Goal: Feedback & Contribution: Submit feedback/report problem

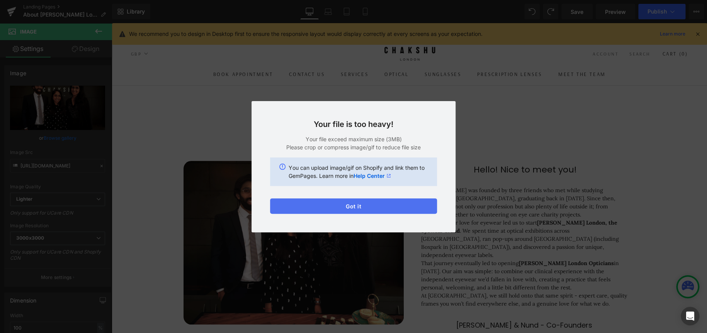
scroll to position [876, 589]
click at [399, 204] on button "Got it" at bounding box center [353, 206] width 167 height 15
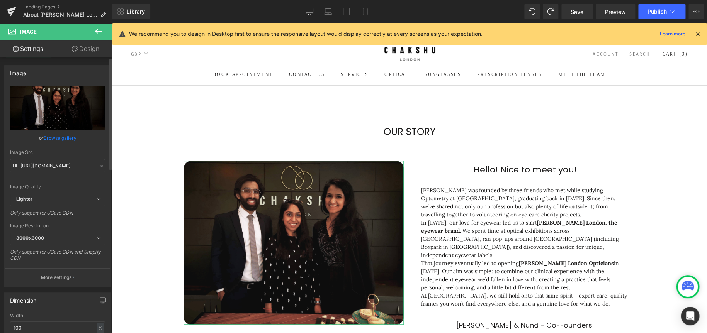
click at [61, 138] on link "Browse gallery" at bounding box center [60, 138] width 33 height 14
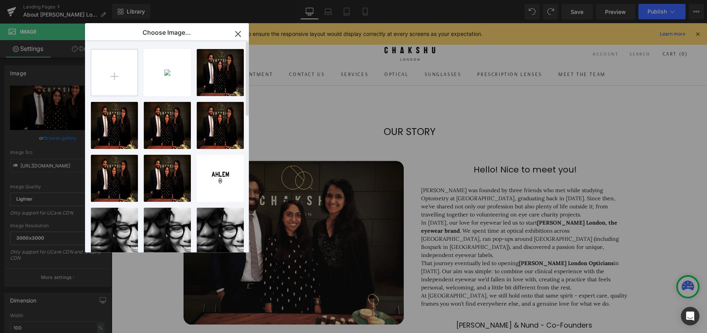
click at [116, 69] on input "file" at bounding box center [114, 72] width 46 height 46
type input "C:\fakepath\teampic.png"
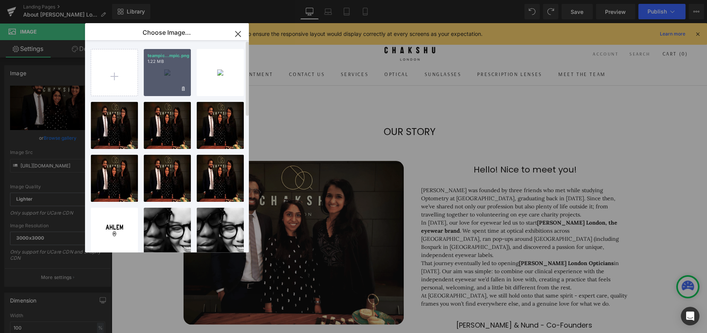
click at [168, 73] on div "teampic...mpic.png 1.22 MB" at bounding box center [167, 72] width 47 height 47
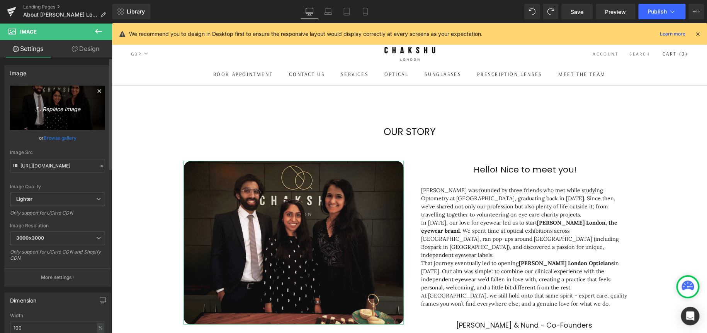
click at [65, 110] on icon "Replace Image" at bounding box center [58, 108] width 62 height 10
type input "C:\fakepath\teampic.png"
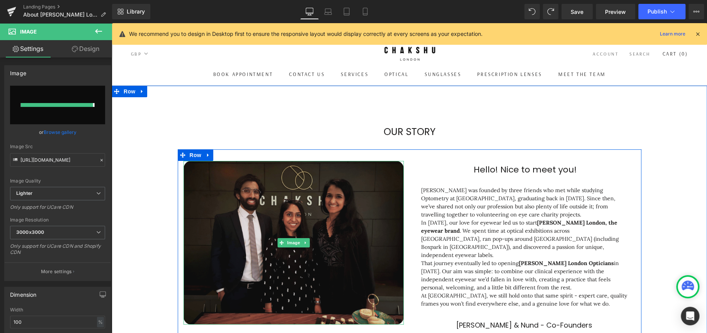
type input "[URL][DOMAIN_NAME]"
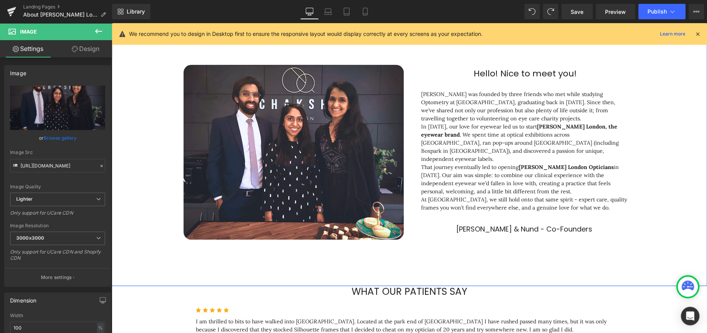
scroll to position [77, 0]
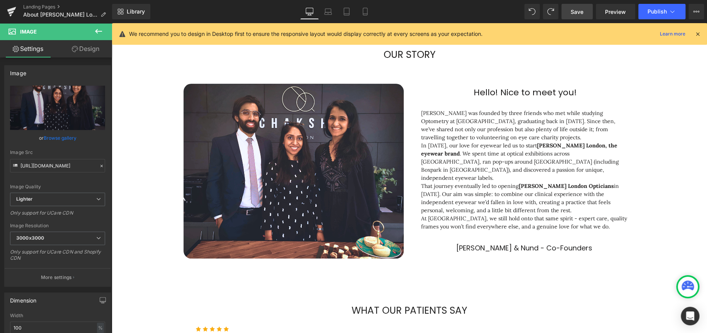
click at [578, 12] on span "Save" at bounding box center [577, 12] width 13 height 8
click at [665, 9] on span "Publish" at bounding box center [657, 12] width 19 height 6
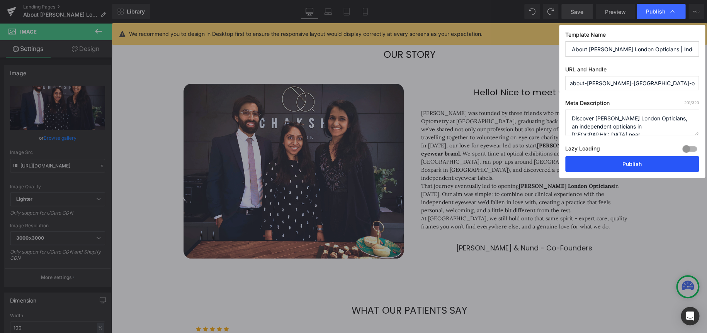
click at [662, 164] on button "Publish" at bounding box center [632, 163] width 134 height 15
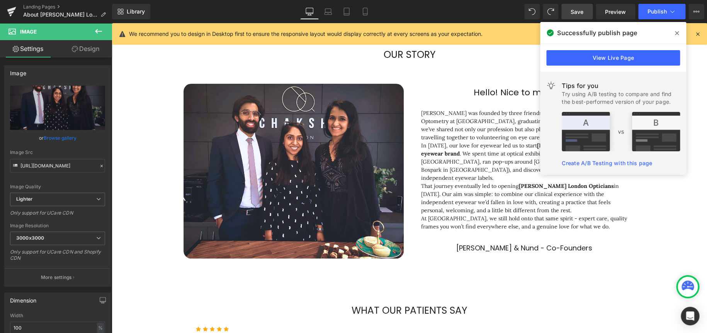
click at [677, 32] on icon at bounding box center [677, 33] width 4 height 6
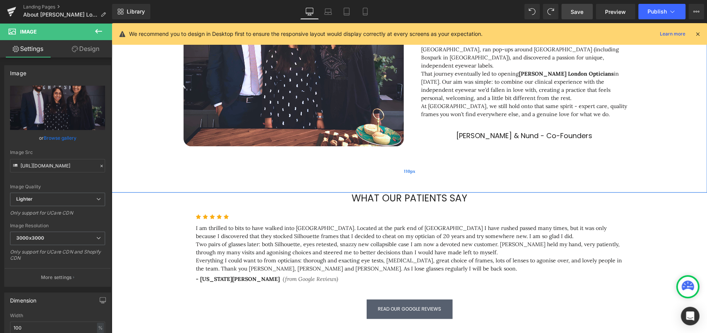
scroll to position [193, 0]
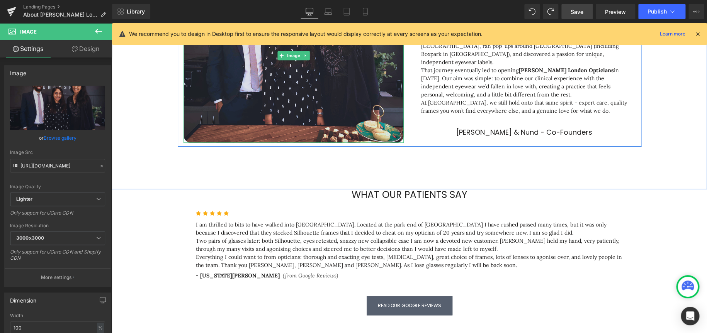
click at [245, 77] on img at bounding box center [294, 55] width 220 height 175
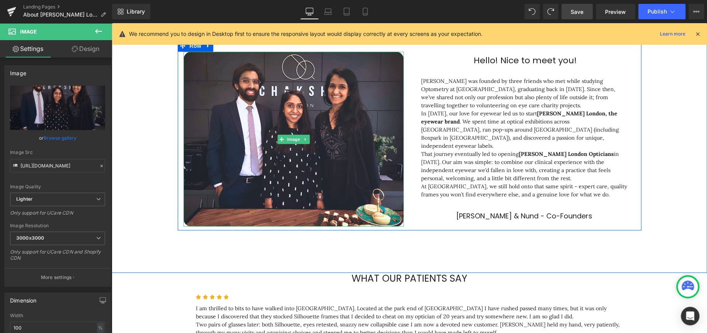
scroll to position [77, 0]
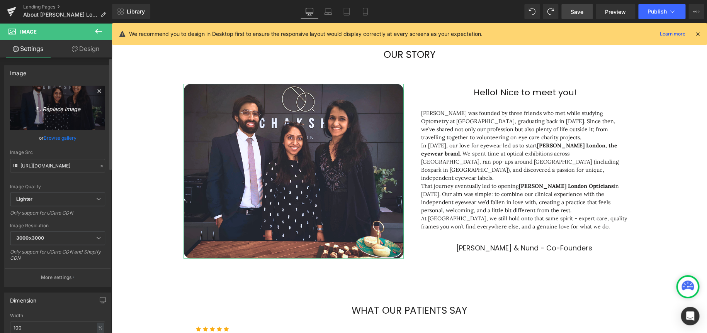
click at [60, 107] on icon "Replace Image" at bounding box center [58, 108] width 62 height 10
type input "C:\fakepath\teampic.png"
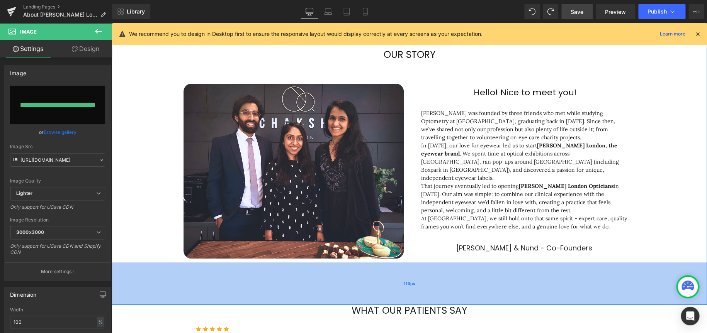
type input "[URL][DOMAIN_NAME]"
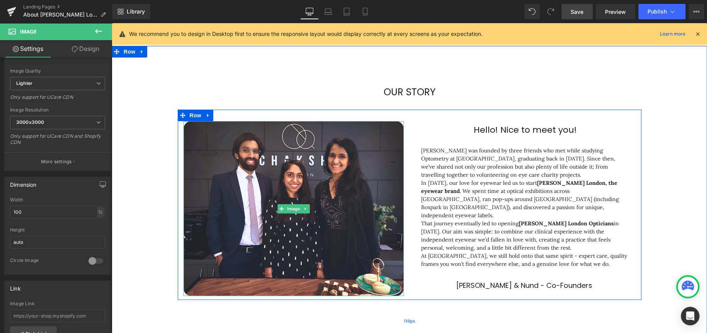
scroll to position [39, 0]
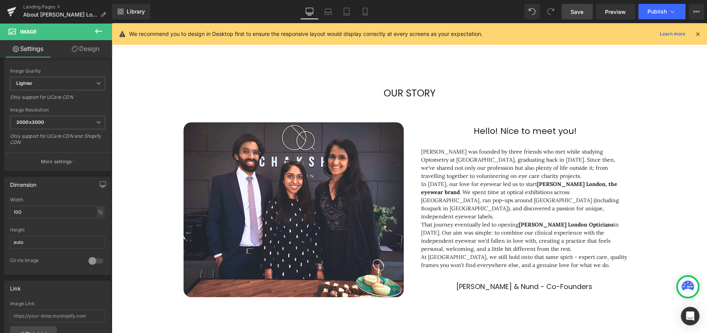
click at [570, 8] on link "Save" at bounding box center [576, 11] width 31 height 15
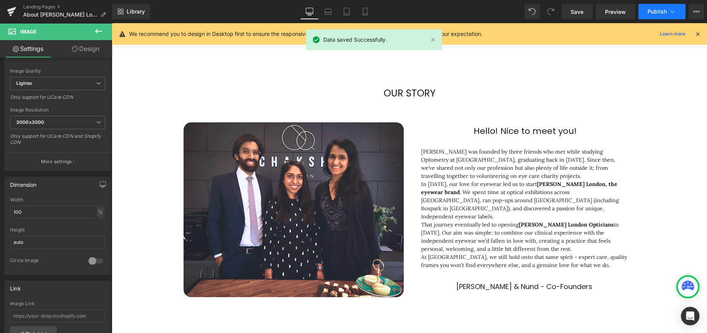
click at [666, 7] on button "Publish" at bounding box center [661, 11] width 47 height 15
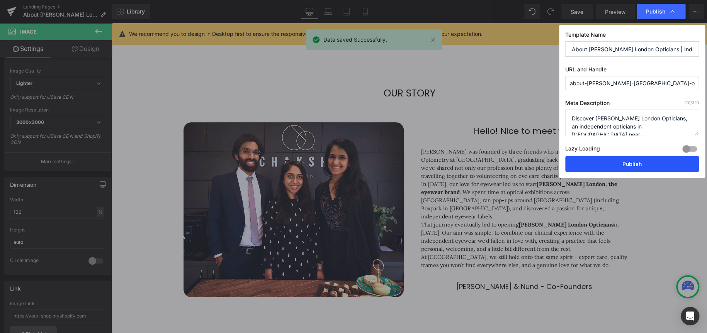
click at [641, 165] on button "Publish" at bounding box center [632, 163] width 134 height 15
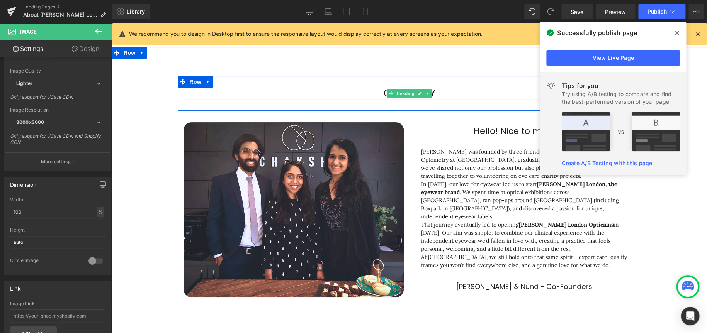
click at [416, 95] on link at bounding box center [420, 93] width 8 height 9
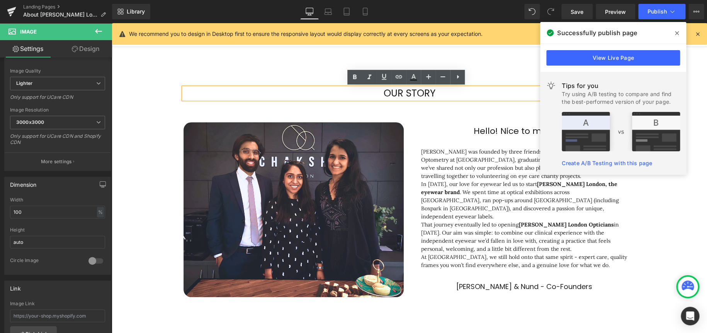
drag, startPoint x: 435, startPoint y: 91, endPoint x: 444, endPoint y: 92, distance: 9.7
click at [435, 92] on h1 "Our Story" at bounding box center [410, 94] width 452 height 12
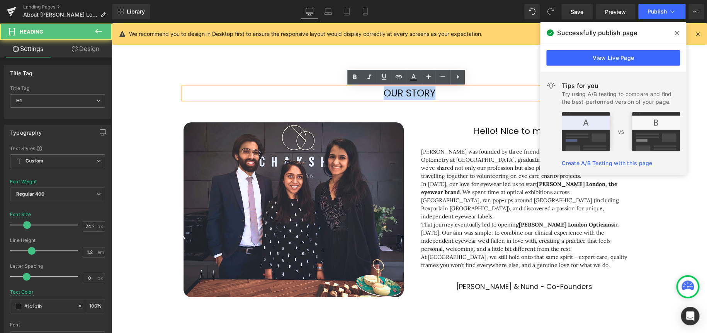
drag, startPoint x: 451, startPoint y: 93, endPoint x: 366, endPoint y: 95, distance: 84.6
click at [366, 95] on h1 "Our Story" at bounding box center [410, 94] width 452 height 12
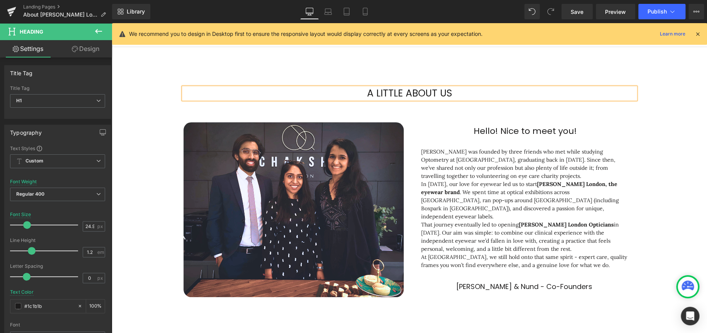
click at [653, 126] on div "A little about us Heading Row Image Hello! Nice to meet you! Heading [PERSON_NA…" at bounding box center [409, 188] width 595 height 225
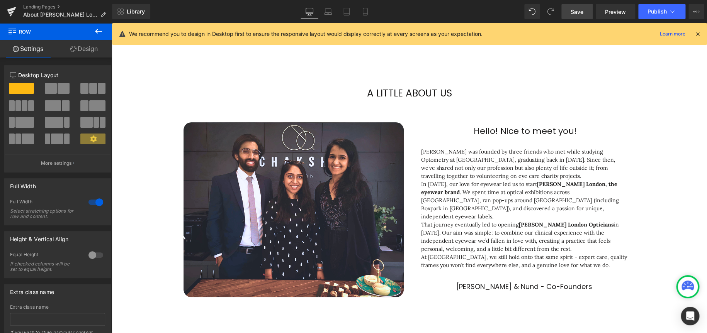
click at [576, 11] on span "Save" at bounding box center [577, 12] width 13 height 8
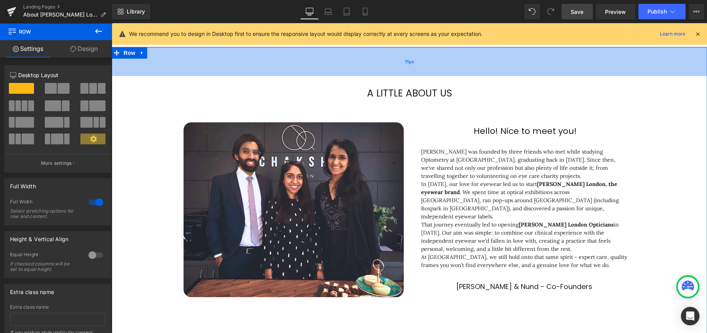
click at [430, 61] on div "75px" at bounding box center [409, 61] width 595 height 29
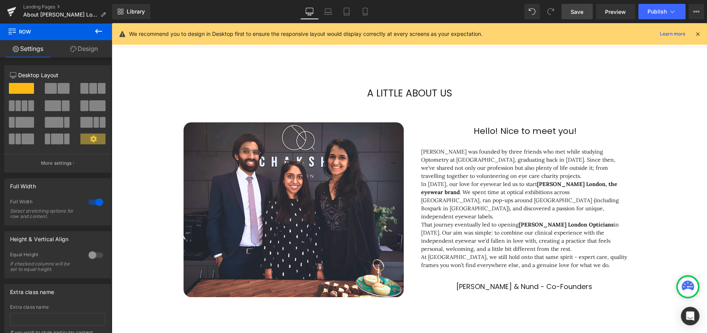
click at [575, 4] on link "Save" at bounding box center [576, 11] width 31 height 15
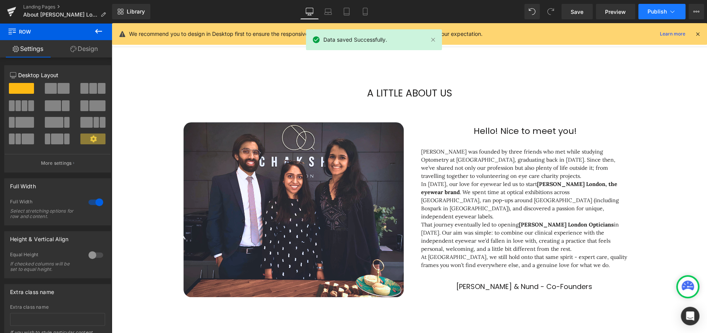
click at [663, 11] on span "Publish" at bounding box center [657, 12] width 19 height 6
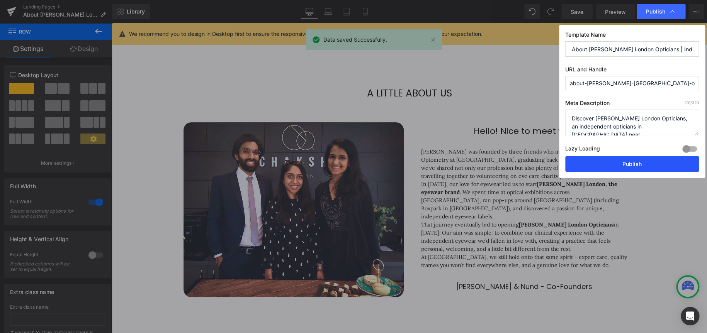
click at [633, 161] on button "Publish" at bounding box center [632, 163] width 134 height 15
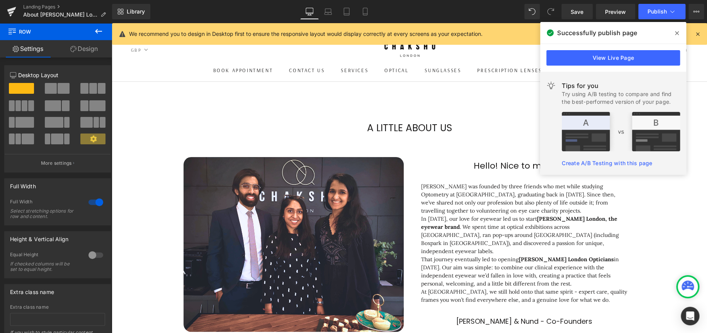
scroll to position [0, 0]
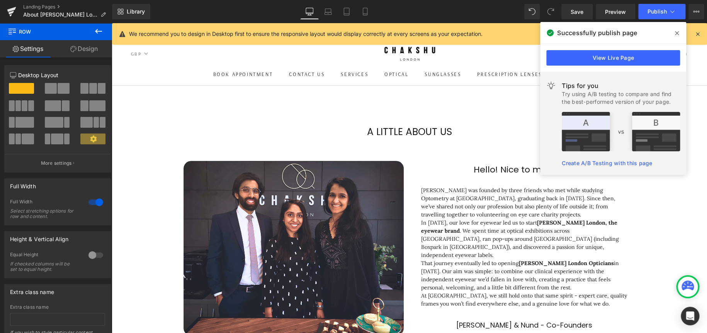
click at [678, 33] on icon at bounding box center [677, 33] width 4 height 6
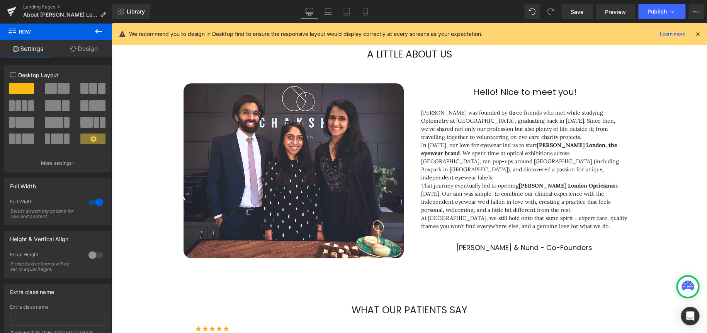
scroll to position [39, 0]
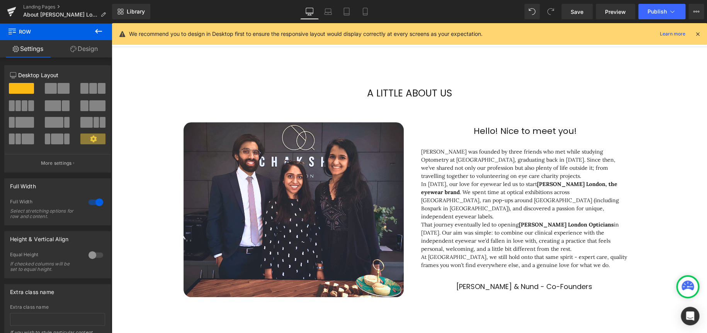
click at [97, 31] on icon at bounding box center [98, 31] width 7 height 5
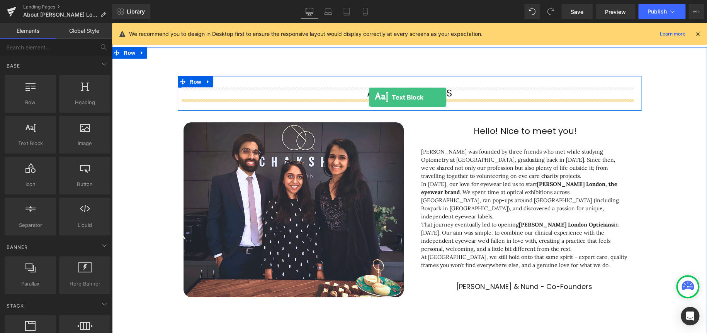
drag, startPoint x: 150, startPoint y: 165, endPoint x: 369, endPoint y: 97, distance: 229.3
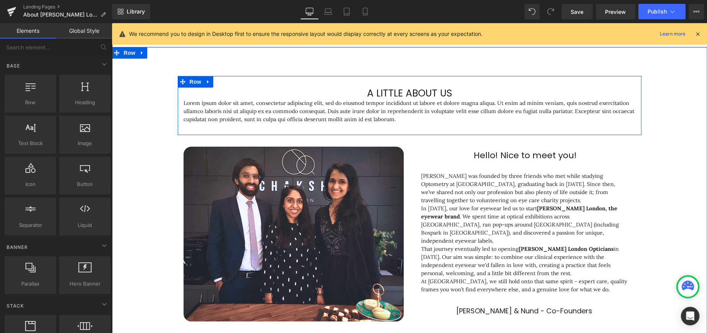
scroll to position [909, 589]
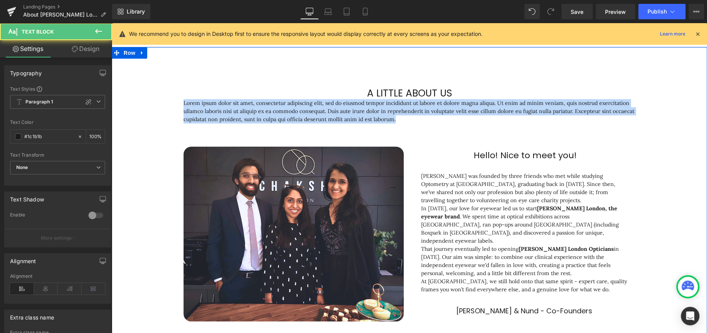
drag, startPoint x: 402, startPoint y: 119, endPoint x: 173, endPoint y: 100, distance: 229.9
click at [173, 100] on div "A little about us Heading Lorem ipsum dolor sit amet, consectetur adipiscing el…" at bounding box center [409, 201] width 595 height 250
paste div
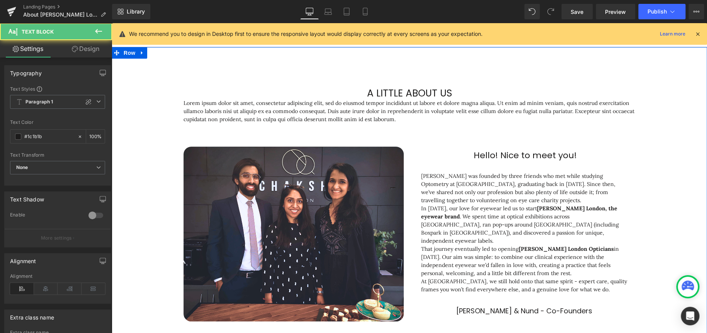
scroll to position [892, 589]
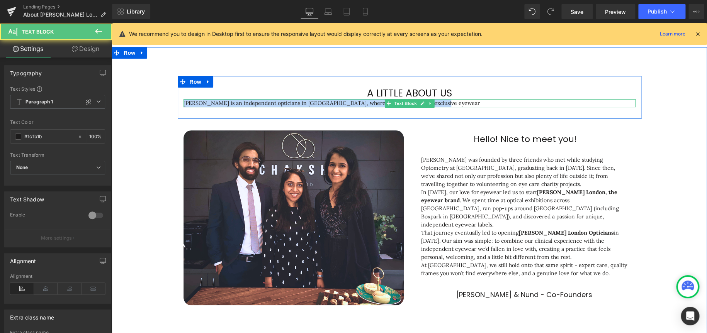
drag, startPoint x: 461, startPoint y: 103, endPoint x: 150, endPoint y: 102, distance: 311.0
click at [152, 102] on div "A little about us Heading [PERSON_NAME] is an independent opticians in [GEOGRAP…" at bounding box center [409, 192] width 595 height 233
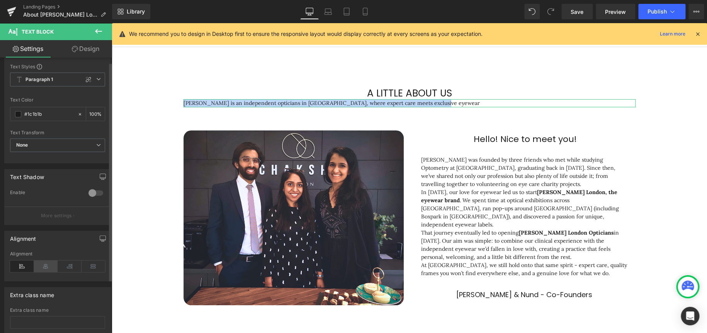
scroll to position [39, 0]
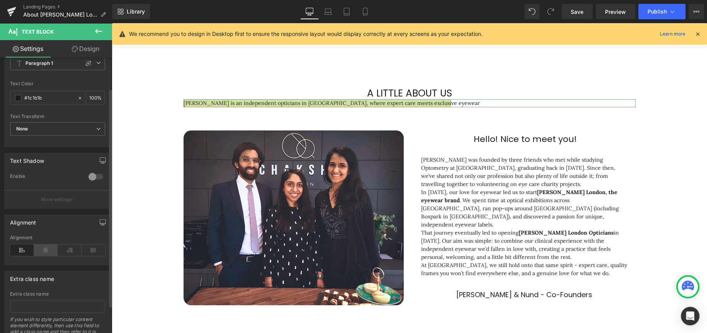
click at [49, 252] on icon at bounding box center [46, 251] width 24 height 12
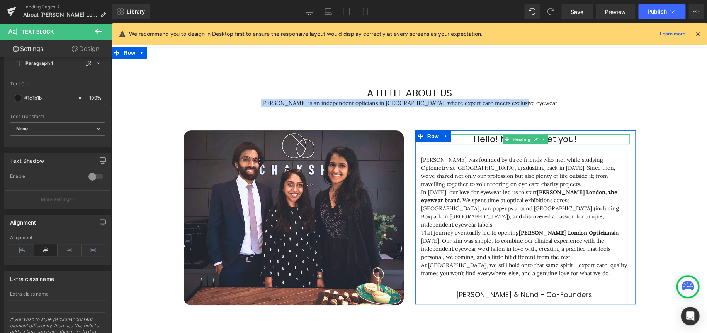
click at [595, 140] on h1 "Hello! Nice to meet you!" at bounding box center [525, 139] width 209 height 10
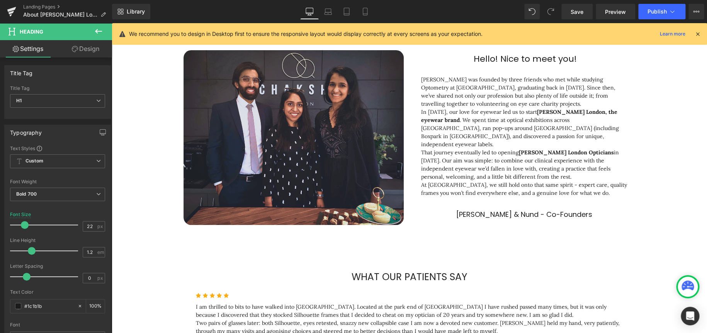
scroll to position [116, 0]
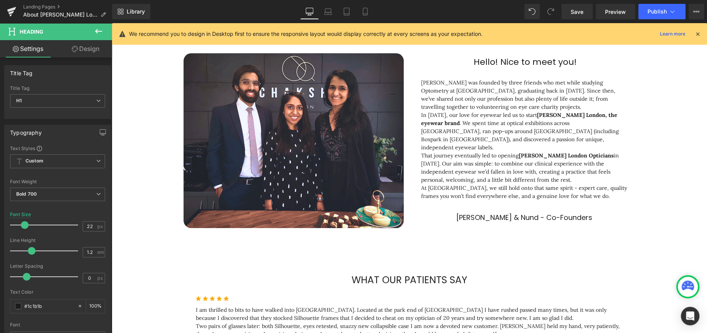
click at [98, 27] on icon at bounding box center [98, 31] width 9 height 9
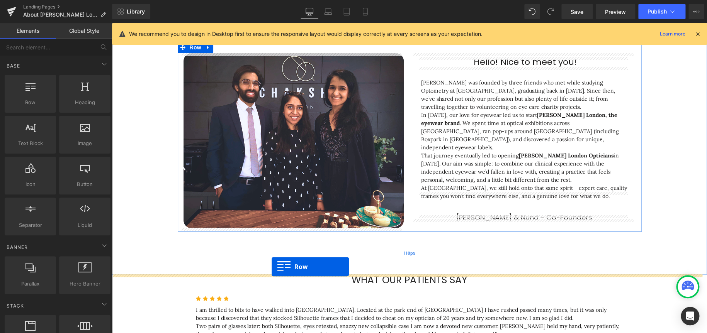
drag, startPoint x: 144, startPoint y: 124, endPoint x: 270, endPoint y: 265, distance: 189.6
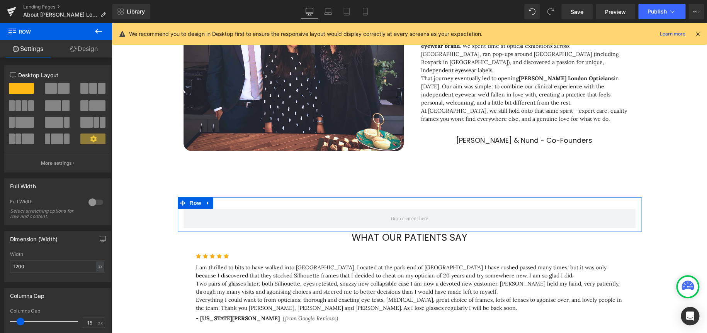
scroll to position [912, 589]
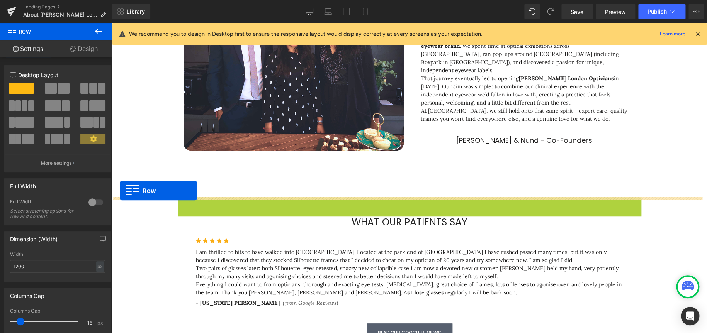
drag, startPoint x: 177, startPoint y: 204, endPoint x: 120, endPoint y: 191, distance: 58.9
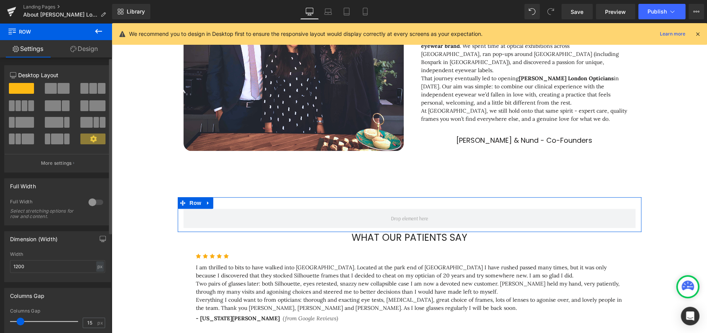
click at [95, 205] on div at bounding box center [96, 202] width 19 height 12
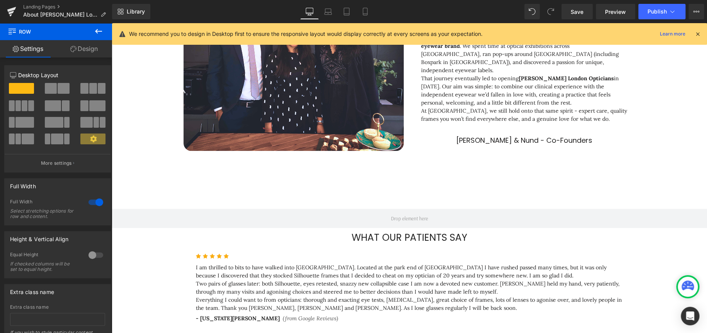
click at [101, 32] on icon at bounding box center [98, 31] width 9 height 9
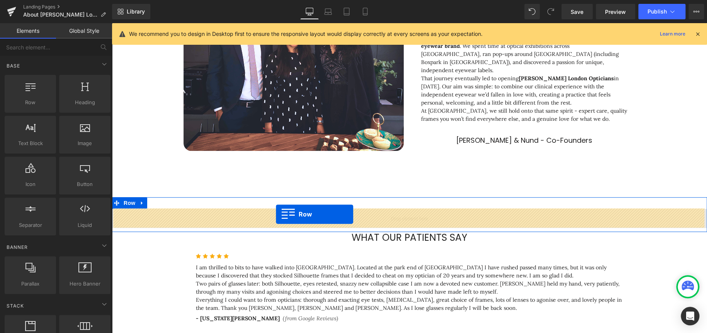
drag, startPoint x: 146, startPoint y: 117, endPoint x: 276, endPoint y: 214, distance: 161.7
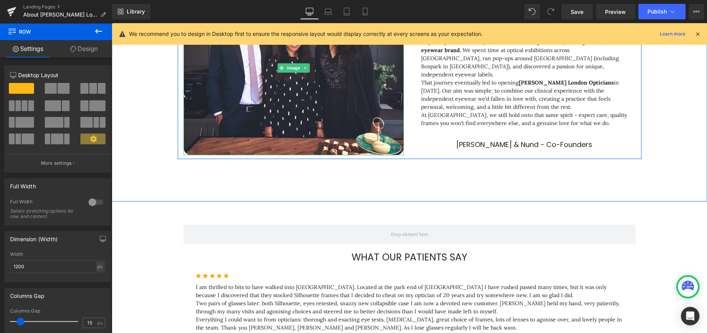
scroll to position [193, 0]
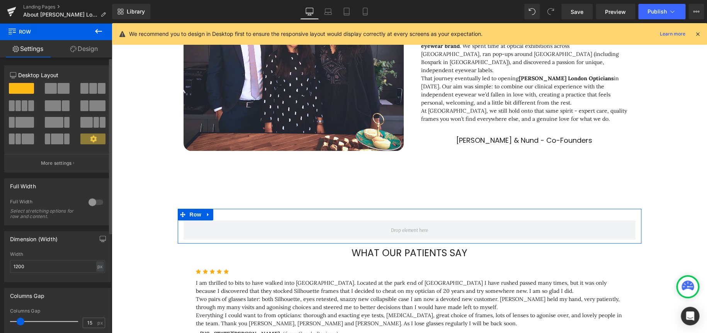
click at [98, 92] on span at bounding box center [102, 88] width 8 height 11
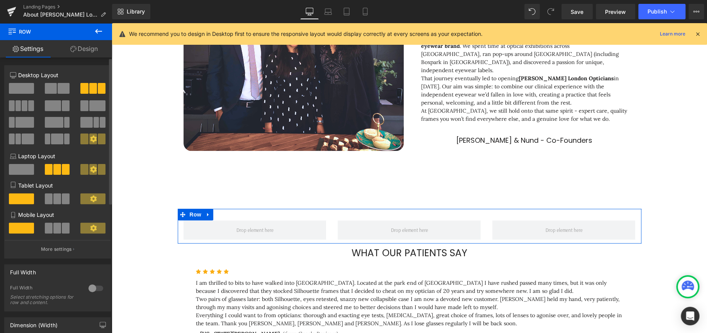
click at [93, 108] on span at bounding box center [97, 105] width 16 height 11
click at [59, 88] on span at bounding box center [64, 88] width 12 height 11
click at [95, 106] on span at bounding box center [97, 105] width 16 height 11
click at [55, 106] on span at bounding box center [53, 105] width 16 height 11
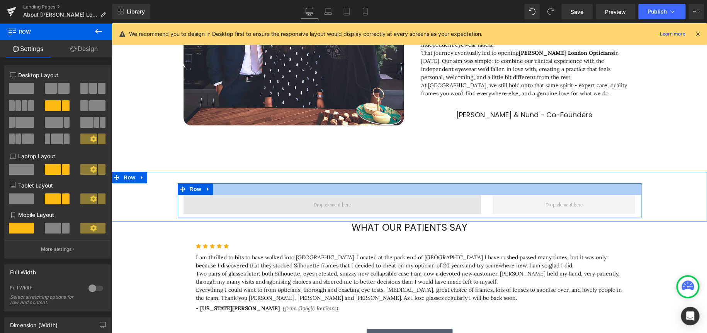
scroll to position [232, 0]
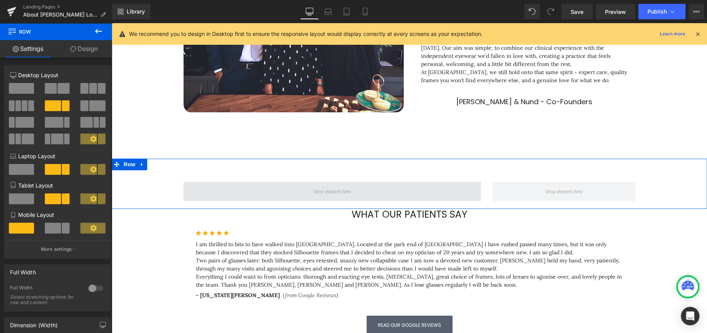
click at [424, 191] on span at bounding box center [333, 191] width 298 height 19
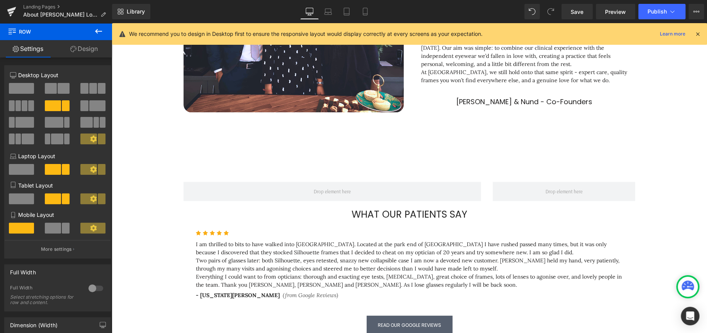
click at [102, 29] on icon at bounding box center [98, 31] width 9 height 9
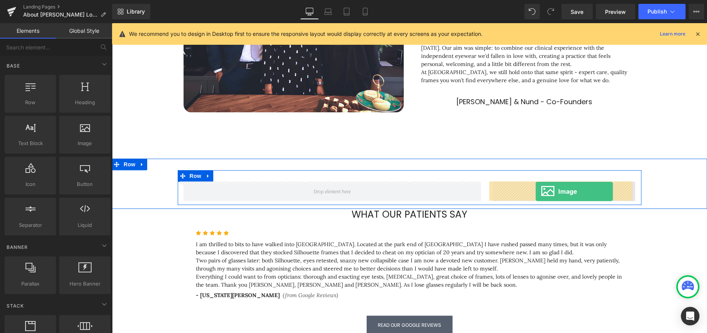
drag, startPoint x: 188, startPoint y: 155, endPoint x: 536, endPoint y: 192, distance: 349.3
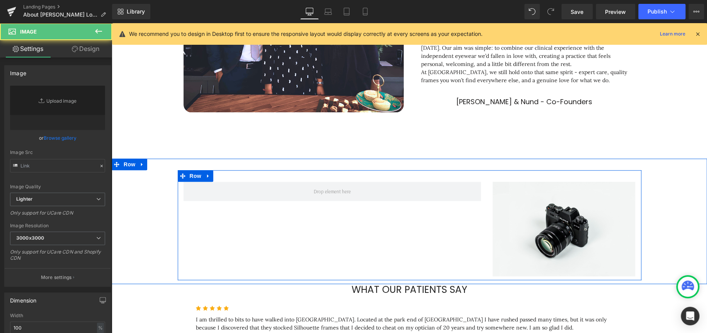
scroll to position [943, 589]
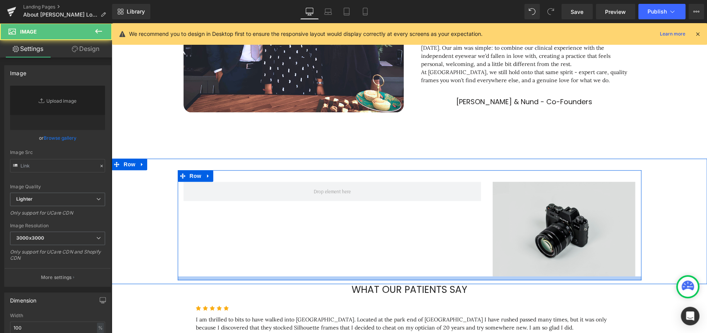
type input "//[DOMAIN_NAME][URL]"
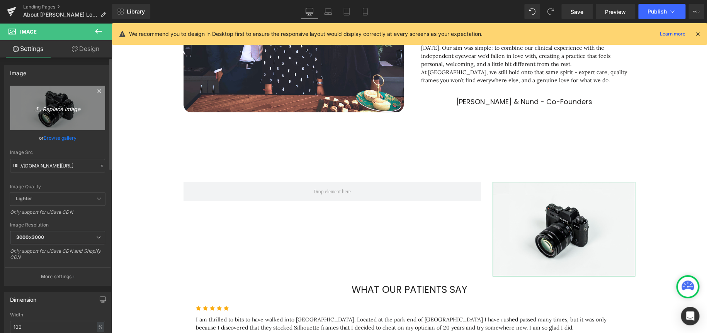
click at [50, 102] on link "Replace Image" at bounding box center [57, 108] width 95 height 44
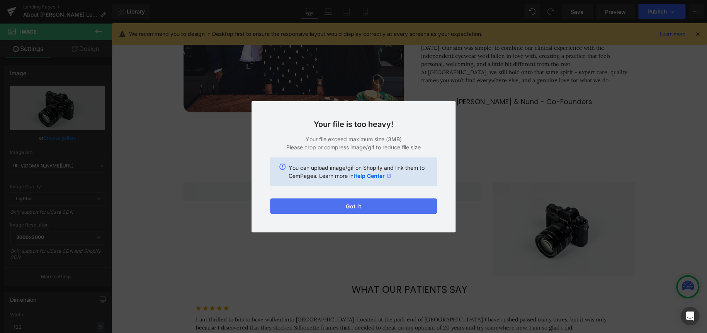
click at [332, 209] on button "Got it" at bounding box center [353, 206] width 167 height 15
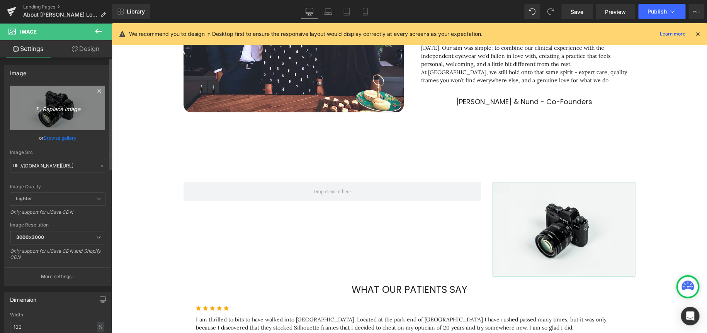
click at [45, 112] on icon "Replace Image" at bounding box center [58, 108] width 62 height 10
click at [58, 111] on icon "Replace Image" at bounding box center [58, 108] width 62 height 10
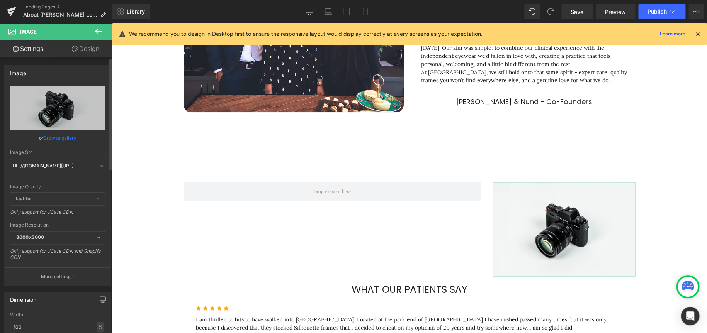
click at [57, 135] on link "Browse gallery" at bounding box center [60, 138] width 33 height 14
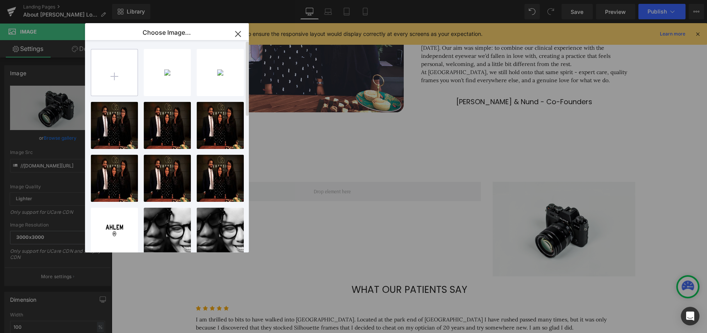
click at [100, 62] on input "file" at bounding box center [114, 72] width 46 height 46
type input "C:\fakepath\d9efc2fe-4d64-448a-8474-127554706ca3.png"
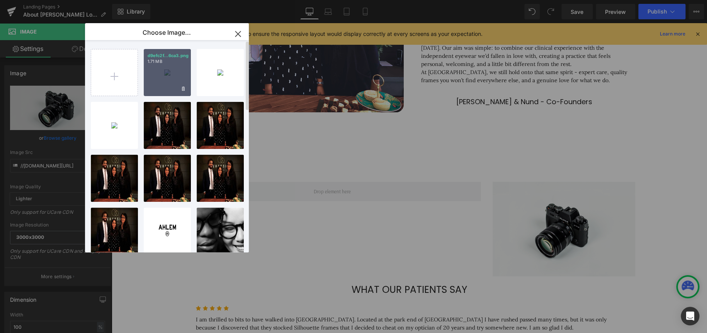
click at [167, 70] on div "d9efc2f...6ca3.png 1.71 MB" at bounding box center [167, 72] width 47 height 47
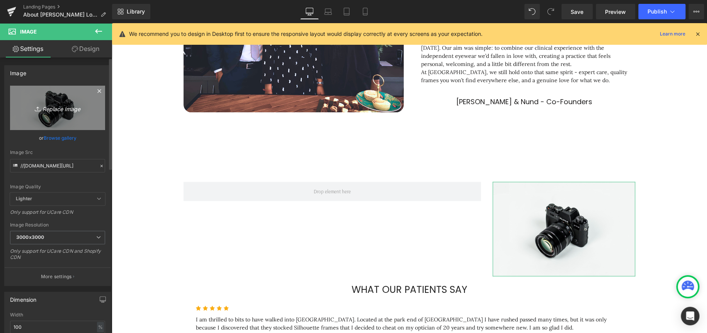
click at [62, 112] on icon "Replace Image" at bounding box center [58, 108] width 62 height 10
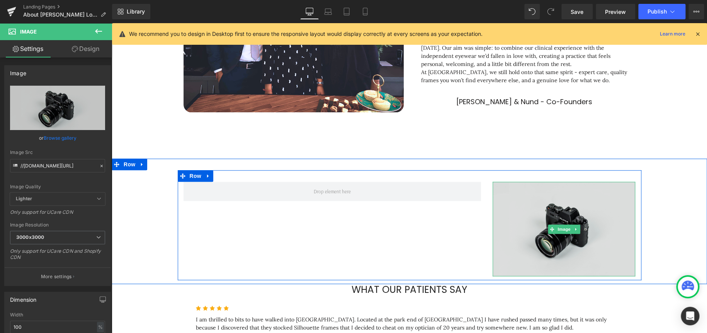
click at [581, 221] on img at bounding box center [564, 229] width 143 height 95
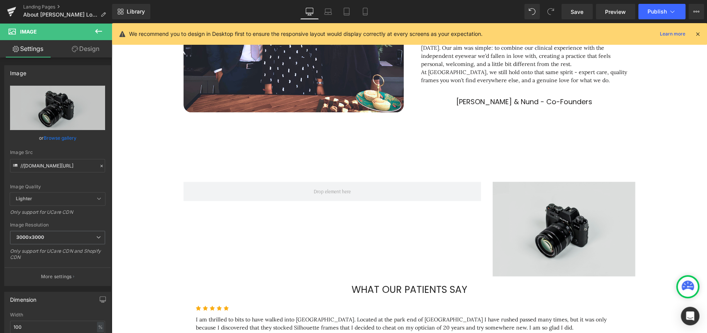
click at [553, 245] on img at bounding box center [564, 229] width 143 height 95
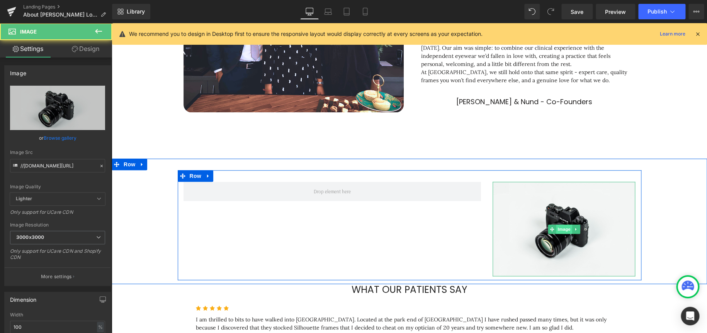
click at [558, 228] on span "Image" at bounding box center [564, 229] width 16 height 9
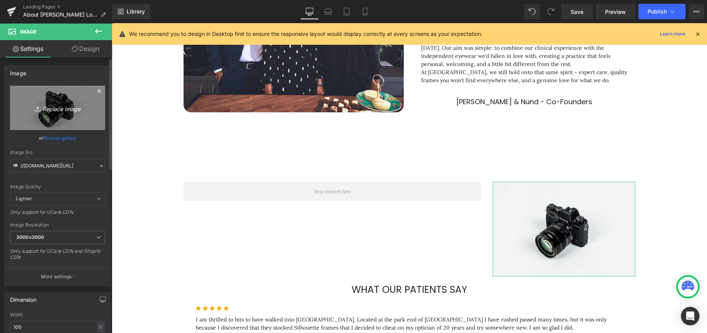
click at [65, 106] on icon "Replace Image" at bounding box center [58, 108] width 62 height 10
click at [51, 107] on icon "Replace Image" at bounding box center [58, 108] width 62 height 10
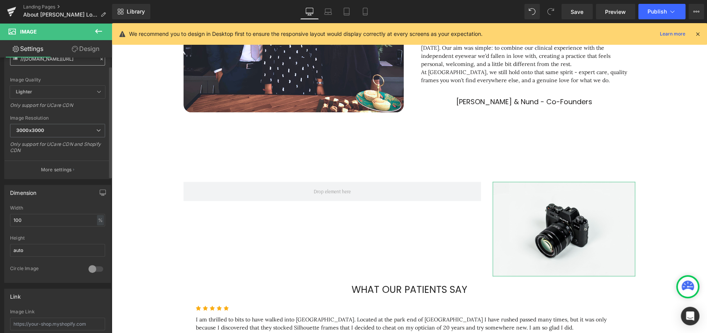
scroll to position [0, 0]
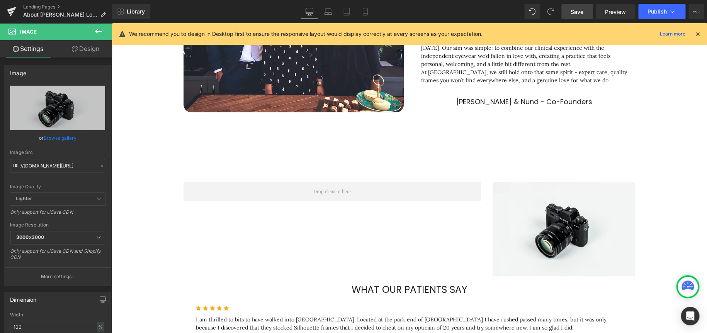
click at [573, 12] on span "Save" at bounding box center [577, 12] width 13 height 8
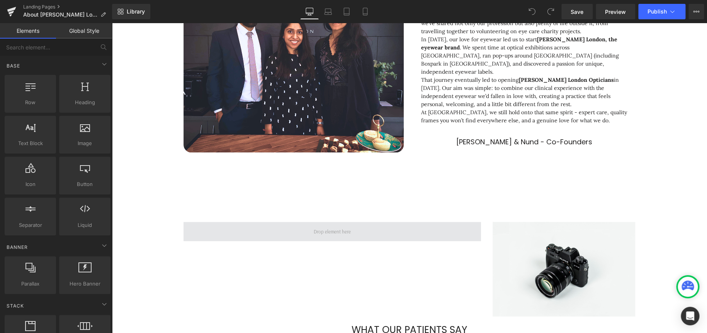
scroll to position [193, 0]
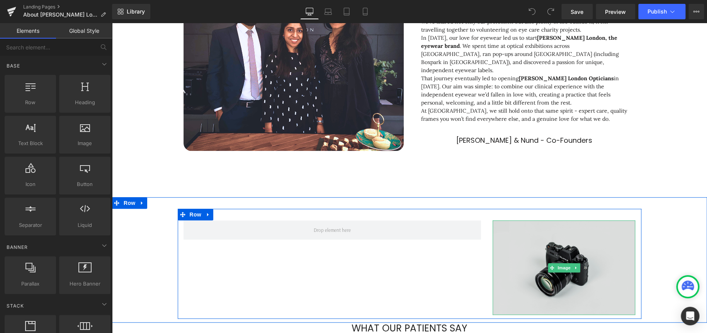
click at [582, 274] on img at bounding box center [564, 268] width 143 height 95
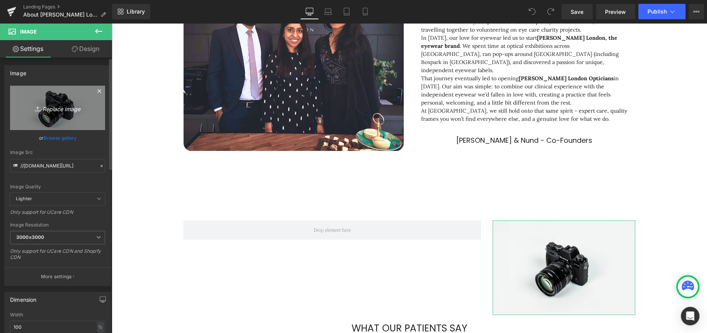
click at [93, 99] on link "Replace Image" at bounding box center [57, 108] width 95 height 44
type input "C:\fakepath\d9efc2fe-4d64-448a-8474-127554706ca3.png"
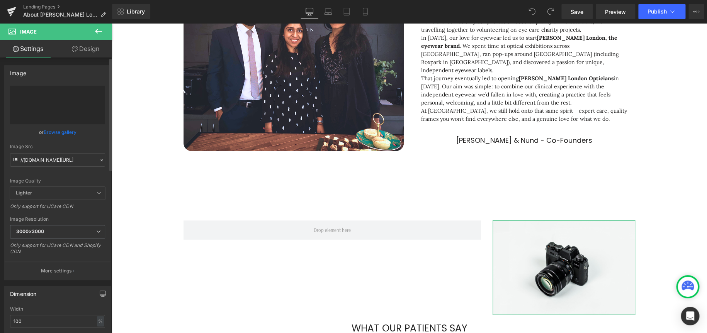
type input "https://ucarecdn.com/b7fea12c-0018-41a2-9bd0-659bf91d618a/-/format/auto/-/previ…"
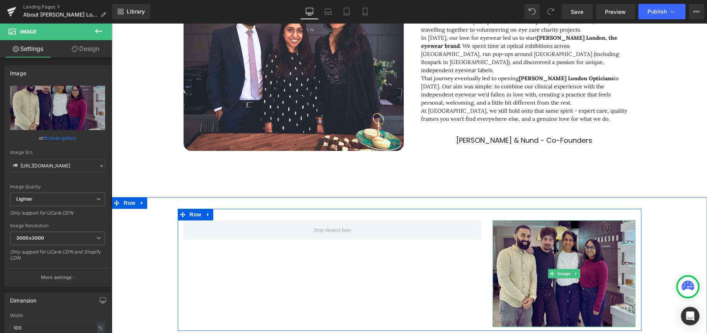
click at [596, 248] on img at bounding box center [564, 274] width 143 height 107
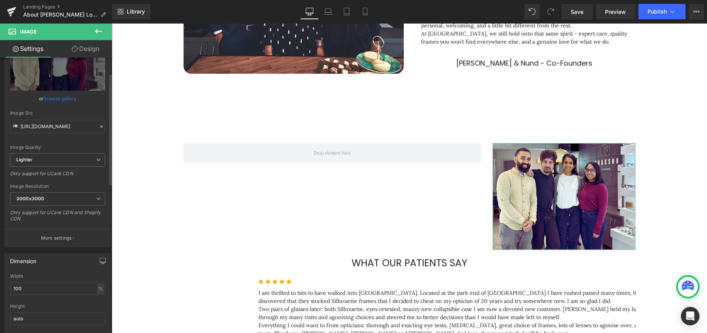
scroll to position [39, 0]
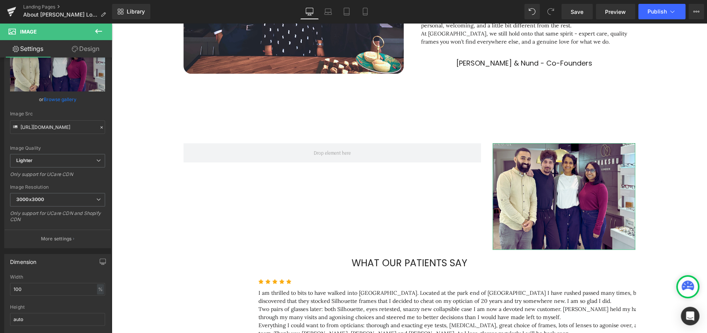
click at [88, 52] on link "Design" at bounding box center [86, 48] width 56 height 17
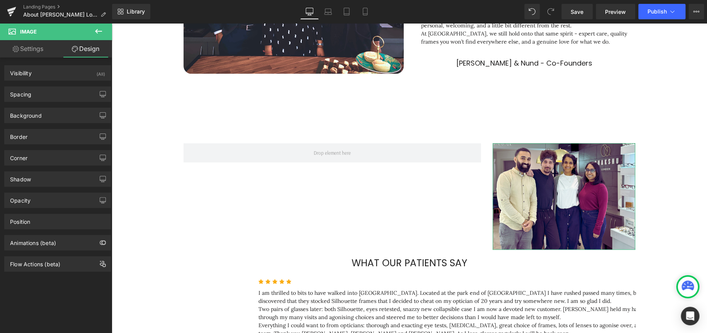
type input "0"
click at [46, 155] on div "Corner" at bounding box center [58, 158] width 106 height 15
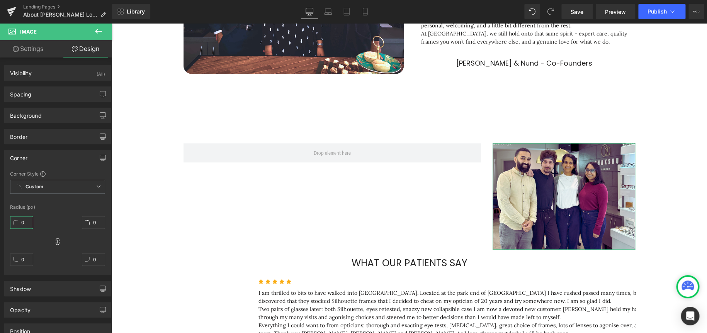
click at [20, 219] on input "0" at bounding box center [21, 222] width 23 height 13
type input "2"
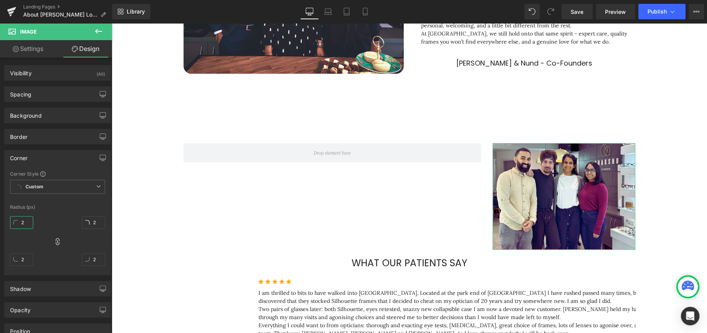
type input "20"
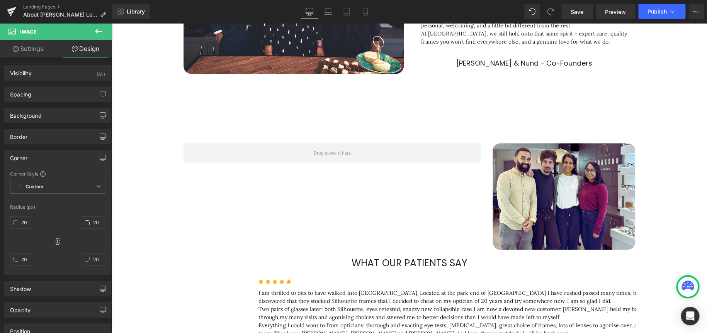
click at [100, 29] on icon at bounding box center [98, 31] width 9 height 9
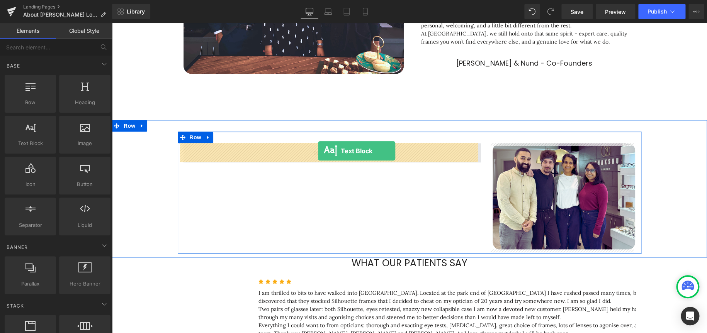
drag, startPoint x: 139, startPoint y: 158, endPoint x: 318, endPoint y: 151, distance: 178.6
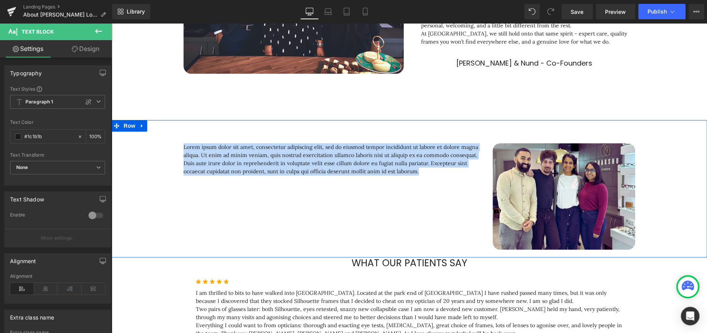
drag, startPoint x: 423, startPoint y: 171, endPoint x: 165, endPoint y: 146, distance: 259.3
click at [165, 146] on div "Lorem ipsum dolor sit amet, consectetur adipiscing elit, sed do eiusmod tempor …" at bounding box center [409, 193] width 595 height 122
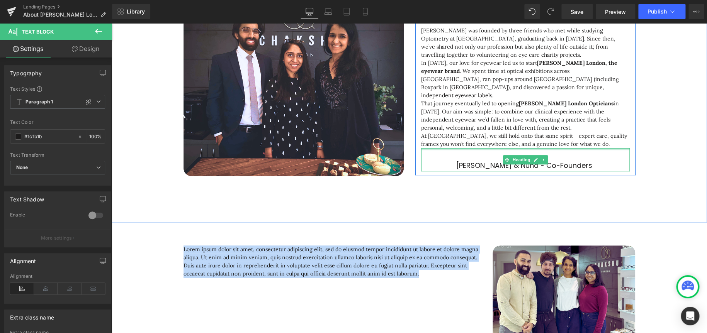
scroll to position [232, 0]
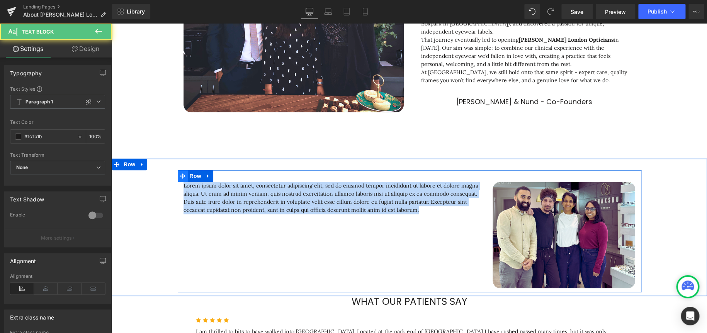
drag, startPoint x: 434, startPoint y: 208, endPoint x: 175, endPoint y: 174, distance: 261.1
click at [178, 174] on div "Lorem ipsum dolor sit amet, consectetur adipiscing elit, sed do eiusmod tempor …" at bounding box center [410, 231] width 464 height 122
paste div
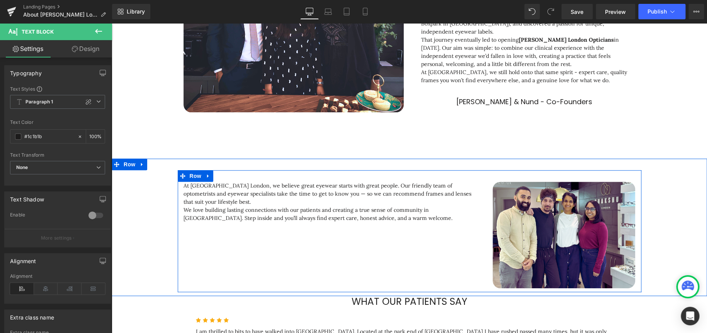
click at [428, 220] on div "At Chakshu London, we believe great eyewear starts with great people. Our frien…" at bounding box center [410, 231] width 464 height 122
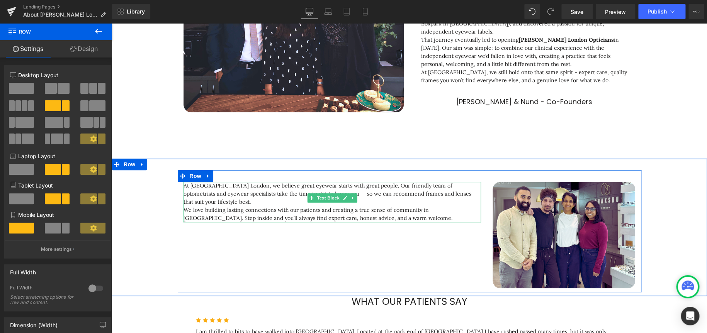
click at [369, 209] on p "We love building lasting connections with our patients and creating a true sens…" at bounding box center [333, 214] width 298 height 16
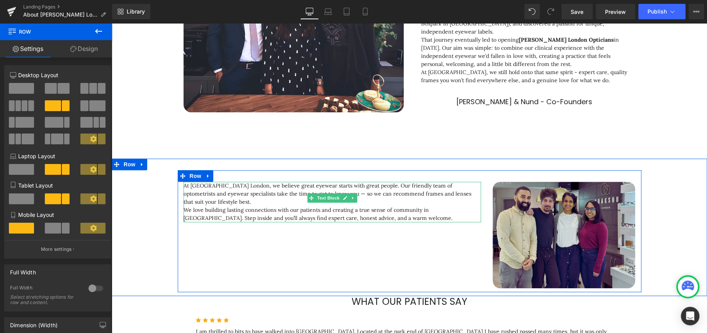
click at [387, 261] on div "At Chakshu London, we believe great eyewear starts with great people. Our frien…" at bounding box center [410, 231] width 464 height 122
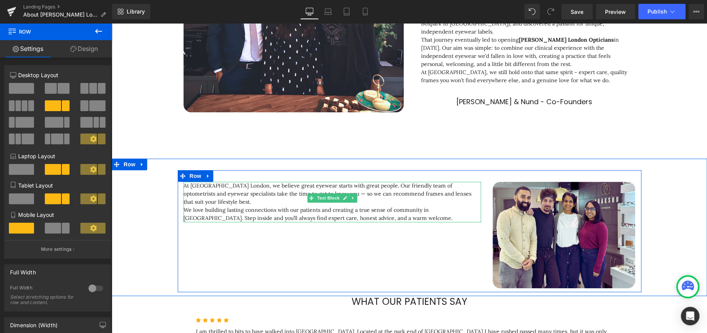
click at [367, 210] on p "We love building lasting connections with our patients and creating a true sens…" at bounding box center [333, 214] width 298 height 16
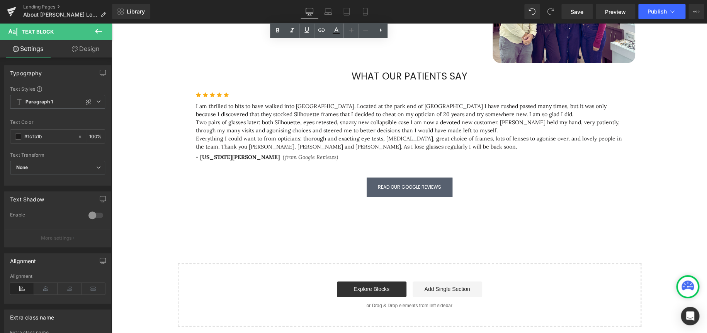
scroll to position [464, 0]
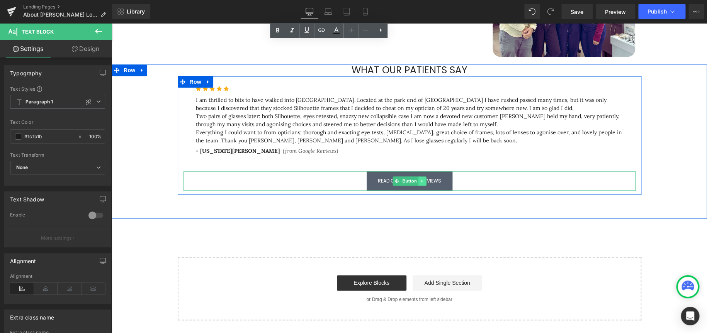
click at [421, 180] on icon at bounding box center [421, 181] width 1 height 3
click at [416, 182] on icon at bounding box center [418, 181] width 4 height 5
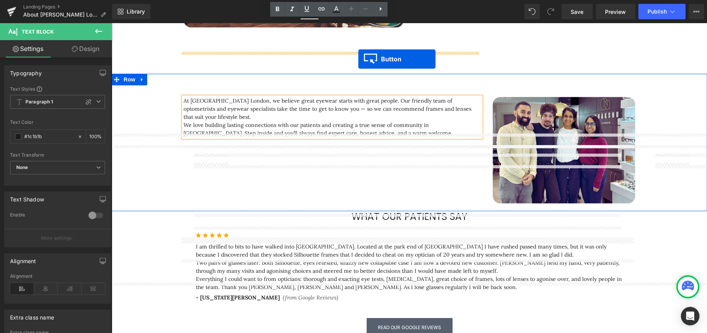
scroll to position [270, 0]
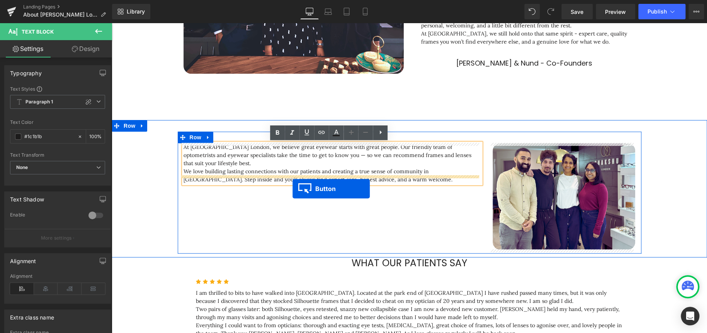
drag, startPoint x: 393, startPoint y: 199, endPoint x: 293, endPoint y: 185, distance: 101.1
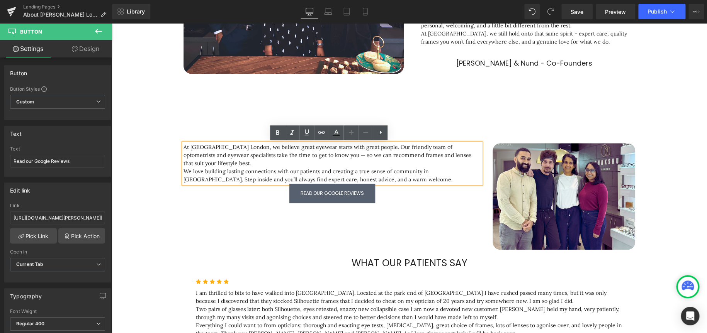
click at [367, 172] on p "We love building lasting connections with our patients and creating a true sens…" at bounding box center [333, 176] width 298 height 16
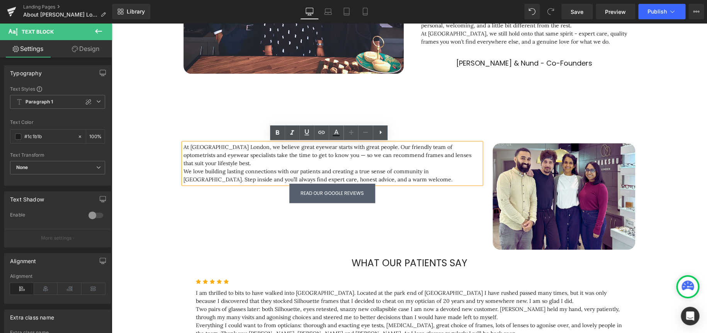
click at [294, 156] on p "At Chakshu London, we believe great eyewear starts with great people. Our frien…" at bounding box center [333, 155] width 298 height 24
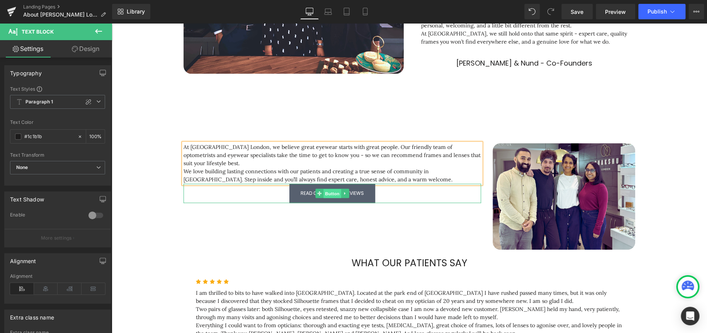
click at [330, 189] on span "Button" at bounding box center [332, 193] width 18 height 9
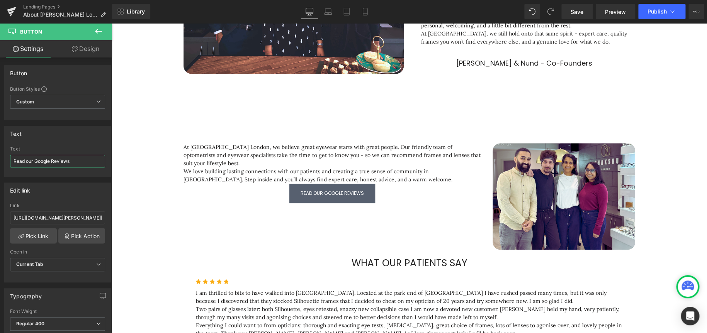
drag, startPoint x: 81, startPoint y: 162, endPoint x: -105, endPoint y: 156, distance: 185.9
click at [0, 156] on html "Button You are previewing how the will restyle your page. You can not edit Elem…" at bounding box center [353, 166] width 707 height 333
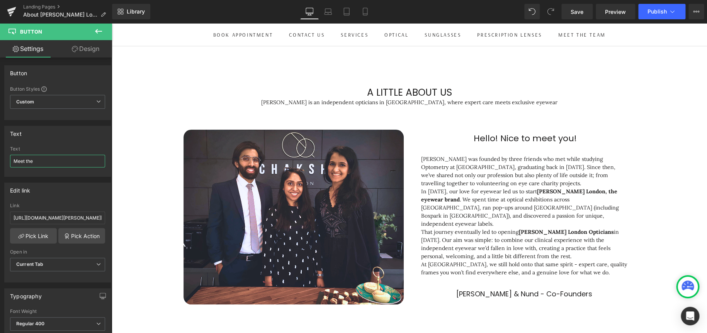
scroll to position [0, 0]
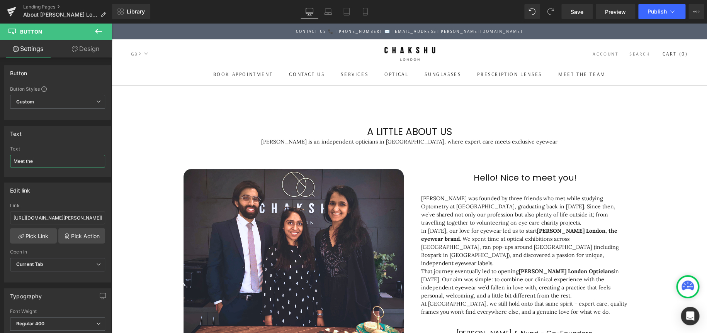
type input "Meet the"
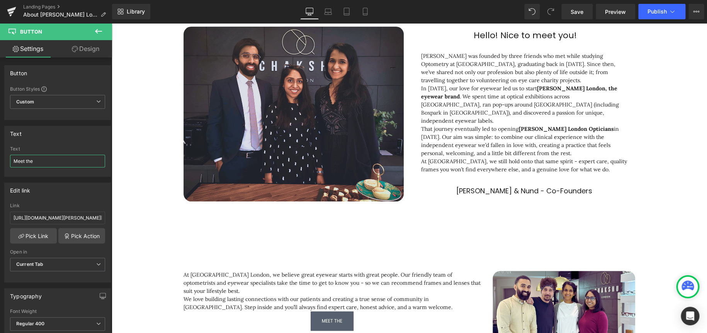
scroll to position [193, 0]
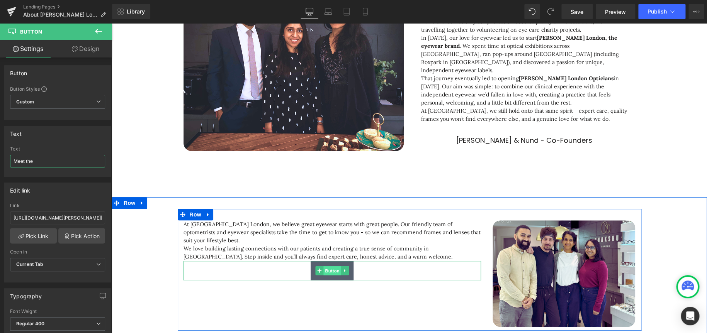
click at [329, 267] on span "Button" at bounding box center [332, 271] width 18 height 9
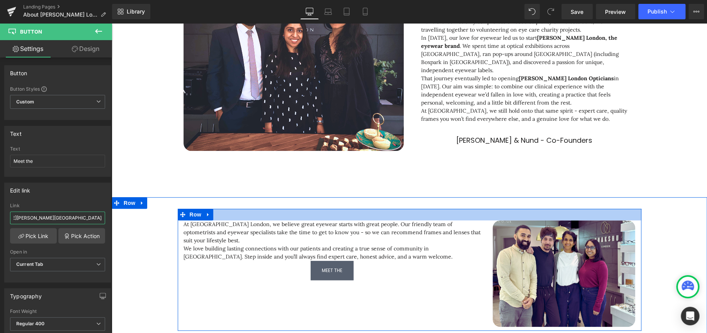
drag, startPoint x: 125, startPoint y: 239, endPoint x: 219, endPoint y: 218, distance: 96.2
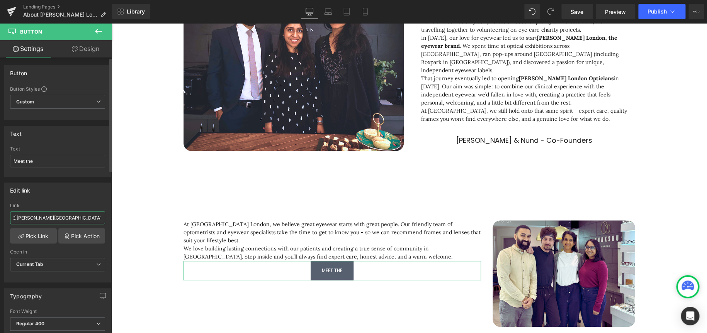
paste input "chakshu.co.uk/pages/meet-the-team"
drag, startPoint x: 100, startPoint y: 217, endPoint x: -161, endPoint y: 208, distance: 261.0
click at [0, 208] on html "Button You are previewing how the will restyle your page. You can not edit Elem…" at bounding box center [353, 166] width 707 height 333
type input "https://www.chakshu.co.uk/pages/meet-the-team"
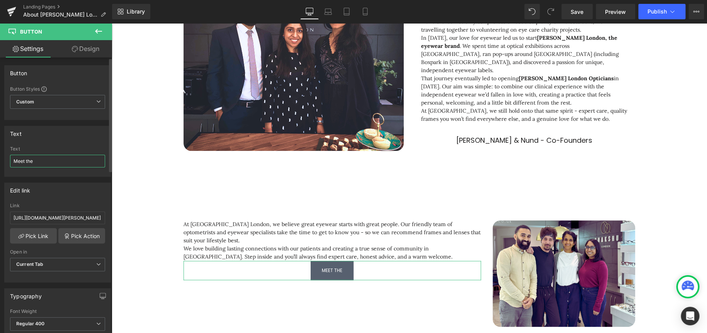
click at [62, 162] on input "Meet the" at bounding box center [57, 161] width 95 height 13
type input "Meet the chakshu london team"
click at [74, 137] on div "Text" at bounding box center [58, 133] width 106 height 15
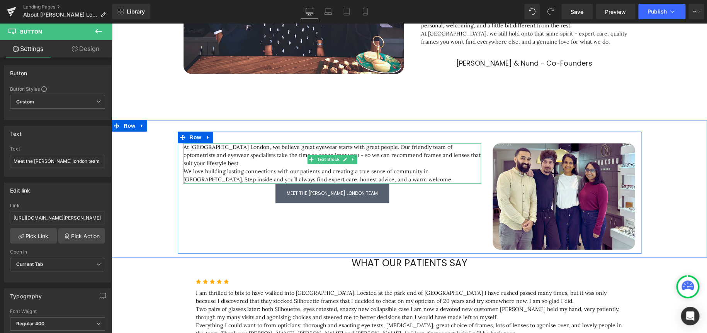
scroll to position [309, 0]
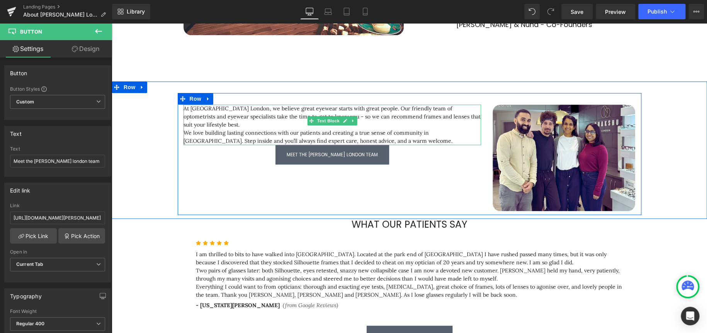
click at [221, 115] on p "At Chakshu London, we believe great eyewear starts with great people. Our frien…" at bounding box center [333, 117] width 298 height 24
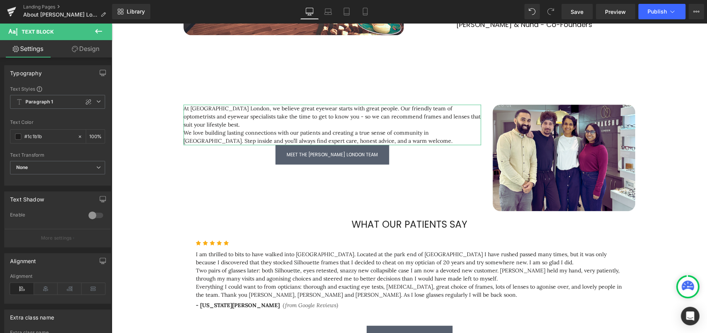
click at [84, 45] on link "Design" at bounding box center [86, 48] width 56 height 17
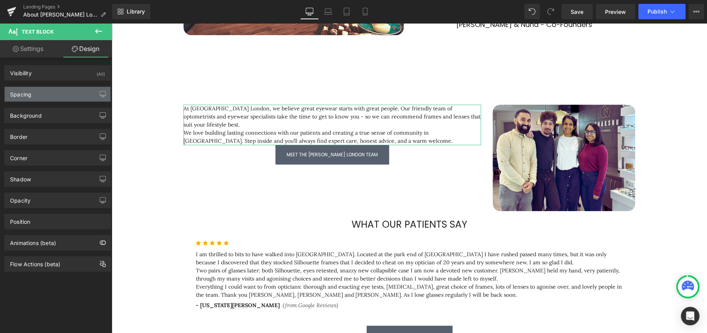
click at [51, 97] on div "Spacing" at bounding box center [58, 94] width 106 height 15
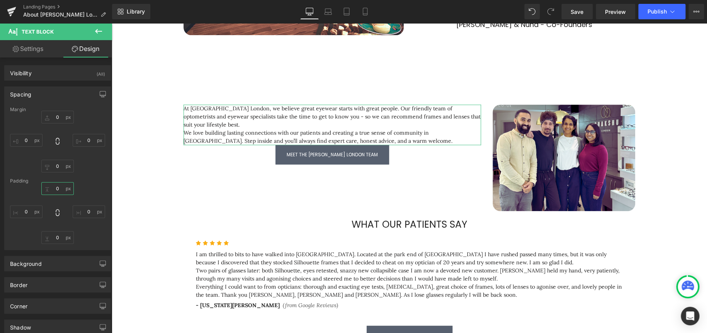
click at [57, 188] on input "0" at bounding box center [57, 188] width 32 height 13
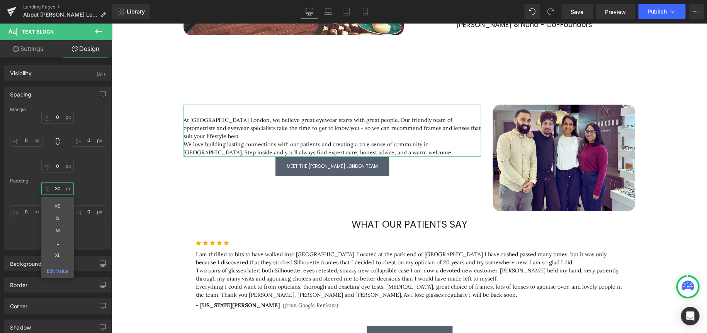
type input "30"
click at [84, 233] on div "30 30 XS S M L XL Edit Value 0px 0 0px 0 0px 0" at bounding box center [57, 213] width 95 height 62
click at [52, 235] on input "0" at bounding box center [57, 237] width 32 height 13
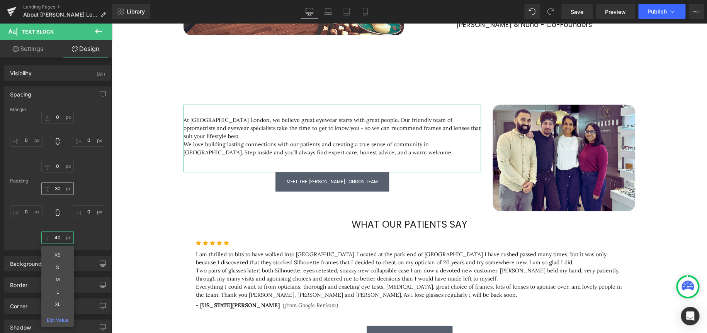
type input "40"
click at [59, 190] on input "30" at bounding box center [57, 188] width 32 height 13
click at [60, 190] on input "30" at bounding box center [57, 188] width 32 height 13
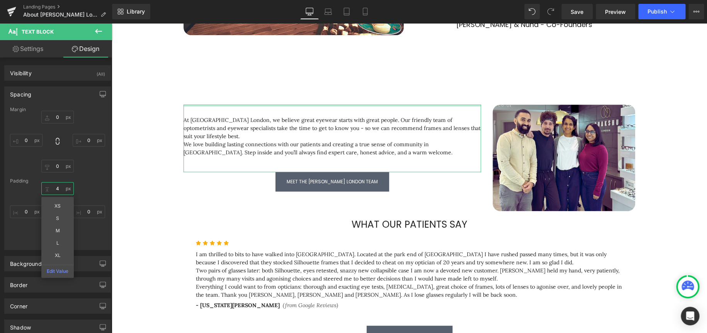
type input "40"
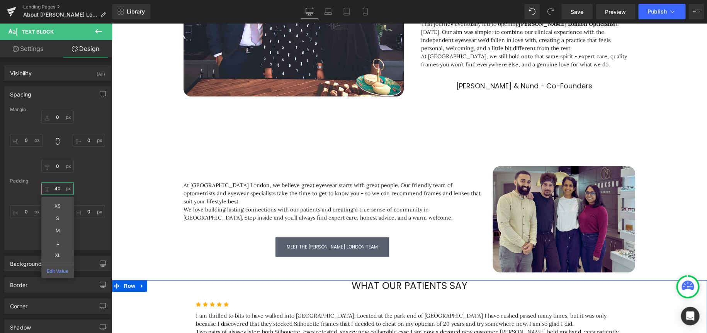
scroll to position [232, 0]
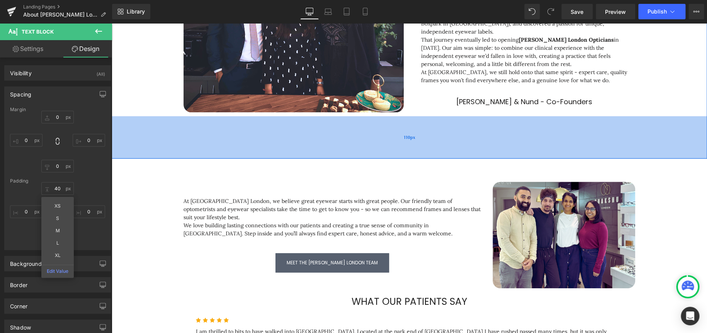
click at [493, 140] on div "110px" at bounding box center [409, 137] width 595 height 43
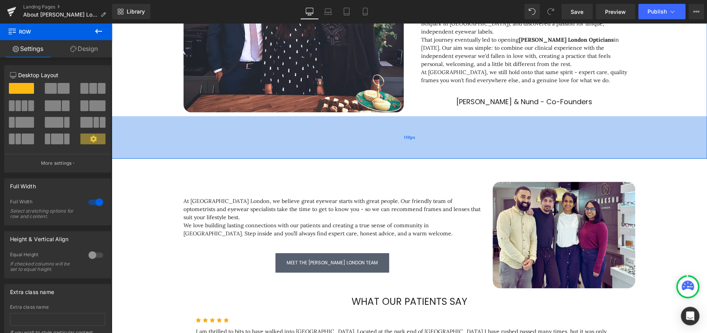
click at [478, 139] on div "110px" at bounding box center [409, 137] width 595 height 43
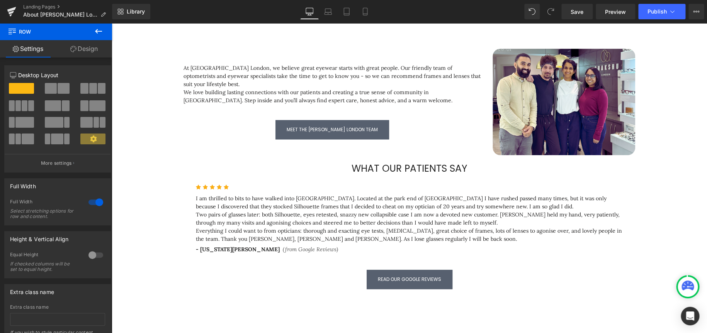
scroll to position [386, 0]
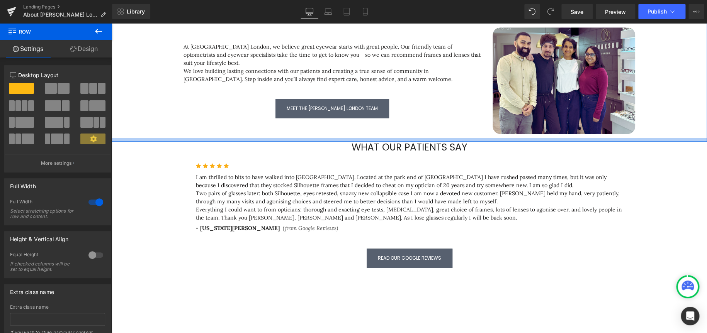
click at [467, 140] on div at bounding box center [409, 140] width 595 height 4
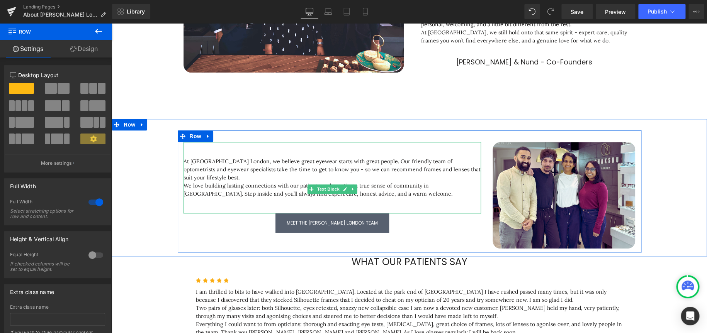
scroll to position [348, 0]
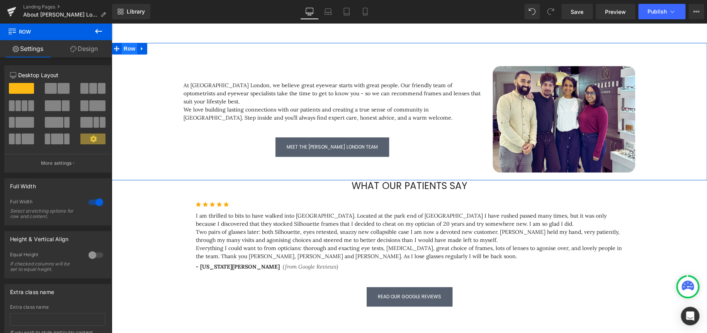
click at [129, 49] on span "Row" at bounding box center [129, 49] width 15 height 12
click at [85, 49] on link "Design" at bounding box center [84, 48] width 56 height 17
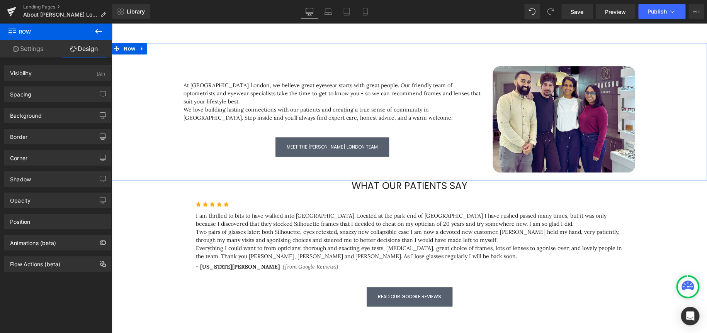
type input "#333333"
type input "100"
click at [33, 180] on div "Shadow" at bounding box center [58, 179] width 106 height 15
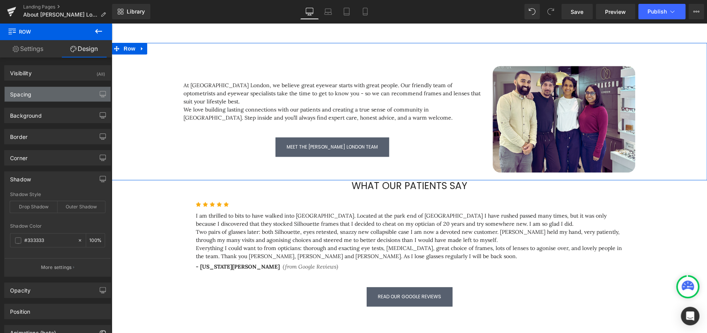
click at [56, 94] on div "Spacing" at bounding box center [58, 94] width 106 height 15
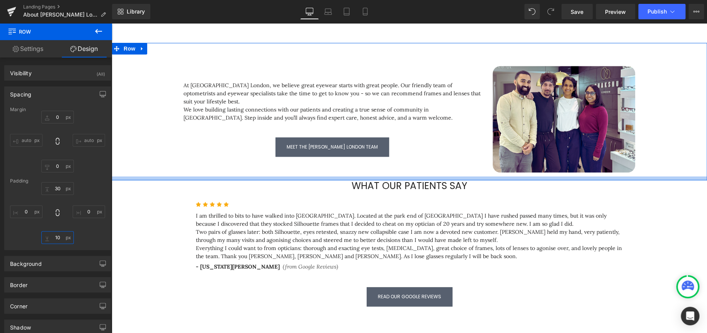
click at [57, 238] on input "10" at bounding box center [57, 237] width 32 height 13
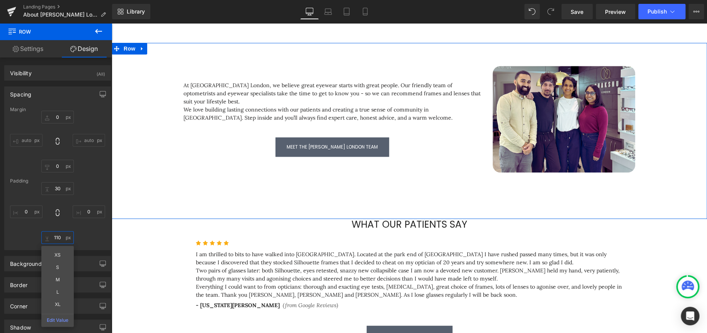
type input "110"
drag, startPoint x: 80, startPoint y: 237, endPoint x: 81, endPoint y: 241, distance: 4.0
click at [81, 241] on div "30px 30 0px 0 110 110 0px 0" at bounding box center [57, 213] width 95 height 62
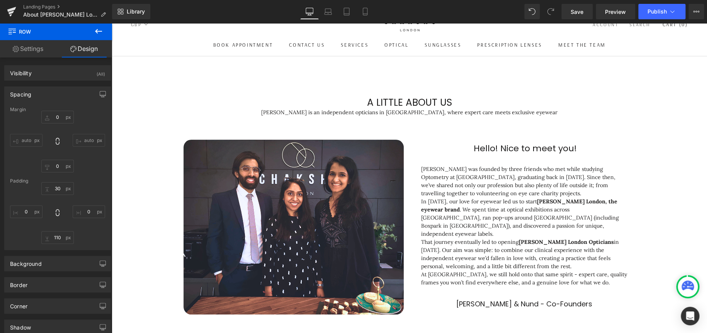
scroll to position [0, 0]
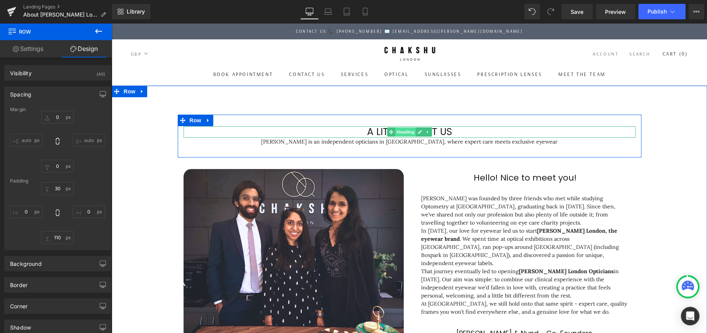
click at [405, 132] on span "Heading" at bounding box center [405, 132] width 21 height 9
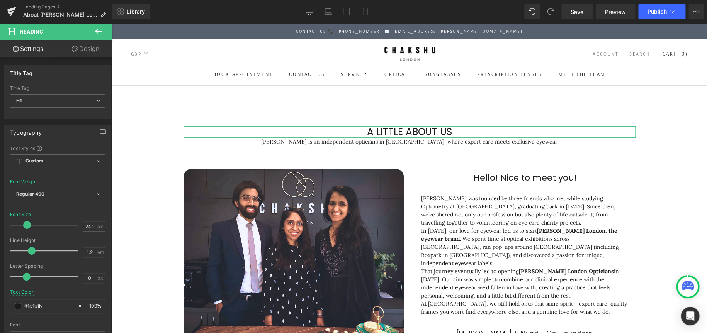
click at [83, 48] on link "Design" at bounding box center [86, 48] width 56 height 17
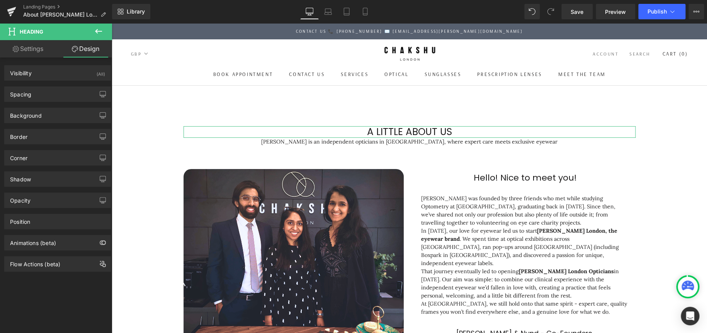
type input "0"
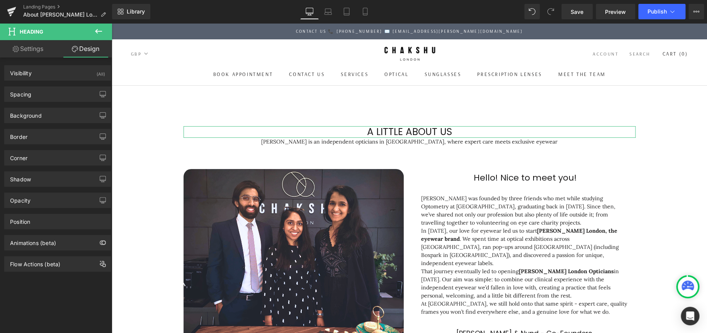
type input "0"
click at [68, 90] on div "Spacing" at bounding box center [58, 94] width 106 height 15
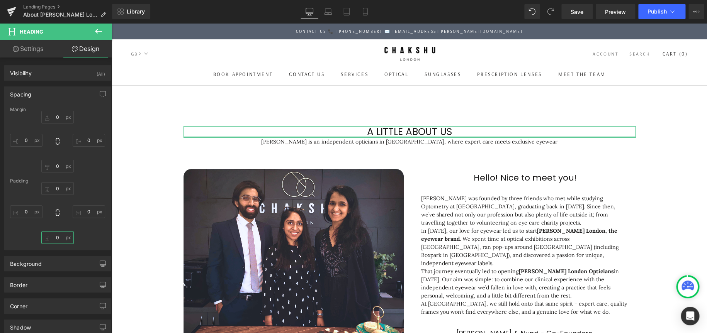
click at [51, 241] on input "0" at bounding box center [57, 237] width 32 height 13
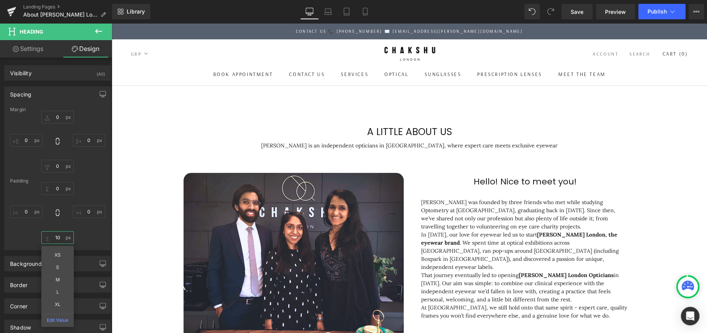
type input "10"
click at [99, 32] on icon at bounding box center [98, 31] width 9 height 9
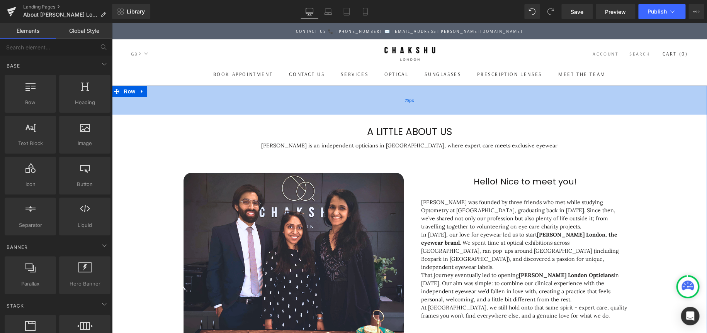
click at [412, 102] on div "75px" at bounding box center [409, 100] width 595 height 29
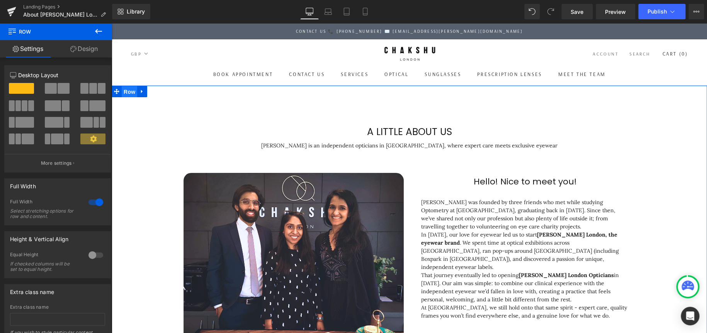
click at [125, 90] on span "Row" at bounding box center [129, 92] width 15 height 12
click at [80, 53] on link "Design" at bounding box center [84, 48] width 56 height 17
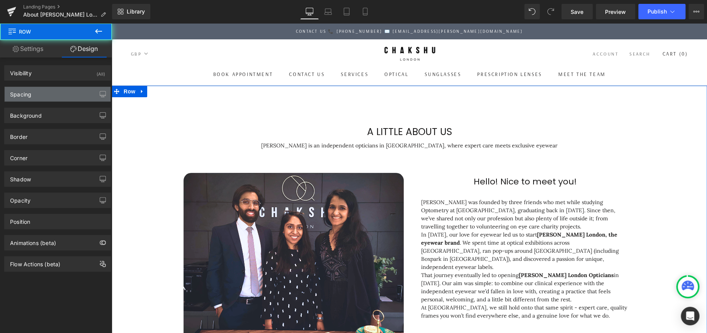
type input "0"
type input "75"
type input "0"
type input "110"
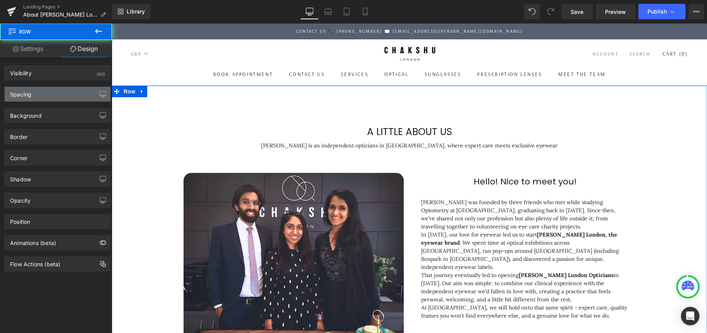
type input "0"
click at [44, 93] on div "Spacing" at bounding box center [58, 94] width 106 height 15
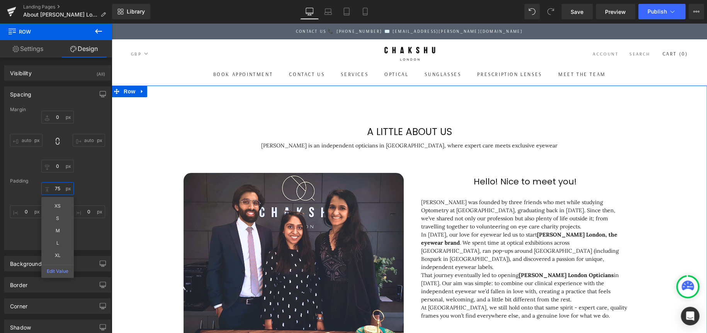
click at [60, 191] on input "75" at bounding box center [57, 188] width 32 height 13
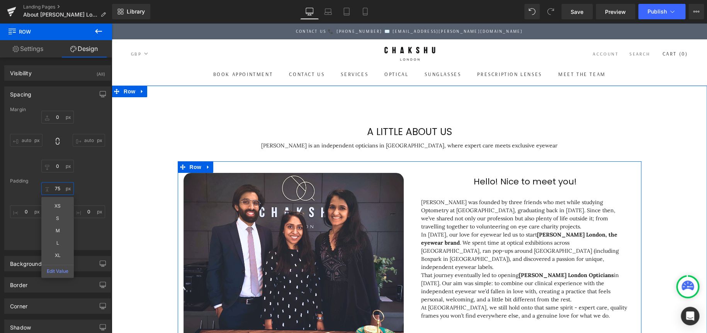
type input "0"
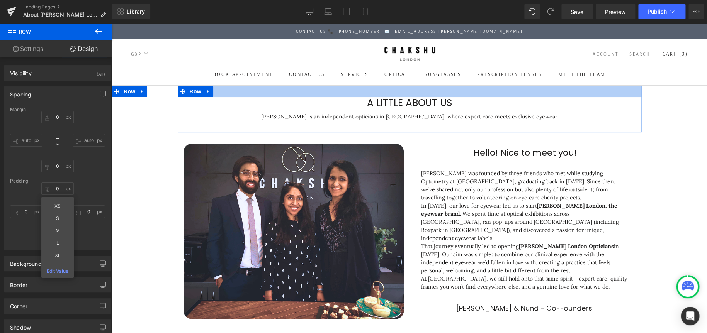
click at [408, 92] on div at bounding box center [410, 92] width 464 height 12
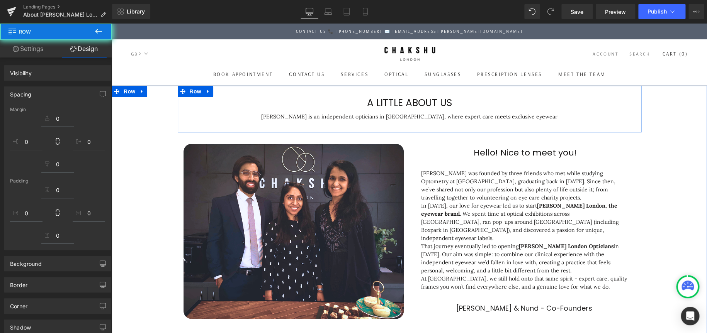
click at [192, 92] on span "Row" at bounding box center [195, 92] width 15 height 12
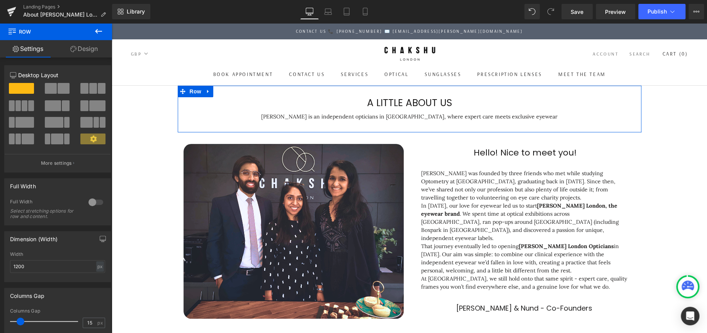
click at [71, 44] on link "Design" at bounding box center [84, 48] width 56 height 17
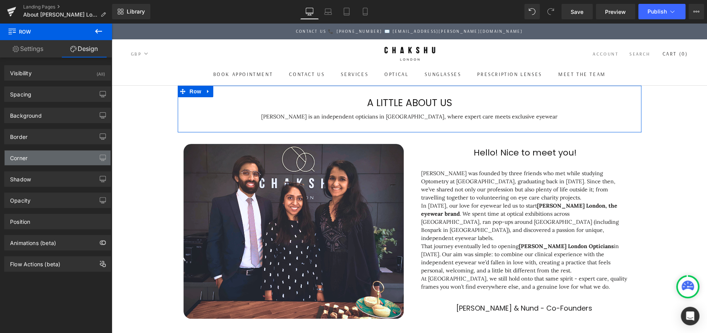
type input "0"
type input "30"
type input "0"
type input "30"
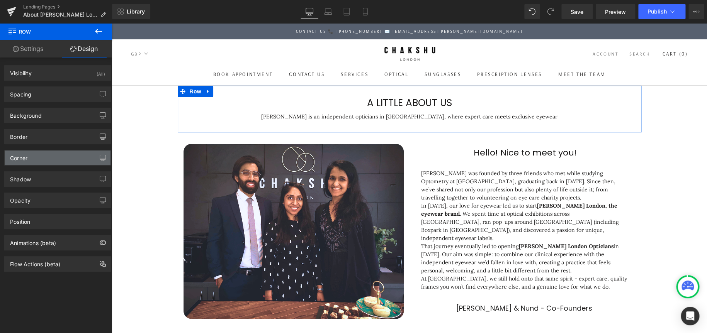
type input "0"
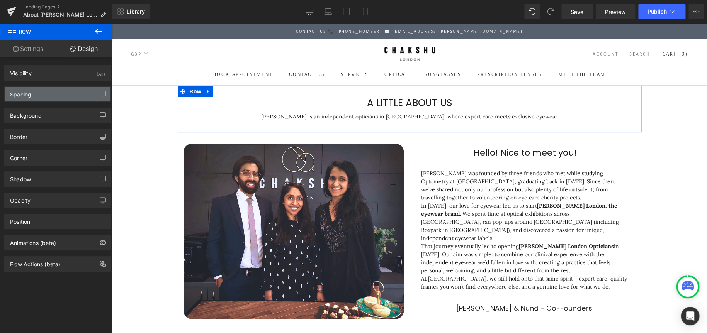
click at [44, 92] on div "Spacing" at bounding box center [58, 94] width 106 height 15
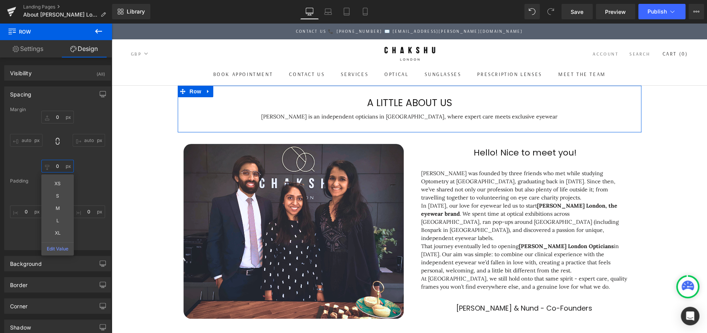
click at [54, 166] on input "0" at bounding box center [57, 166] width 32 height 13
click at [93, 175] on div "Margin 0px 0 auto auto 0px 0 XS S M L XL Edit Value auto auto Padding 30px 30 0…" at bounding box center [58, 178] width 106 height 143
click at [56, 185] on input "30" at bounding box center [57, 188] width 32 height 13
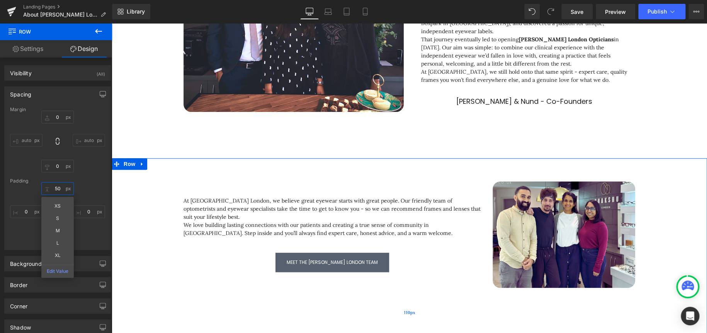
scroll to position [270, 0]
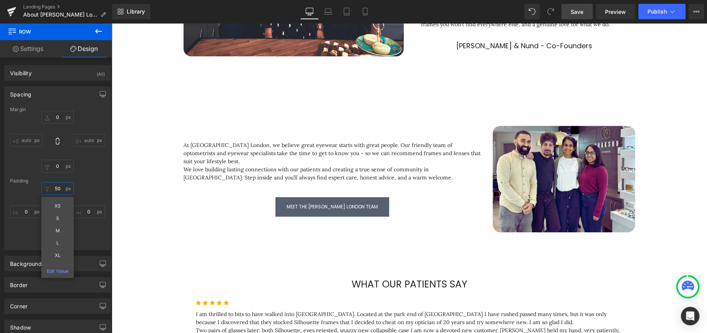
type input "50"
click at [583, 11] on span "Save" at bounding box center [577, 12] width 13 height 8
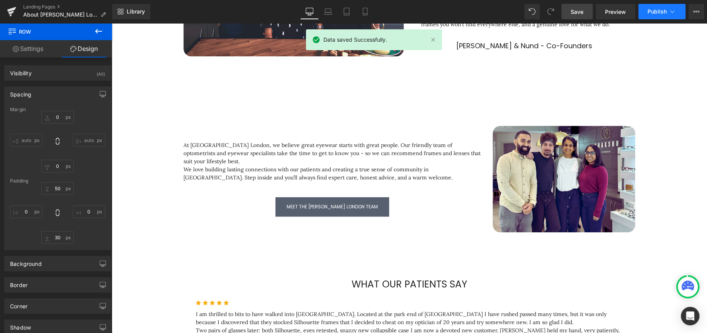
click at [656, 11] on span "Publish" at bounding box center [657, 12] width 19 height 6
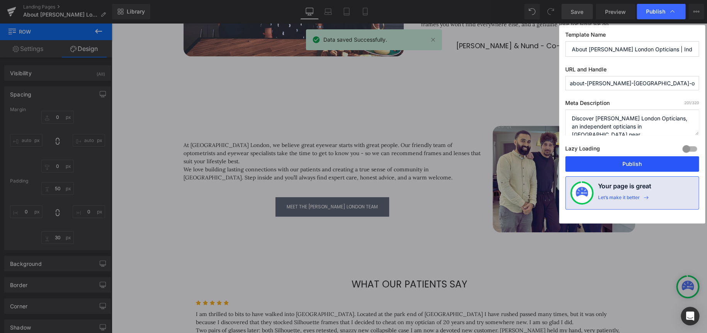
drag, startPoint x: 594, startPoint y: 160, endPoint x: 485, endPoint y: 99, distance: 124.9
click at [594, 160] on button "Publish" at bounding box center [632, 163] width 134 height 15
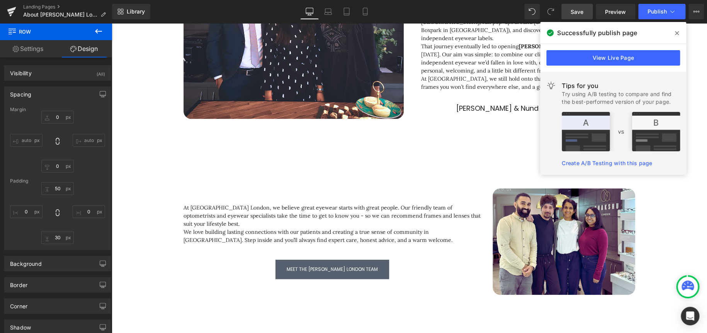
scroll to position [232, 0]
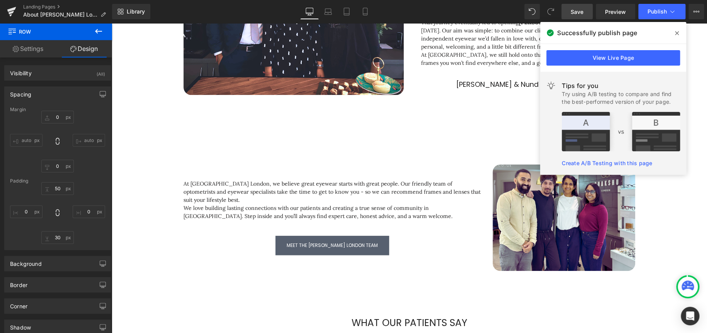
drag, startPoint x: 677, startPoint y: 35, endPoint x: 542, endPoint y: 25, distance: 134.4
click at [677, 35] on icon at bounding box center [677, 33] width 4 height 6
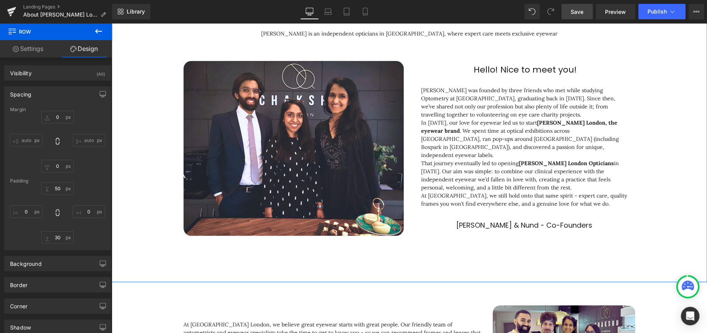
scroll to position [193, 0]
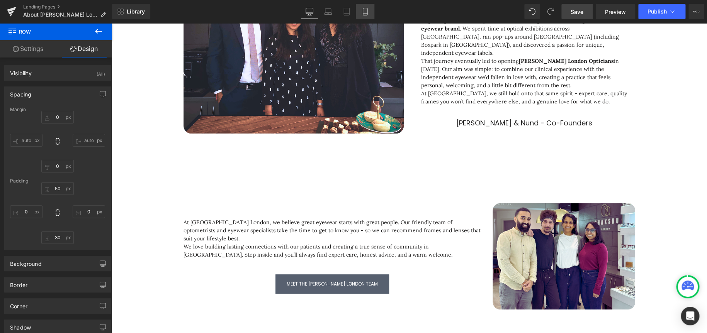
click at [367, 9] on icon at bounding box center [365, 12] width 8 height 8
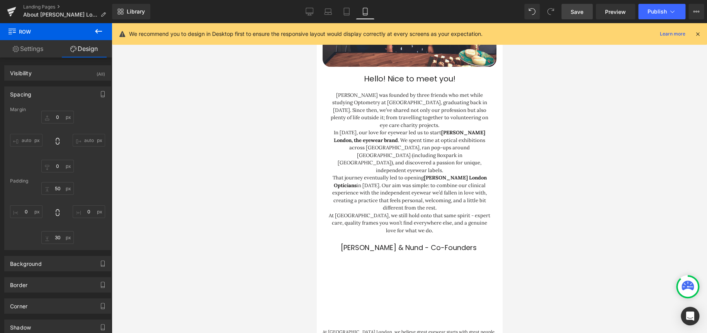
type input "0"
type input "40"
type input "0"
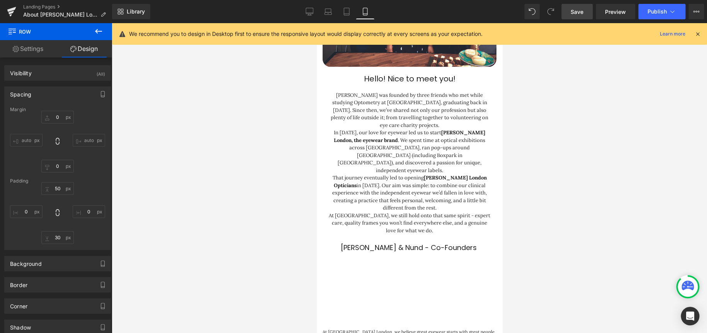
type input "0"
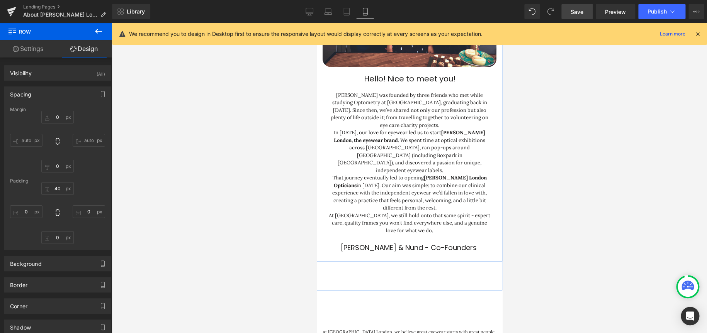
scroll to position [309, 0]
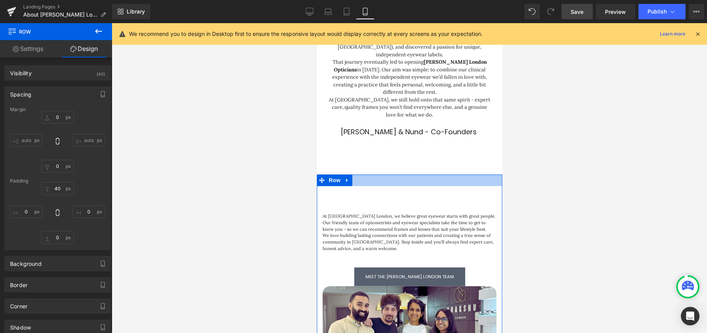
click at [436, 175] on div at bounding box center [408, 181] width 185 height 12
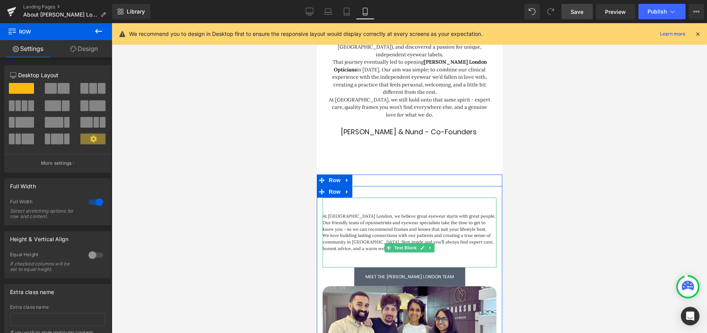
click at [360, 213] on p "At Chakshu London, we believe great eyewear starts with great people. Our frien…" at bounding box center [409, 222] width 174 height 19
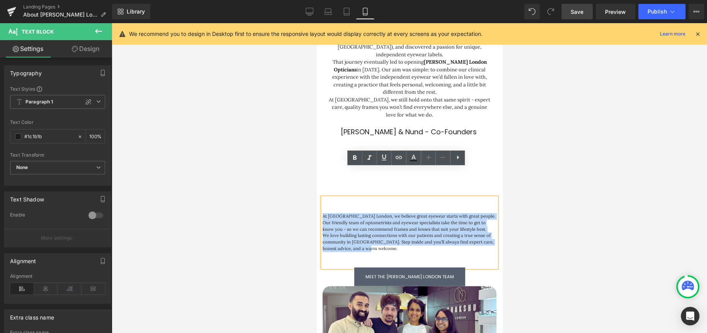
drag, startPoint x: 372, startPoint y: 220, endPoint x: 529, endPoint y: 201, distance: 157.7
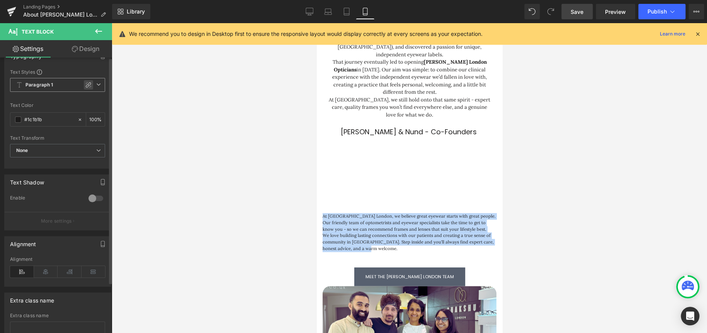
scroll to position [0, 0]
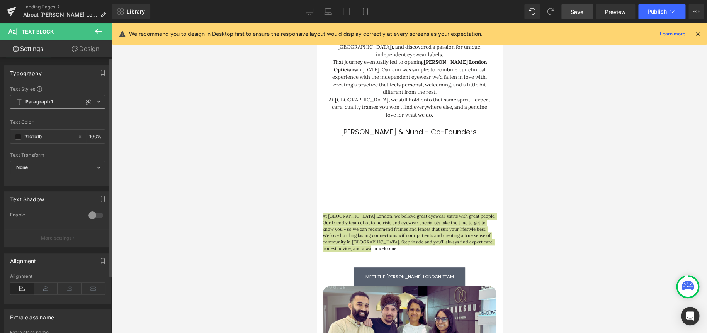
click at [92, 100] on span "Paragraph 1" at bounding box center [57, 102] width 95 height 14
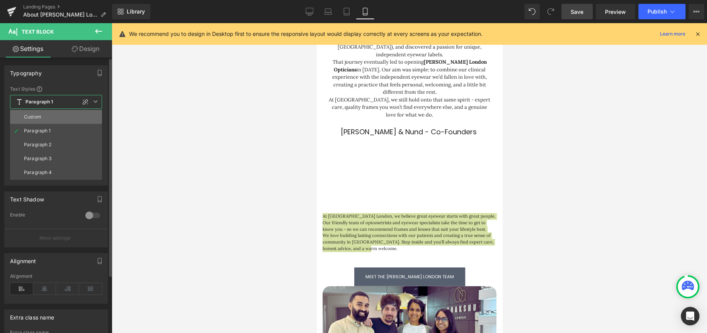
click at [75, 119] on li "Custom" at bounding box center [56, 117] width 92 height 14
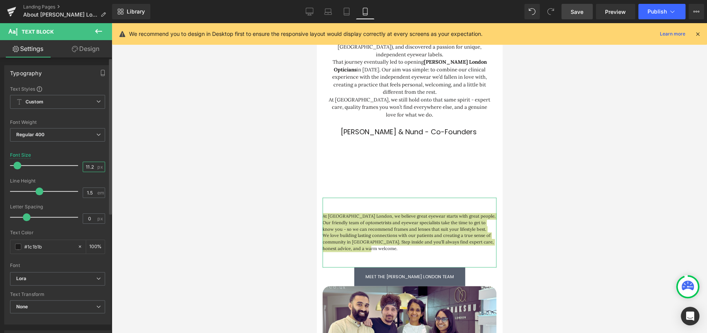
click at [87, 170] on input "11.2" at bounding box center [90, 167] width 14 height 10
click at [88, 167] on input "11.2" at bounding box center [90, 167] width 14 height 10
type input "13"
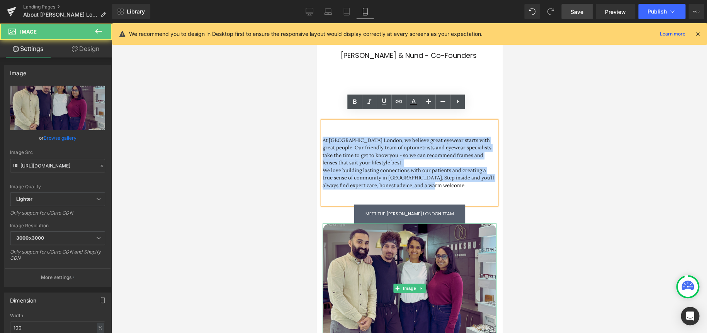
scroll to position [386, 0]
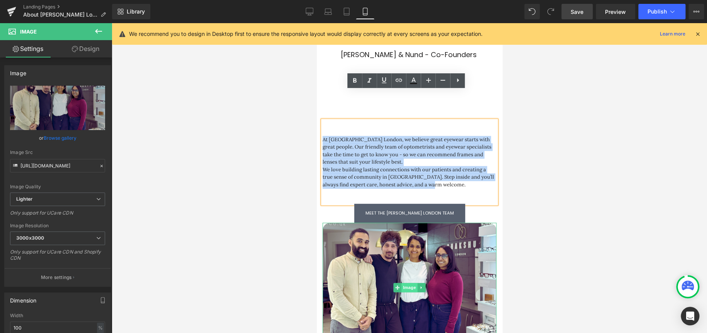
click at [409, 283] on span "Image" at bounding box center [409, 287] width 16 height 9
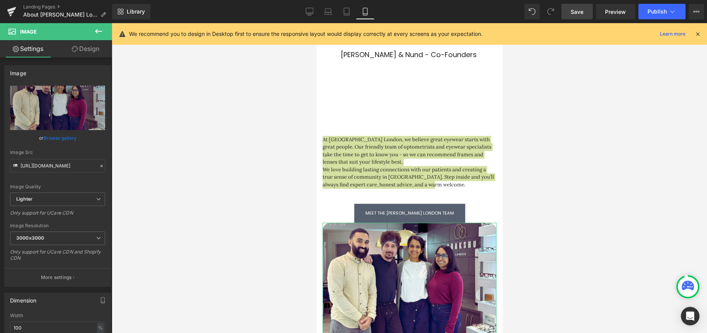
click at [95, 49] on link "Design" at bounding box center [86, 48] width 56 height 17
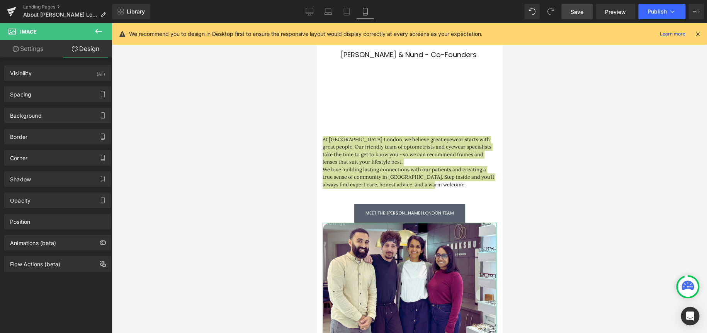
type input "0"
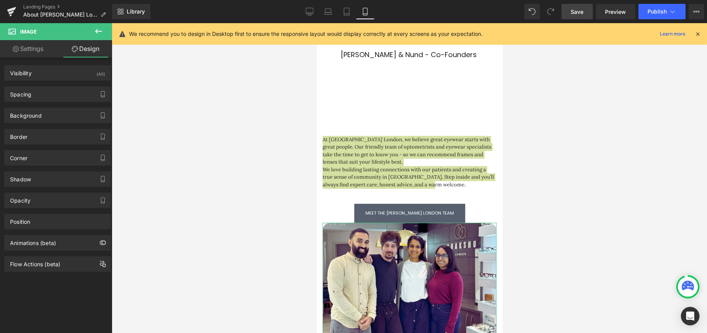
type input "0"
click at [36, 97] on div "Spacing" at bounding box center [58, 94] width 106 height 15
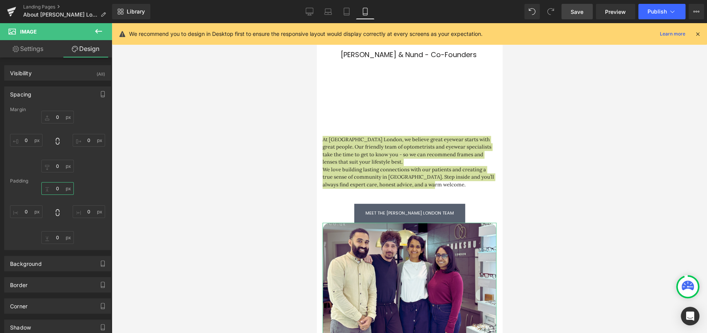
click at [58, 188] on input "0" at bounding box center [57, 188] width 32 height 13
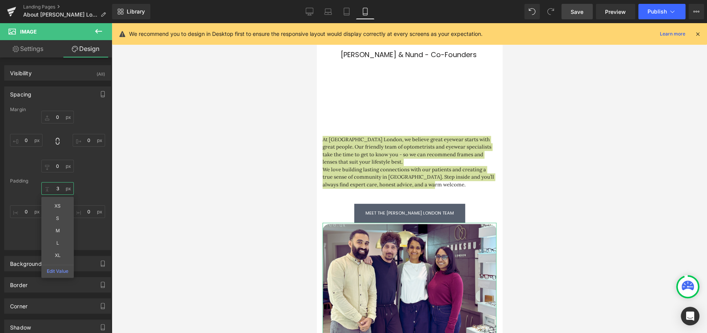
type input "30"
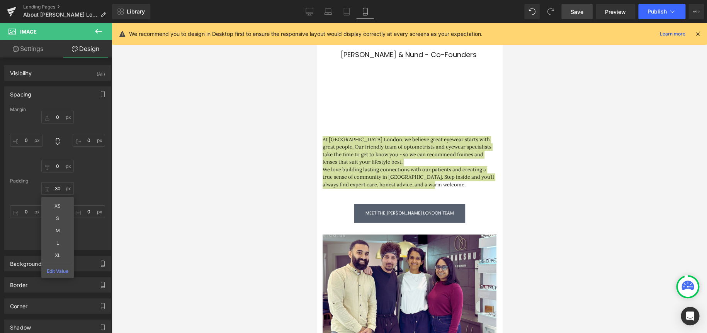
click at [587, 178] on div at bounding box center [409, 178] width 595 height 310
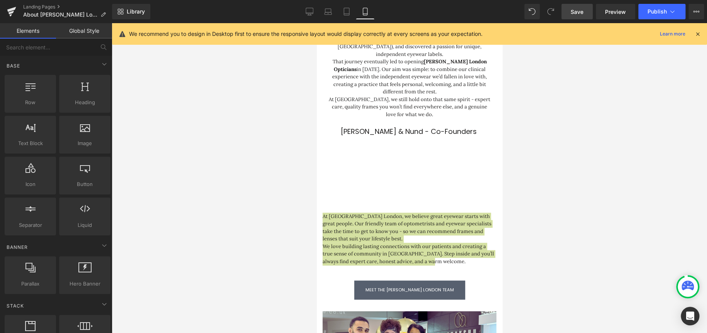
scroll to position [309, 0]
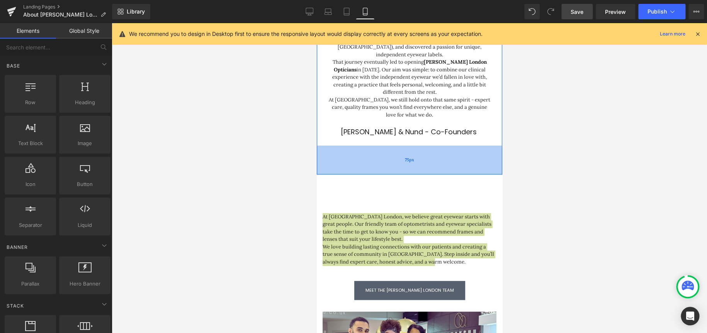
click at [424, 146] on div "75px" at bounding box center [408, 160] width 185 height 29
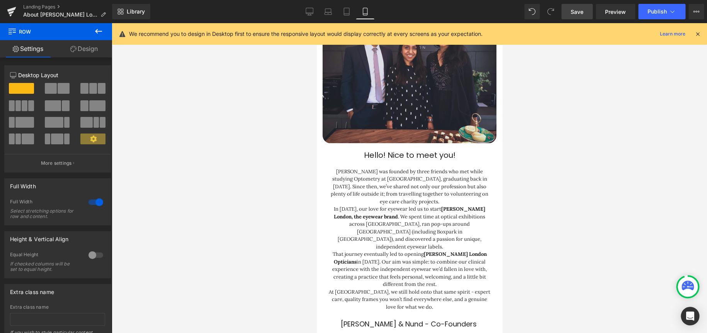
scroll to position [116, 0]
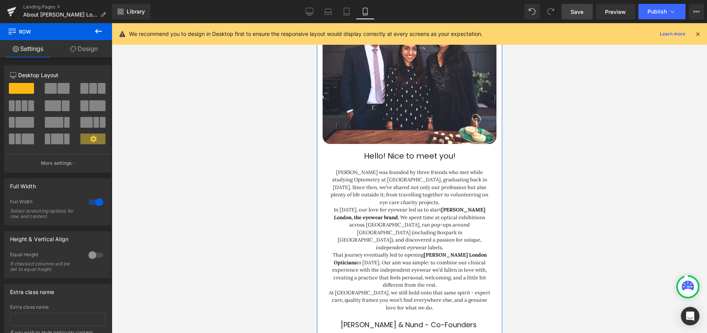
click at [80, 46] on link "Design" at bounding box center [84, 48] width 56 height 17
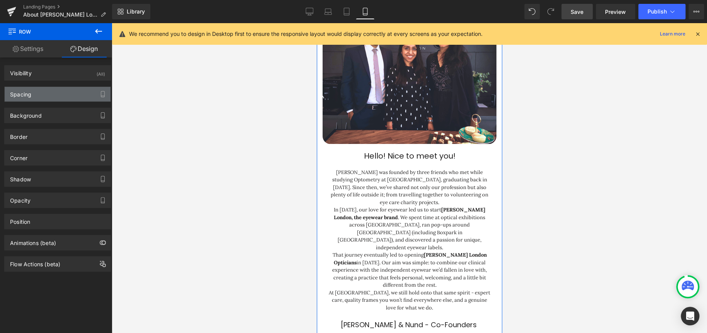
type input "0"
type input "75"
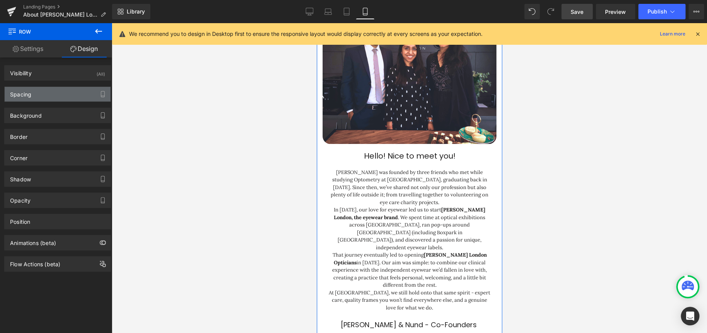
type input "0"
click at [37, 95] on div "Spacing" at bounding box center [58, 94] width 106 height 15
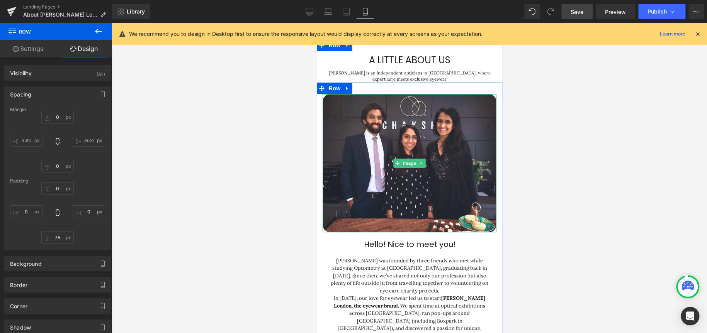
scroll to position [0, 0]
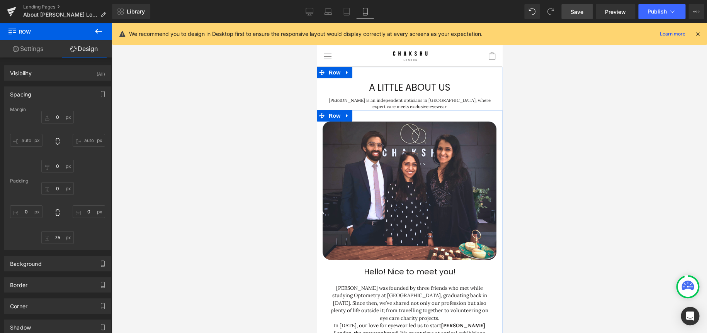
click at [330, 110] on span "Row" at bounding box center [333, 116] width 15 height 12
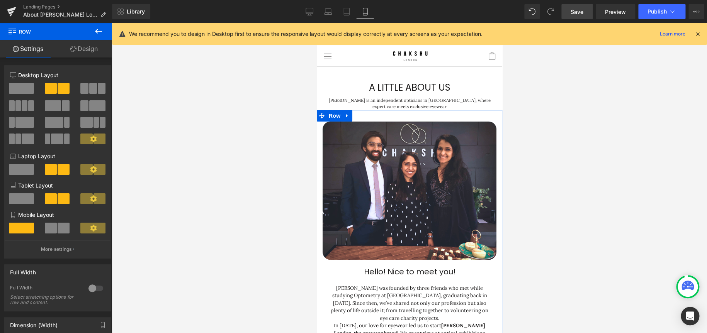
click at [88, 48] on link "Design" at bounding box center [84, 48] width 56 height 17
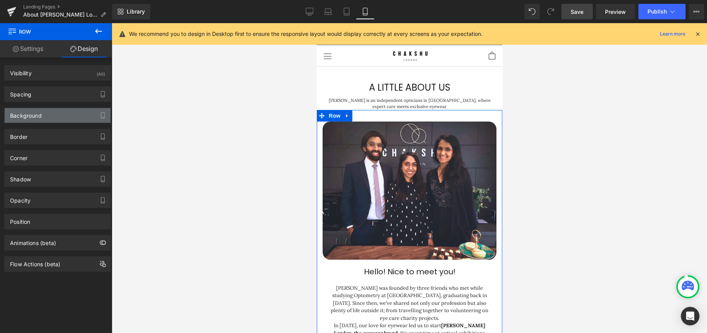
type input "0"
type input "30"
type input "0"
type input "10"
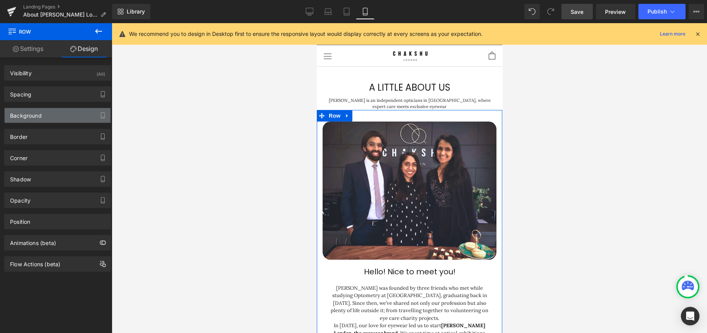
type input "0"
click at [68, 91] on div "Spacing" at bounding box center [58, 94] width 106 height 15
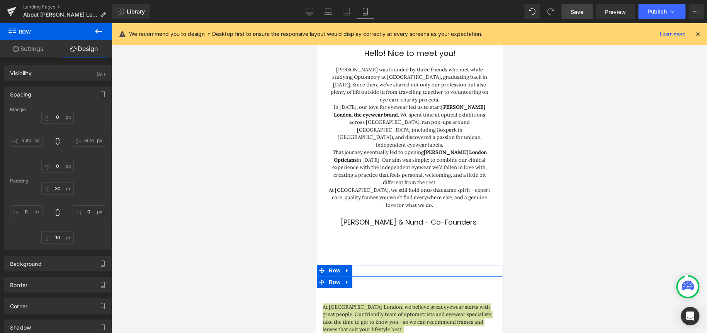
scroll to position [232, 0]
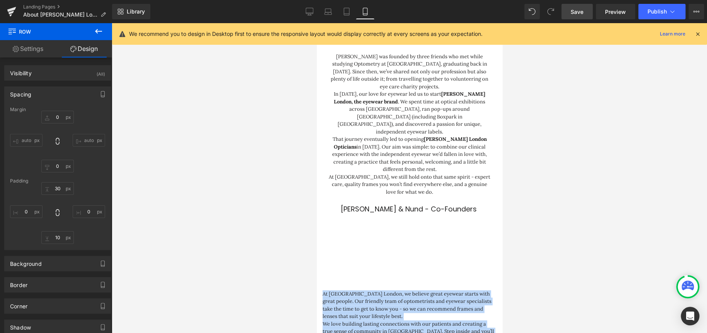
click at [402, 202] on div "A little about us Heading Chakshu London is an independent opticians in Camden,…" at bounding box center [408, 43] width 185 height 417
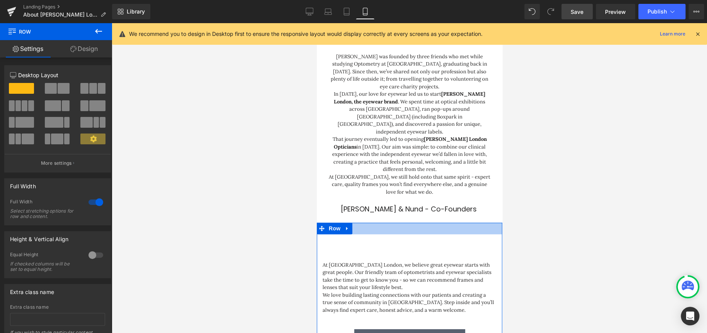
drag, startPoint x: 400, startPoint y: 221, endPoint x: 403, endPoint y: 194, distance: 28.0
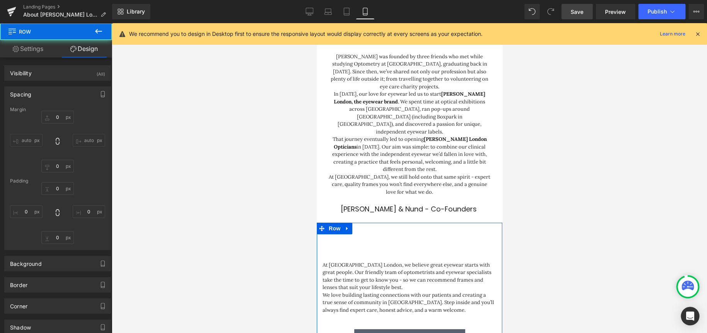
type input "0"
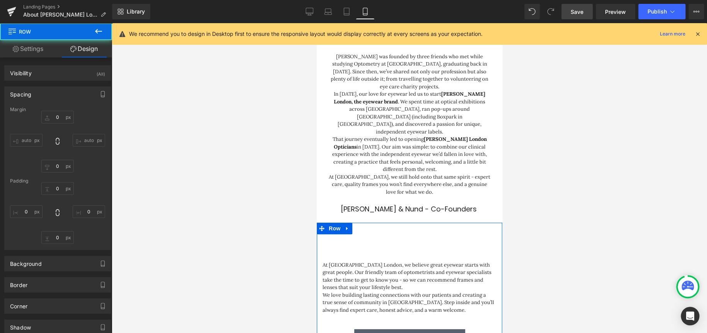
type input "0"
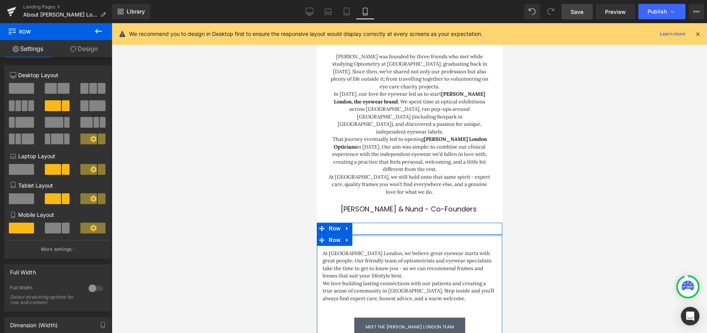
drag, startPoint x: 402, startPoint y: 215, endPoint x: 406, endPoint y: 199, distance: 16.7
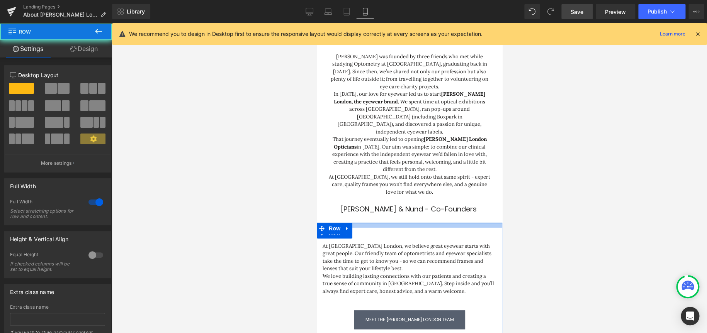
drag, startPoint x: 407, startPoint y: 205, endPoint x: 408, endPoint y: 198, distance: 7.5
click at [408, 223] on div at bounding box center [408, 225] width 185 height 4
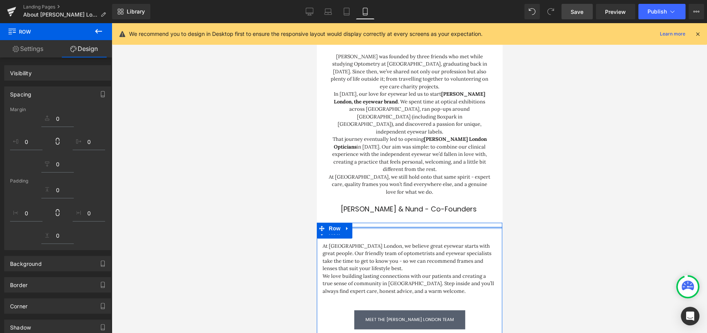
click at [406, 223] on div at bounding box center [408, 225] width 185 height 4
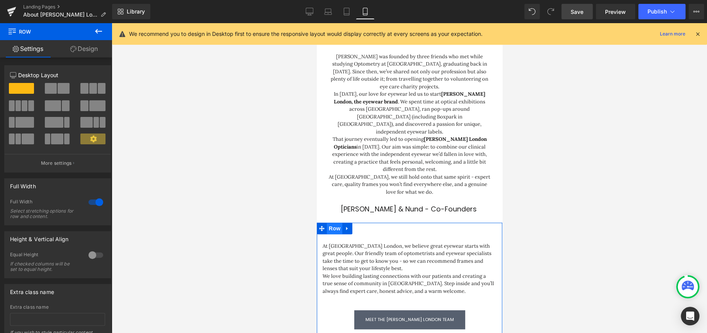
click at [334, 223] on span "Row" at bounding box center [333, 229] width 15 height 12
click at [94, 42] on link "Design" at bounding box center [84, 48] width 56 height 17
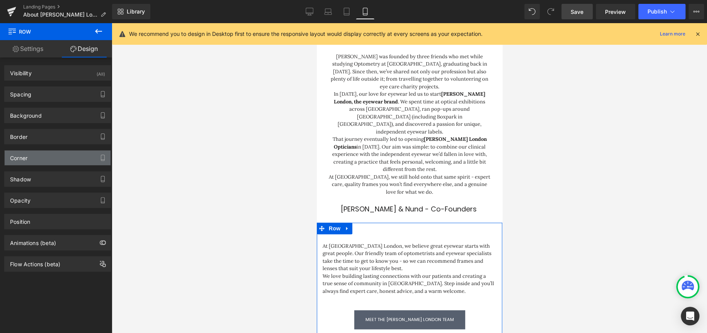
type input "0"
type input "11"
type input "0"
type input "110"
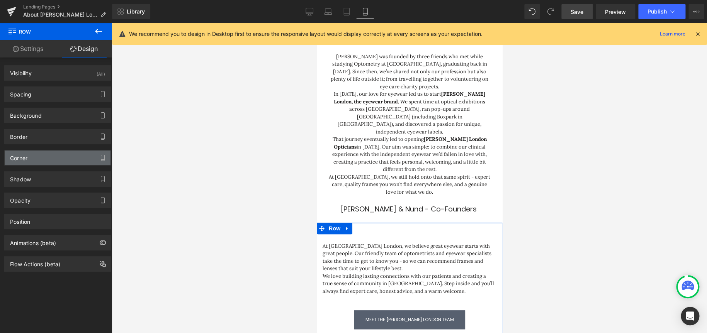
type input "0"
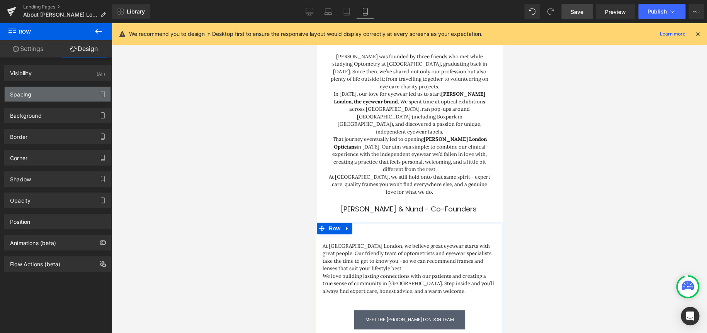
click at [60, 93] on div "Spacing" at bounding box center [58, 94] width 106 height 15
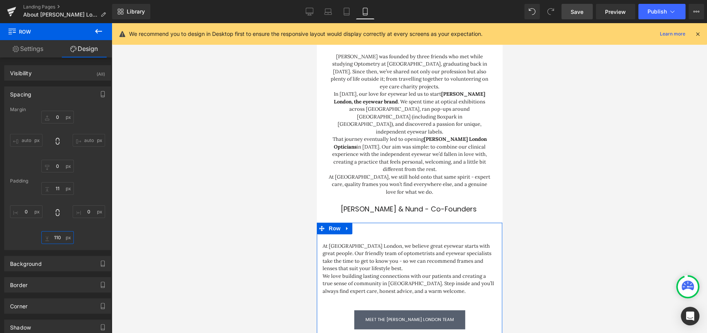
click at [58, 237] on input "110" at bounding box center [57, 237] width 32 height 13
click at [58, 236] on input "110" at bounding box center [57, 237] width 32 height 13
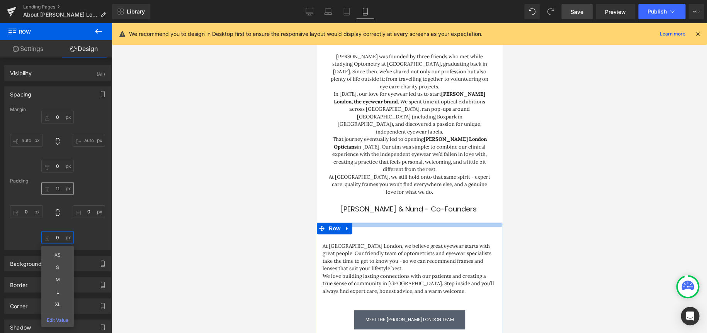
type input "0"
click at [58, 189] on input "11" at bounding box center [57, 188] width 32 height 13
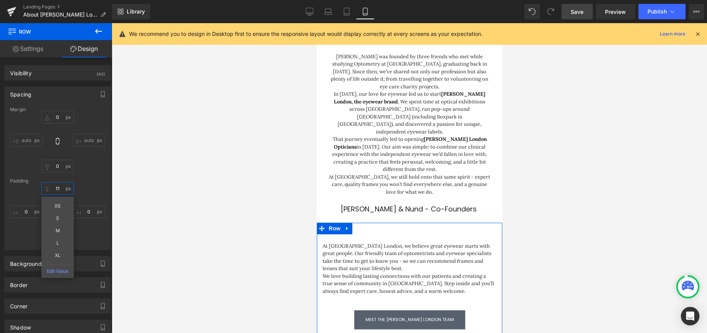
click at [58, 189] on input "11" at bounding box center [57, 188] width 32 height 13
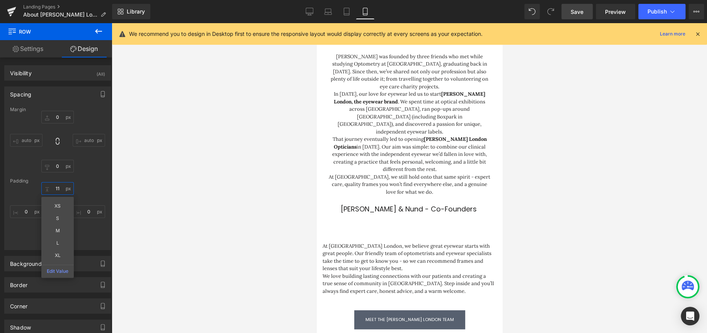
type input "0"
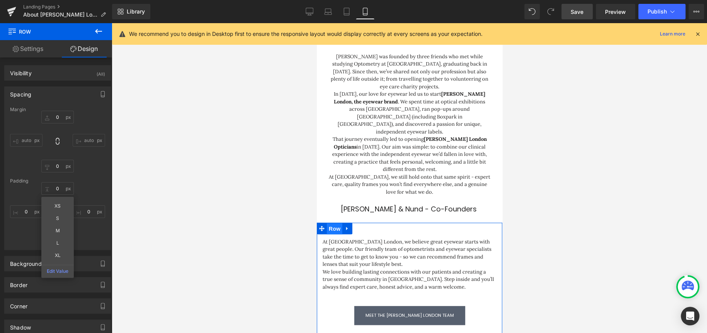
click at [330, 223] on span "Row" at bounding box center [333, 229] width 15 height 12
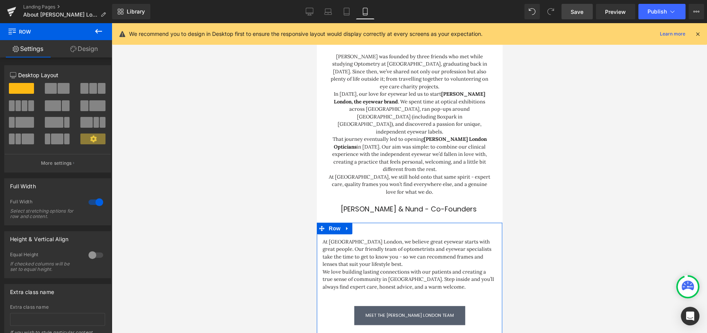
click at [92, 53] on link "Design" at bounding box center [84, 48] width 56 height 17
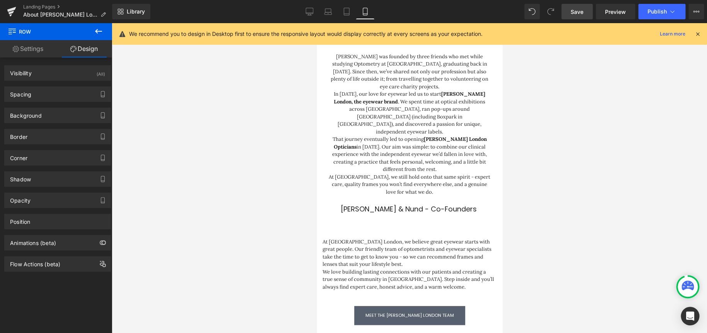
click at [457, 162] on div "Chakshu London was founded by three friends who met while studying Optometry at…" at bounding box center [409, 120] width 162 height 151
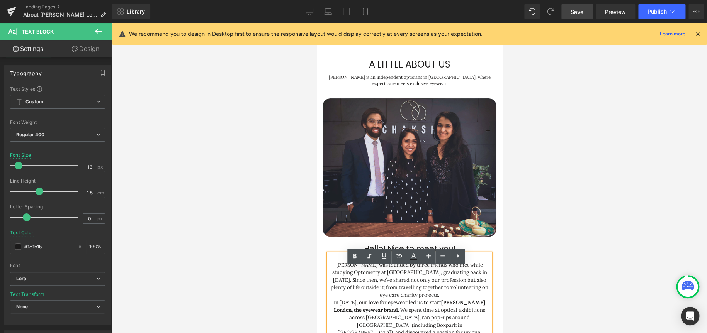
scroll to position [0, 0]
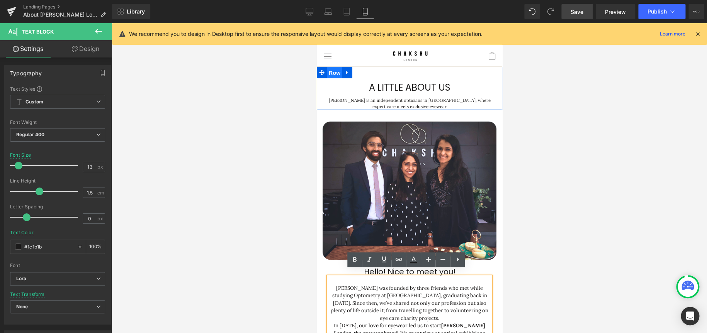
click at [335, 67] on span "Row" at bounding box center [333, 73] width 15 height 12
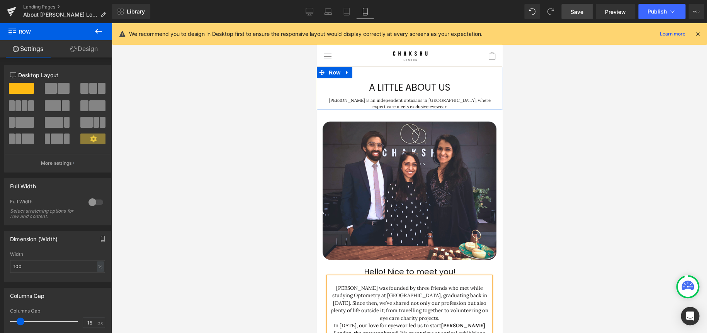
click at [77, 50] on link "Design" at bounding box center [84, 48] width 56 height 17
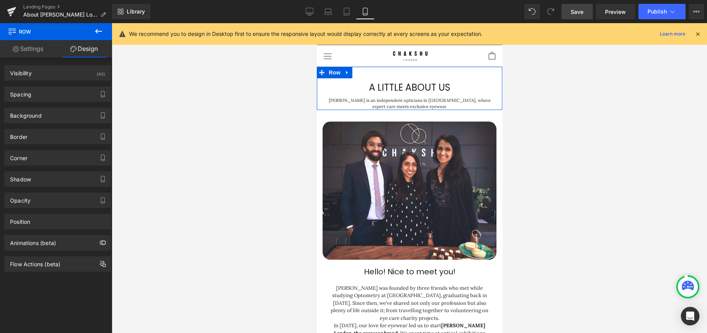
type input "0"
type input "40"
type input "0"
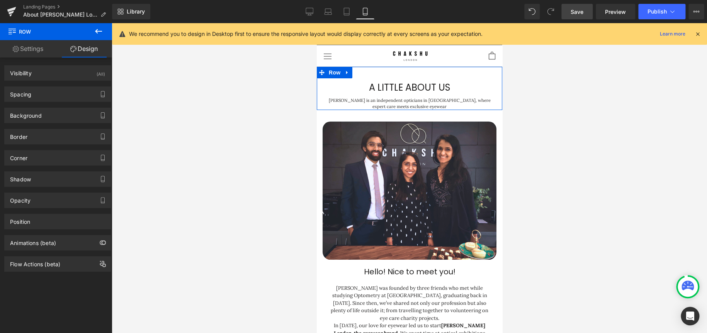
type input "0"
click at [32, 98] on div "Spacing" at bounding box center [58, 94] width 106 height 15
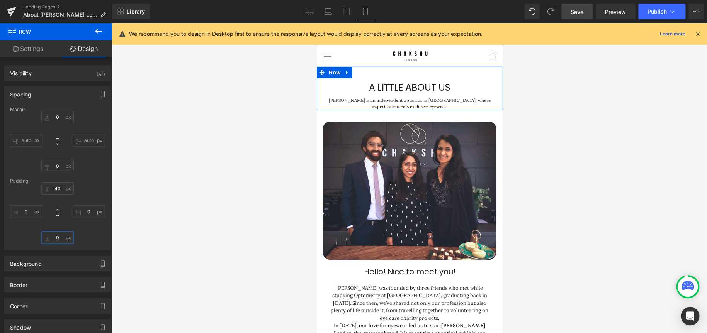
click at [58, 235] on input "0" at bounding box center [57, 237] width 32 height 13
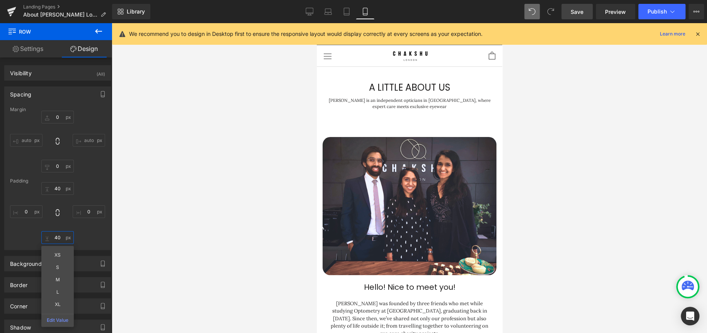
type input "40"
click at [534, 14] on icon at bounding box center [532, 11] width 7 height 7
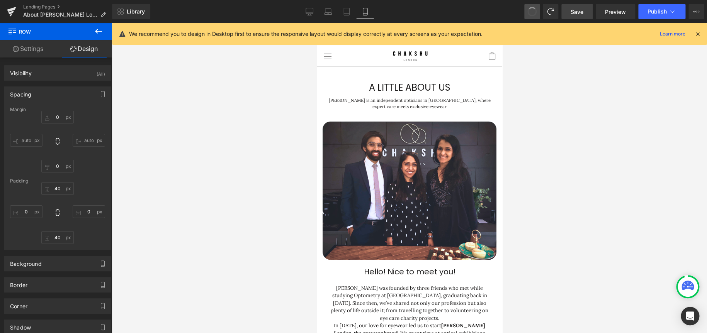
type input "0"
type input "40"
type input "0"
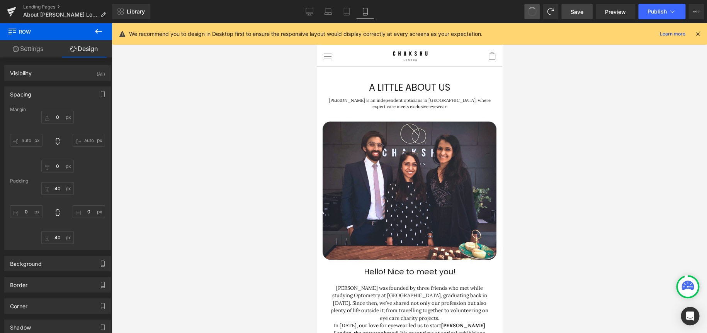
type input "0"
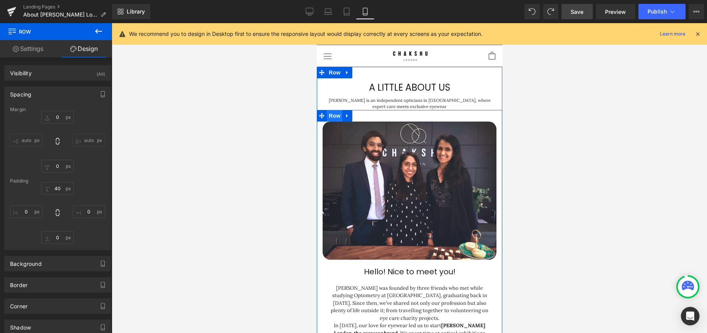
click at [333, 111] on span "Row" at bounding box center [333, 116] width 15 height 12
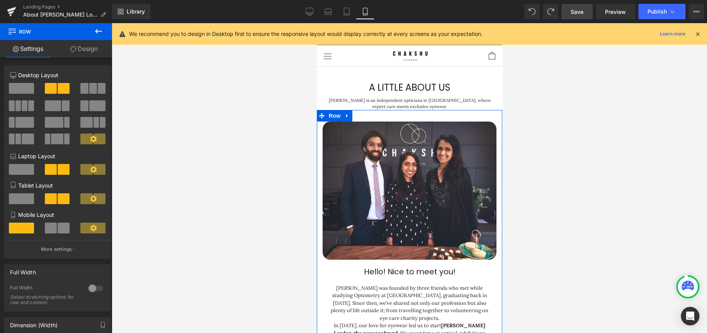
click at [91, 51] on link "Design" at bounding box center [84, 48] width 56 height 17
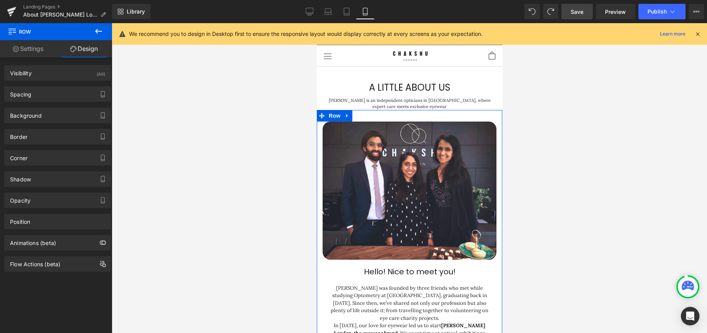
click at [58, 94] on div "Spacing" at bounding box center [58, 94] width 106 height 15
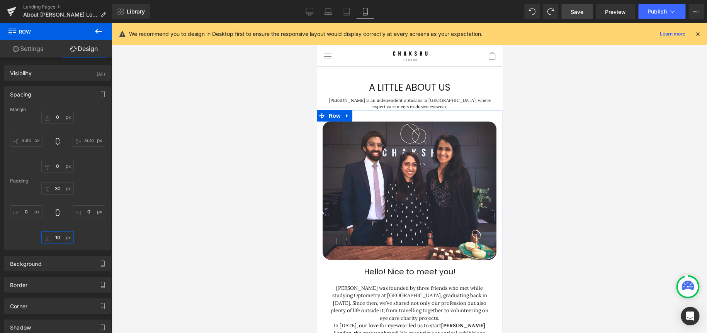
click at [57, 239] on input "10" at bounding box center [57, 237] width 32 height 13
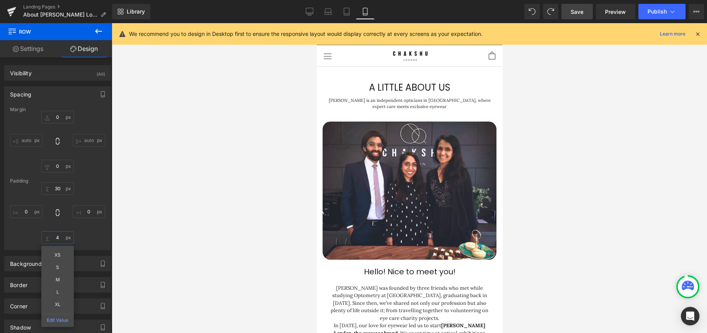
type input "40"
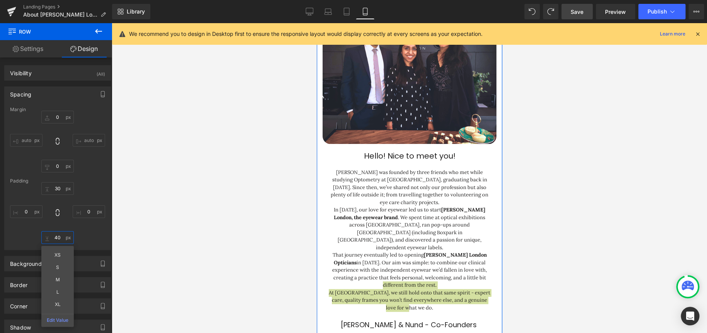
scroll to position [232, 0]
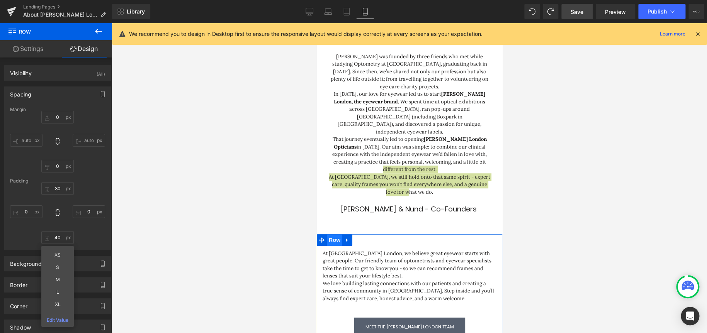
click at [331, 235] on span "Row" at bounding box center [333, 241] width 15 height 12
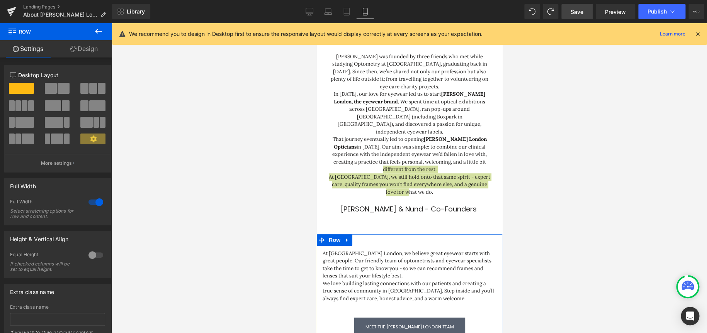
click at [84, 51] on link "Design" at bounding box center [84, 48] width 56 height 17
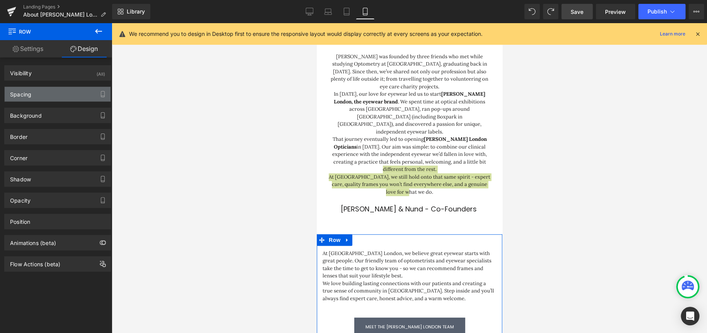
click at [54, 97] on div "Spacing" at bounding box center [58, 94] width 106 height 15
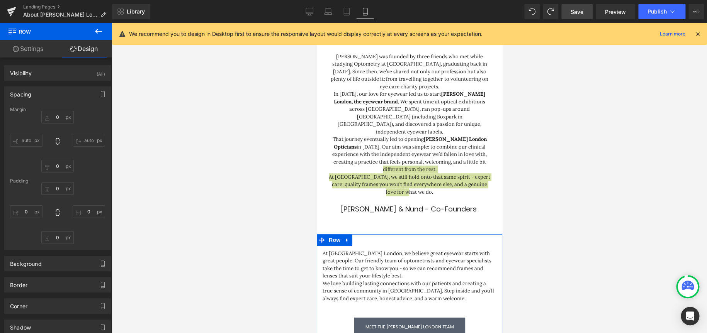
click at [54, 180] on div "Padding" at bounding box center [57, 181] width 95 height 5
click at [56, 187] on input "0" at bounding box center [57, 188] width 32 height 13
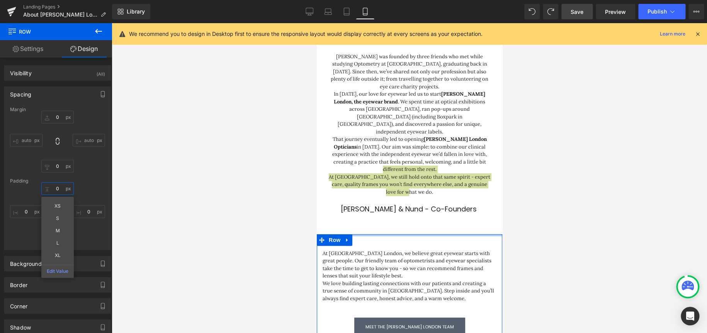
click at [57, 188] on input "0" at bounding box center [57, 188] width 32 height 13
click at [175, 223] on div at bounding box center [409, 178] width 595 height 310
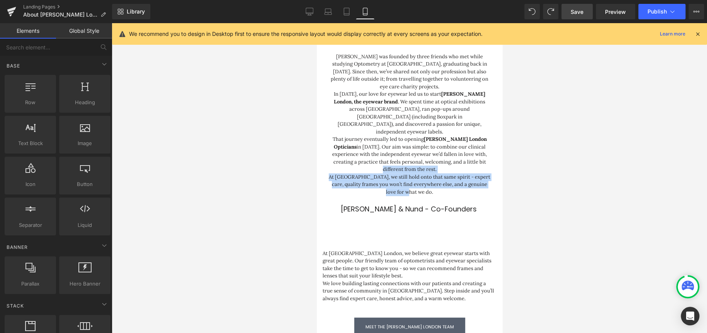
click at [389, 250] on p "At Chakshu London, we believe great eyewear starts with great people. Our frien…" at bounding box center [409, 265] width 174 height 30
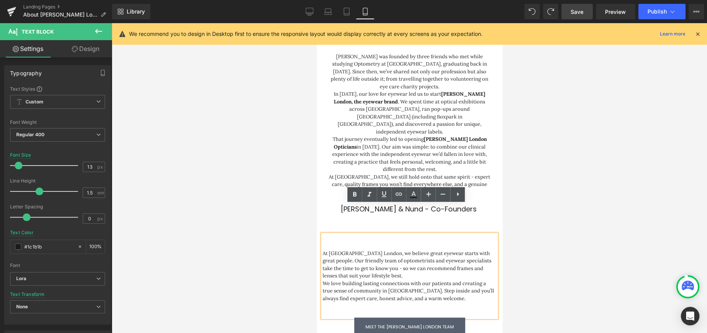
click at [564, 270] on div at bounding box center [409, 178] width 595 height 310
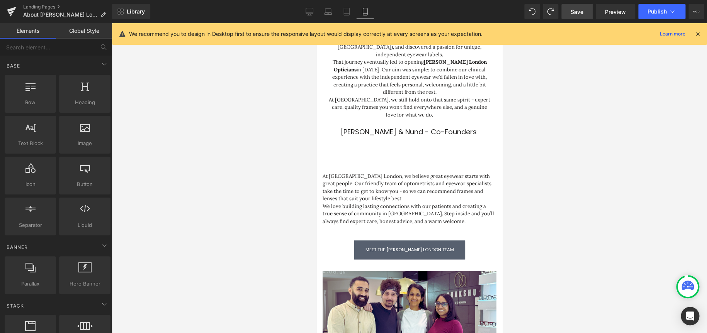
scroll to position [464, 0]
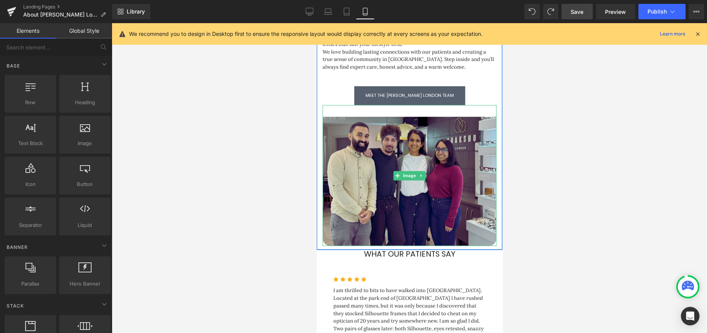
click at [404, 204] on img at bounding box center [409, 175] width 174 height 141
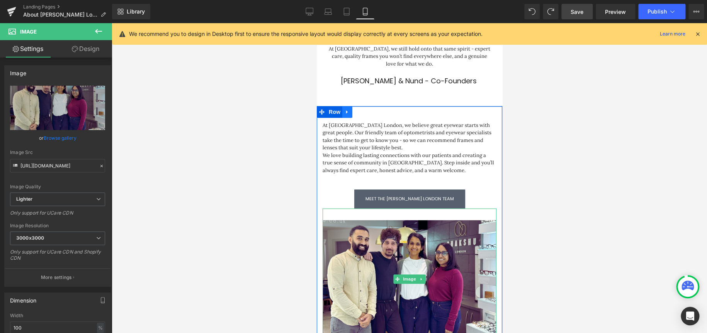
scroll to position [309, 0]
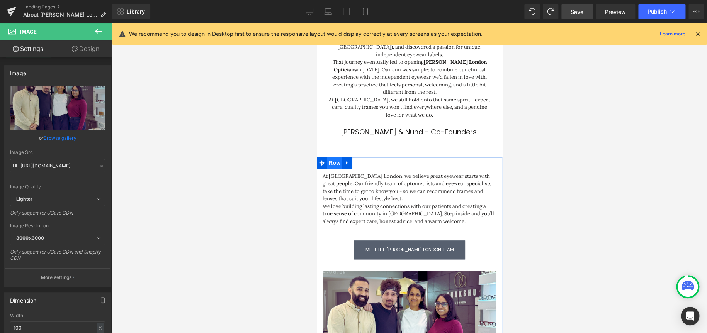
click at [334, 157] on span "Row" at bounding box center [333, 163] width 15 height 12
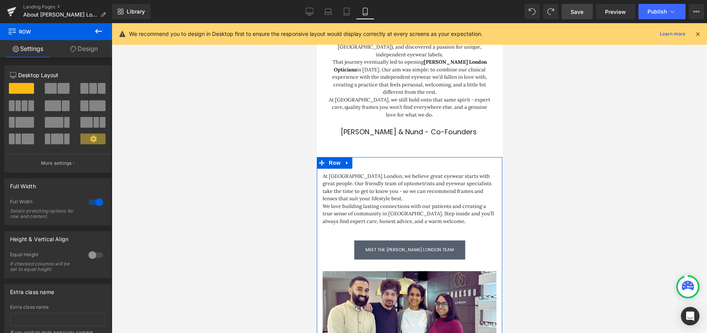
click at [96, 45] on link "Design" at bounding box center [84, 48] width 56 height 17
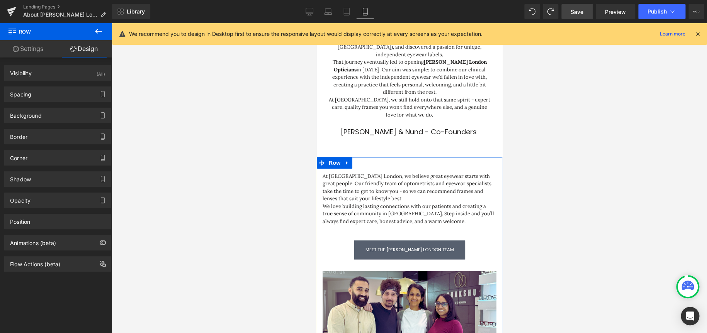
type input "0"
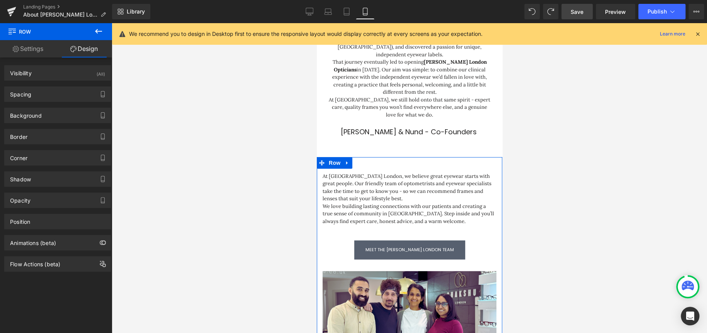
type input "0"
click at [64, 95] on div "Spacing" at bounding box center [58, 94] width 106 height 15
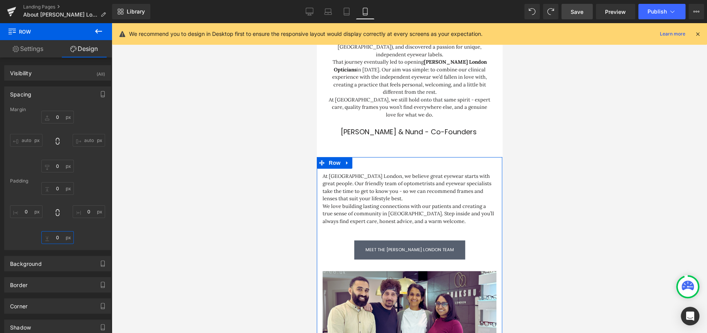
click at [56, 236] on input "0" at bounding box center [57, 237] width 32 height 13
type input "40"
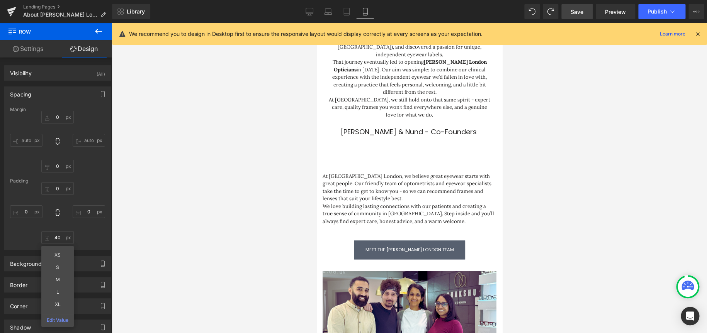
click at [198, 237] on div at bounding box center [409, 178] width 595 height 310
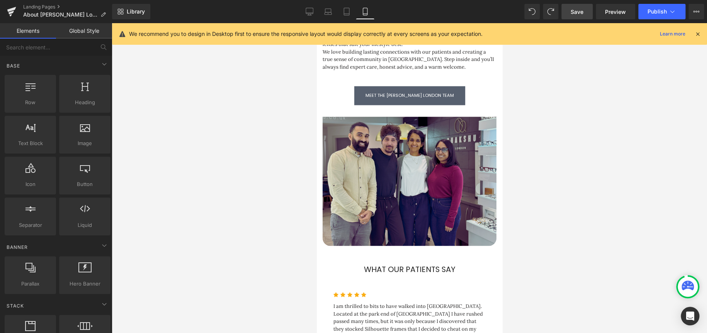
scroll to position [425, 0]
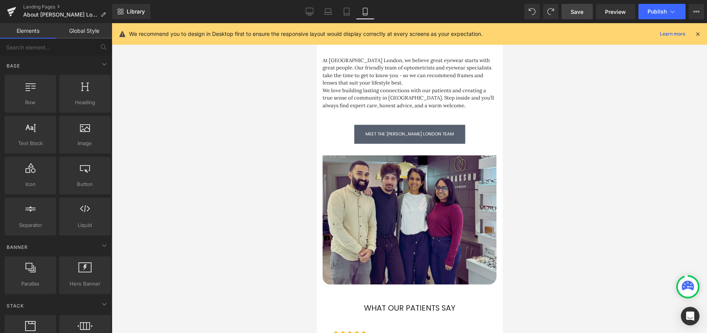
click at [466, 161] on img at bounding box center [409, 214] width 174 height 141
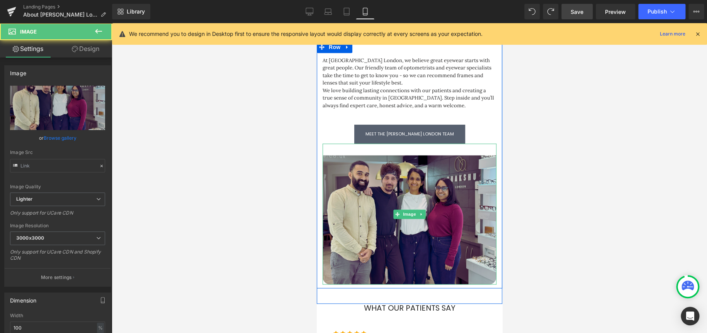
type input "https://ucarecdn.com/b7fea12c-0018-41a2-9bd0-659bf91d618a/-/format/auto/-/previ…"
click at [459, 144] on img at bounding box center [409, 214] width 174 height 141
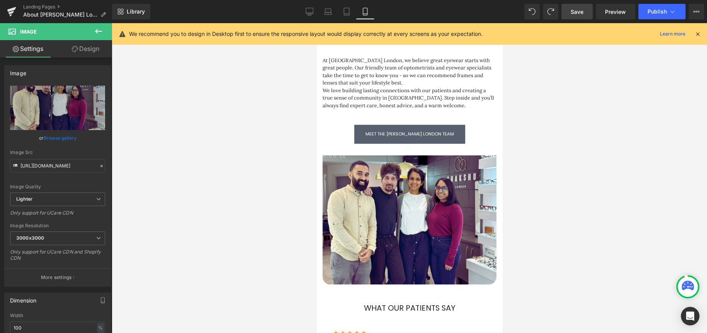
click at [584, 10] on link "Save" at bounding box center [576, 11] width 31 height 15
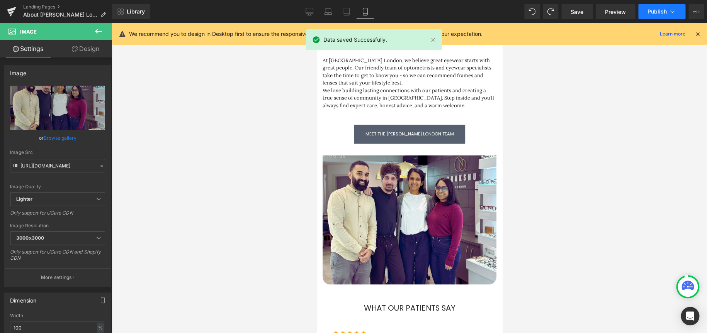
click at [660, 13] on span "Publish" at bounding box center [657, 12] width 19 height 6
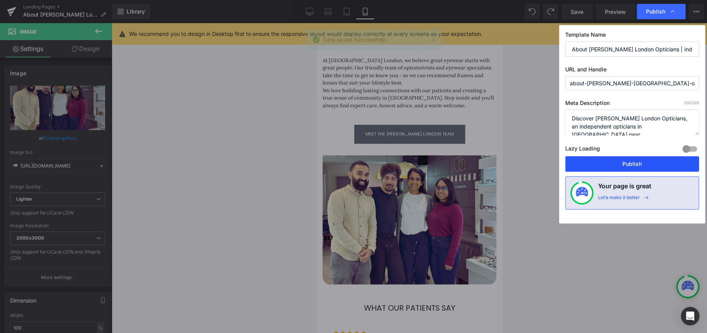
click at [635, 167] on button "Publish" at bounding box center [632, 163] width 134 height 15
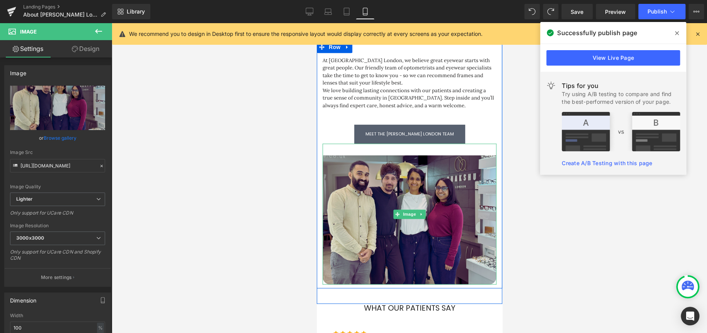
click at [377, 188] on img at bounding box center [409, 214] width 174 height 141
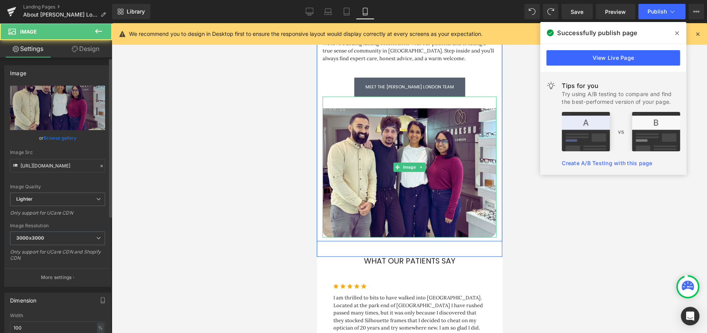
scroll to position [541, 0]
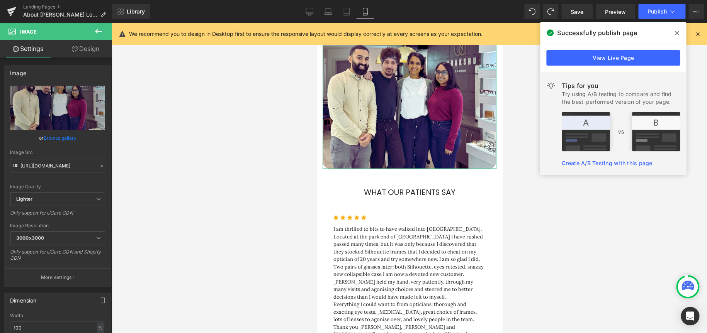
click at [88, 48] on link "Design" at bounding box center [86, 48] width 56 height 17
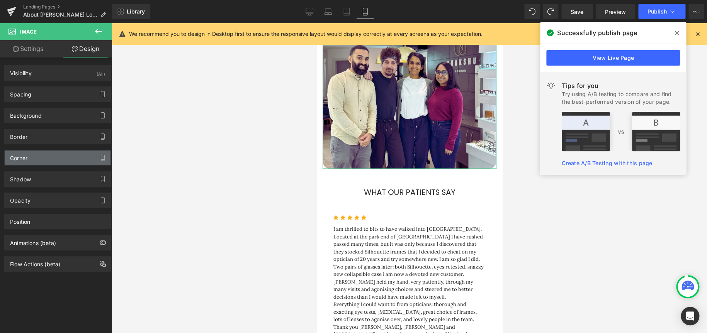
type input "20"
click at [46, 154] on div "Corner" at bounding box center [58, 158] width 106 height 15
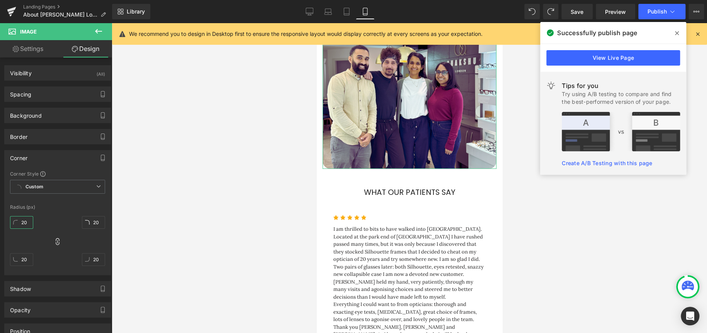
click at [21, 221] on input "20" at bounding box center [21, 222] width 23 height 13
click at [22, 221] on input "20" at bounding box center [21, 222] width 23 height 13
type input "2"
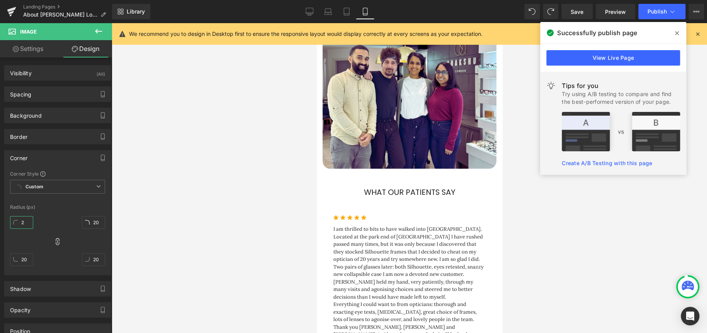
type input "2"
type input "20"
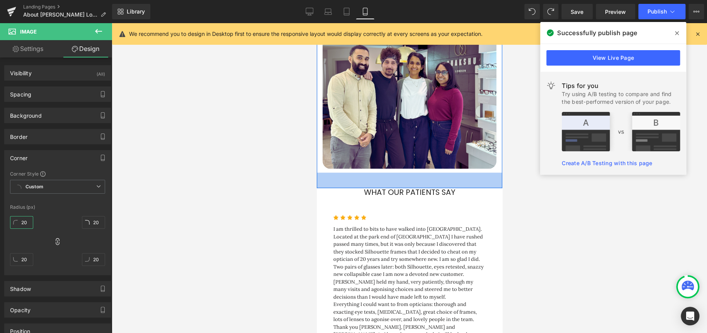
scroll to position [425, 0]
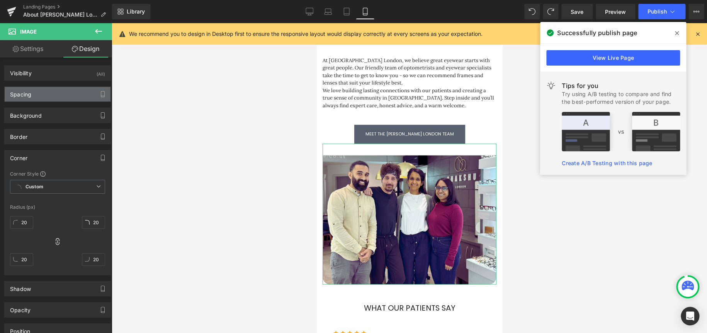
click at [49, 95] on div "Spacing" at bounding box center [58, 94] width 106 height 15
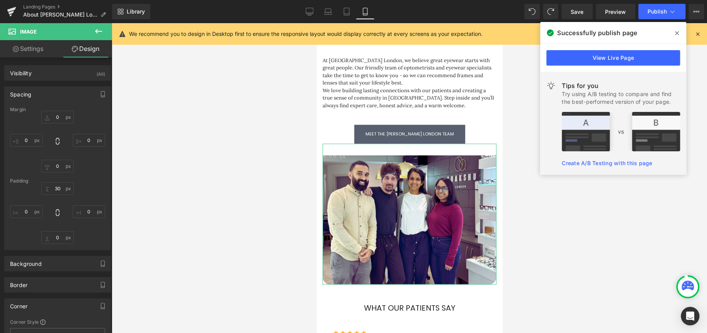
click at [52, 181] on div "Padding" at bounding box center [57, 181] width 95 height 5
click at [55, 187] on input "30" at bounding box center [57, 188] width 32 height 13
type input "0"
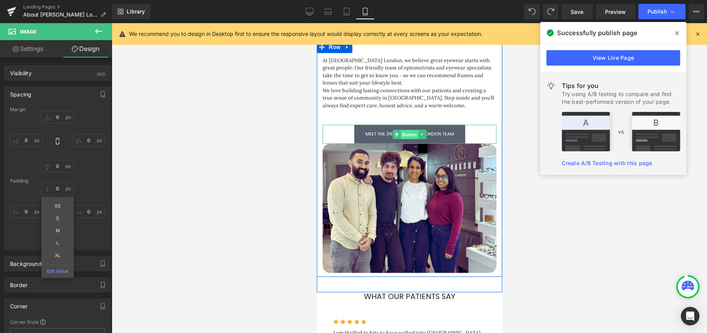
click at [406, 130] on span "Button" at bounding box center [409, 134] width 18 height 9
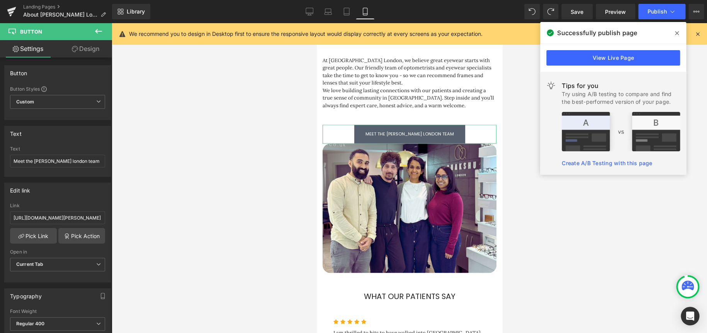
click at [82, 51] on link "Design" at bounding box center [86, 48] width 56 height 17
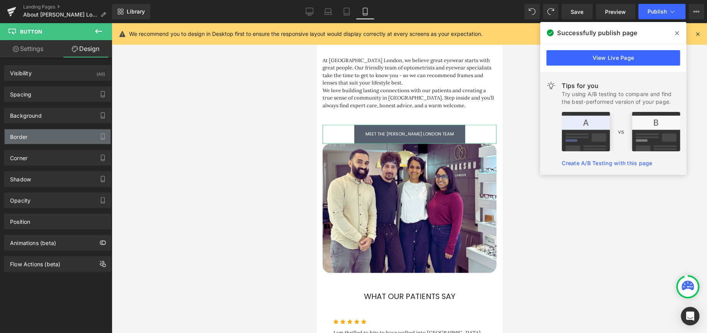
type input "0"
type input "14"
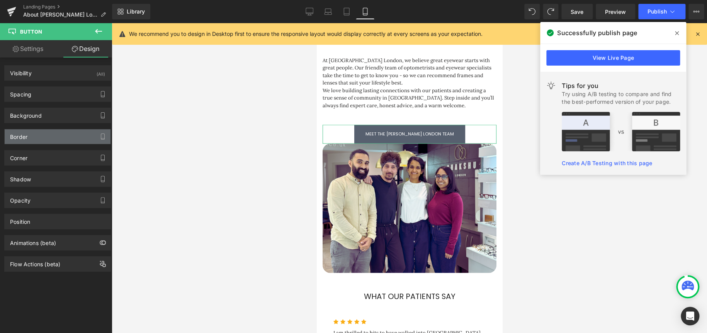
type input "28"
type input "14"
type input "28"
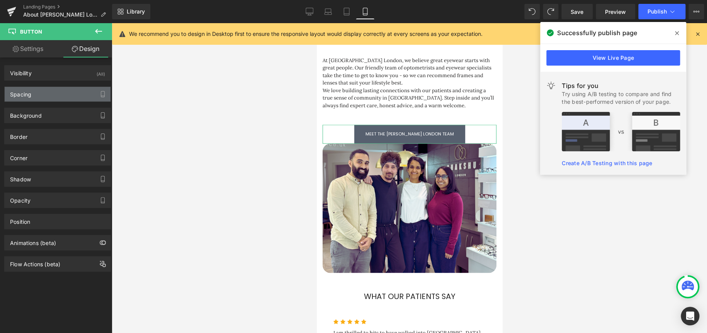
click at [45, 92] on div "Spacing" at bounding box center [58, 94] width 106 height 15
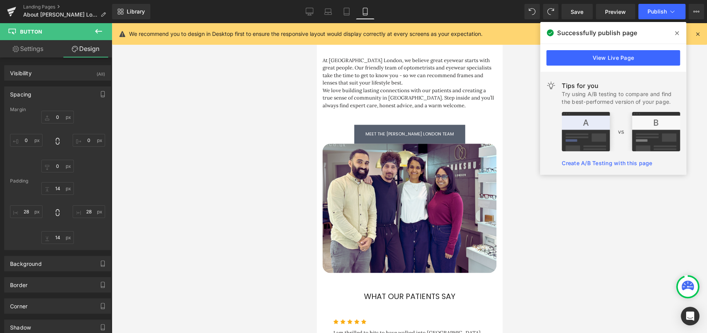
click at [99, 30] on icon at bounding box center [98, 31] width 9 height 9
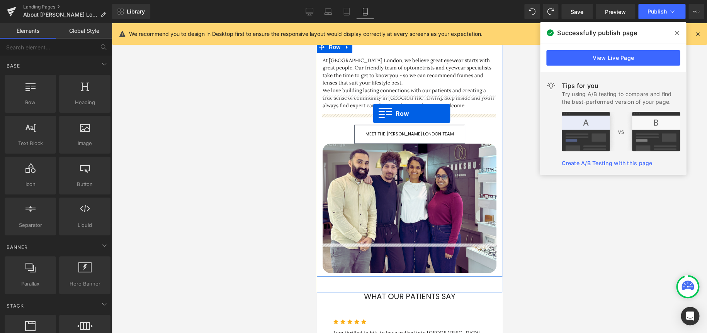
drag, startPoint x: 343, startPoint y: 123, endPoint x: 373, endPoint y: 114, distance: 31.5
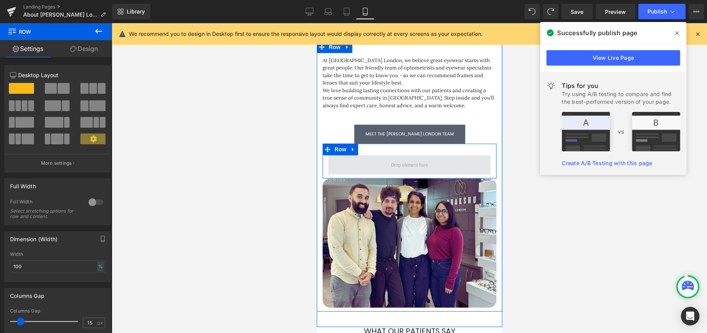
click at [422, 159] on span at bounding box center [409, 165] width 43 height 12
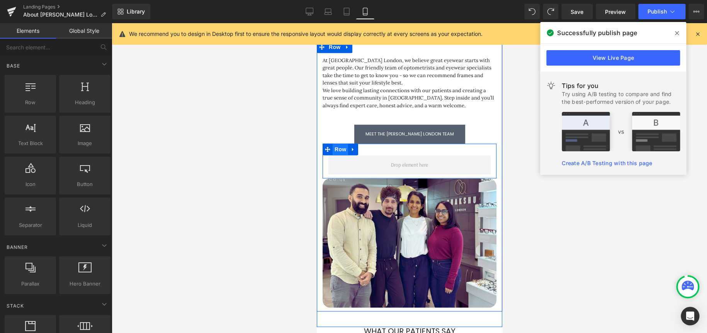
click at [336, 144] on span "Row" at bounding box center [339, 150] width 15 height 12
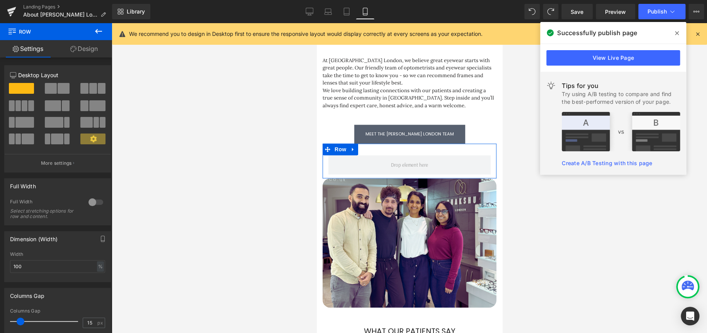
click at [91, 48] on link "Design" at bounding box center [84, 48] width 56 height 17
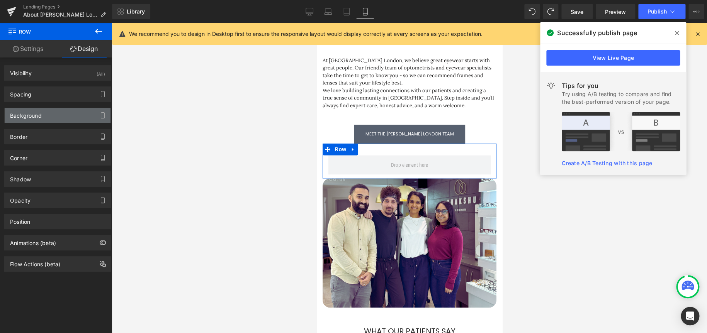
type input "0"
type input "30"
type input "0"
type input "10"
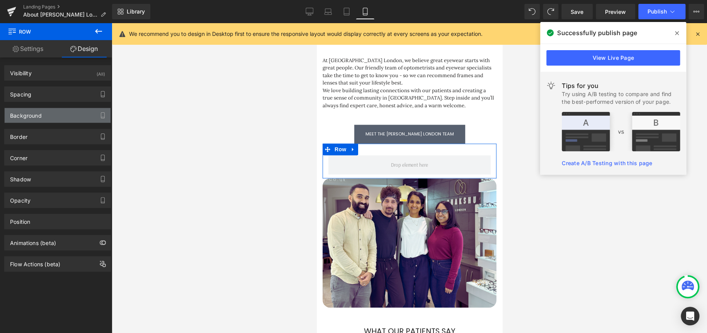
type input "0"
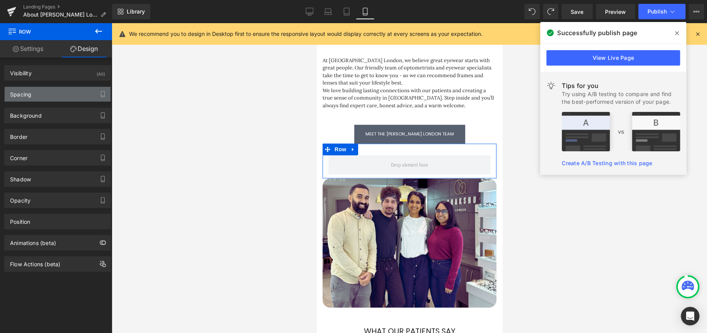
click at [71, 92] on div "Spacing" at bounding box center [58, 94] width 106 height 15
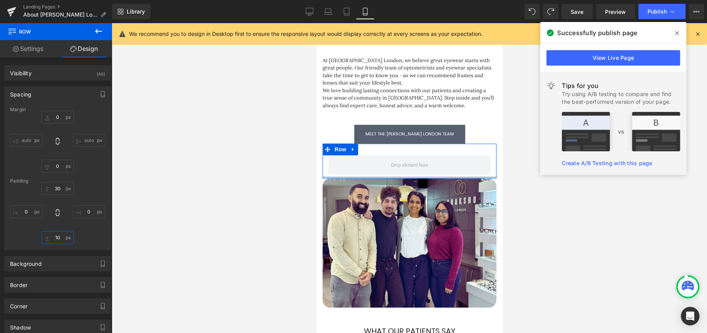
click at [56, 239] on input "10" at bounding box center [57, 237] width 32 height 13
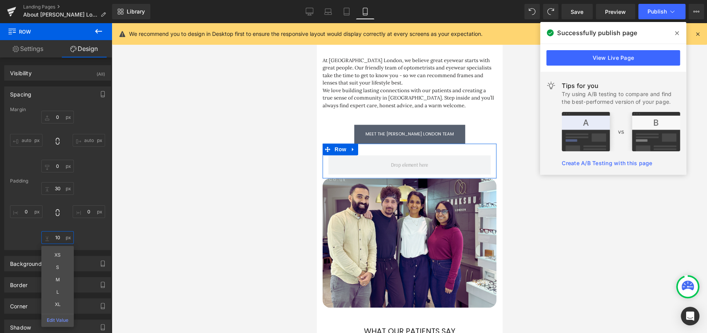
click at [56, 239] on input "10" at bounding box center [57, 237] width 32 height 13
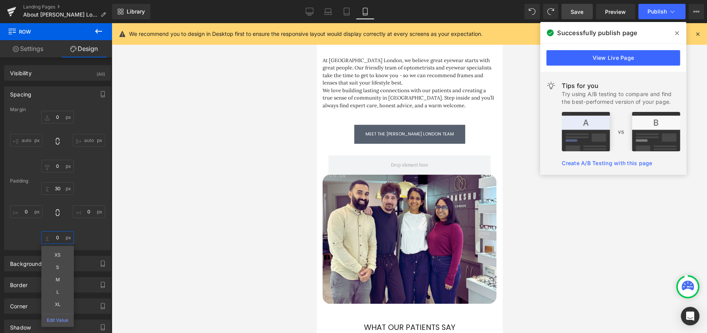
type input "0"
click at [578, 13] on span "Save" at bounding box center [577, 12] width 13 height 8
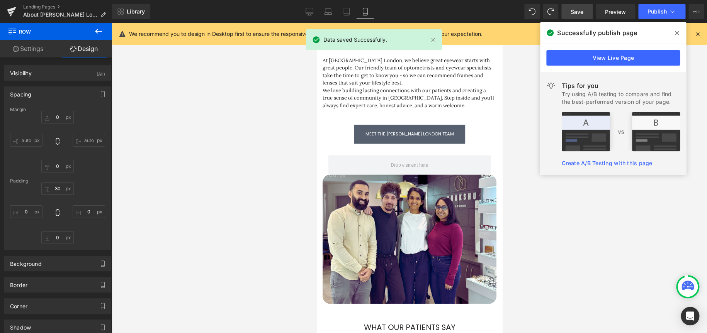
click at [679, 34] on span at bounding box center [677, 33] width 12 height 12
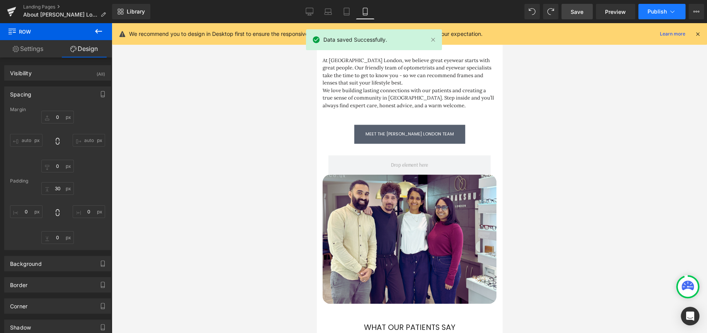
click at [660, 12] on span "Publish" at bounding box center [657, 12] width 19 height 6
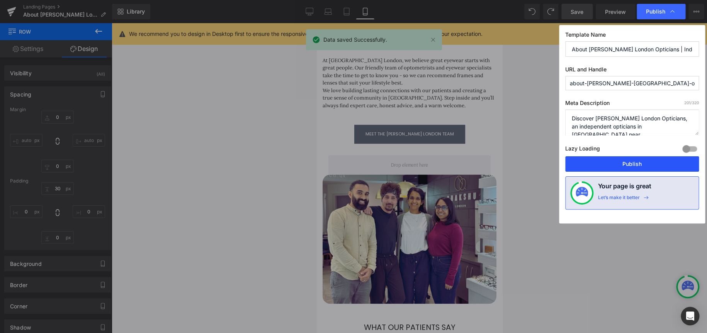
click at [645, 162] on button "Publish" at bounding box center [632, 163] width 134 height 15
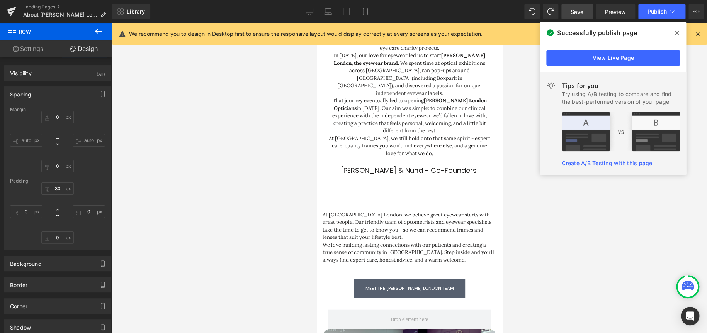
scroll to position [155, 0]
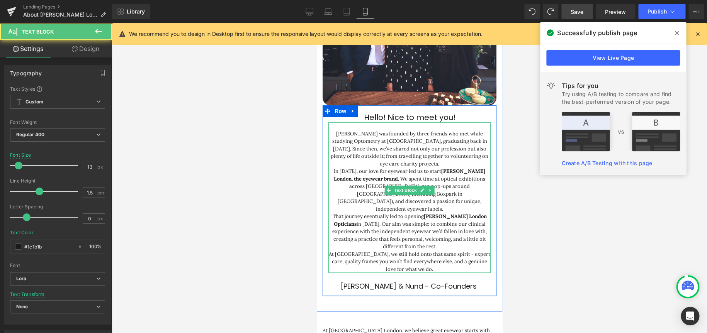
drag, startPoint x: 425, startPoint y: 239, endPoint x: 352, endPoint y: 123, distance: 137.2
click at [352, 122] on div "Chakshu London was founded by three friends who met while studying Optometry at…" at bounding box center [409, 197] width 162 height 151
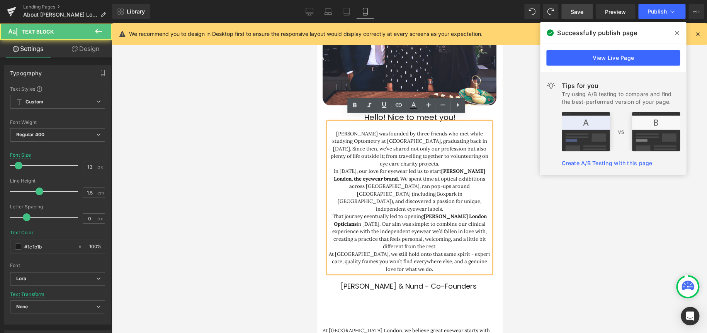
click at [332, 130] on p "[PERSON_NAME] was founded by three friends who met while studying Optometry at …" at bounding box center [409, 149] width 162 height 38
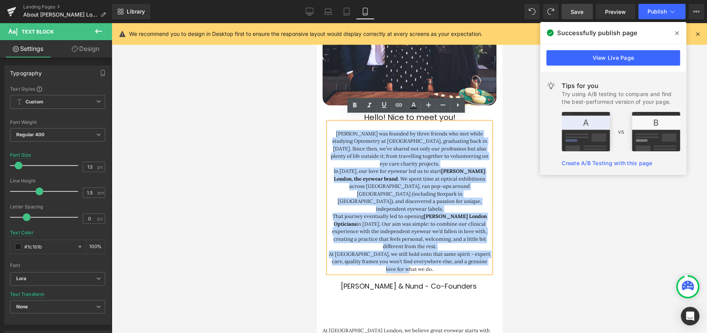
drag, startPoint x: 333, startPoint y: 126, endPoint x: 471, endPoint y: 242, distance: 179.9
click at [471, 242] on div "Chakshu London was founded by three friends who met while studying Optometry at…" at bounding box center [409, 197] width 162 height 151
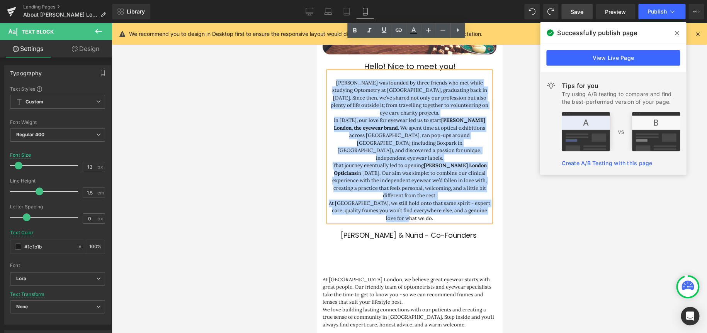
scroll to position [270, 0]
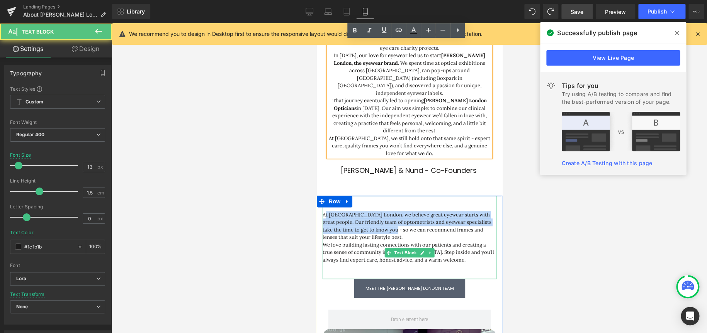
drag, startPoint x: 322, startPoint y: 187, endPoint x: 392, endPoint y: 204, distance: 72.4
click at [392, 211] on p "At Chakshu London, we believe great eyewear starts with great people. Our frien…" at bounding box center [409, 226] width 174 height 30
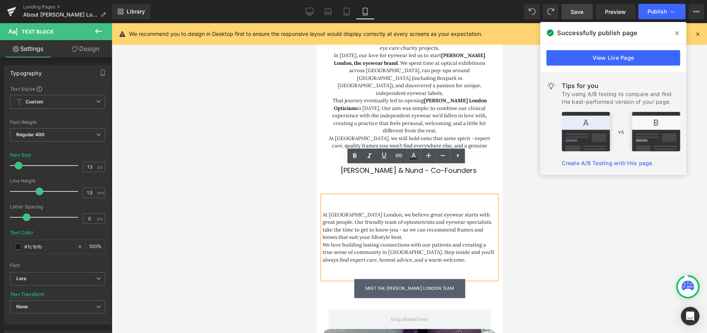
click at [427, 241] on p "We love building lasting connections with our patients and creating a true sens…" at bounding box center [409, 252] width 174 height 23
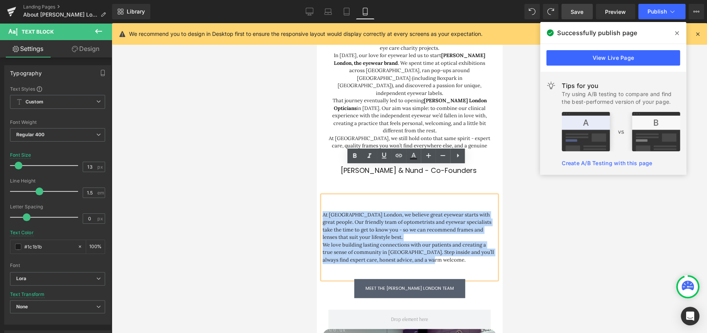
drag, startPoint x: 427, startPoint y: 228, endPoint x: 474, endPoint y: 208, distance: 50.9
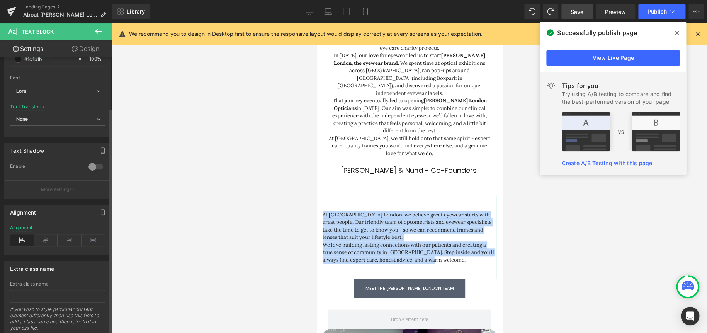
scroll to position [212, 0]
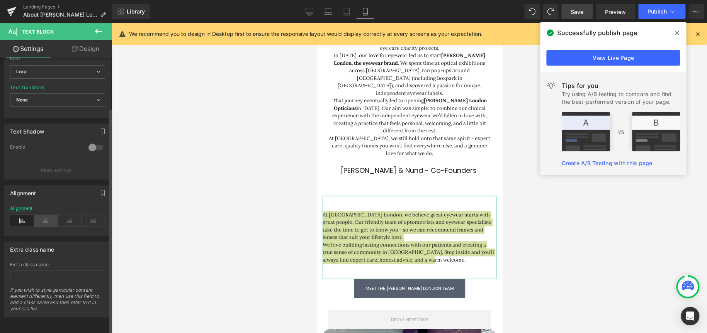
click at [44, 215] on icon at bounding box center [46, 221] width 24 height 12
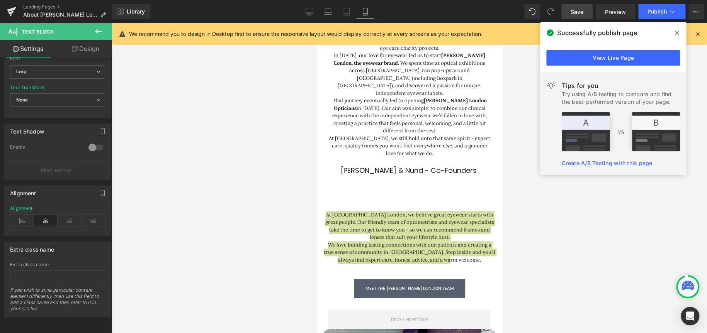
click at [552, 228] on div at bounding box center [409, 178] width 595 height 310
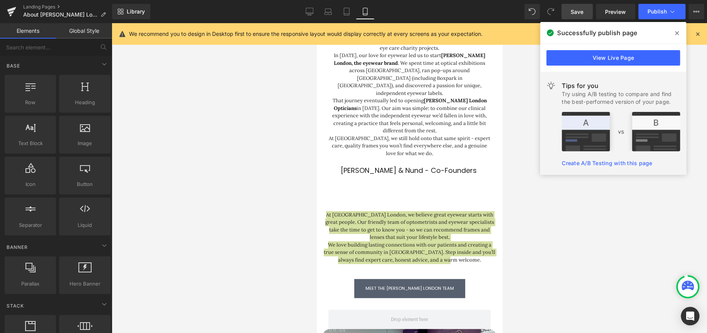
click at [545, 252] on div at bounding box center [409, 178] width 595 height 310
click at [532, 250] on div at bounding box center [409, 178] width 595 height 310
click at [278, 247] on div at bounding box center [409, 178] width 595 height 310
click at [284, 250] on div at bounding box center [409, 178] width 595 height 310
click at [592, 249] on div at bounding box center [409, 178] width 595 height 310
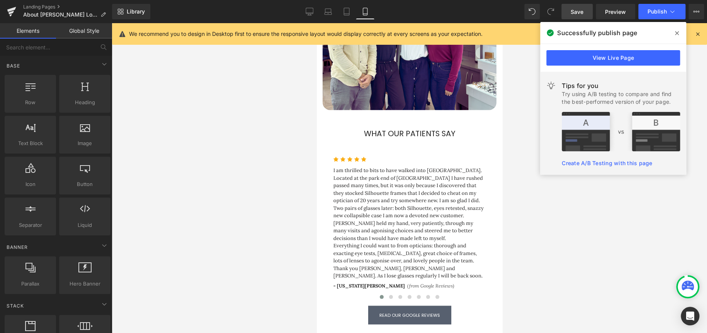
scroll to position [651, 0]
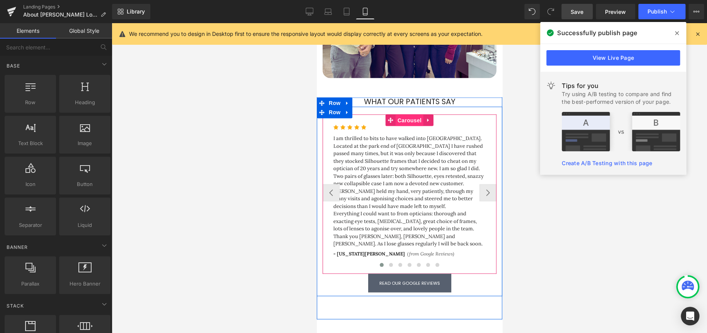
click at [408, 114] on span "Carousel" at bounding box center [409, 120] width 28 height 12
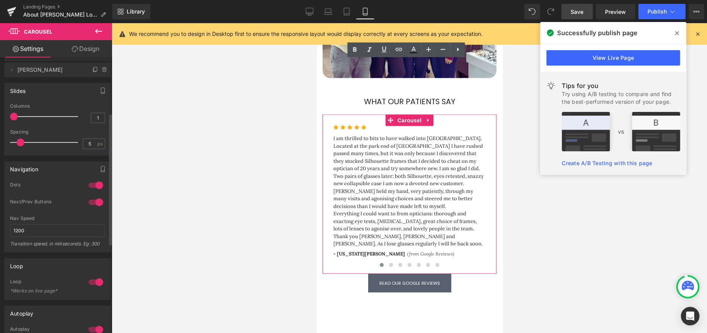
scroll to position [116, 0]
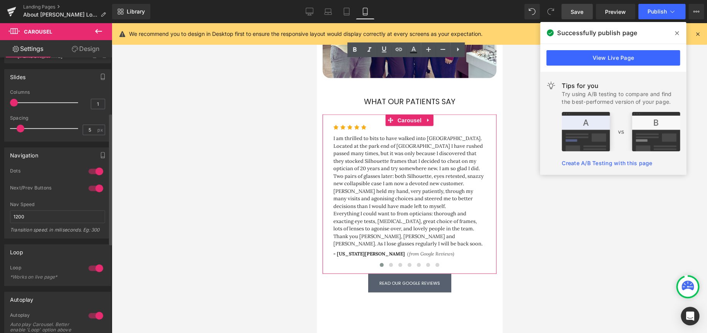
click at [97, 184] on div at bounding box center [96, 188] width 19 height 12
click at [92, 189] on div at bounding box center [96, 188] width 19 height 12
click at [92, 187] on div at bounding box center [96, 188] width 19 height 12
click at [87, 189] on div at bounding box center [96, 188] width 19 height 12
click at [70, 183] on div "0 Dots 0 Dots 0 Dots 1 Dots 0 Next/Prev Buttons 1 Next/Prev Buttons 0 Next/Prev…" at bounding box center [58, 203] width 106 height 70
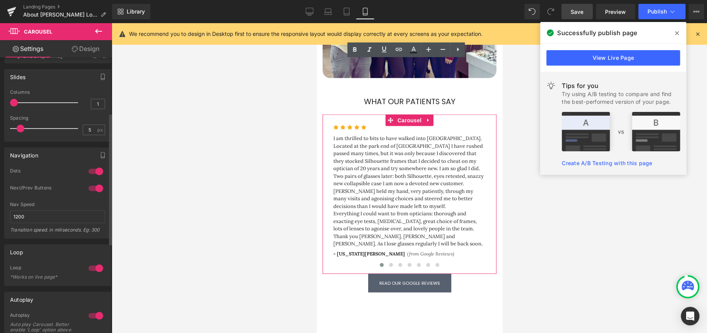
click at [89, 189] on div at bounding box center [96, 188] width 19 height 12
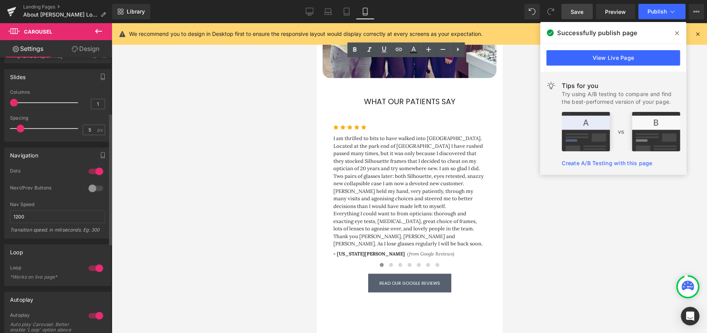
drag, startPoint x: 89, startPoint y: 189, endPoint x: 94, endPoint y: 186, distance: 5.7
click at [93, 187] on div at bounding box center [96, 188] width 19 height 12
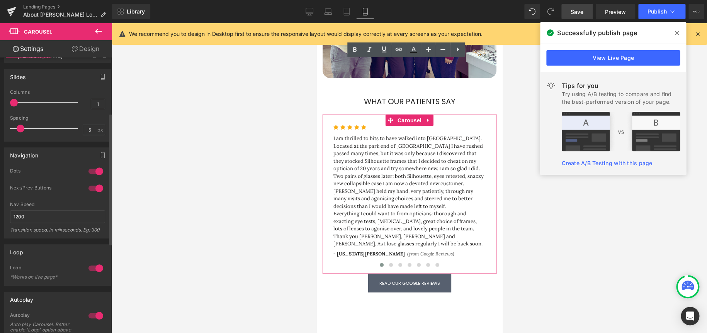
click at [90, 171] on div at bounding box center [96, 171] width 19 height 12
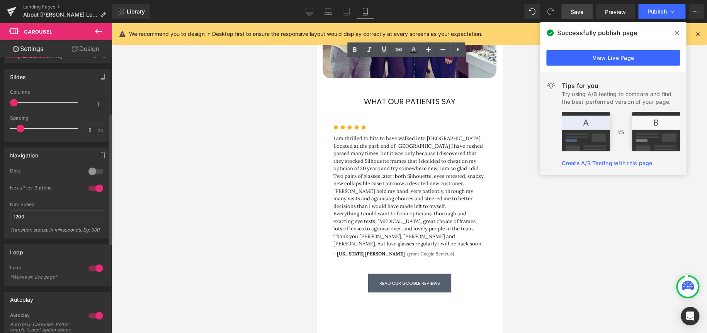
click at [87, 187] on div at bounding box center [96, 188] width 19 height 12
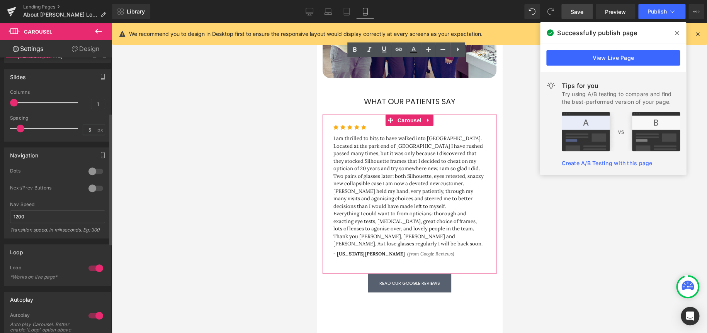
click at [97, 169] on div at bounding box center [96, 171] width 19 height 12
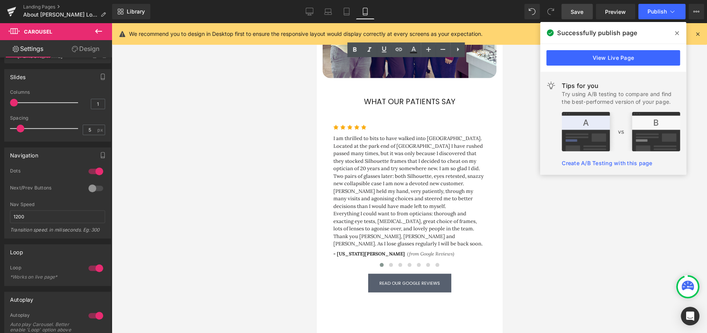
click at [580, 11] on span "Save" at bounding box center [577, 12] width 13 height 8
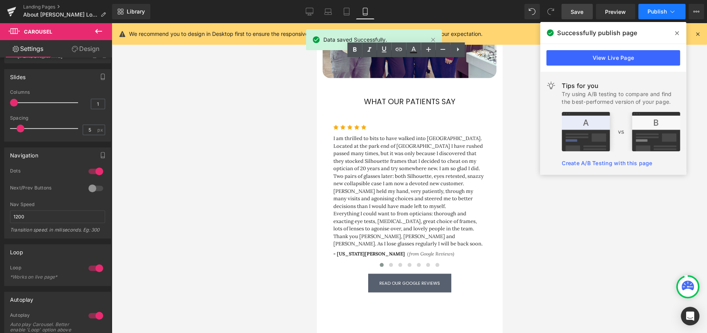
click at [661, 9] on span "Publish" at bounding box center [657, 12] width 19 height 6
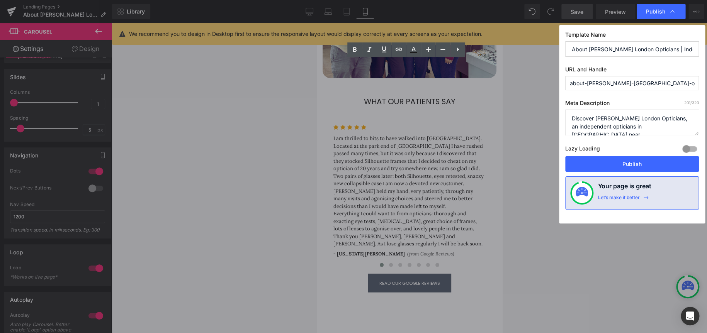
drag, startPoint x: 209, startPoint y: 150, endPoint x: 206, endPoint y: 146, distance: 4.9
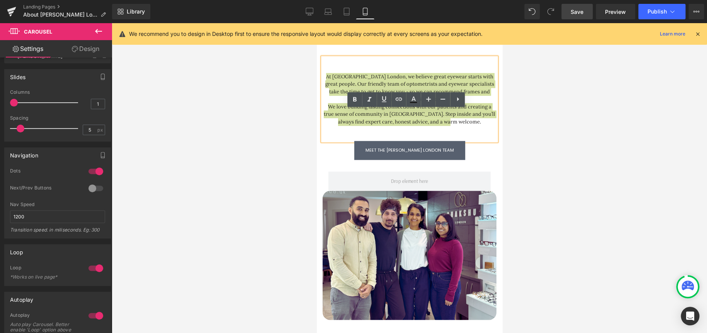
scroll to position [303, 0]
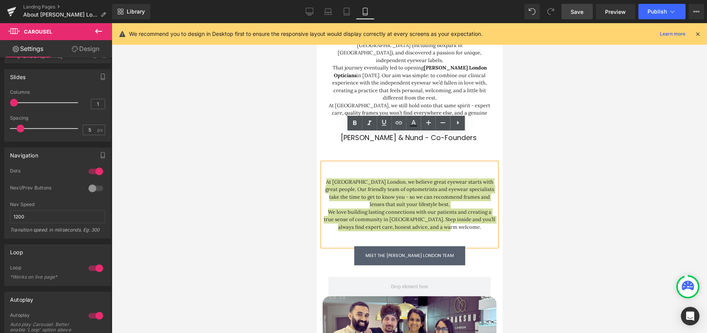
click at [282, 179] on div at bounding box center [409, 178] width 595 height 310
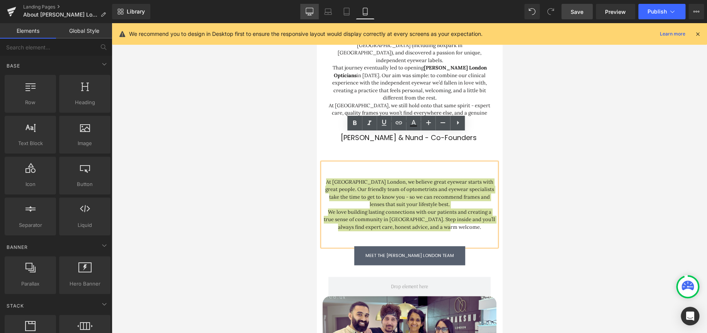
click at [309, 15] on icon at bounding box center [310, 15] width 4 height 0
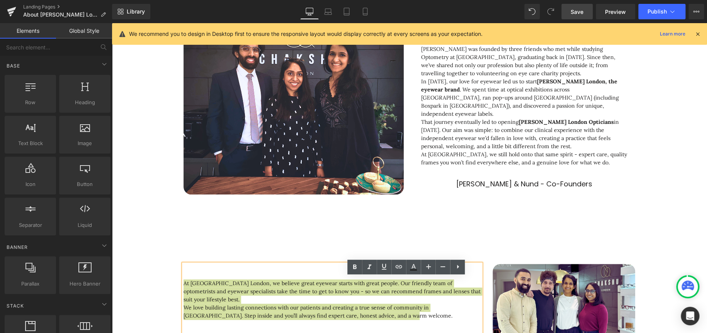
scroll to position [118, 0]
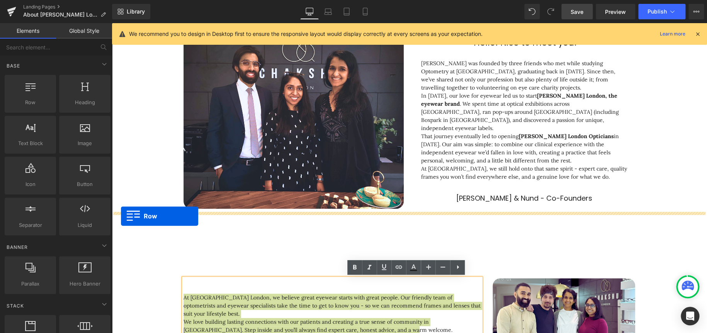
drag, startPoint x: 153, startPoint y: 115, endPoint x: 121, endPoint y: 216, distance: 106.3
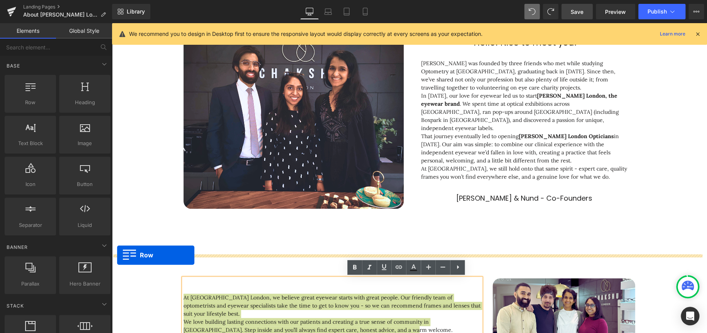
drag, startPoint x: 168, startPoint y: 132, endPoint x: 117, endPoint y: 255, distance: 133.6
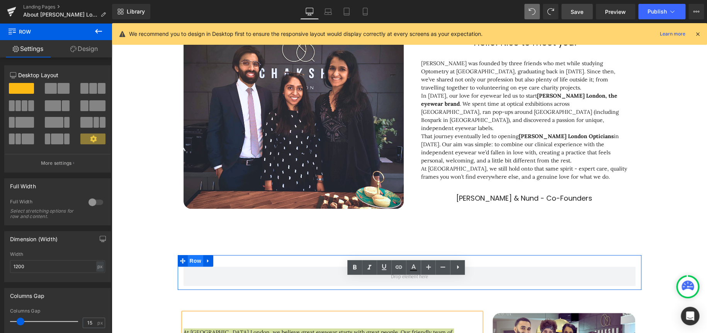
click at [190, 261] on span "Row" at bounding box center [195, 261] width 15 height 12
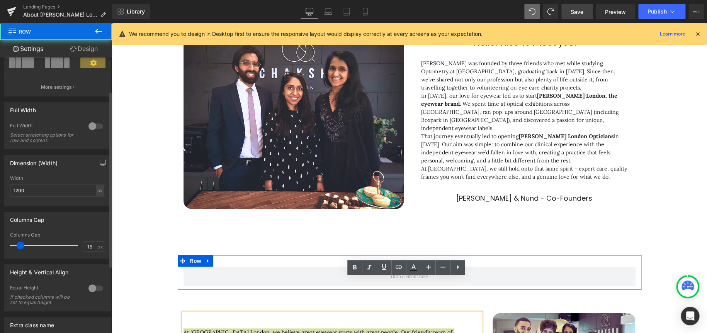
scroll to position [77, 0]
click at [92, 284] on div at bounding box center [96, 287] width 19 height 12
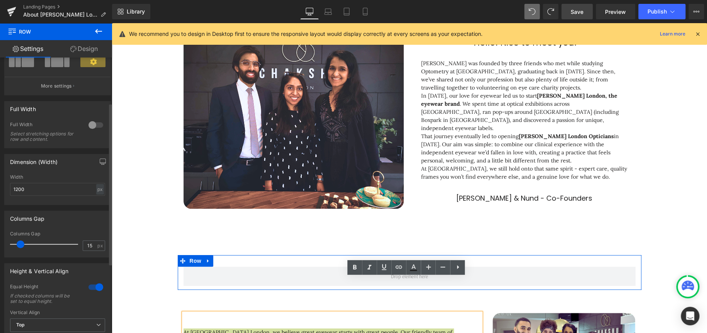
click at [87, 285] on div at bounding box center [96, 287] width 19 height 12
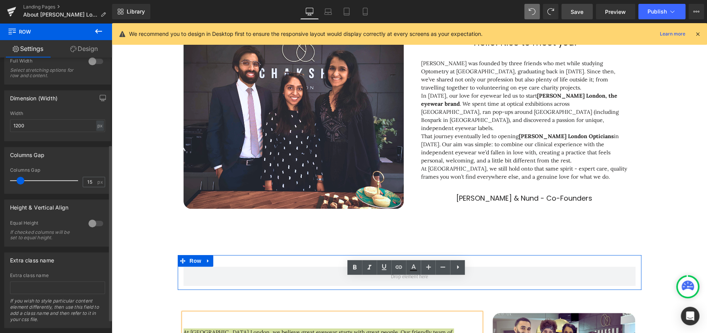
scroll to position [155, 0]
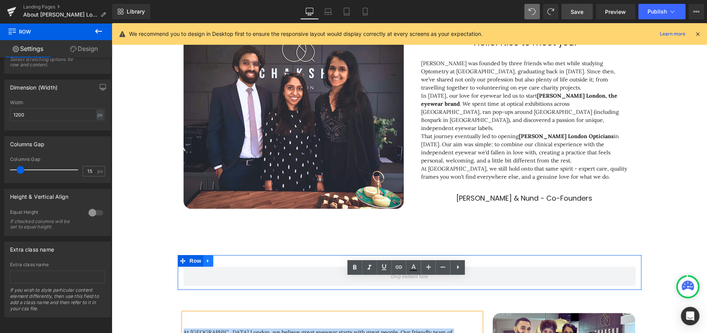
click at [206, 261] on icon at bounding box center [208, 261] width 5 height 6
click at [226, 262] on icon at bounding box center [228, 260] width 5 height 5
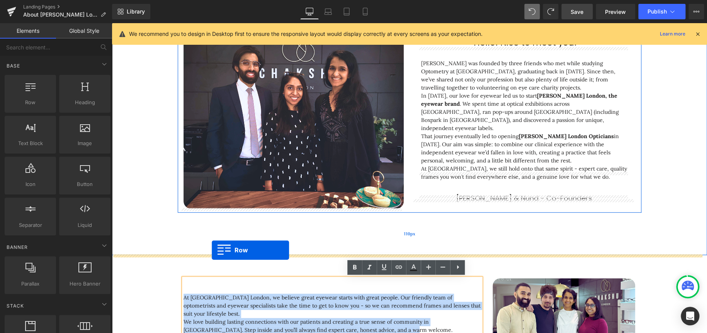
drag, startPoint x: 148, startPoint y: 114, endPoint x: 212, endPoint y: 250, distance: 151.1
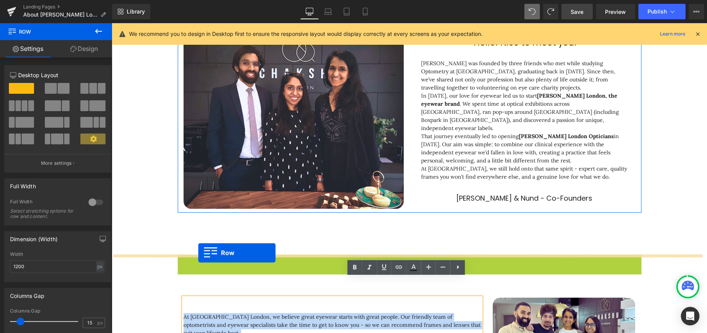
drag, startPoint x: 194, startPoint y: 262, endPoint x: 198, endPoint y: 253, distance: 9.2
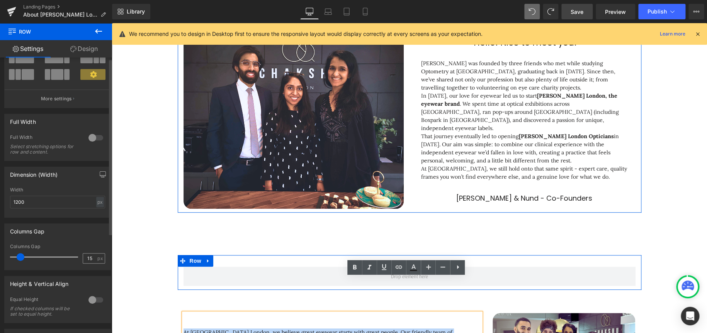
scroll to position [0, 0]
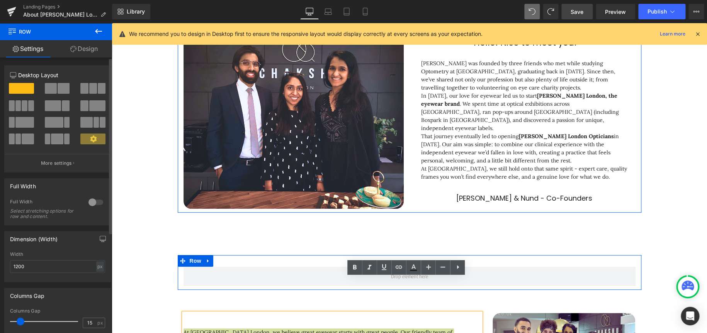
click at [94, 202] on div at bounding box center [96, 202] width 19 height 12
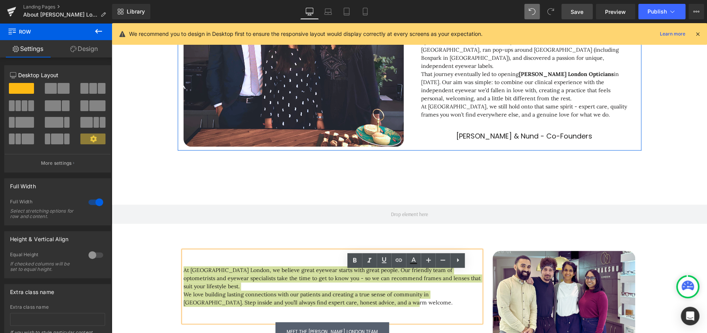
scroll to position [195, 0]
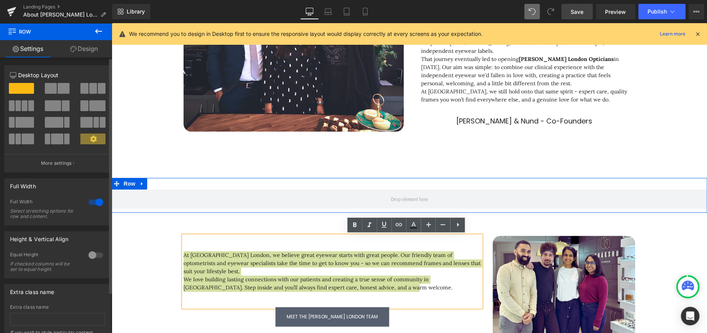
drag, startPoint x: 26, startPoint y: 90, endPoint x: 13, endPoint y: 94, distance: 13.5
click at [13, 94] on button at bounding box center [22, 89] width 26 height 12
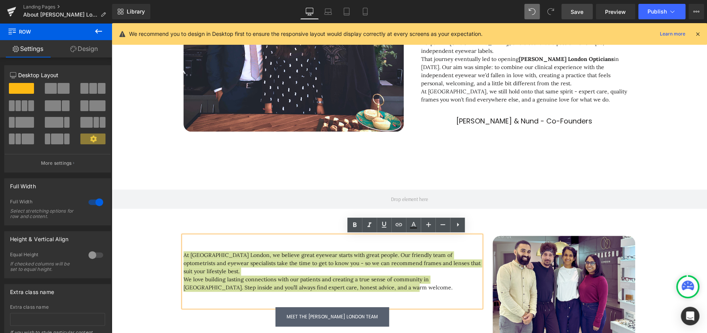
click at [99, 33] on icon at bounding box center [98, 31] width 9 height 9
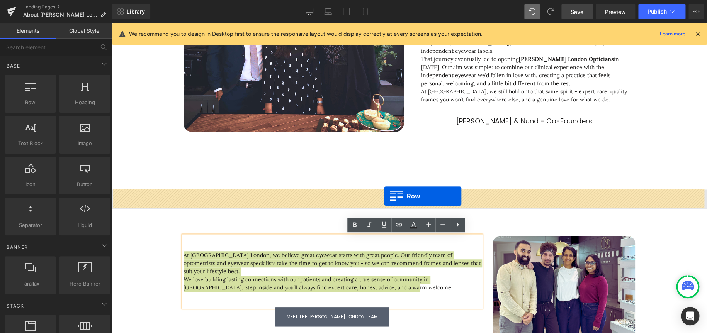
drag, startPoint x: 149, startPoint y: 121, endPoint x: 384, endPoint y: 196, distance: 247.2
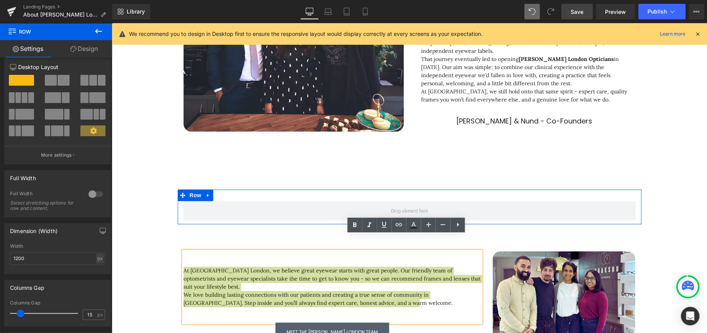
scroll to position [0, 0]
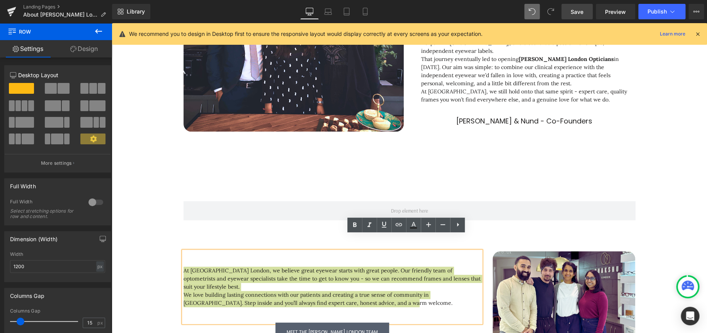
click at [100, 32] on icon at bounding box center [98, 31] width 9 height 9
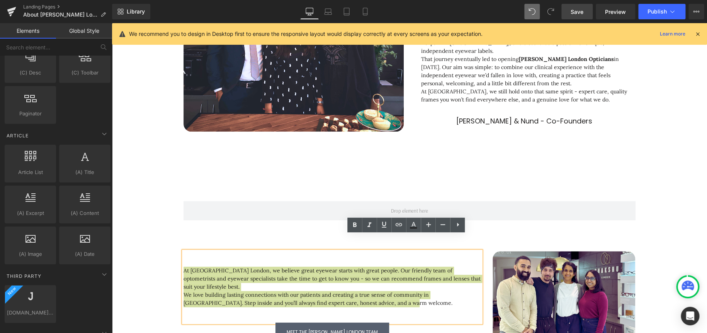
scroll to position [1342, 0]
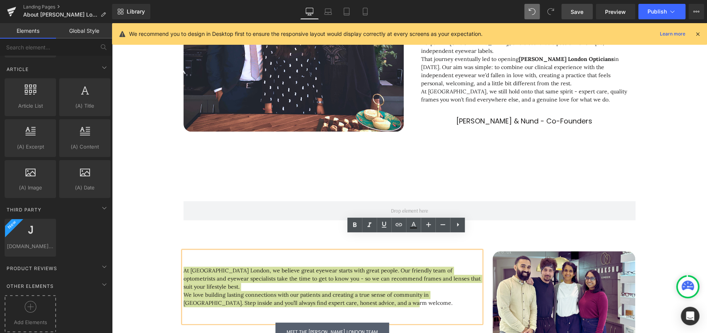
click at [26, 309] on div at bounding box center [31, 309] width 48 height 17
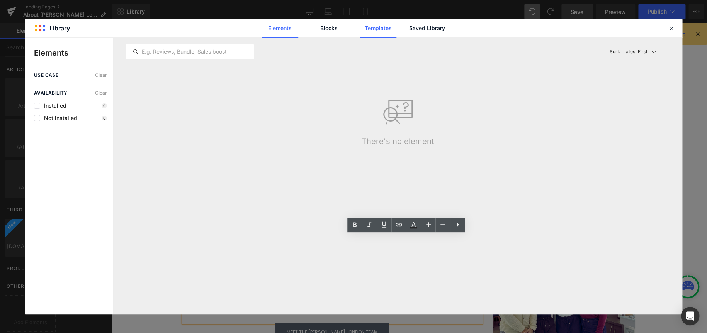
click at [381, 31] on link "Templates" at bounding box center [378, 28] width 37 height 19
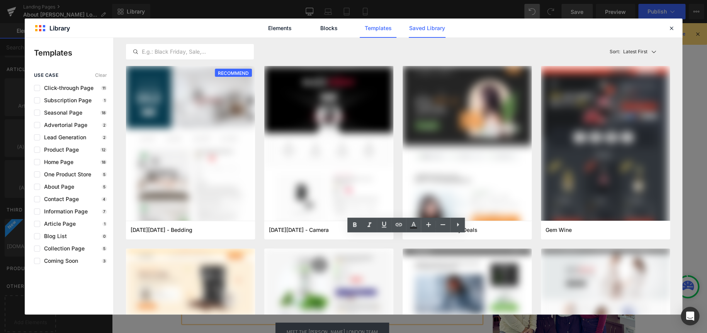
click at [427, 29] on link "Saved Library" at bounding box center [427, 28] width 37 height 19
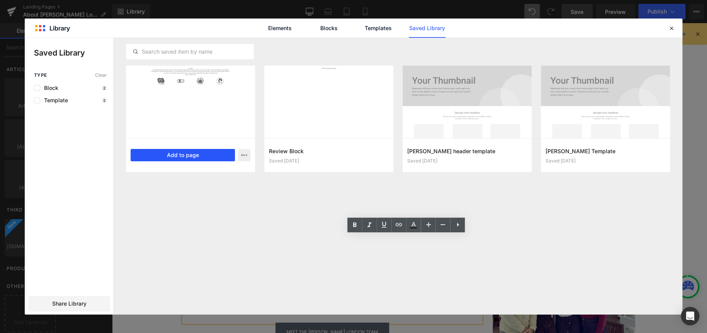
click at [186, 155] on button "Add to page" at bounding box center [183, 155] width 104 height 12
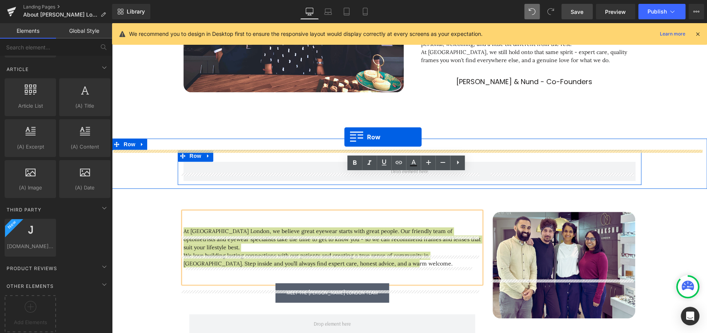
scroll to position [200, 0]
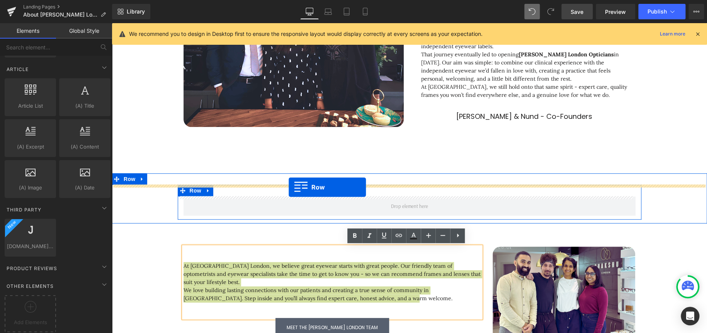
drag, startPoint x: 231, startPoint y: 221, endPoint x: 289, endPoint y: 187, distance: 67.2
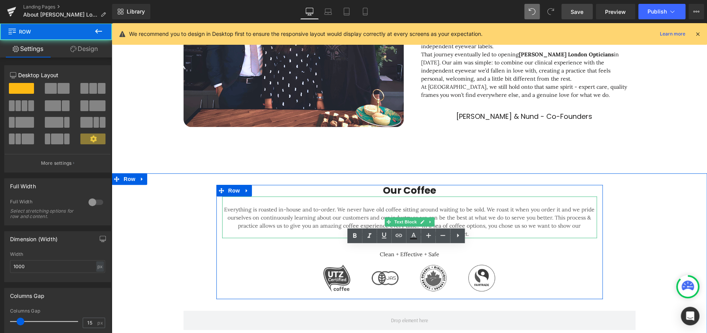
scroll to position [316, 0]
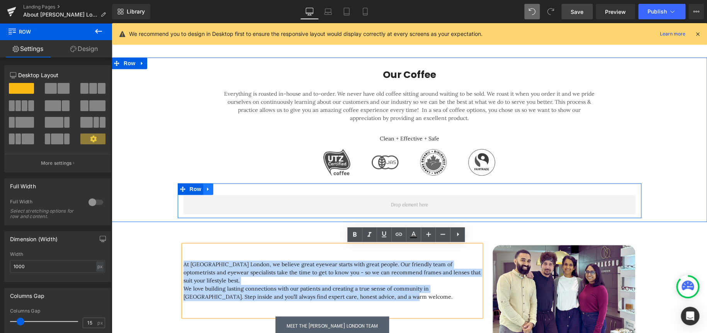
click at [206, 188] on icon at bounding box center [208, 190] width 5 height 6
click at [227, 187] on icon at bounding box center [228, 189] width 5 height 5
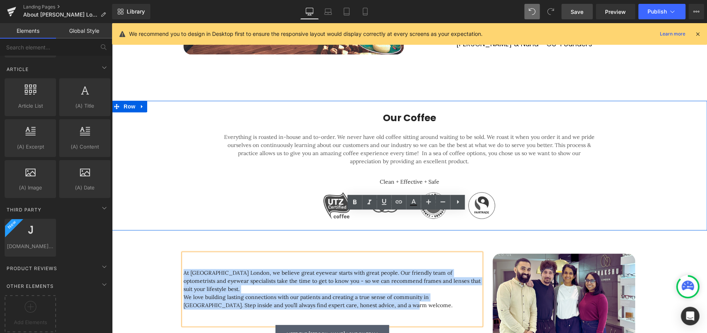
scroll to position [238, 0]
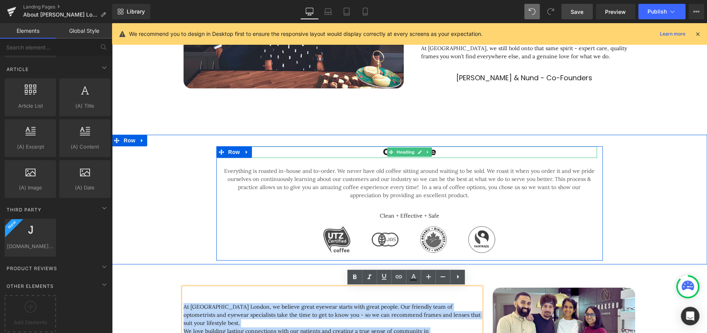
click at [447, 151] on h2 "Our Coffee" at bounding box center [409, 152] width 375 height 12
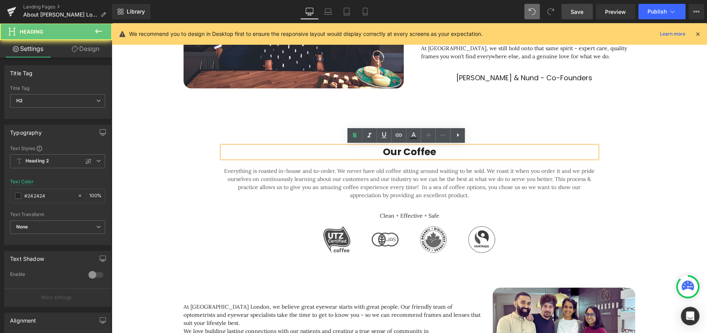
click at [437, 153] on h2 "Our Coffee" at bounding box center [409, 152] width 375 height 12
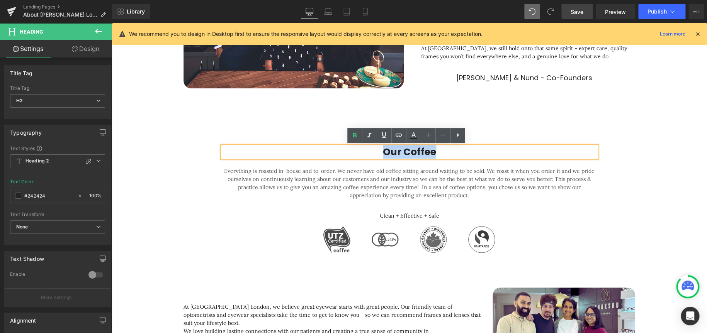
drag, startPoint x: 450, startPoint y: 153, endPoint x: 373, endPoint y: 154, distance: 76.5
click at [373, 154] on h2 "Our Coffee" at bounding box center [409, 152] width 375 height 12
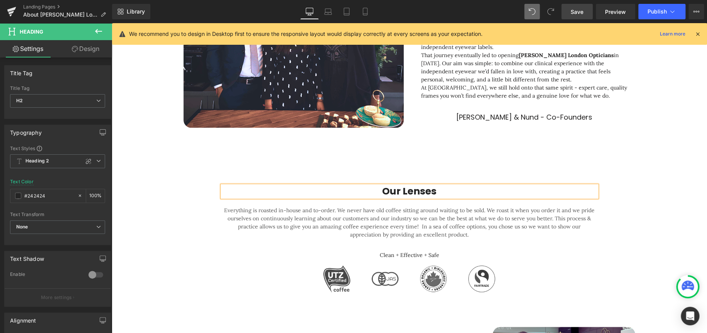
scroll to position [200, 0]
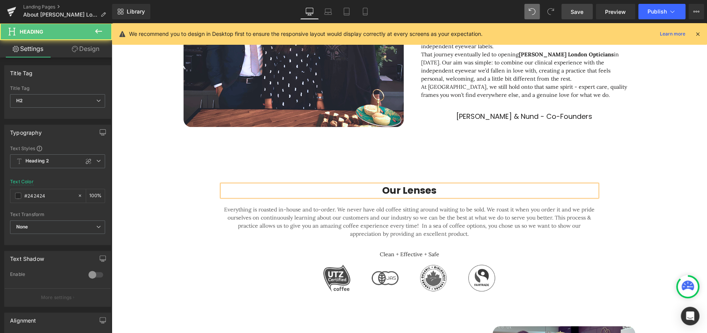
click at [439, 190] on h2 "Our Lenses" at bounding box center [409, 191] width 375 height 12
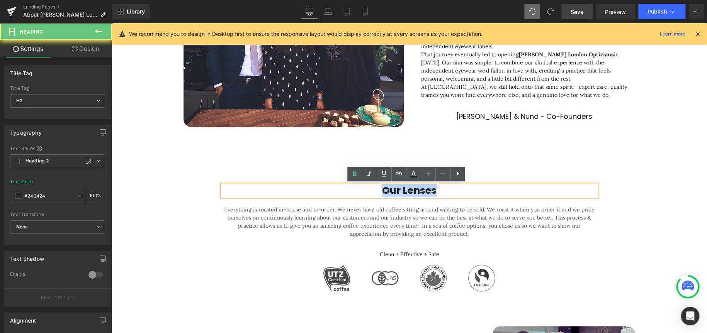
drag, startPoint x: 444, startPoint y: 189, endPoint x: 358, endPoint y: 190, distance: 86.2
click at [358, 190] on h2 "Our Lenses" at bounding box center [409, 191] width 375 height 12
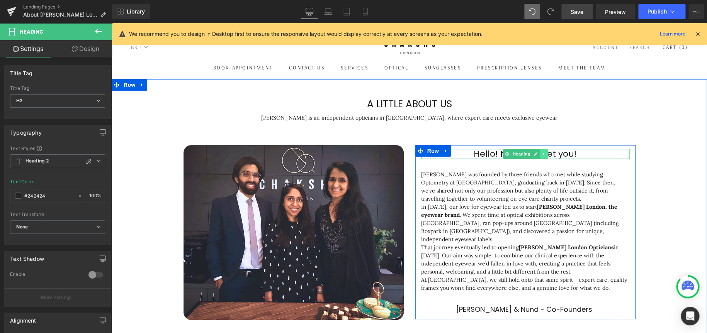
click at [542, 155] on icon at bounding box center [544, 154] width 4 height 5
click at [537, 155] on icon at bounding box center [539, 154] width 4 height 5
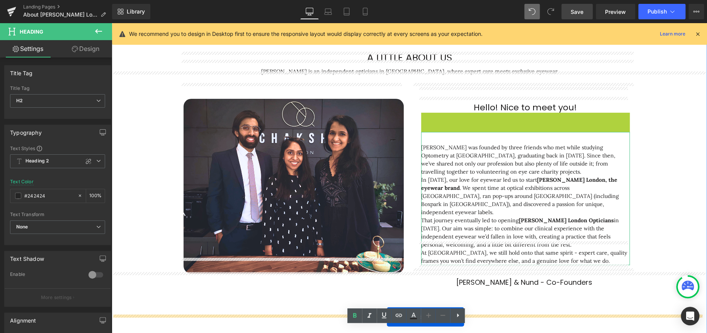
scroll to position [107, 0]
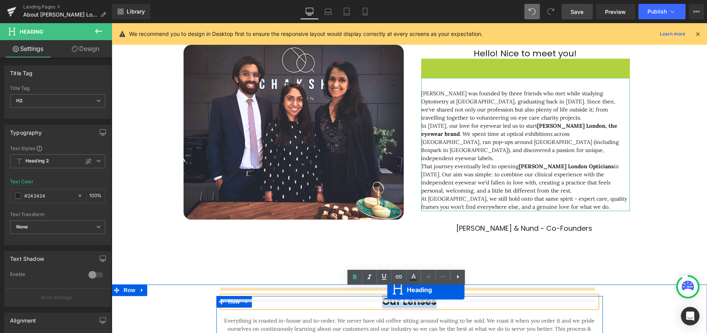
drag, startPoint x: 501, startPoint y: 164, endPoint x: 387, endPoint y: 290, distance: 169.9
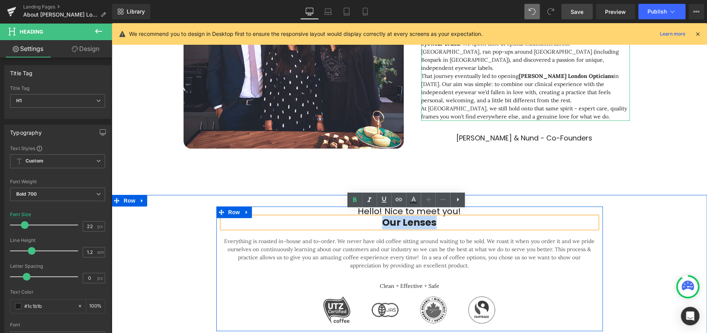
scroll to position [184, 0]
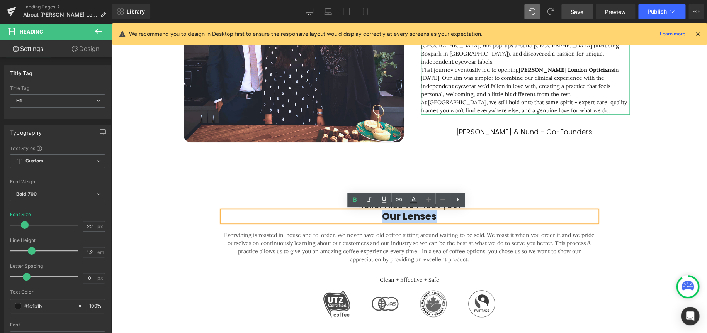
click at [532, 216] on h2 "Our Lenses" at bounding box center [409, 217] width 375 height 12
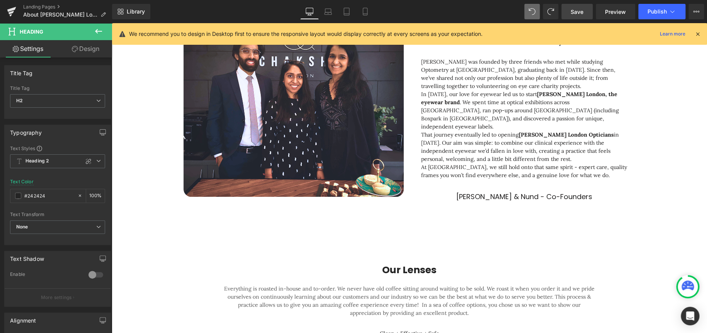
scroll to position [270, 0]
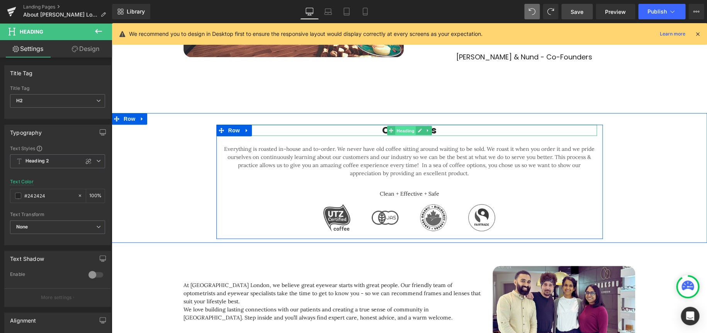
click at [406, 126] on span "Heading" at bounding box center [405, 130] width 21 height 9
click at [418, 129] on icon at bounding box center [420, 131] width 4 height 4
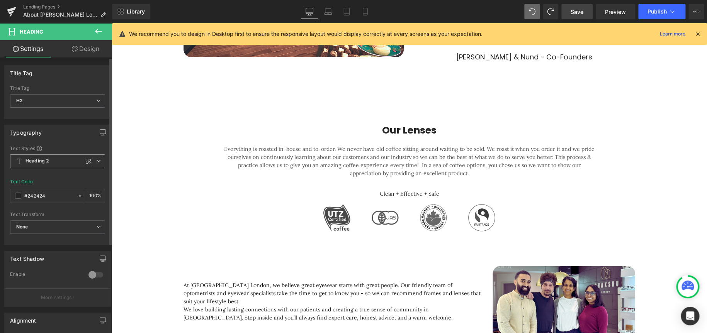
click at [43, 162] on b "Heading 2" at bounding box center [38, 161] width 24 height 7
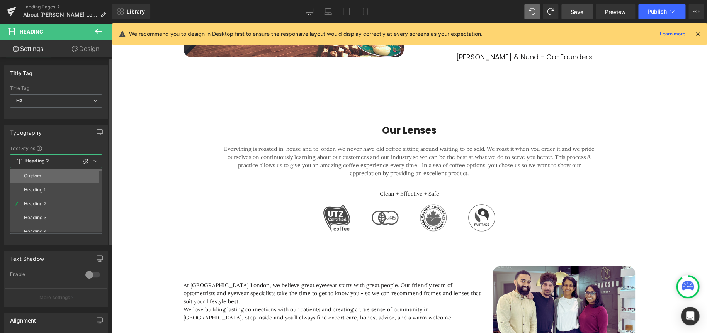
click at [47, 179] on li "Custom" at bounding box center [57, 176] width 95 height 14
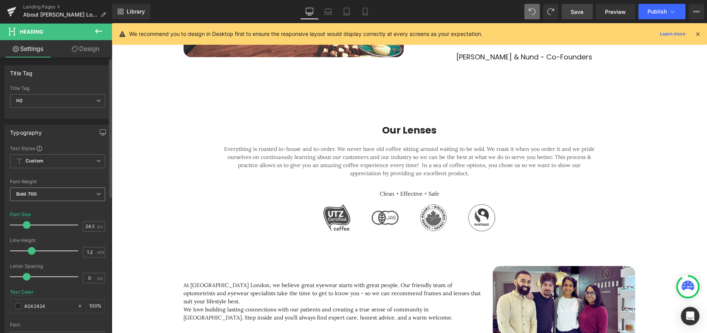
click at [59, 197] on span "Bold 700" at bounding box center [57, 195] width 95 height 14
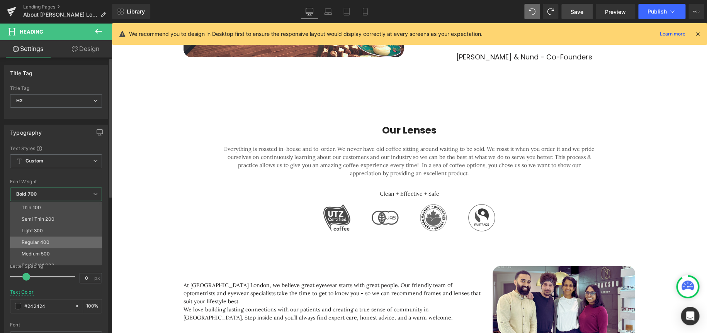
click at [43, 240] on div "Regular 400" at bounding box center [36, 242] width 28 height 5
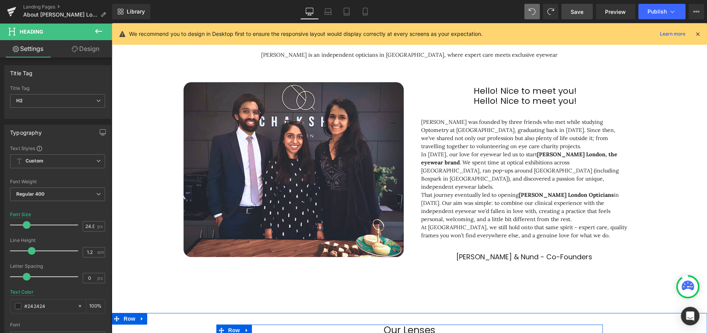
scroll to position [38, 0]
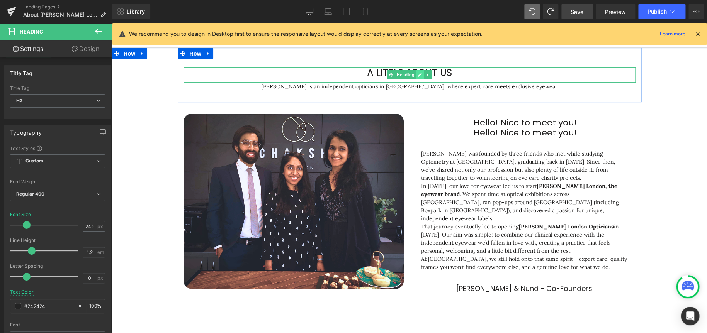
click at [418, 77] on icon at bounding box center [420, 75] width 4 height 5
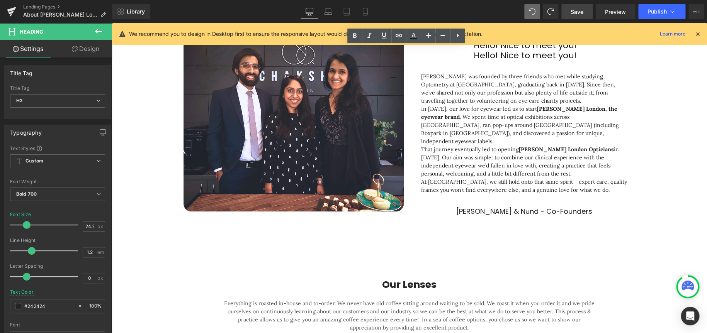
scroll to position [0, 0]
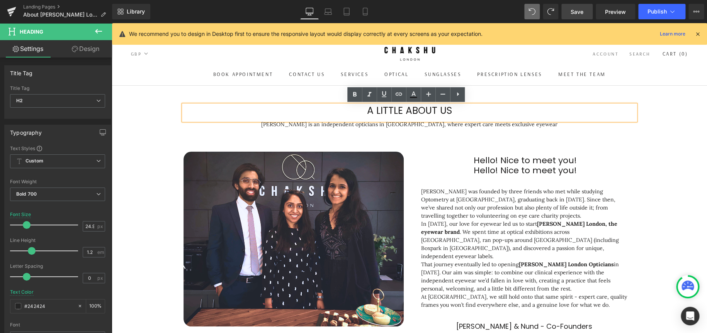
click at [679, 114] on div "A little about us Heading Chakshu London is an independent opticians in Camden,…" at bounding box center [409, 213] width 595 height 254
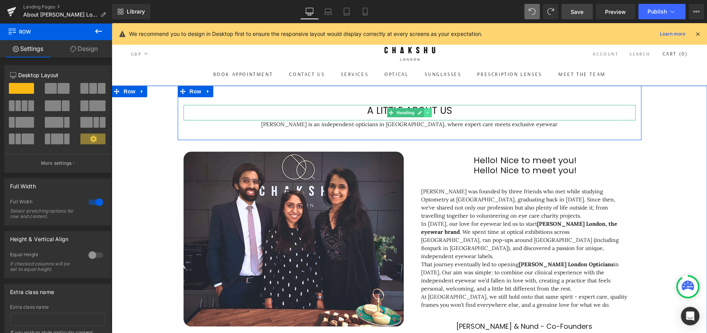
click at [426, 113] on icon at bounding box center [428, 113] width 4 height 5
click at [422, 114] on icon at bounding box center [424, 113] width 4 height 4
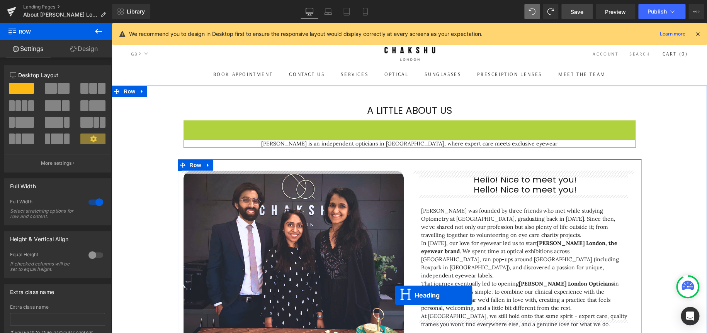
scroll to position [232, 0]
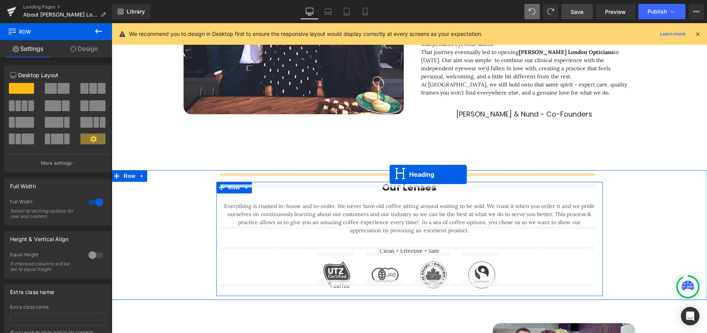
drag, startPoint x: 388, startPoint y: 129, endPoint x: 389, endPoint y: 175, distance: 46.0
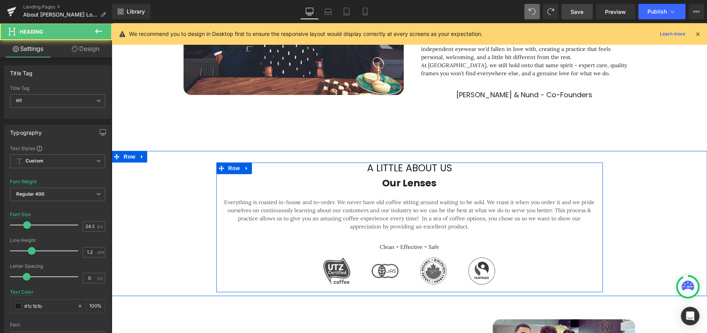
scroll to position [212, 0]
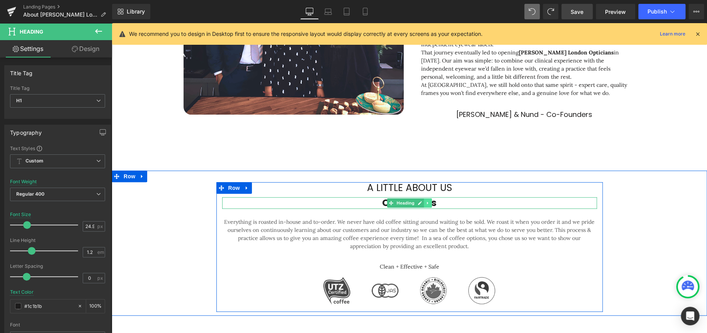
click at [427, 202] on icon at bounding box center [427, 203] width 1 height 3
click at [430, 201] on icon at bounding box center [432, 203] width 4 height 4
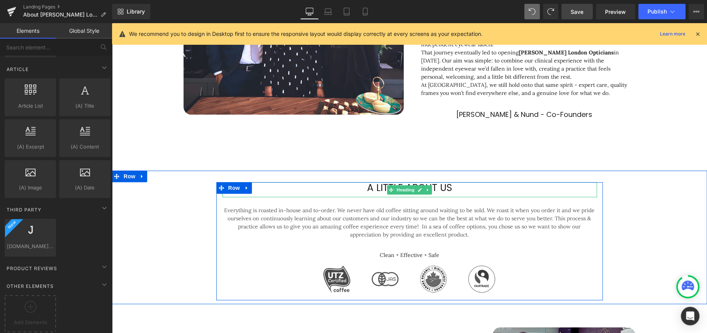
click at [442, 182] on h1 "A little about us" at bounding box center [409, 188] width 375 height 12
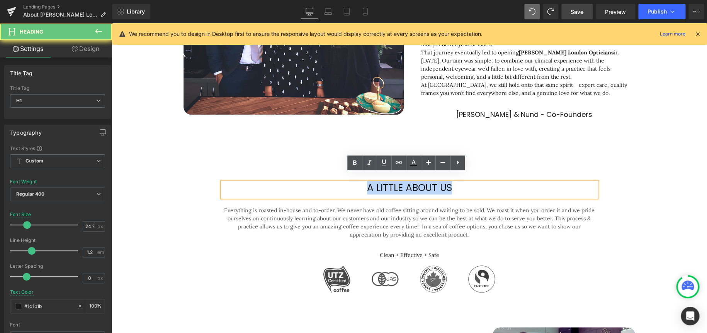
drag, startPoint x: 454, startPoint y: 182, endPoint x: 346, endPoint y: 180, distance: 108.2
click at [346, 182] on h1 "A little about us" at bounding box center [409, 188] width 375 height 12
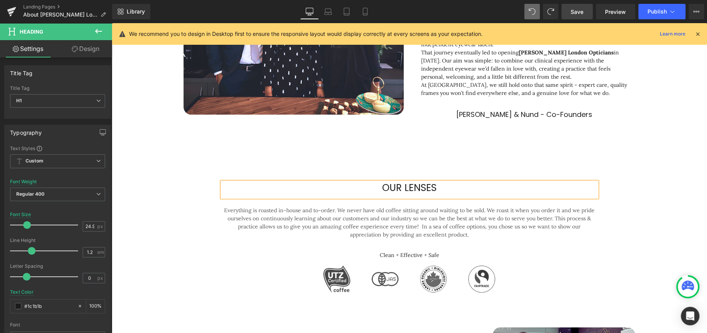
click at [665, 210] on div "our lenses Heading Everything is roasted in-house and to-order. We never have o…" at bounding box center [409, 241] width 595 height 118
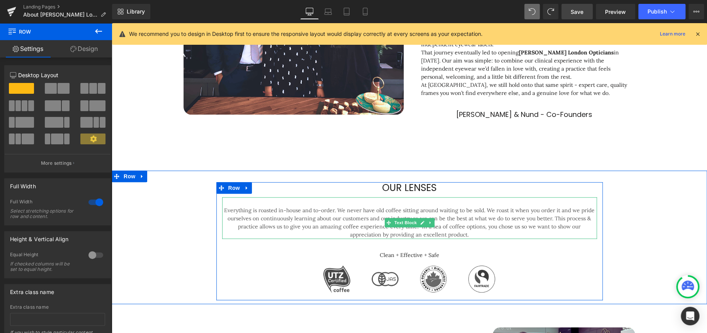
click at [454, 225] on p "Everything is roasted in-house and to-order. We never have old coffee sitting a…" at bounding box center [409, 223] width 375 height 32
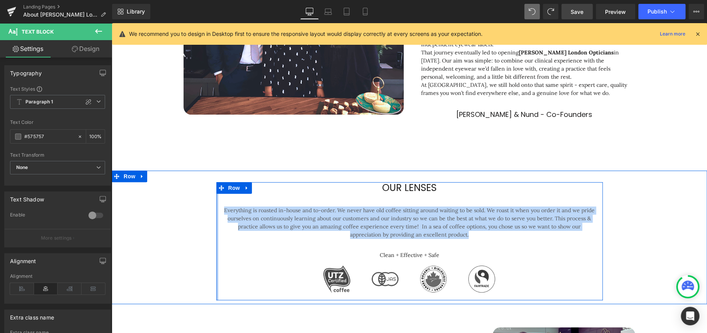
drag, startPoint x: 461, startPoint y: 227, endPoint x: 214, endPoint y: 201, distance: 249.0
click at [216, 201] on div "our lenses Heading Everything is roasted in-house and to-order. We never have o…" at bounding box center [409, 241] width 386 height 118
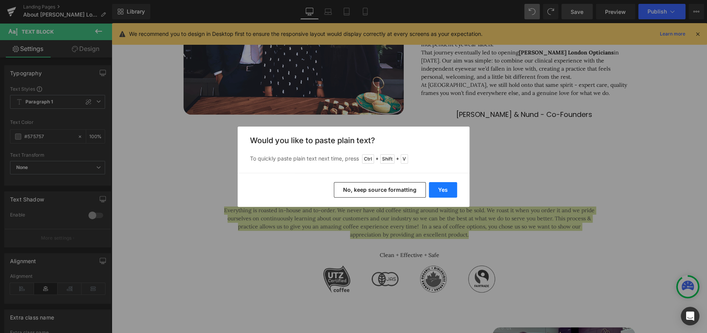
click at [447, 192] on button "Yes" at bounding box center [443, 189] width 28 height 15
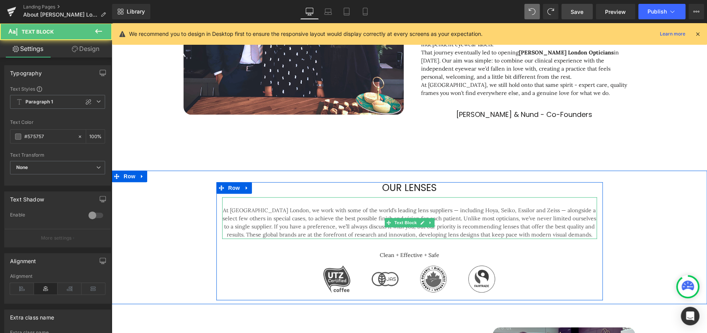
click at [574, 225] on p "At Chakshu London, we work with some of the world’s leading lens suppliers — in…" at bounding box center [409, 223] width 375 height 32
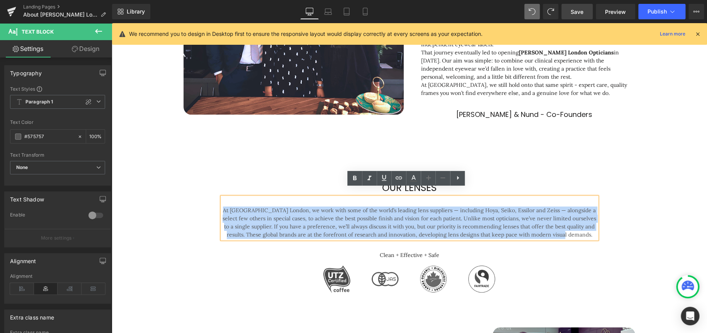
drag, startPoint x: 583, startPoint y: 227, endPoint x: 146, endPoint y: 199, distance: 437.9
click at [146, 199] on div "our lenses Heading At Chakshu London, we work with some of the world’s leading …" at bounding box center [409, 241] width 595 height 118
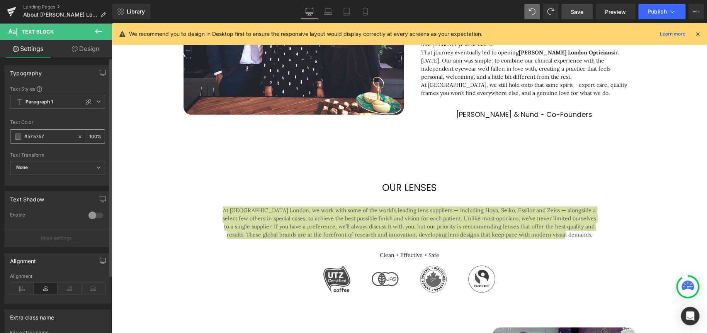
click at [59, 133] on input "#575757" at bounding box center [48, 137] width 49 height 9
click at [77, 136] on icon at bounding box center [79, 136] width 5 height 5
click at [21, 135] on span at bounding box center [18, 137] width 6 height 6
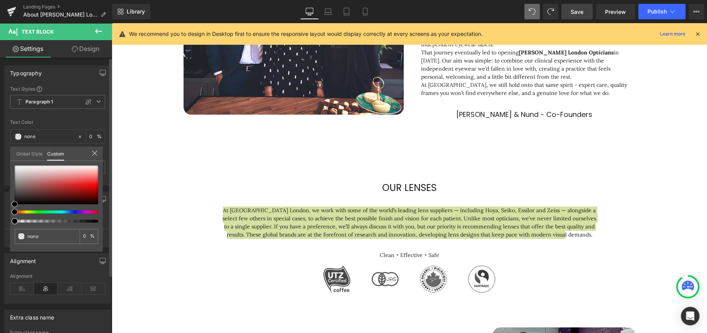
click at [97, 220] on div at bounding box center [56, 221] width 83 height 3
drag, startPoint x: 125, startPoint y: 244, endPoint x: 115, endPoint y: 222, distance: 24.2
drag, startPoint x: 199, startPoint y: 243, endPoint x: 125, endPoint y: 221, distance: 76.8
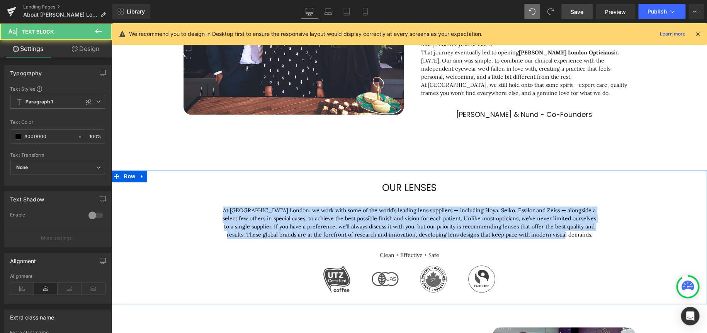
drag, startPoint x: 582, startPoint y: 227, endPoint x: 206, endPoint y: 204, distance: 377.0
click at [206, 204] on div "our lenses Heading At Chakshu London, we work with some of the world’s leading …" at bounding box center [409, 241] width 595 height 118
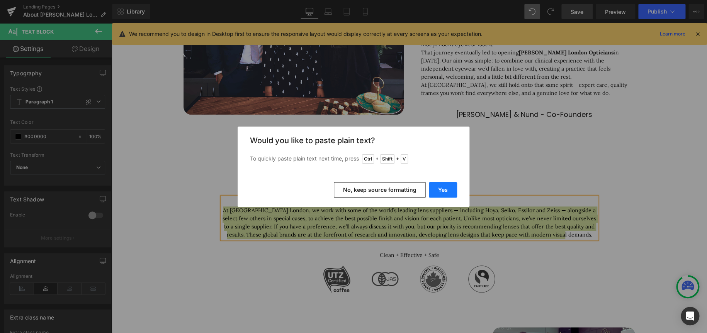
click at [444, 189] on button "Yes" at bounding box center [443, 189] width 28 height 15
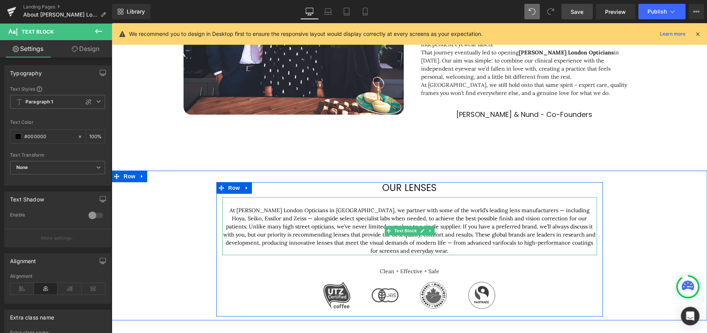
click at [490, 207] on p "At Chakshu London Opticians in Camden, we partner with some of the world’s lead…" at bounding box center [409, 231] width 375 height 49
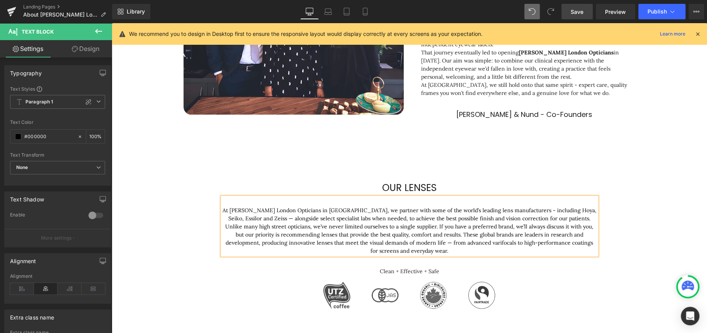
click at [228, 211] on p "At Chakshu London Opticians in Camden, we partner with some of the world’s lead…" at bounding box center [409, 231] width 375 height 49
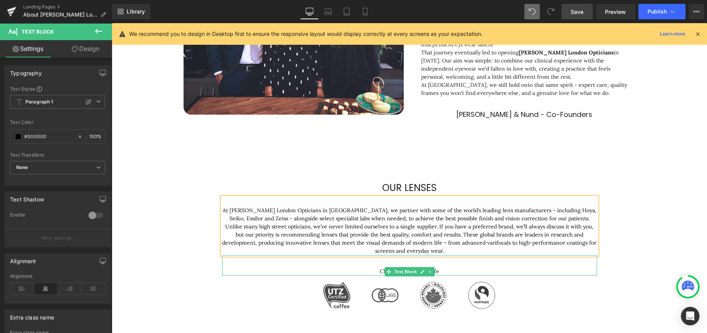
click at [443, 268] on p "Clean + Effective + Safe" at bounding box center [409, 272] width 375 height 8
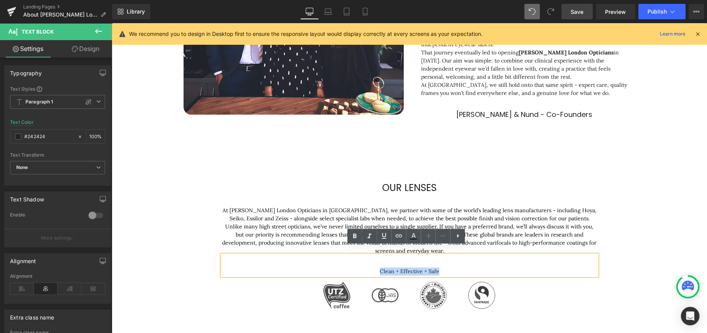
drag, startPoint x: 440, startPoint y: 264, endPoint x: 351, endPoint y: 261, distance: 89.7
click at [351, 268] on p "Clean + Effective + Safe" at bounding box center [409, 272] width 375 height 8
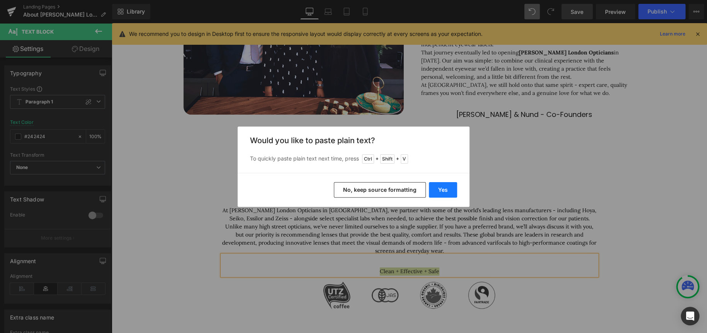
click at [445, 190] on button "Yes" at bounding box center [443, 189] width 28 height 15
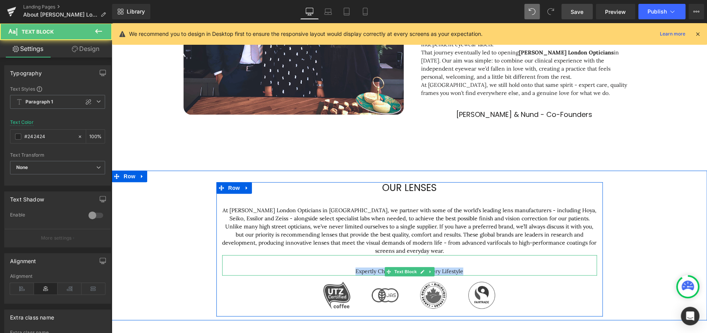
drag, startPoint x: 470, startPoint y: 262, endPoint x: 314, endPoint y: 261, distance: 156.1
click at [314, 268] on p "Expertly Chosen Lenses for Every Lifestyle" at bounding box center [409, 272] width 375 height 8
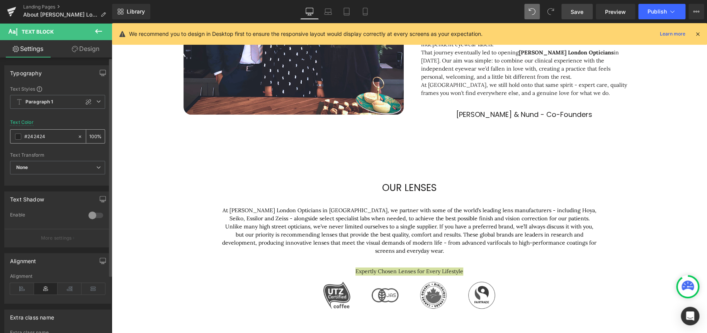
click at [60, 133] on input "#242424" at bounding box center [48, 137] width 49 height 9
click at [18, 136] on span at bounding box center [18, 137] width 6 height 6
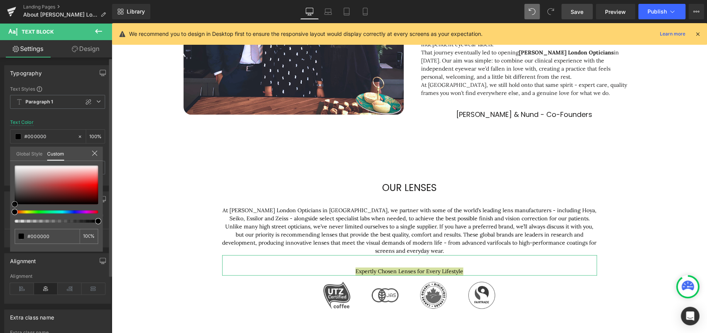
drag, startPoint x: 14, startPoint y: 197, endPoint x: 12, endPoint y: 211, distance: 13.7
click at [15, 210] on div at bounding box center [56, 194] width 83 height 57
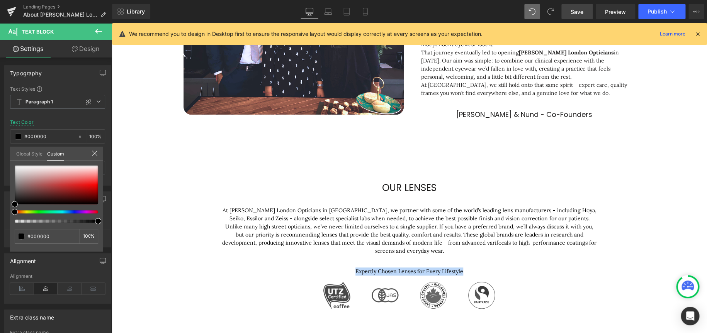
click at [150, 256] on div at bounding box center [409, 178] width 595 height 310
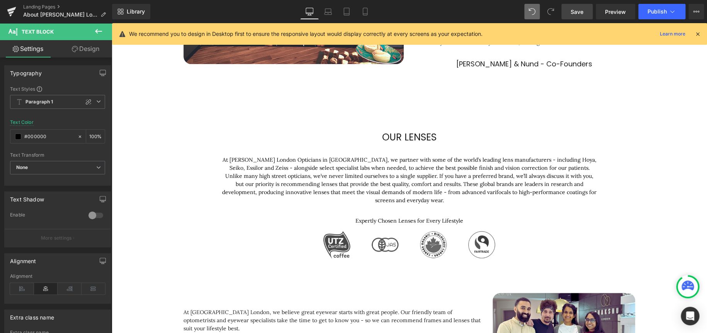
scroll to position [328, 0]
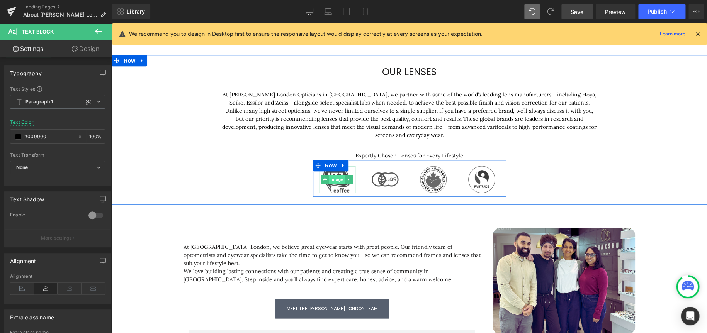
click at [334, 175] on span "Image" at bounding box center [337, 179] width 16 height 9
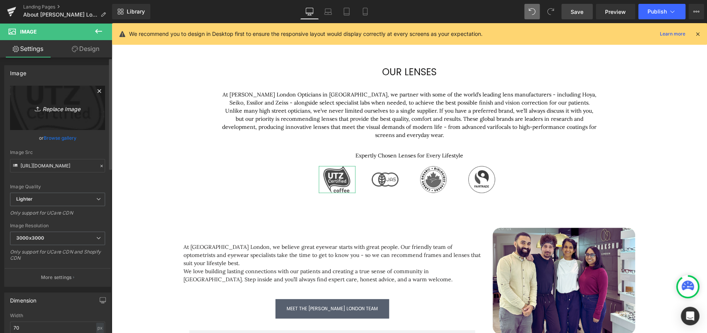
click at [56, 107] on icon "Replace Image" at bounding box center [58, 108] width 62 height 10
click at [62, 122] on link "Replace Image" at bounding box center [57, 108] width 95 height 44
type input "C:\fakepath\cd656d67-6d17-470c-83fd-47f171957928.png"
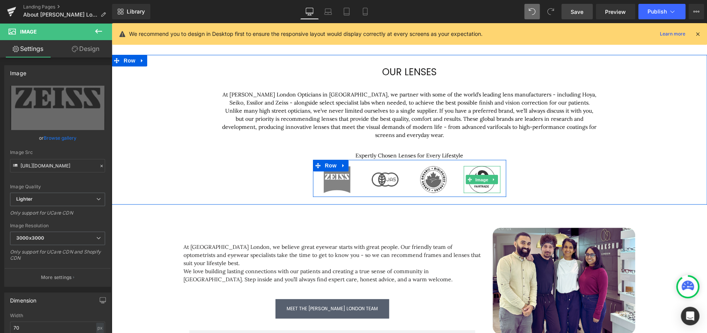
click at [479, 175] on span "Image" at bounding box center [482, 179] width 16 height 9
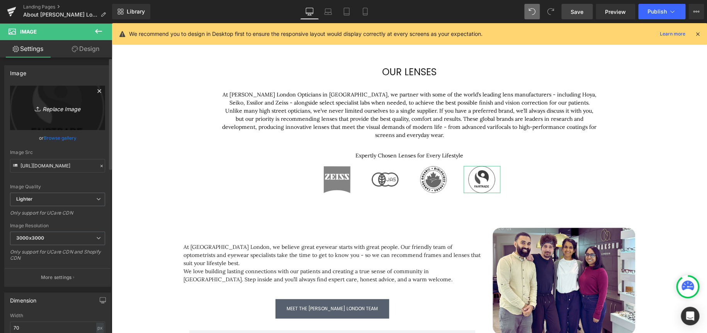
click at [55, 105] on icon "Replace Image" at bounding box center [58, 108] width 62 height 10
type input "C:\fakepath\cd656d67-6d17-470c-83fd-47f171957928.png"
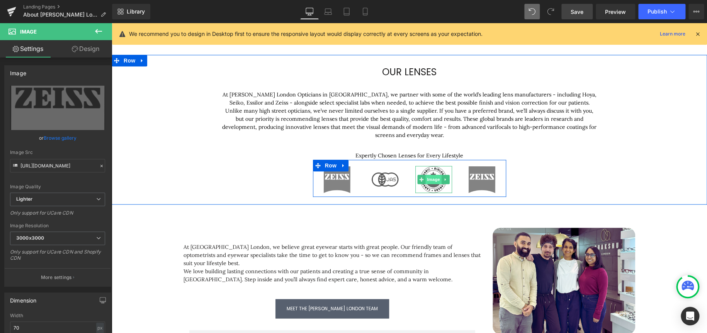
click at [430, 175] on span "Image" at bounding box center [433, 179] width 16 height 9
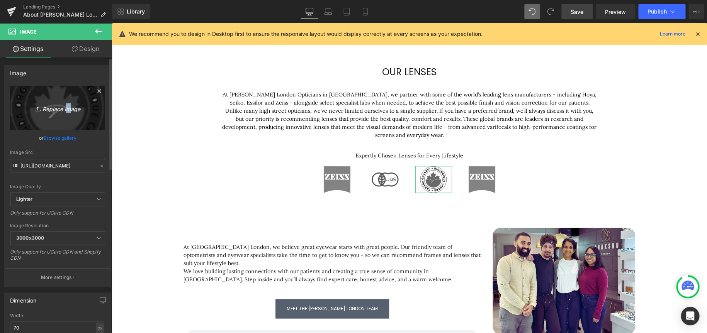
click at [65, 105] on icon "Replace Image" at bounding box center [58, 108] width 62 height 10
type input "C:\fakepath\ff2dbac7-acdd-45fc-b226-ed99d8536bb3.png"
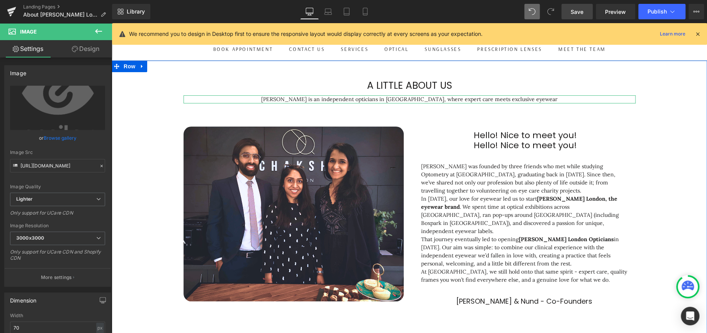
scroll to position [0, 0]
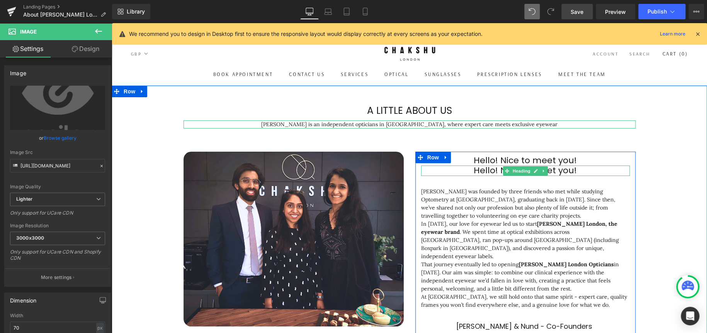
click at [540, 168] on link at bounding box center [544, 171] width 8 height 9
click at [546, 171] on icon at bounding box center [548, 171] width 4 height 4
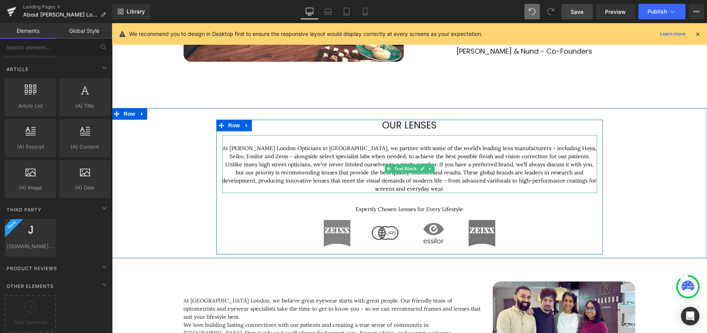
scroll to position [309, 0]
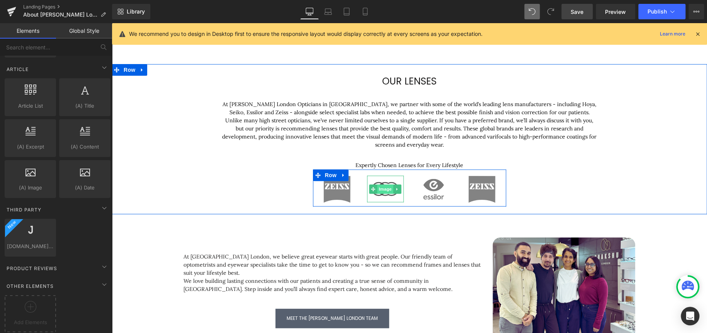
click at [382, 189] on span "Image" at bounding box center [385, 189] width 16 height 9
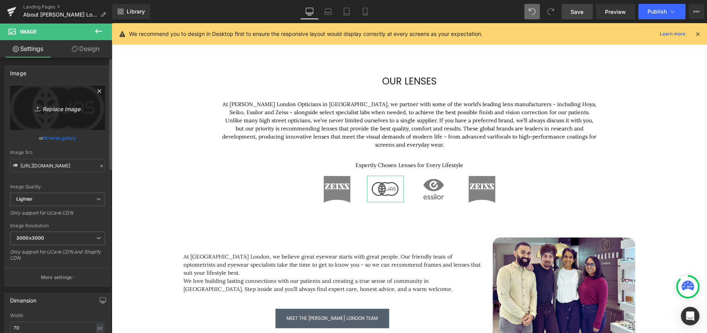
click at [50, 111] on icon "Replace Image" at bounding box center [58, 108] width 62 height 10
type input "C:\fakepath\7a1d0ffe-cab1-4aa5-a102-3ccd55cb76bf.png"
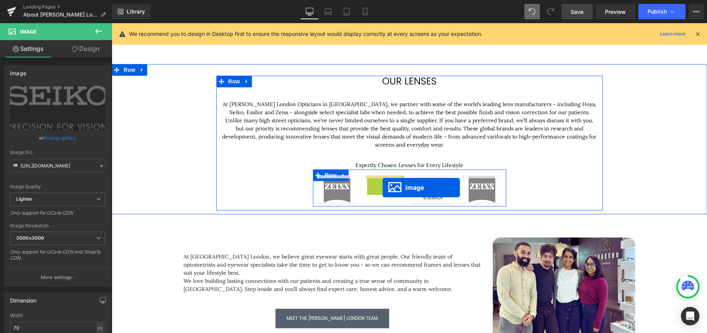
drag, startPoint x: 383, startPoint y: 180, endPoint x: 383, endPoint y: 186, distance: 5.5
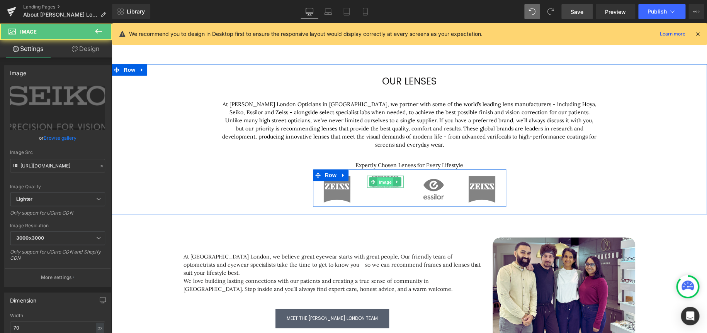
click at [383, 182] on span "Image" at bounding box center [385, 181] width 16 height 9
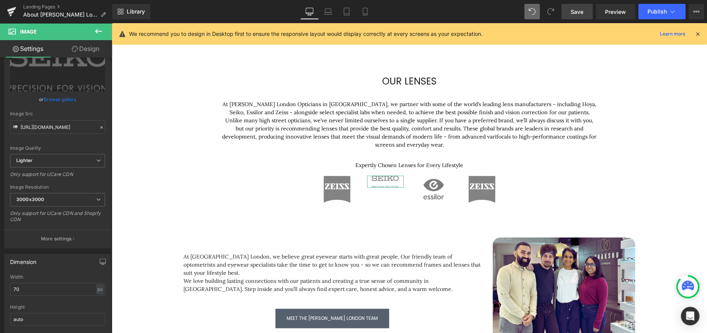
scroll to position [39, 0]
click at [87, 46] on link "Design" at bounding box center [86, 48] width 56 height 17
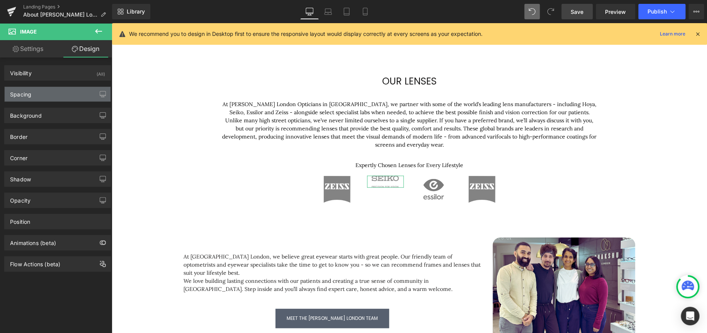
click at [66, 95] on div "Spacing" at bounding box center [58, 94] width 106 height 15
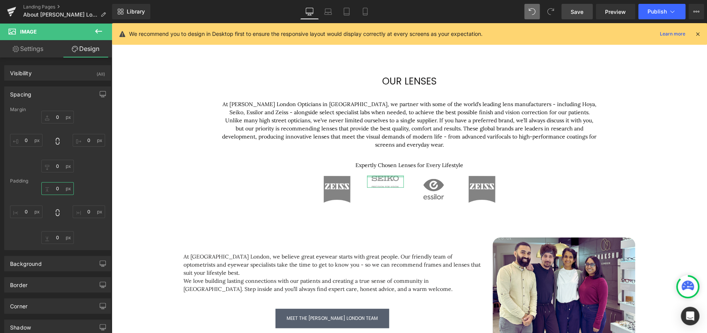
click at [61, 190] on input "0" at bounding box center [57, 188] width 32 height 13
click at [58, 192] on input "0" at bounding box center [57, 188] width 32 height 13
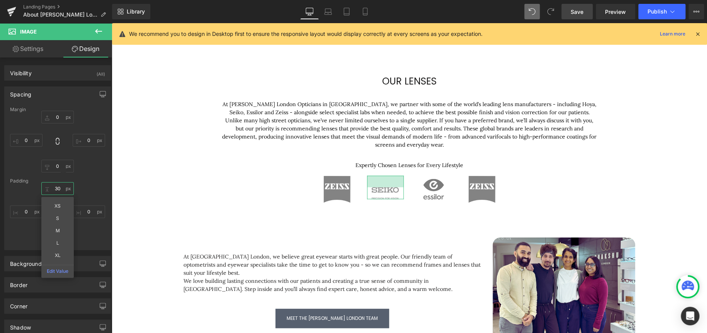
click at [54, 189] on input "30" at bounding box center [57, 188] width 32 height 13
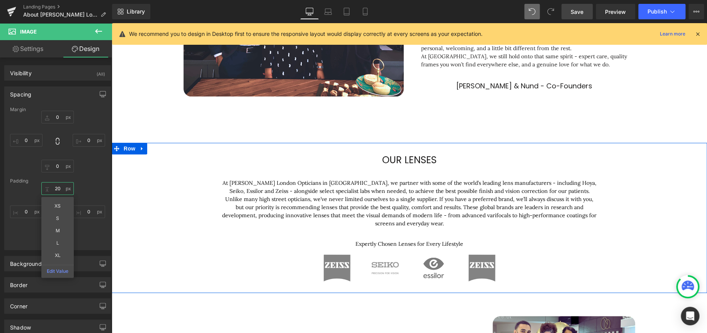
scroll to position [270, 0]
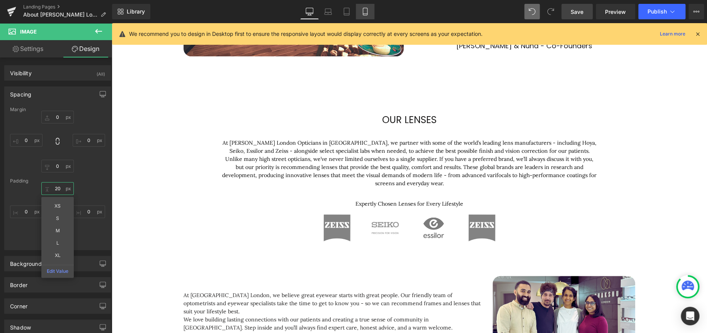
type input "20"
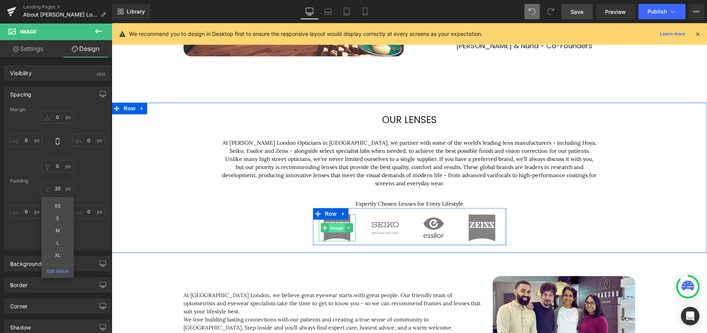
click at [336, 230] on span "Image" at bounding box center [337, 228] width 16 height 9
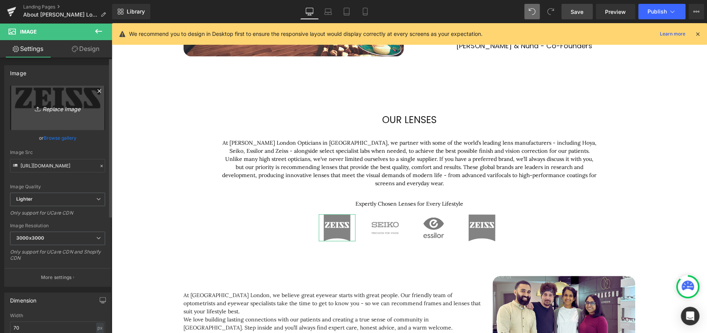
click at [56, 108] on icon "Replace Image" at bounding box center [58, 108] width 62 height 10
type input "C:\fakepath\9f0a02e8-38fc-433f-b256-793f6131fbbd.png"
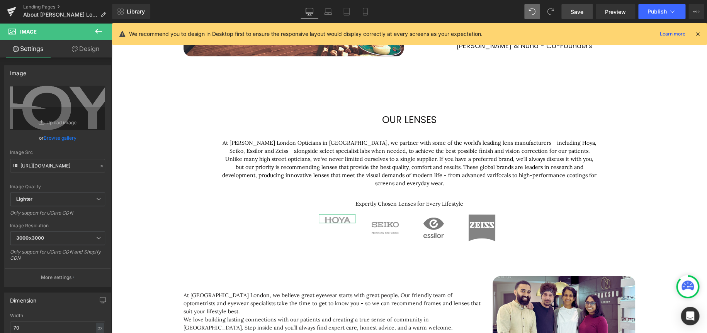
click at [95, 52] on link "Design" at bounding box center [86, 48] width 56 height 17
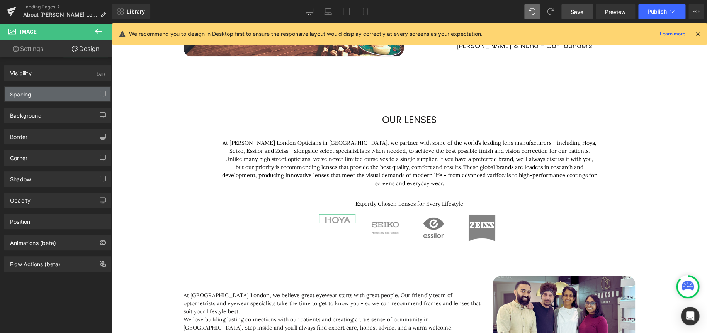
click at [53, 94] on div "Spacing" at bounding box center [58, 94] width 106 height 15
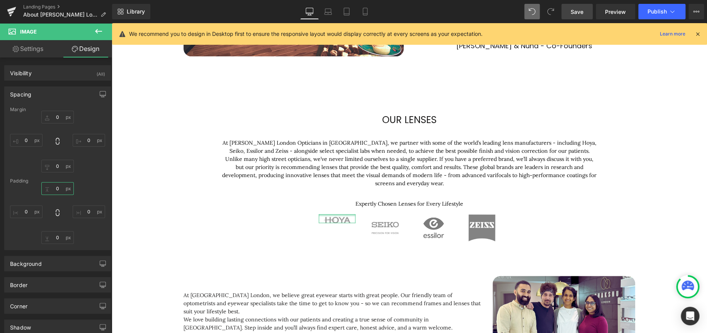
click at [61, 193] on input "text" at bounding box center [57, 188] width 32 height 13
type input "25"
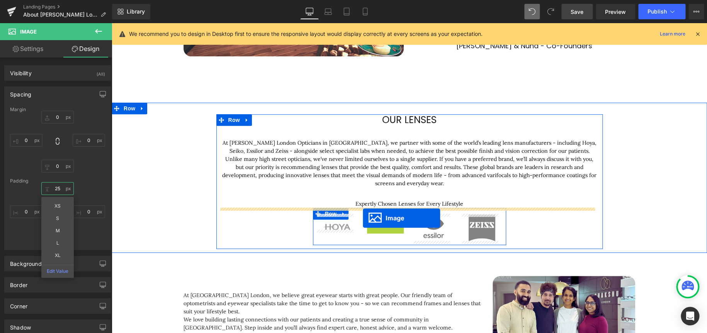
drag, startPoint x: 372, startPoint y: 223, endPoint x: 363, endPoint y: 218, distance: 10.5
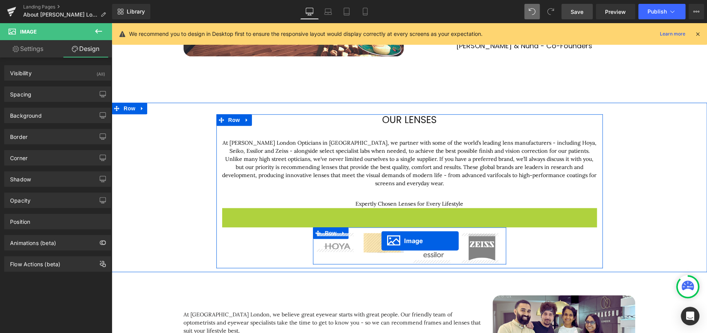
drag, startPoint x: 397, startPoint y: 219, endPoint x: 381, endPoint y: 241, distance: 27.7
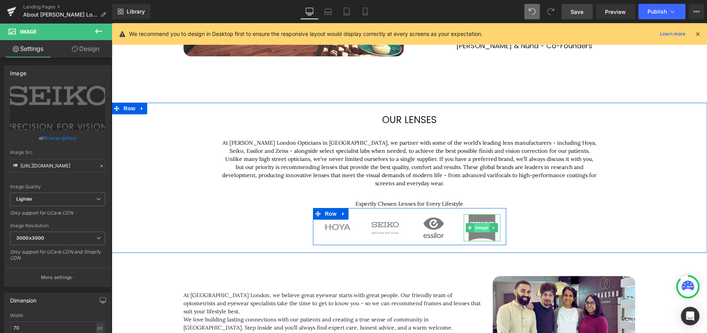
click at [479, 227] on span "Image" at bounding box center [482, 227] width 16 height 9
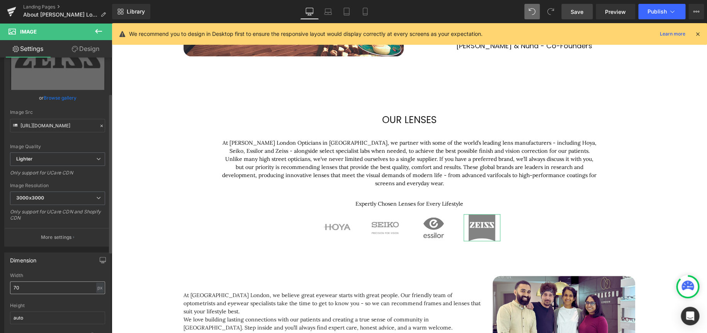
scroll to position [77, 0]
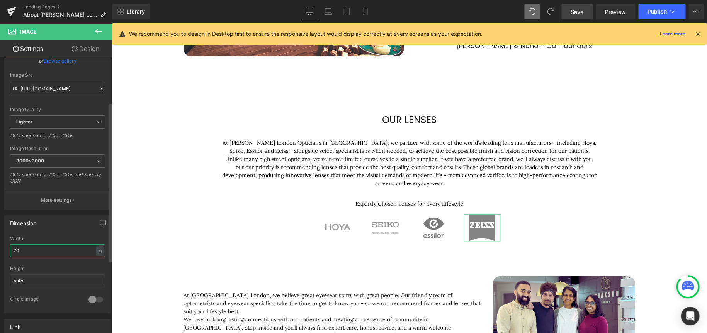
click at [35, 248] on input "70" at bounding box center [57, 251] width 95 height 13
type input "60"
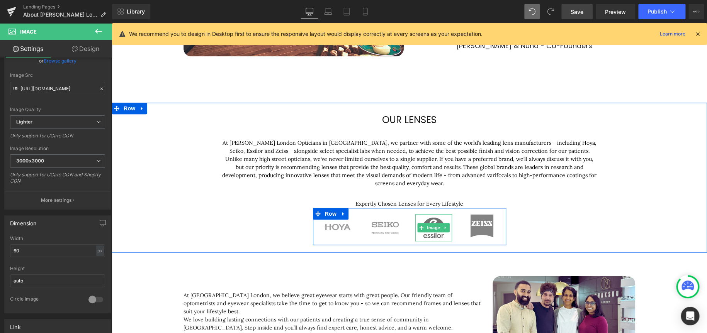
click at [434, 218] on img at bounding box center [433, 227] width 27 height 27
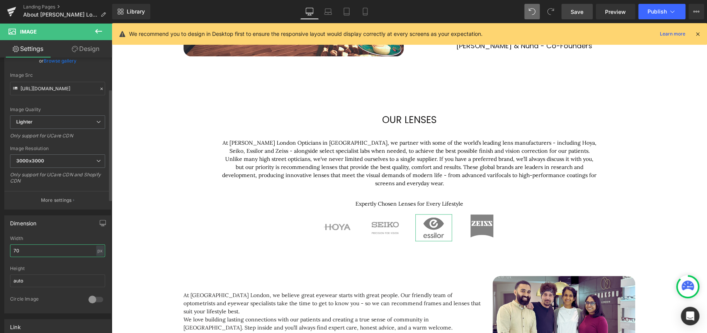
click at [42, 251] on input "70" at bounding box center [57, 251] width 95 height 13
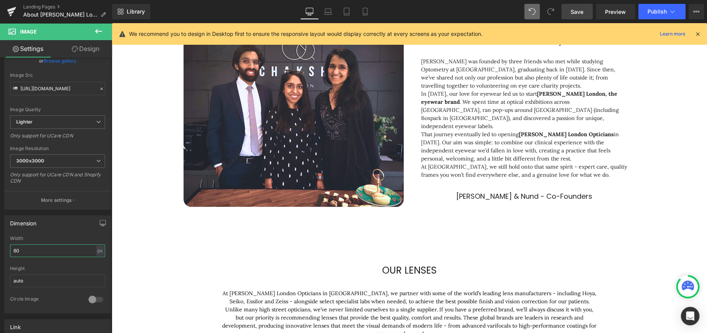
scroll to position [39, 0]
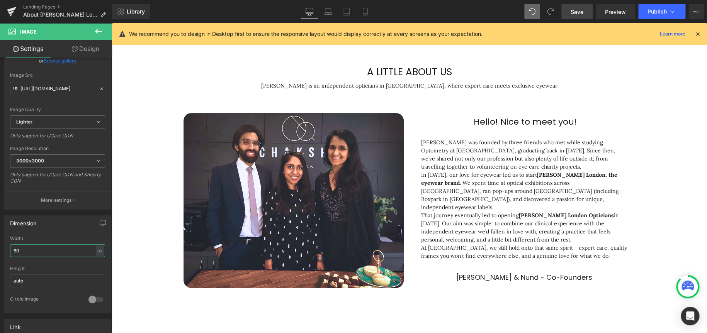
type input "60"
click at [575, 12] on span "Save" at bounding box center [577, 12] width 13 height 8
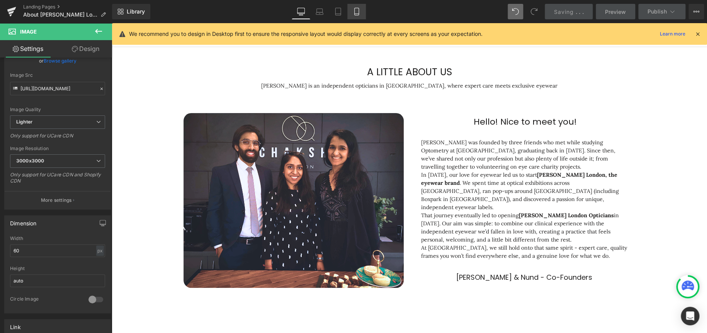
click at [362, 12] on link "Mobile" at bounding box center [356, 11] width 19 height 15
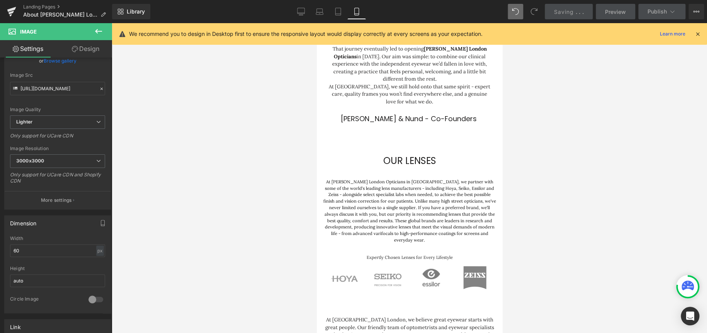
scroll to position [377, 0]
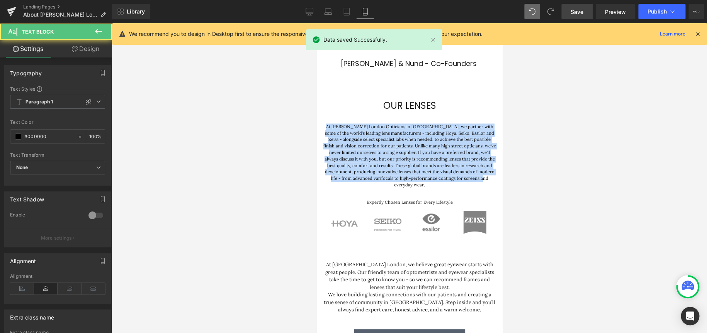
drag, startPoint x: 471, startPoint y: 150, endPoint x: 615, endPoint y: 134, distance: 145.3
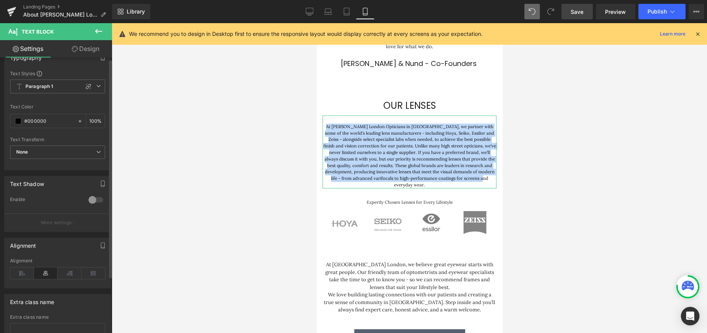
scroll to position [0, 0]
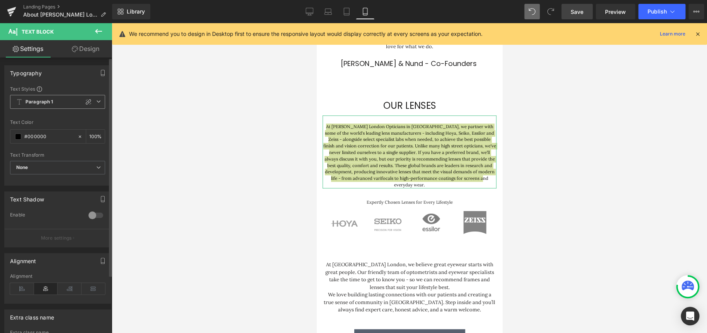
click at [97, 102] on icon at bounding box center [98, 101] width 5 height 5
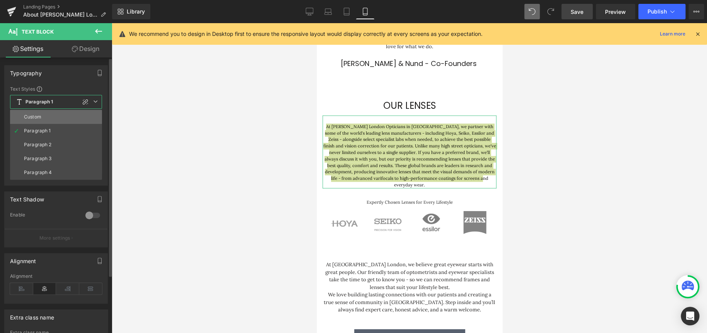
click at [54, 120] on li "Custom" at bounding box center [56, 117] width 92 height 14
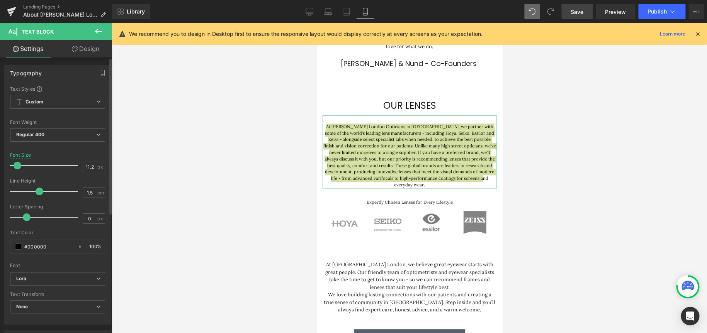
click at [87, 163] on input "11.2" at bounding box center [90, 167] width 14 height 10
type input "13"
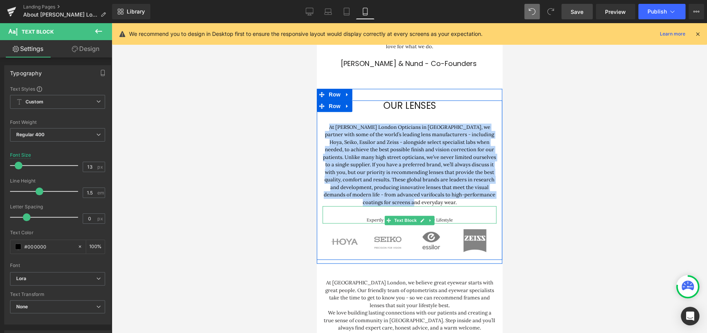
click at [447, 217] on p "Expertly Chosen Lenses for Every Lifestyle" at bounding box center [409, 220] width 174 height 7
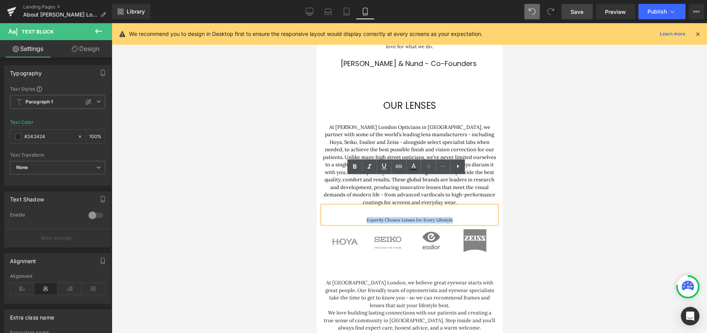
drag, startPoint x: 460, startPoint y: 190, endPoint x: 341, endPoint y: 186, distance: 118.7
click at [341, 206] on div "Expertly Chosen Lenses for Every Lifestyle" at bounding box center [409, 214] width 174 height 17
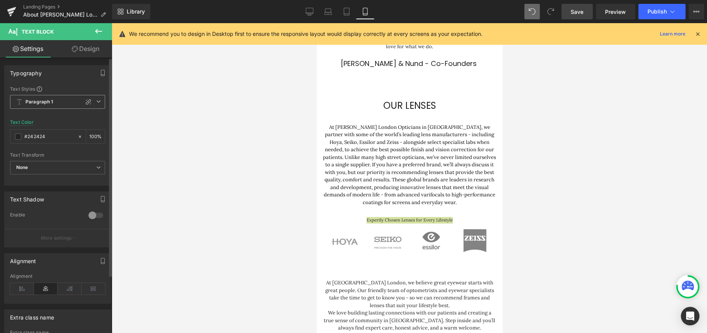
click at [99, 102] on span "Paragraph 1" at bounding box center [57, 102] width 95 height 14
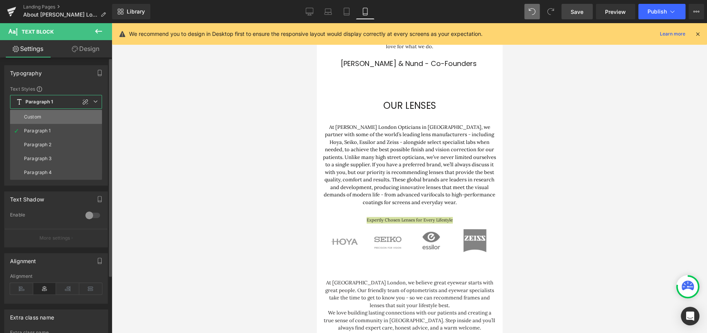
click at [68, 117] on li "Custom" at bounding box center [56, 117] width 92 height 14
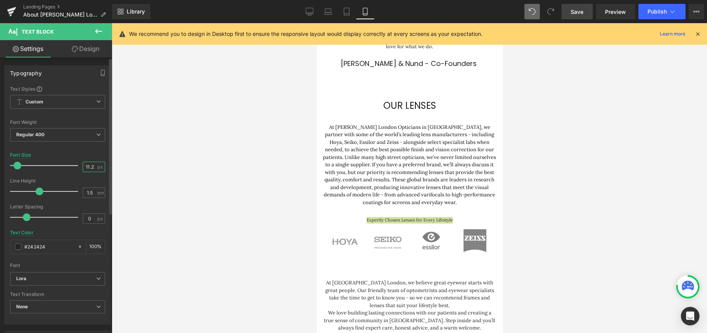
click at [88, 167] on input "11.2" at bounding box center [90, 167] width 14 height 10
click at [88, 168] on input "11.2" at bounding box center [90, 167] width 14 height 10
type input "13"
click at [580, 224] on div at bounding box center [409, 178] width 595 height 310
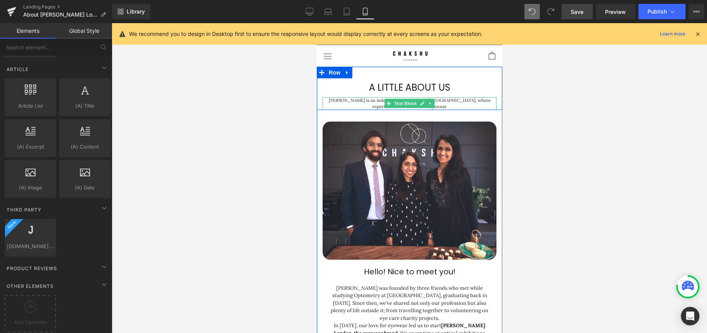
click at [447, 100] on p "[PERSON_NAME] is an independent opticians in [GEOGRAPHIC_DATA], where expert ca…" at bounding box center [409, 103] width 174 height 13
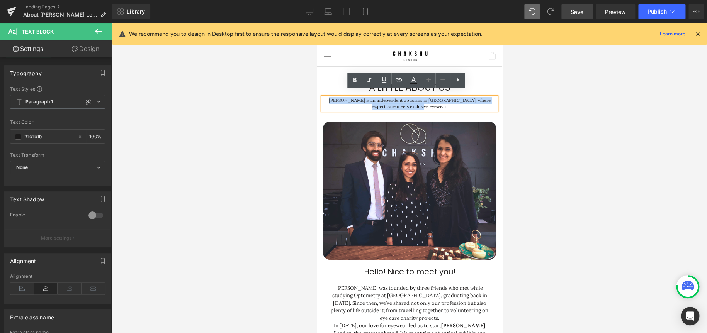
drag, startPoint x: 439, startPoint y: 100, endPoint x: 313, endPoint y: 92, distance: 126.2
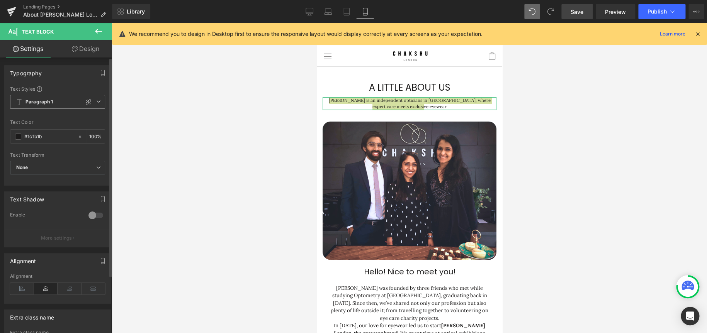
click at [96, 100] on icon at bounding box center [98, 101] width 5 height 5
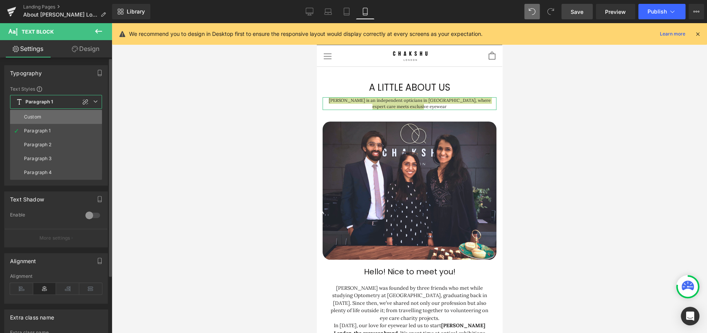
click at [44, 116] on li "Custom" at bounding box center [56, 117] width 92 height 14
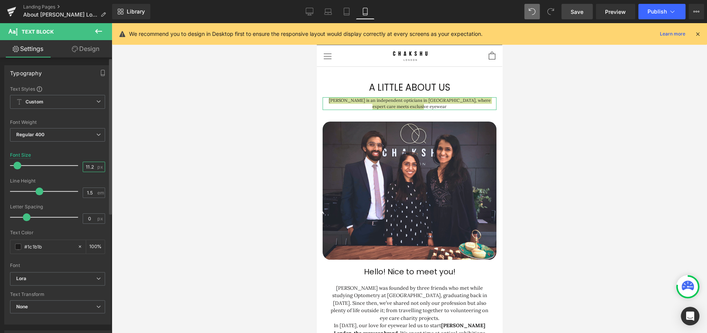
click at [86, 167] on input "11.2" at bounding box center [90, 167] width 14 height 10
type input "13"
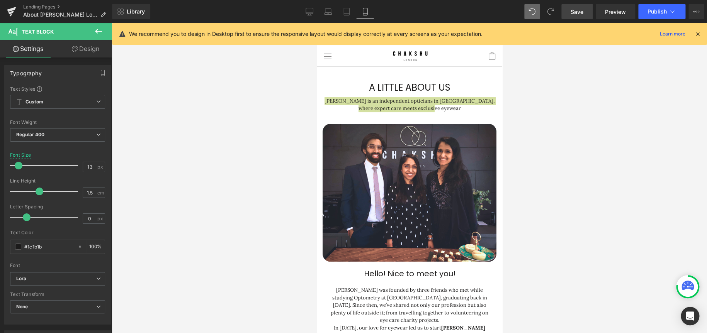
click at [595, 134] on div at bounding box center [409, 178] width 595 height 310
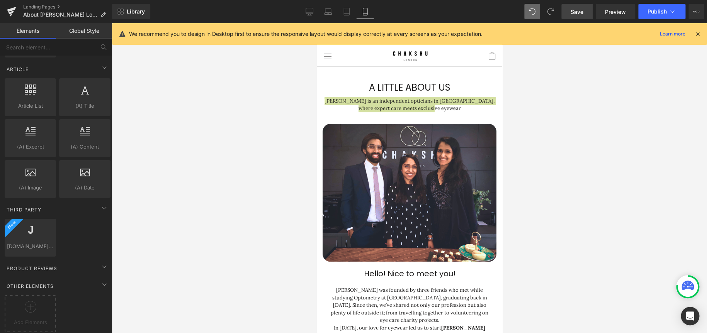
click at [571, 181] on div at bounding box center [409, 178] width 595 height 310
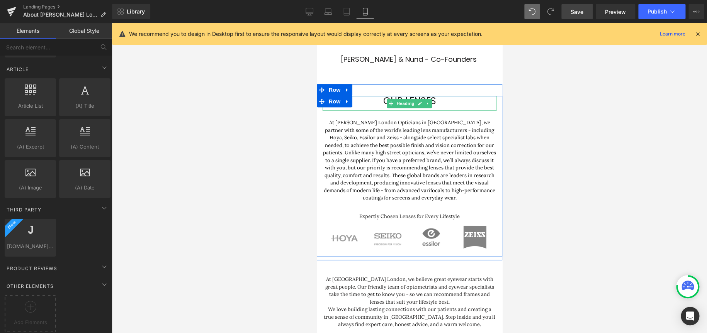
scroll to position [386, 0]
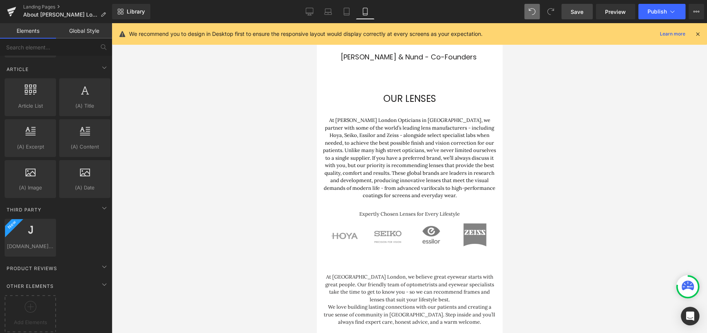
click at [582, 8] on span "Save" at bounding box center [577, 12] width 13 height 8
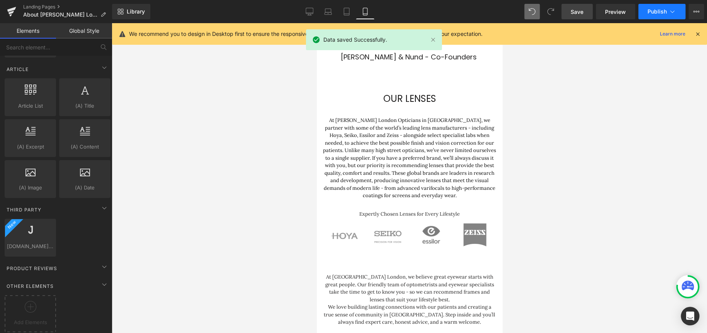
click at [652, 15] on button "Publish" at bounding box center [661, 11] width 47 height 15
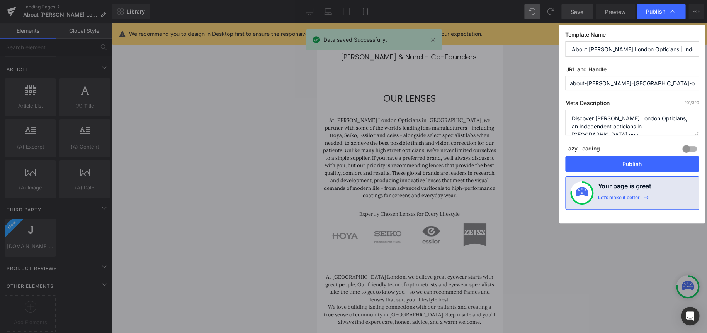
click at [628, 167] on button "Publish" at bounding box center [632, 163] width 134 height 15
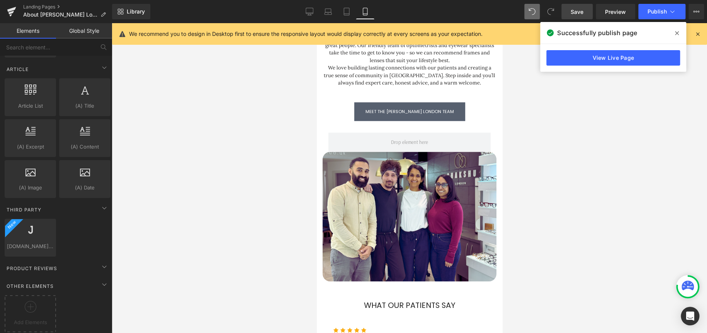
scroll to position [695, 0]
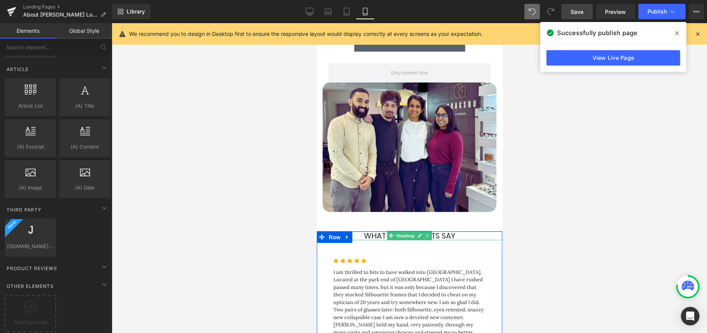
click at [432, 230] on span "What Our Patients Say" at bounding box center [410, 235] width 92 height 11
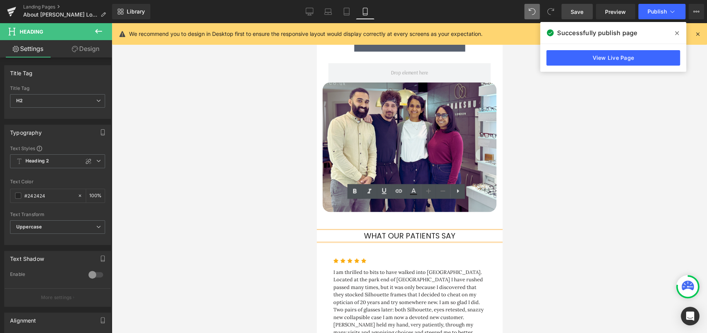
click at [459, 231] on h2 "What Our Patients Say" at bounding box center [408, 235] width 185 height 9
click at [96, 159] on icon at bounding box center [98, 161] width 5 height 5
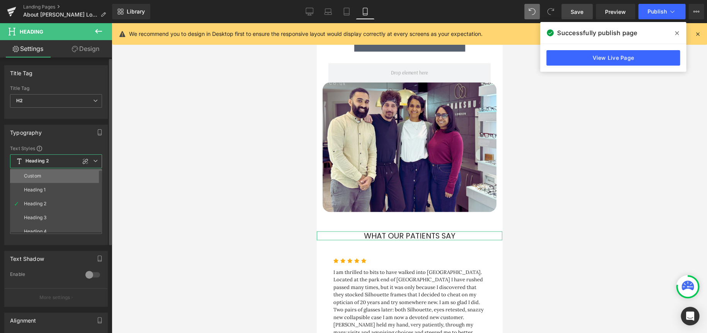
click at [61, 177] on li "Custom" at bounding box center [57, 176] width 95 height 14
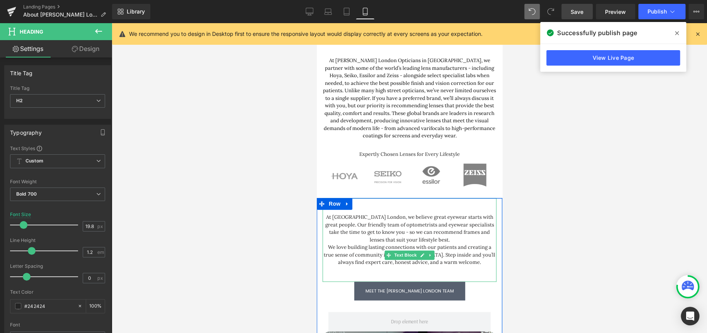
scroll to position [386, 0]
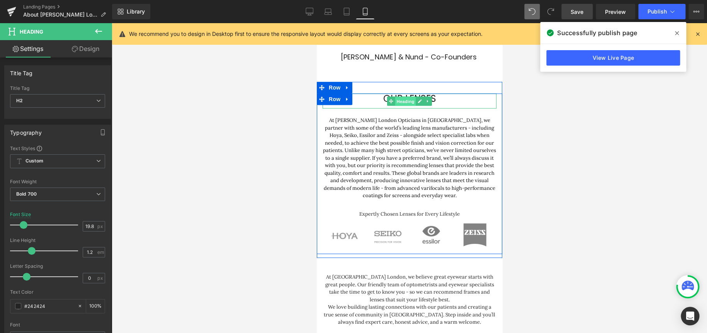
click at [406, 97] on span "Heading" at bounding box center [405, 101] width 21 height 9
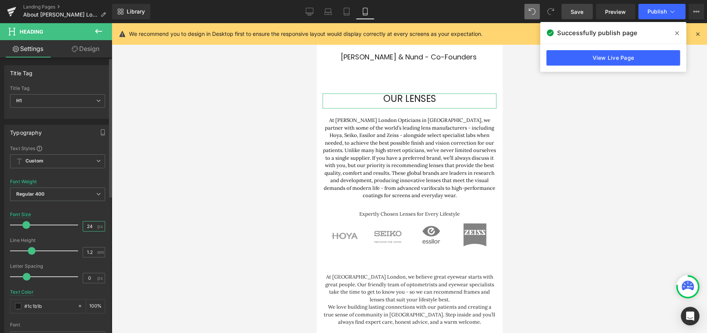
click at [85, 225] on input "24" at bounding box center [90, 227] width 14 height 10
type input "19.8"
click at [57, 158] on span "Custom" at bounding box center [57, 162] width 95 height 14
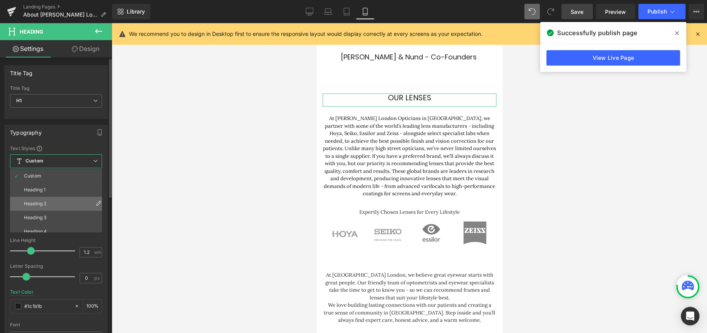
click at [69, 204] on li "Heading 2" at bounding box center [57, 204] width 95 height 14
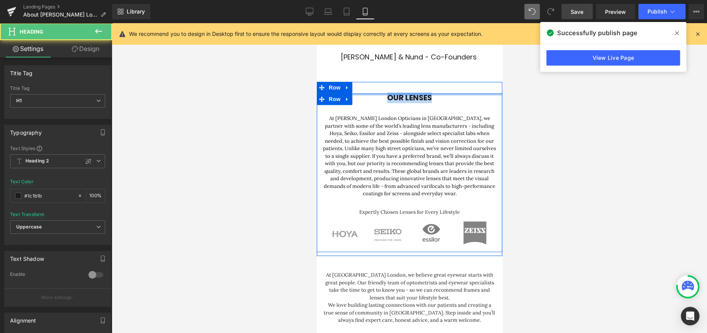
drag, startPoint x: 434, startPoint y: 71, endPoint x: 366, endPoint y: 66, distance: 67.4
click at [366, 94] on div "our lenses Heading At Chakshu London Opticians in Camden, we partner with some …" at bounding box center [408, 173] width 185 height 159
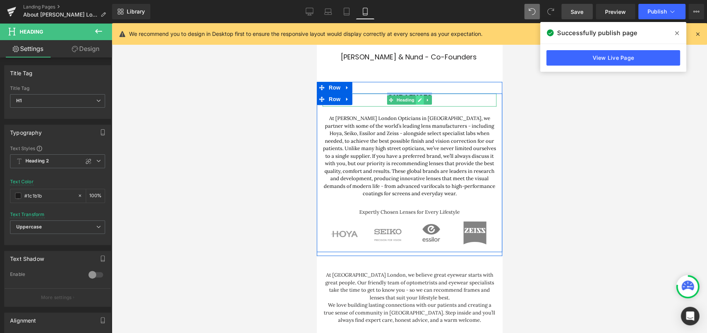
click at [418, 98] on icon at bounding box center [420, 100] width 4 height 4
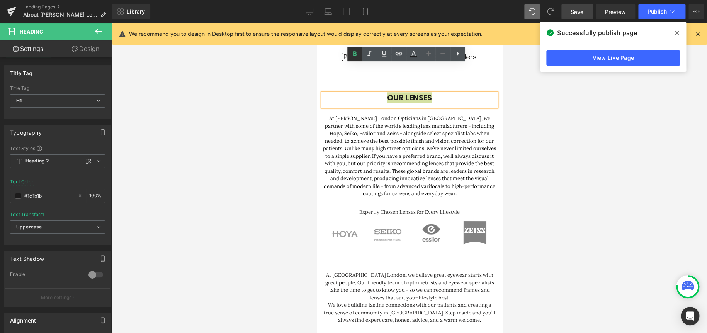
click at [358, 54] on icon at bounding box center [354, 53] width 9 height 9
click at [628, 128] on div at bounding box center [409, 178] width 595 height 310
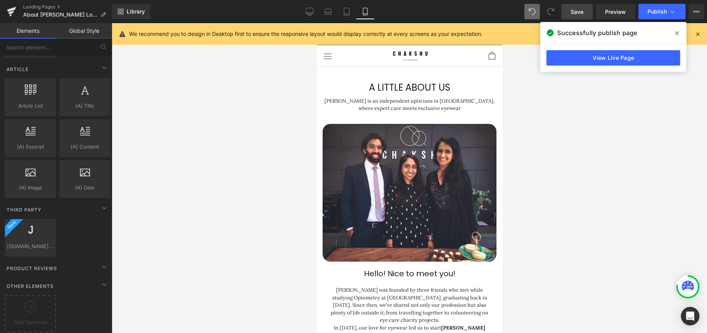
click at [576, 8] on span "Save" at bounding box center [577, 12] width 13 height 8
click at [309, 13] on icon at bounding box center [310, 12] width 8 height 8
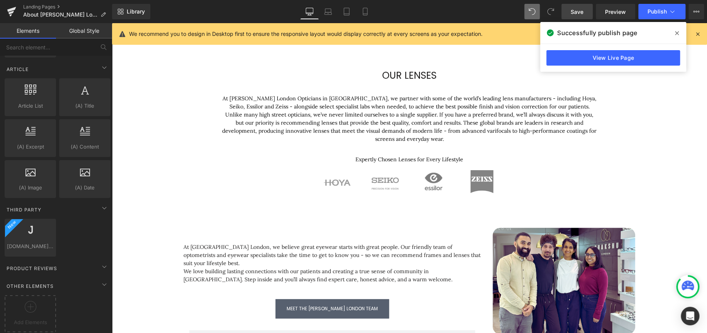
scroll to position [410, 0]
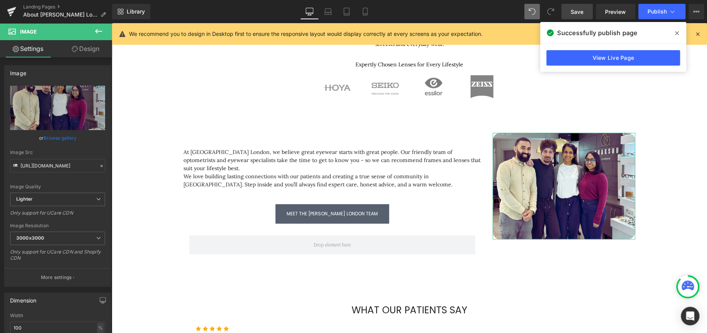
click at [85, 46] on link "Design" at bounding box center [86, 48] width 56 height 17
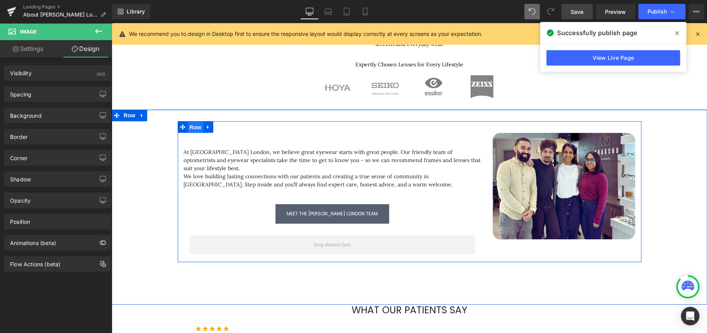
click at [194, 127] on span "Row" at bounding box center [195, 128] width 15 height 12
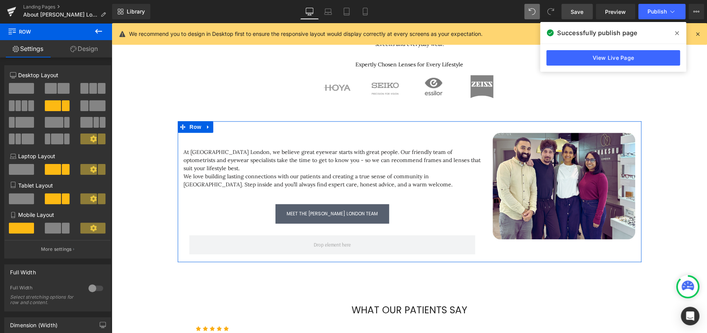
click at [90, 104] on span at bounding box center [97, 105] width 16 height 11
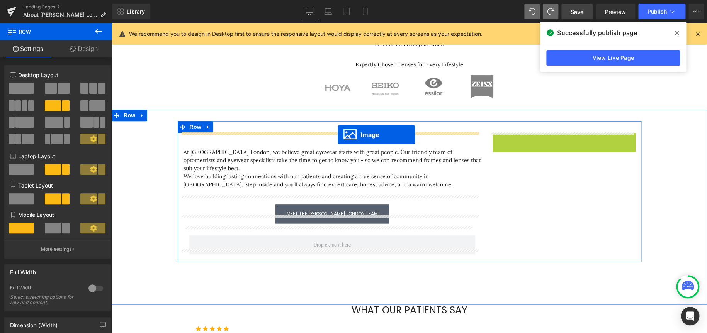
drag, startPoint x: 547, startPoint y: 185, endPoint x: 338, endPoint y: 135, distance: 215.4
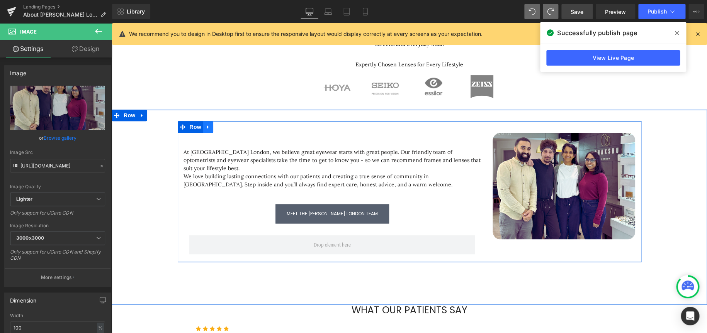
click at [207, 128] on icon at bounding box center [208, 127] width 2 height 3
click at [216, 126] on icon at bounding box center [218, 126] width 5 height 5
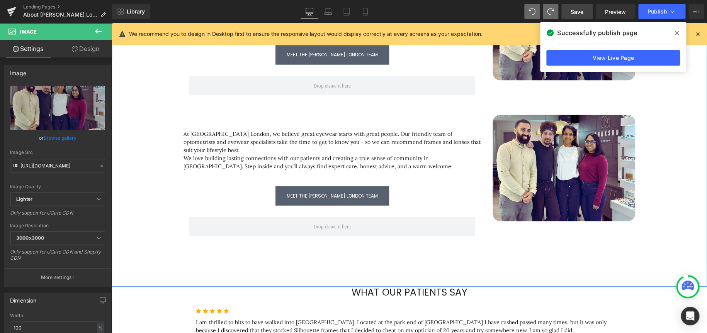
scroll to position [532, 0]
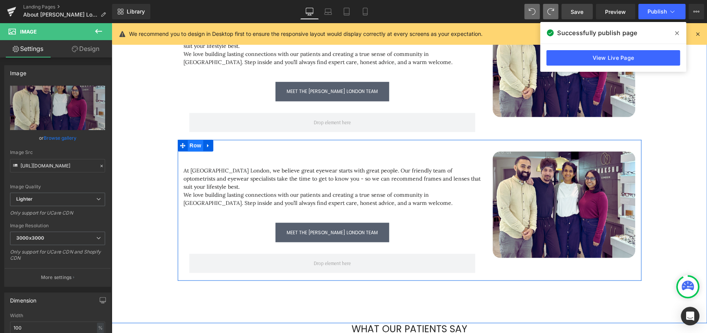
click at [192, 140] on span "Row" at bounding box center [195, 146] width 15 height 12
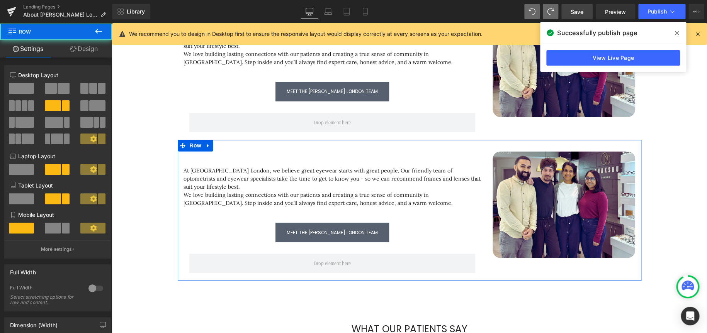
click at [91, 106] on span at bounding box center [97, 105] width 16 height 11
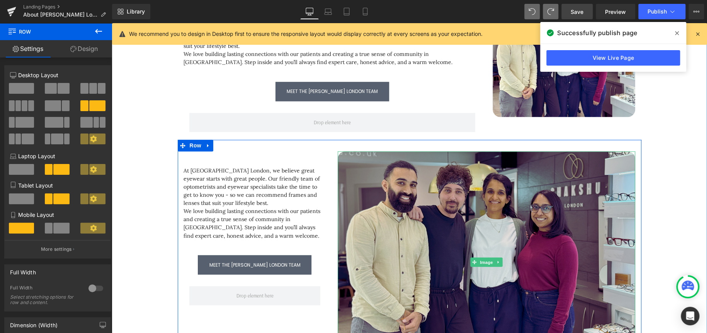
scroll to position [494, 0]
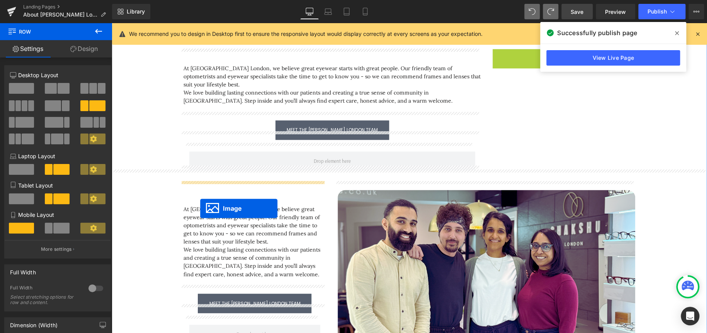
drag, startPoint x: 549, startPoint y: 101, endPoint x: 200, endPoint y: 208, distance: 364.6
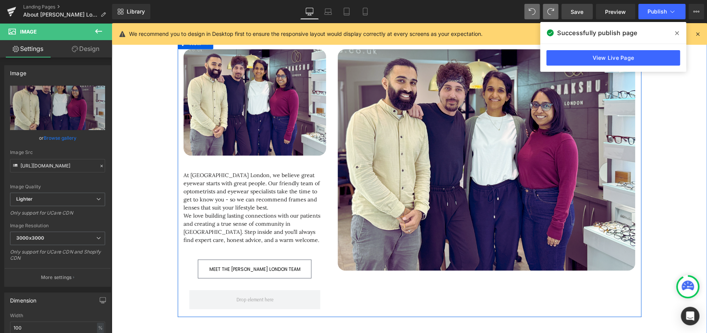
scroll to position [648, 0]
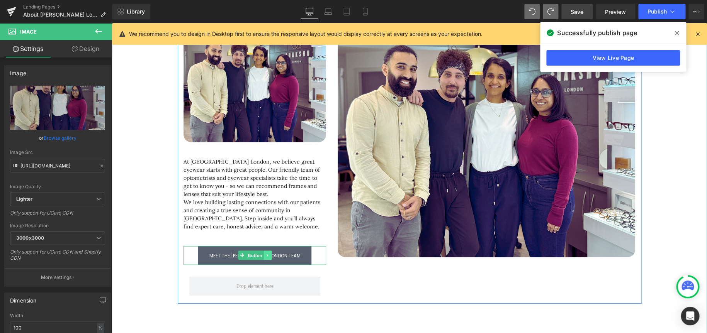
click at [265, 253] on icon at bounding box center [267, 255] width 4 height 5
click at [269, 253] on icon at bounding box center [271, 255] width 4 height 4
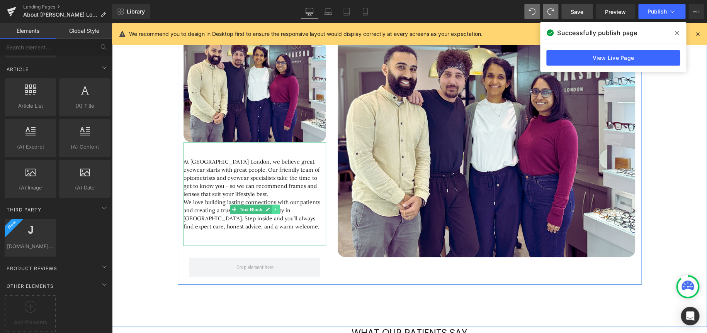
click at [274, 207] on icon at bounding box center [276, 209] width 4 height 5
click at [277, 207] on icon at bounding box center [279, 209] width 4 height 4
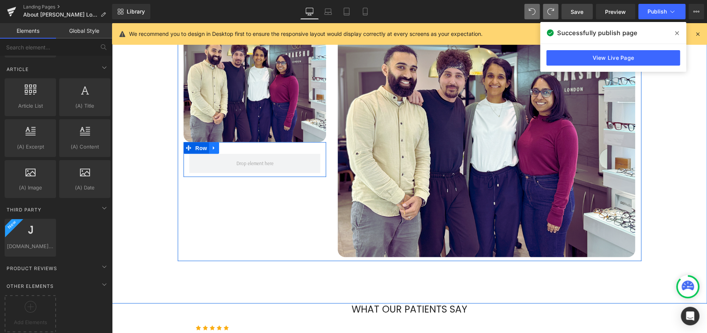
click at [212, 145] on icon at bounding box center [213, 148] width 5 height 6
click at [231, 145] on icon at bounding box center [233, 148] width 5 height 6
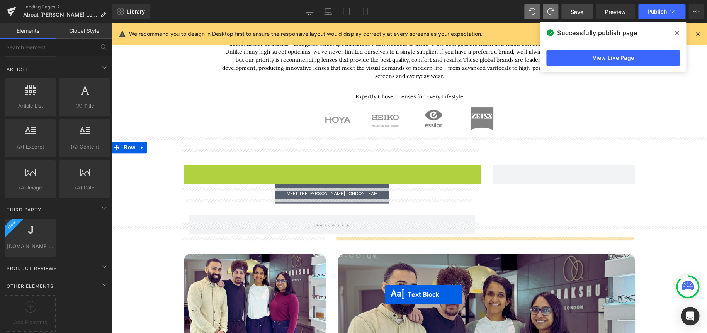
scroll to position [393, 0]
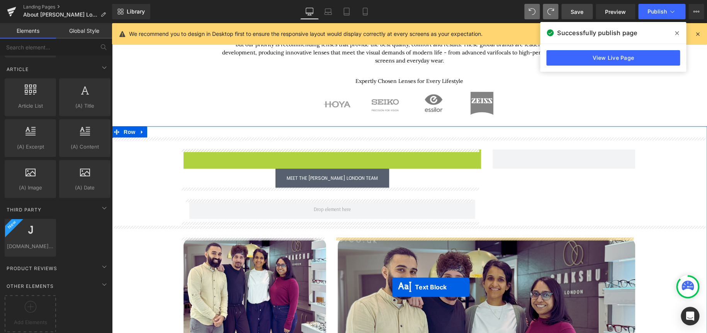
drag, startPoint x: 306, startPoint y: 212, endPoint x: 392, endPoint y: 287, distance: 114.2
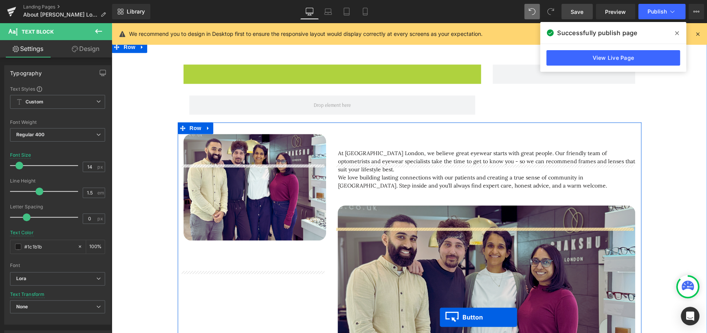
scroll to position [509, 0]
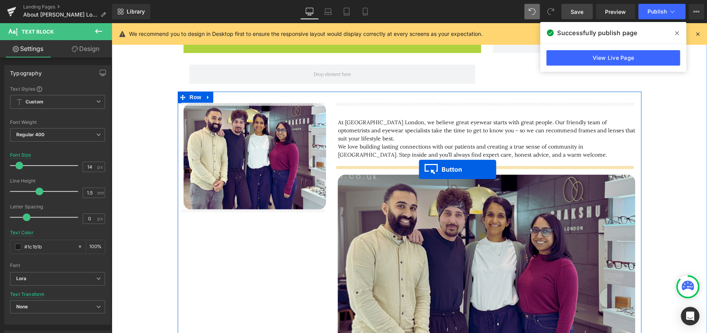
drag, startPoint x: 313, startPoint y: 235, endPoint x: 419, endPoint y: 170, distance: 124.2
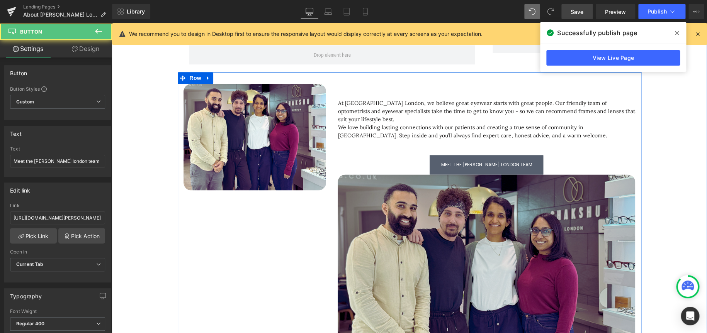
click at [476, 241] on img at bounding box center [487, 286] width 298 height 222
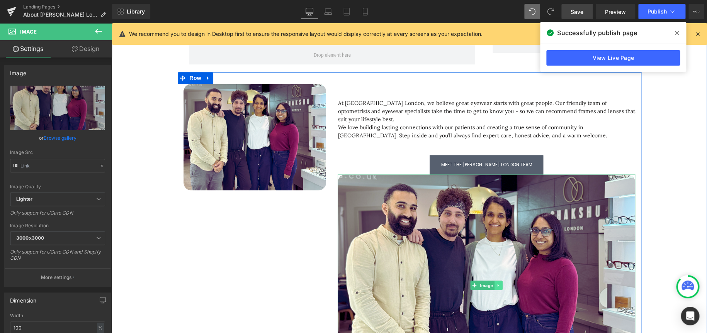
click at [498, 284] on icon at bounding box center [498, 285] width 1 height 3
click at [500, 283] on icon at bounding box center [502, 285] width 4 height 4
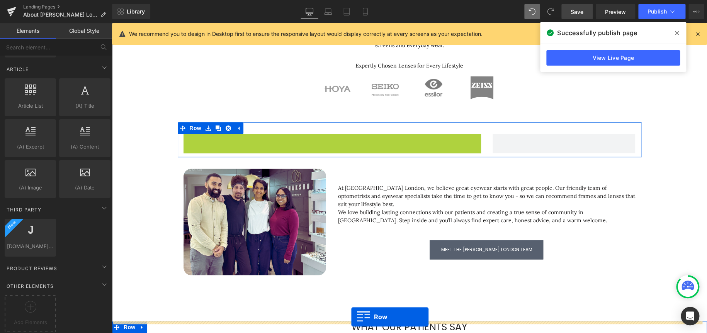
scroll to position [440, 0]
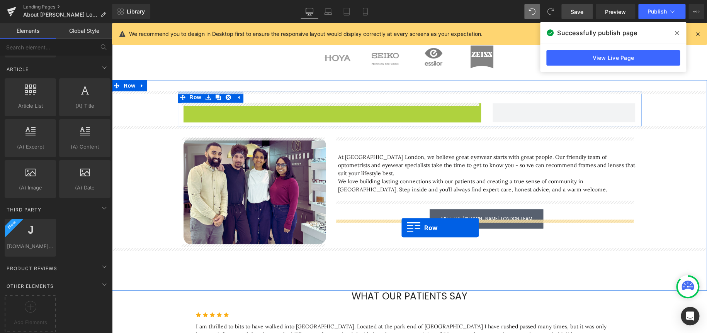
drag, startPoint x: 185, startPoint y: 194, endPoint x: 401, endPoint y: 228, distance: 219.1
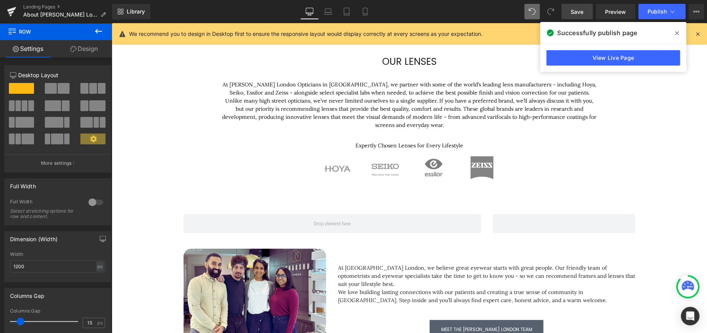
scroll to position [324, 0]
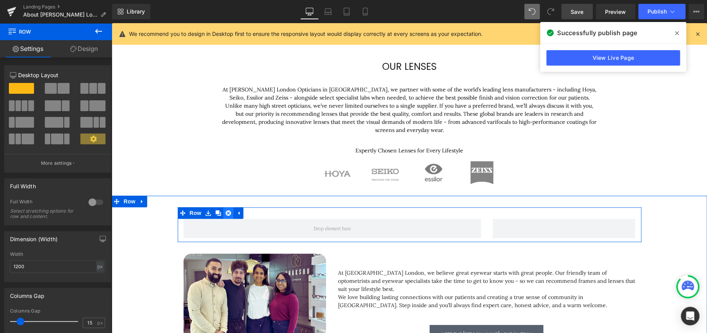
click at [228, 213] on link at bounding box center [228, 213] width 10 height 12
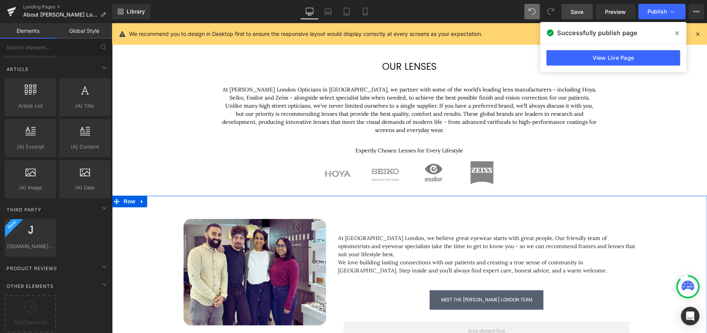
click at [669, 240] on div "Image At Chakshu London, we believe great eyewear starts with great people. Our…" at bounding box center [409, 277] width 595 height 141
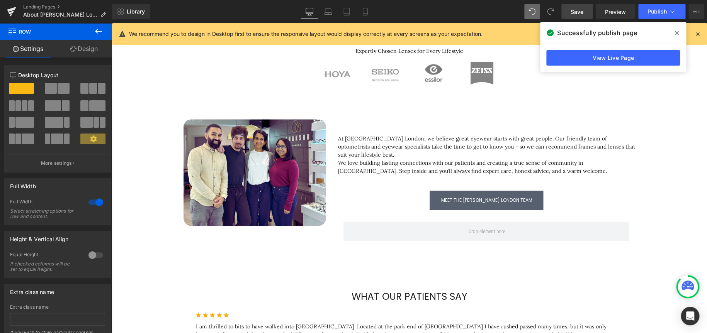
scroll to position [440, 0]
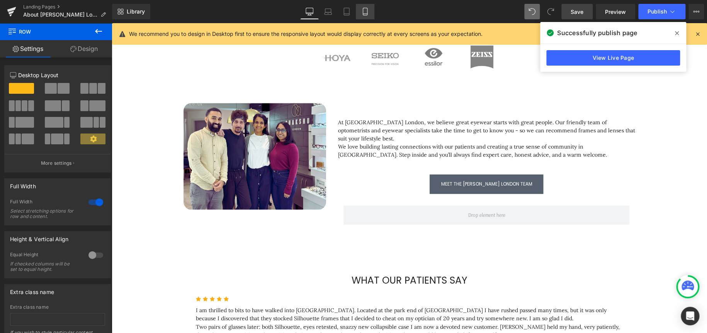
click at [363, 15] on icon at bounding box center [365, 12] width 8 height 8
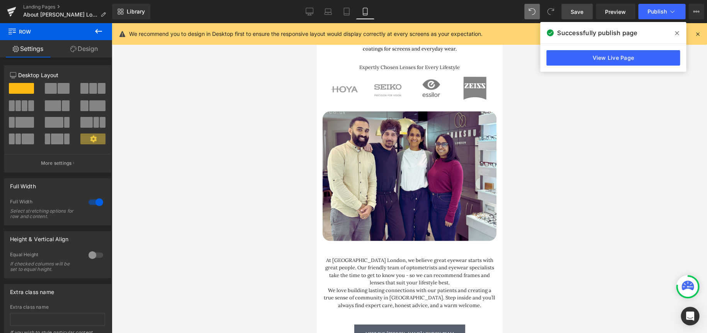
scroll to position [495, 0]
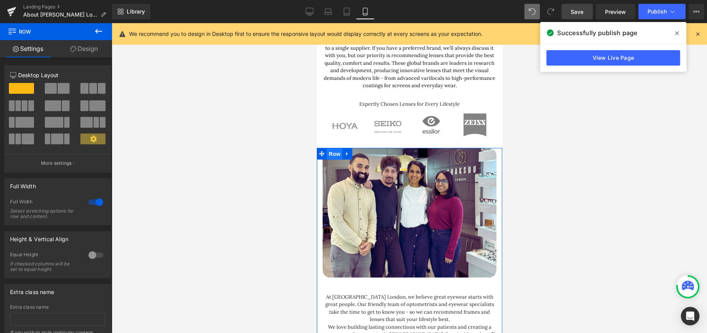
click at [328, 148] on span "Row" at bounding box center [333, 154] width 15 height 12
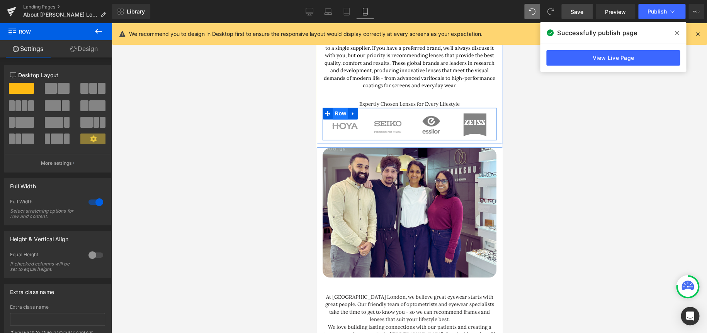
click at [339, 108] on span "Row" at bounding box center [339, 114] width 15 height 12
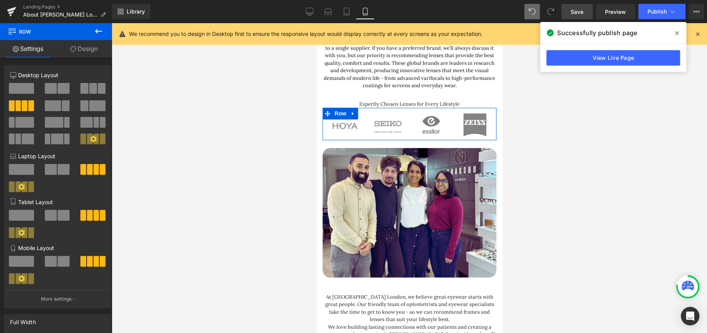
click at [87, 46] on link "Design" at bounding box center [84, 48] width 56 height 17
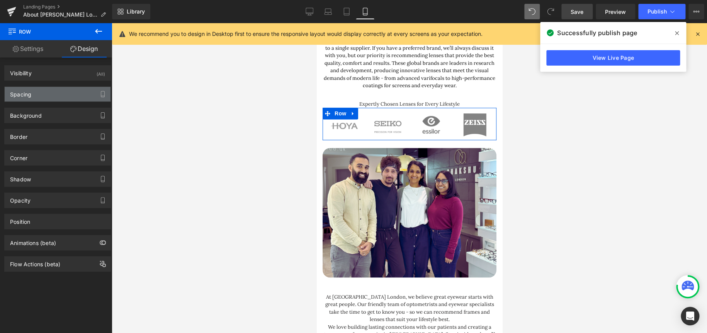
click at [62, 93] on div "Spacing" at bounding box center [58, 94] width 106 height 15
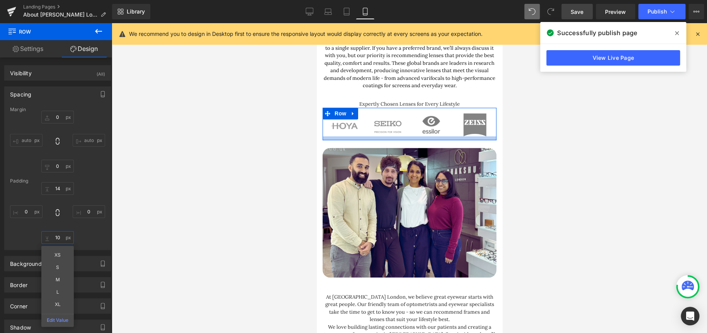
click at [52, 241] on input "text" at bounding box center [57, 237] width 32 height 13
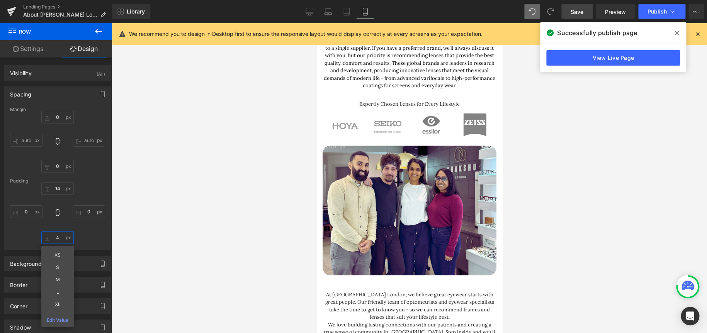
type input "40"
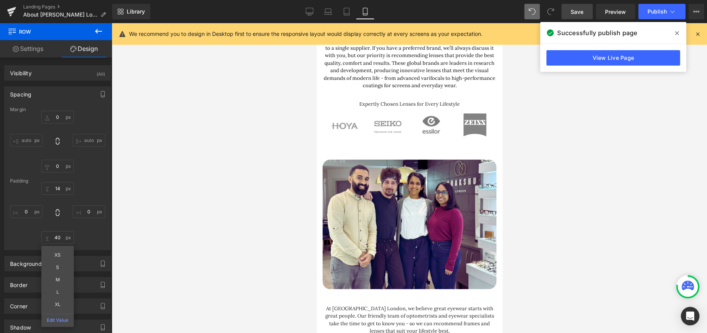
click at [593, 203] on div at bounding box center [409, 178] width 595 height 310
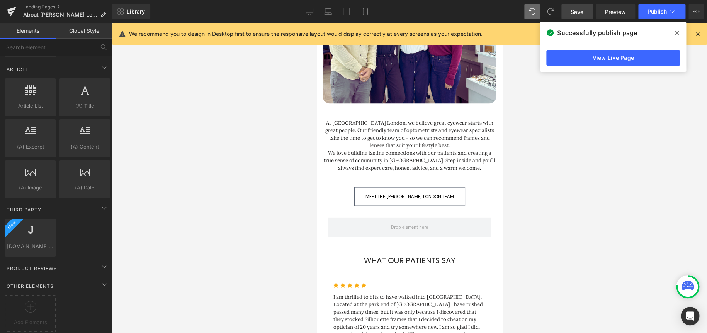
scroll to position [688, 0]
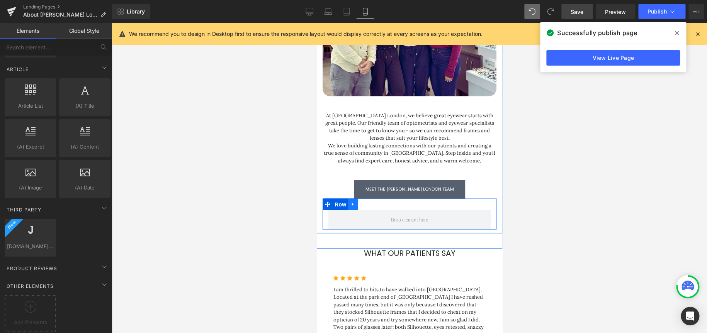
click at [352, 202] on icon at bounding box center [353, 203] width 2 height 3
click at [371, 202] on icon at bounding box center [372, 204] width 5 height 5
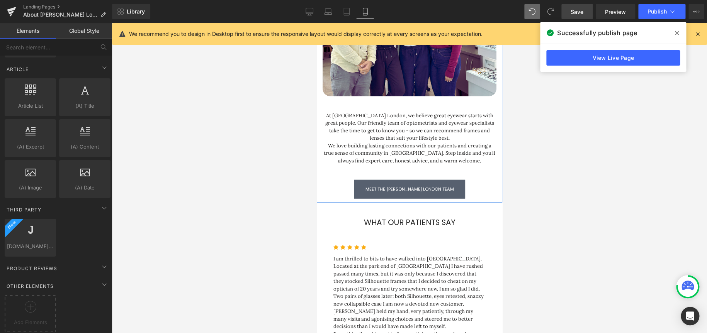
click at [636, 215] on div at bounding box center [409, 178] width 595 height 310
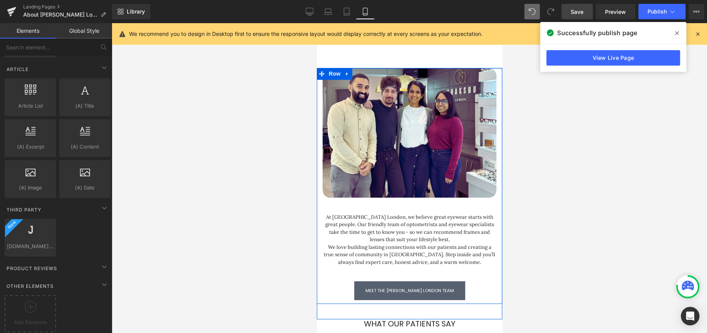
scroll to position [495, 0]
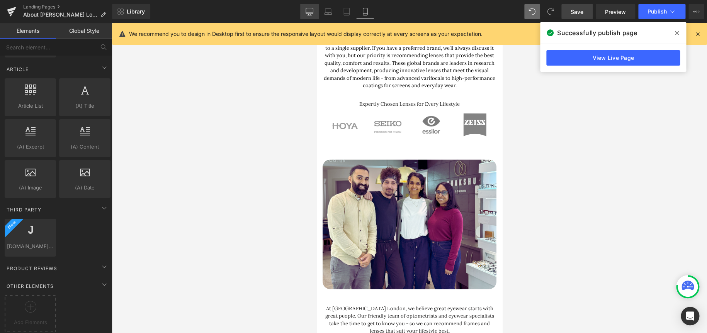
click at [311, 9] on icon at bounding box center [310, 12] width 8 height 8
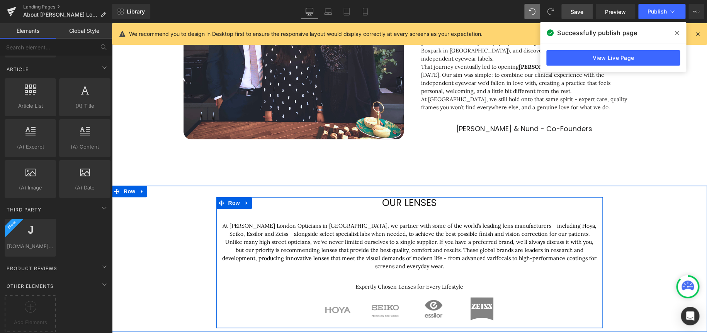
scroll to position [187, 0]
click at [244, 206] on icon at bounding box center [246, 204] width 5 height 6
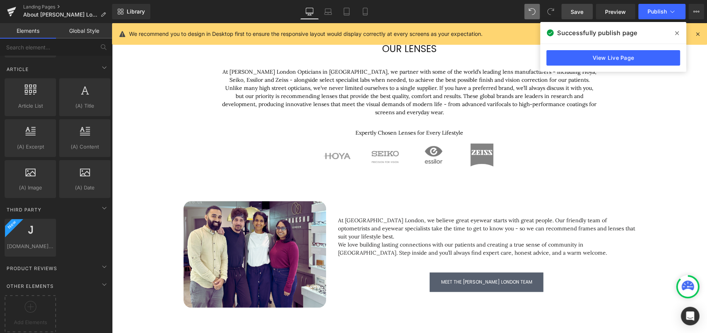
scroll to position [303, 0]
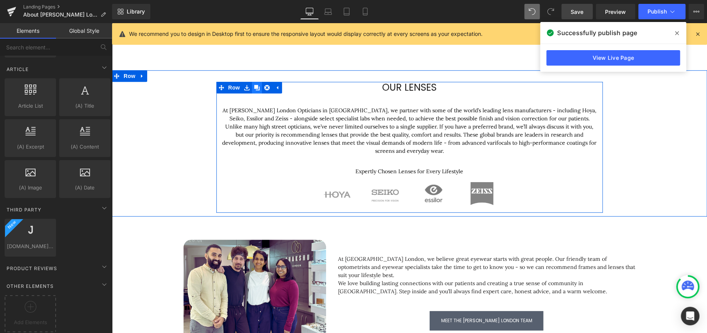
click at [254, 88] on icon at bounding box center [256, 87] width 5 height 5
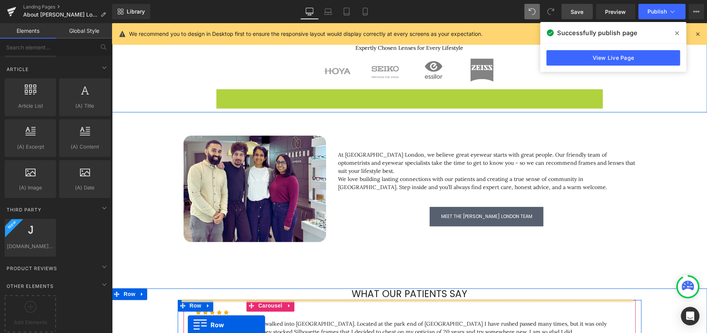
scroll to position [434, 0]
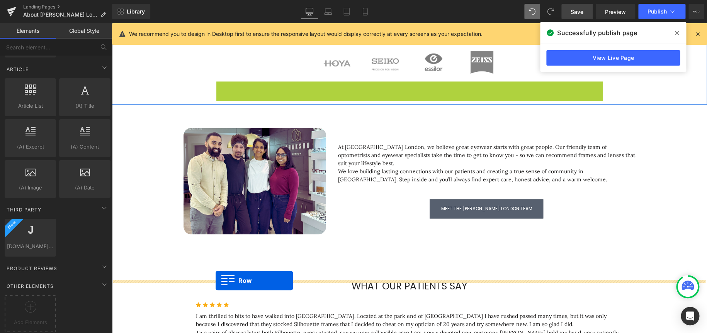
drag, startPoint x: 216, startPoint y: 216, endPoint x: 216, endPoint y: 281, distance: 64.9
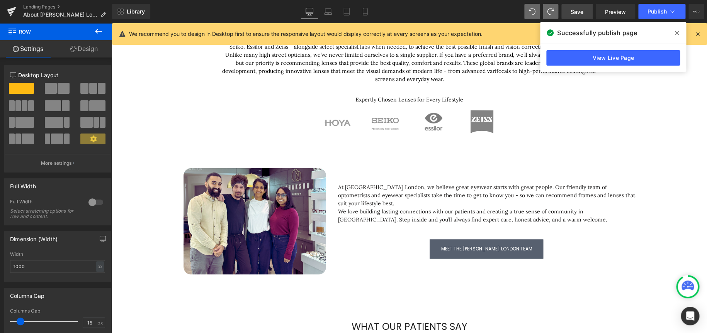
scroll to position [542, 0]
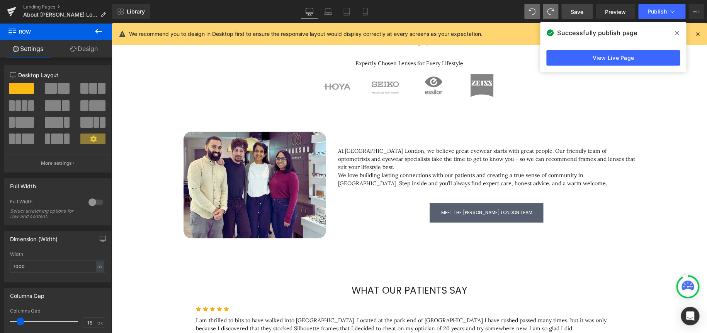
click at [98, 35] on icon at bounding box center [98, 31] width 9 height 9
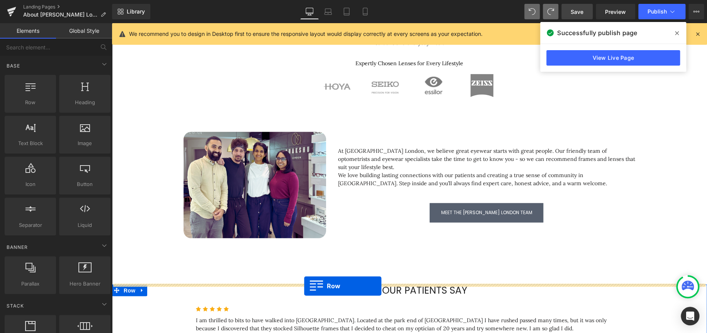
scroll to position [596, 0]
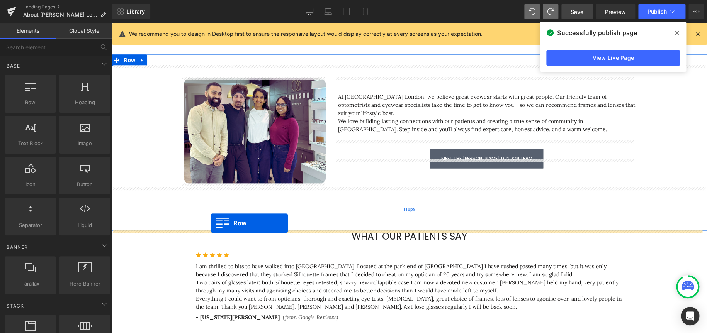
drag, startPoint x: 159, startPoint y: 128, endPoint x: 211, endPoint y: 224, distance: 108.6
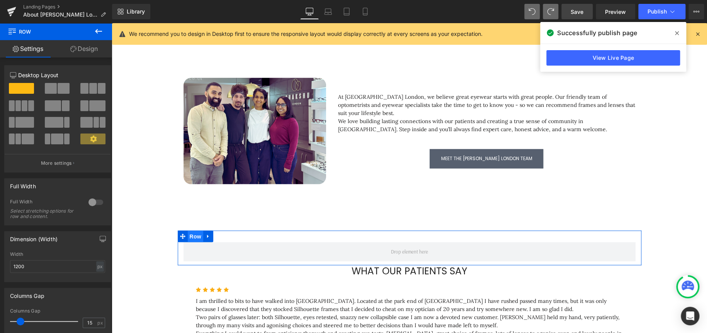
click at [192, 235] on span "Row" at bounding box center [195, 237] width 15 height 12
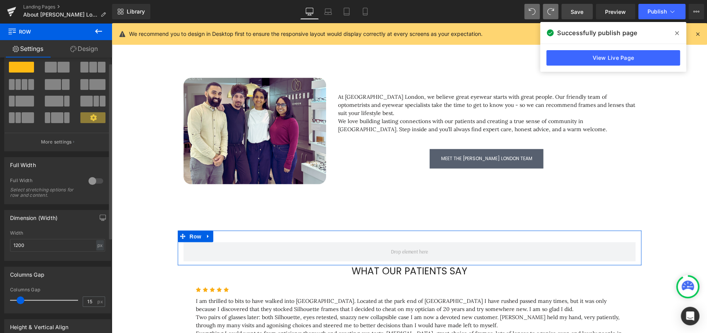
scroll to position [2, 0]
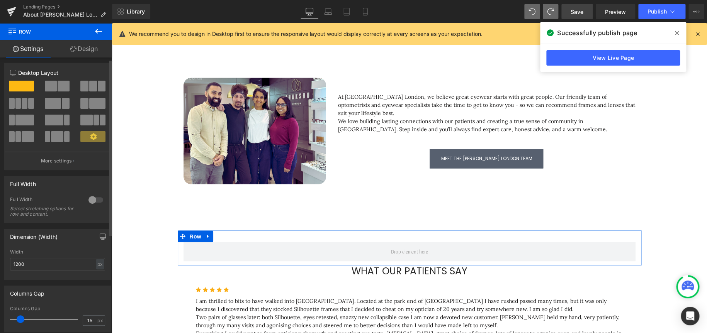
click at [93, 200] on div at bounding box center [96, 200] width 19 height 12
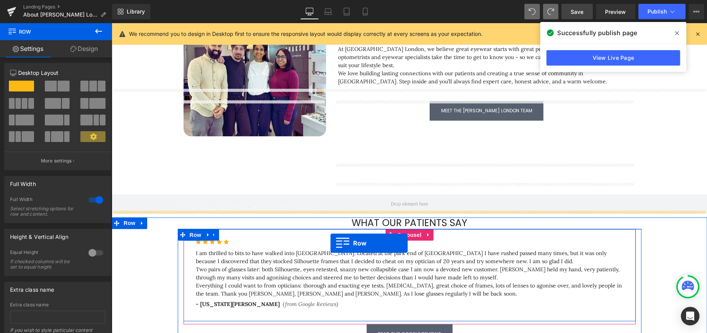
scroll to position [558, 0]
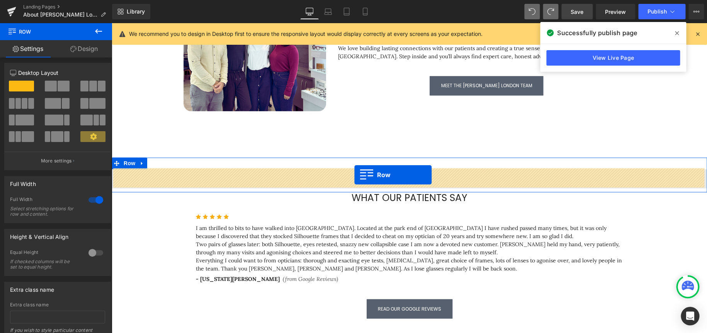
drag, startPoint x: 221, startPoint y: 128, endPoint x: 354, endPoint y: 175, distance: 141.2
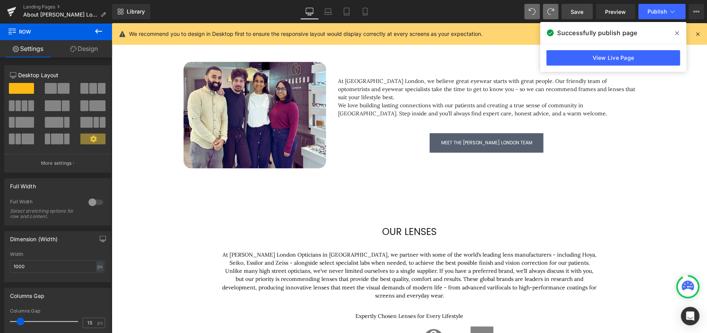
scroll to position [541, 0]
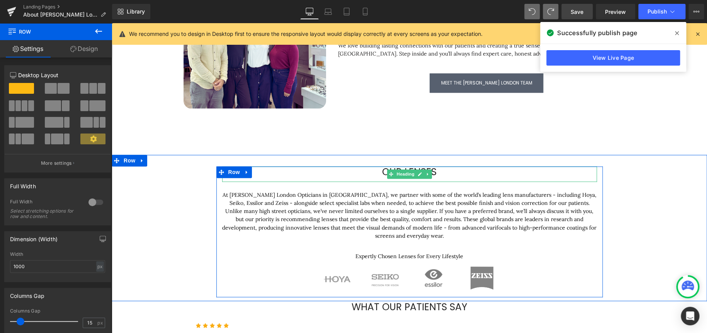
click at [435, 170] on h1 "our lenses" at bounding box center [409, 173] width 375 height 12
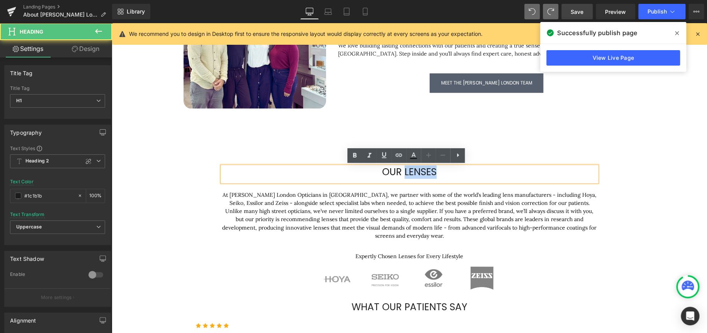
drag, startPoint x: 402, startPoint y: 170, endPoint x: 479, endPoint y: 171, distance: 76.9
click at [478, 171] on h1 "our lenses" at bounding box center [409, 173] width 375 height 12
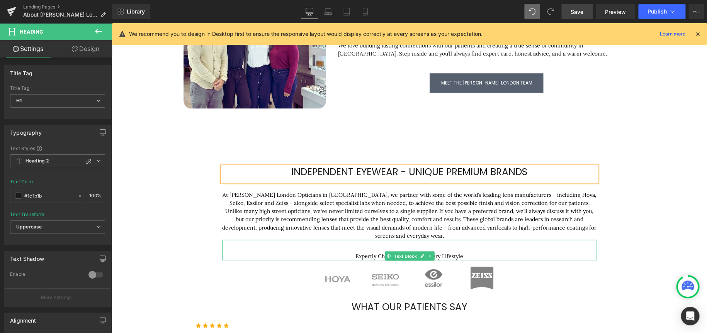
click at [415, 237] on p "At Chakshu London Opticians in Camden, we partner with some of the world’s lead…" at bounding box center [409, 215] width 375 height 49
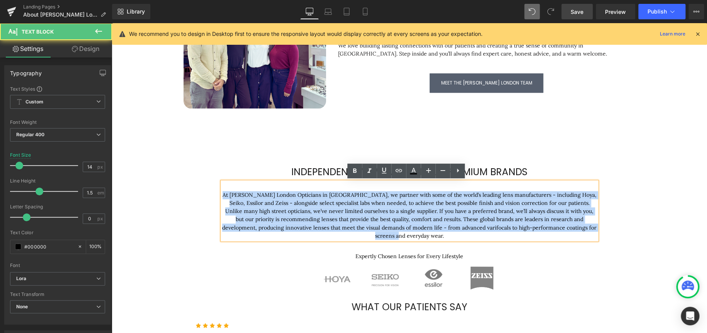
drag, startPoint x: 425, startPoint y: 237, endPoint x: 211, endPoint y: 188, distance: 219.1
click at [211, 188] on div "independent eyewear - unique premium brands Heading At Chakshu London Opticians…" at bounding box center [409, 232] width 595 height 131
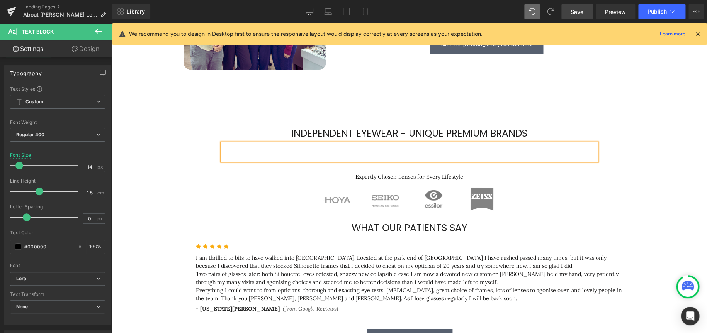
scroll to position [580, 0]
drag, startPoint x: 404, startPoint y: 141, endPoint x: 413, endPoint y: 145, distance: 9.8
click at [404, 143] on div at bounding box center [409, 151] width 375 height 17
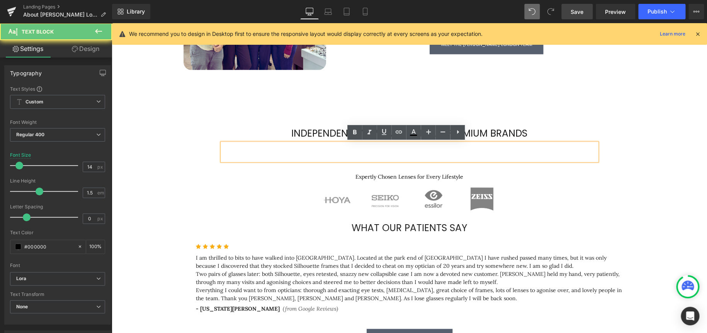
click at [413, 146] on div at bounding box center [409, 151] width 375 height 17
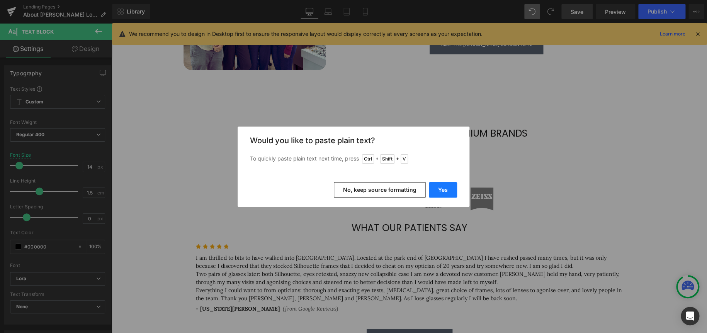
click at [446, 194] on button "Yes" at bounding box center [443, 189] width 28 height 15
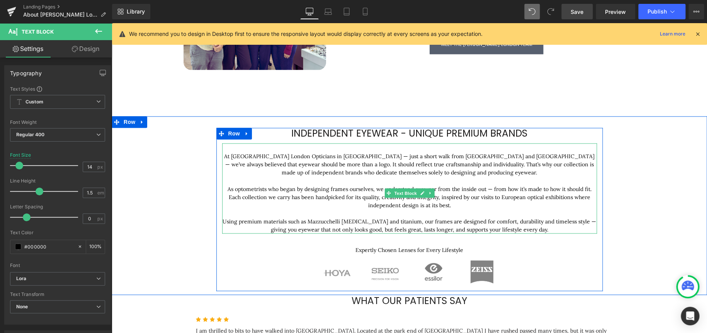
click at [222, 155] on p "At Chakshu London Opticians in Camden — just a short walk from Primrose Hill an…" at bounding box center [409, 165] width 375 height 24
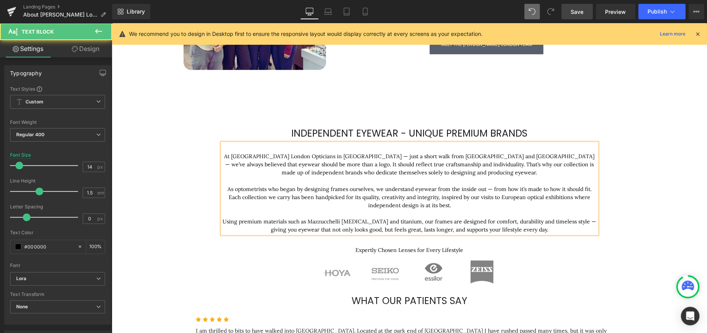
click at [496, 219] on p "Using premium materials such as Mazzucchelli acetate and titanium, our frames a…" at bounding box center [409, 226] width 375 height 16
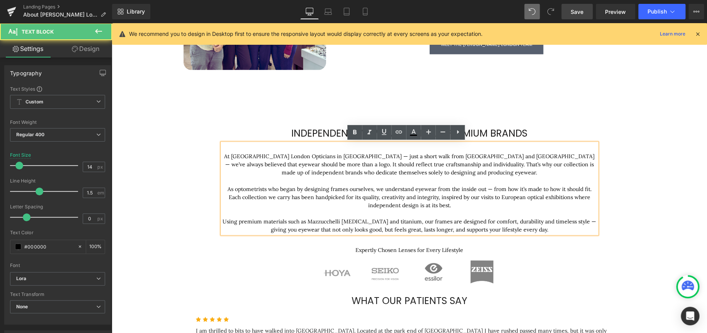
click at [559, 220] on p "Using premium materials such as Mazzucchelli acetate and titanium, our frames a…" at bounding box center [409, 226] width 375 height 16
click at [330, 154] on p "At Chakshu London Opticians in Camden — just a short walk from Primrose Hill an…" at bounding box center [409, 165] width 375 height 24
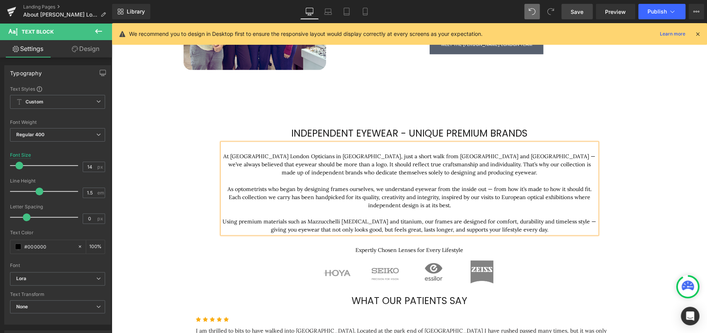
click at [473, 157] on p "At Chakshu London Opticians in Camden, just a short walk from Primrose Hill and…" at bounding box center [409, 165] width 375 height 24
click at [486, 187] on p "As optometrists who began by designing frames ourselves, we understand eyewear …" at bounding box center [409, 197] width 375 height 24
click at [564, 221] on p "Using premium materials such as Mazzucchelli acetate and titanium, our frames a…" at bounding box center [409, 226] width 375 height 16
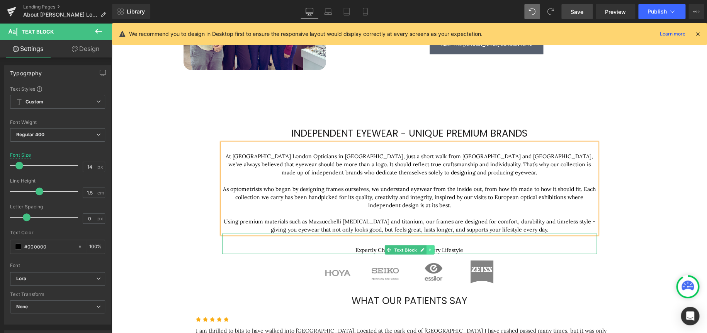
click at [428, 250] on icon at bounding box center [430, 250] width 4 height 5
click at [433, 250] on icon at bounding box center [434, 250] width 4 height 4
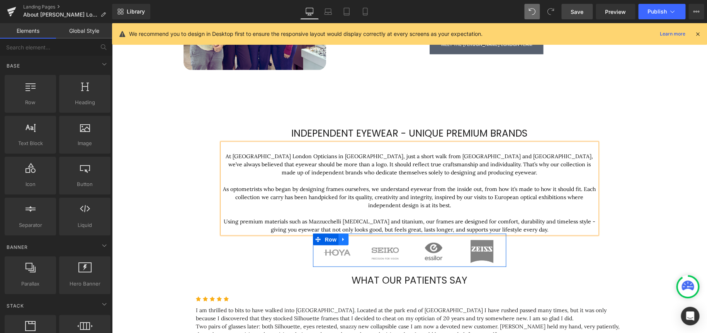
click at [341, 237] on icon at bounding box center [343, 239] width 5 height 6
click at [361, 240] on icon at bounding box center [363, 239] width 5 height 5
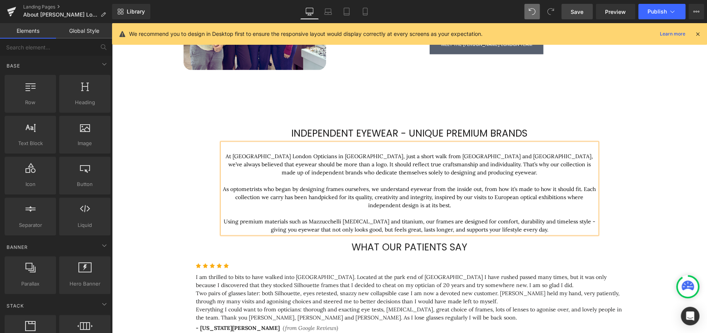
click at [258, 130] on h1 "independent eyewear - unique premium brands" at bounding box center [409, 134] width 375 height 12
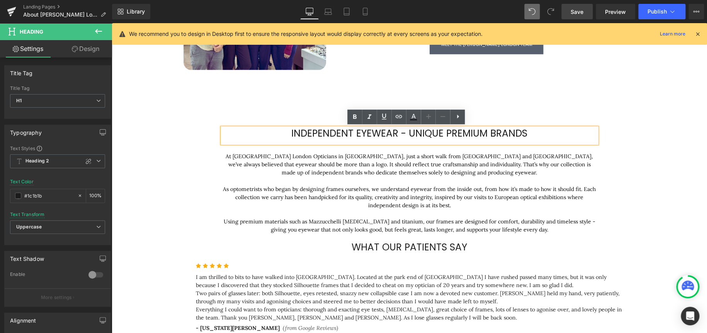
click at [166, 120] on div "independent eyewear - unique premium brands Heading At Chakshu London Opticians…" at bounding box center [409, 178] width 595 height 125
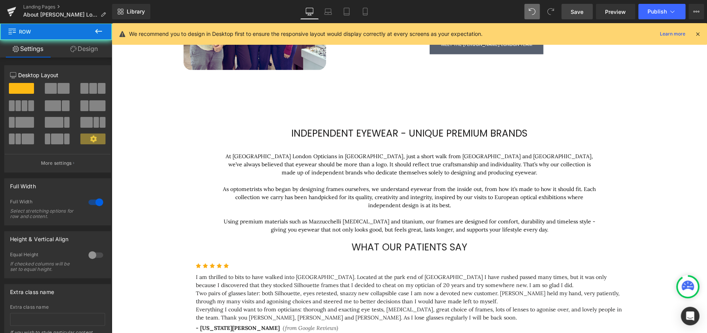
drag, startPoint x: 122, startPoint y: 135, endPoint x: 121, endPoint y: 139, distance: 4.7
click at [121, 139] on div "independent eyewear - unique premium brands Heading At Chakshu London Opticians…" at bounding box center [409, 183] width 595 height 110
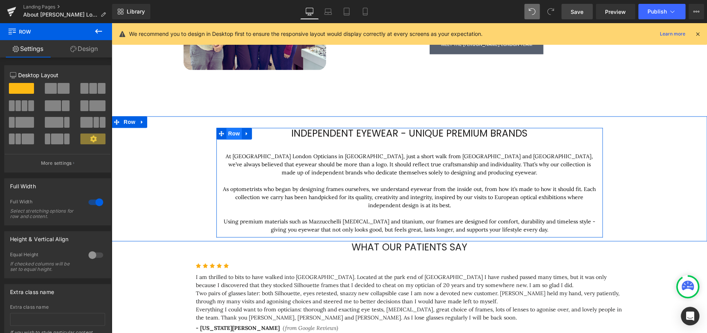
click at [230, 132] on span "Row" at bounding box center [233, 134] width 15 height 12
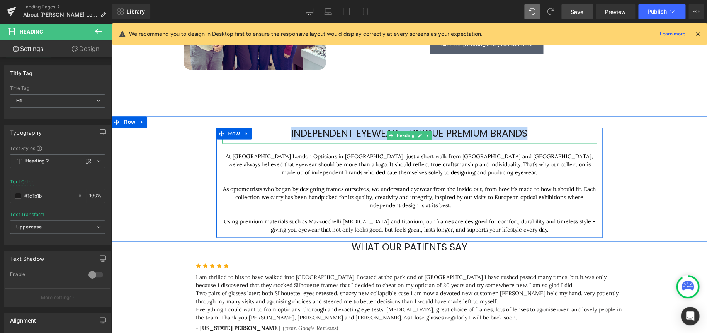
drag, startPoint x: 525, startPoint y: 131, endPoint x: 281, endPoint y: 131, distance: 244.6
click at [281, 131] on h1 "independent eyewear - unique premium brands" at bounding box center [409, 134] width 375 height 12
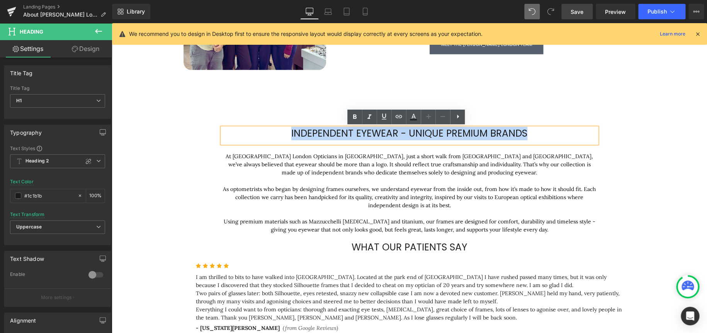
copy span "independent eyewear - unique premium brands"
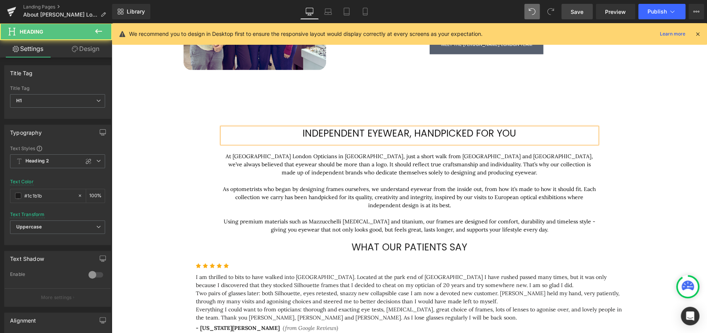
click at [406, 134] on span "Independent Eyewear, Handpicked for You" at bounding box center [410, 134] width 214 height 14
click at [556, 134] on h1 "Independent Eyewear brands - Handpicked for You" at bounding box center [409, 134] width 375 height 12
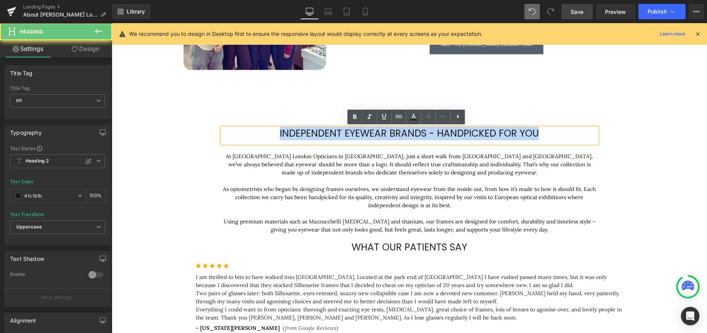
drag, startPoint x: 561, startPoint y: 134, endPoint x: 189, endPoint y: 127, distance: 371.7
click at [189, 128] on div "Independent Eyewear brands - Handpicked for You Heading At Chakshu London Optic…" at bounding box center [409, 183] width 595 height 110
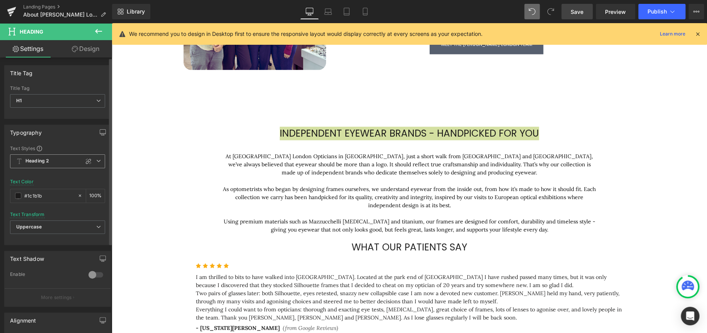
click at [97, 163] on span "Heading 2" at bounding box center [57, 162] width 95 height 14
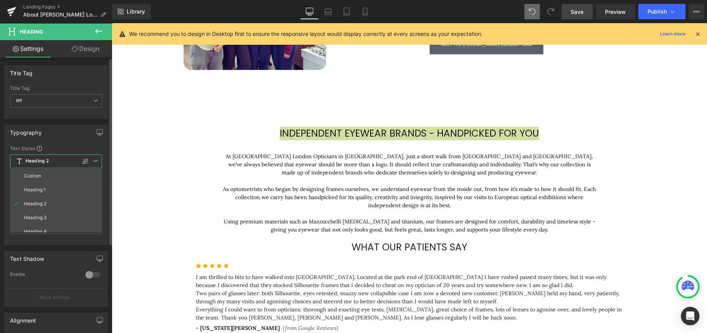
drag, startPoint x: 75, startPoint y: 177, endPoint x: 77, endPoint y: 180, distance: 4.1
click at [75, 177] on li "Custom" at bounding box center [57, 176] width 95 height 14
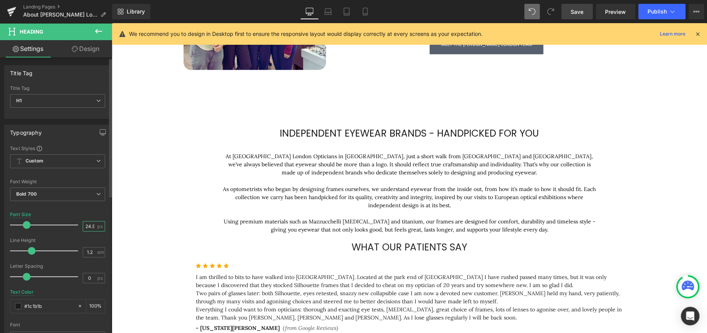
click at [88, 229] on input "24.92" at bounding box center [90, 227] width 14 height 10
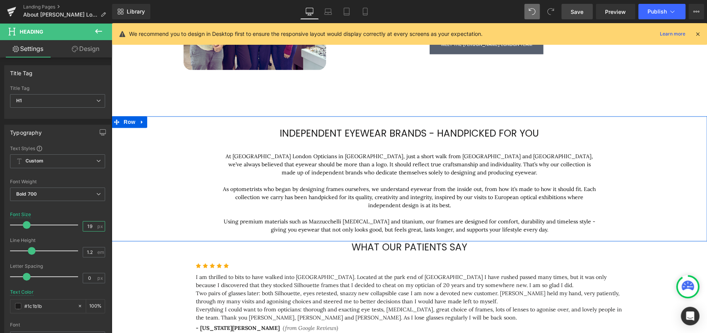
type input "19.8"
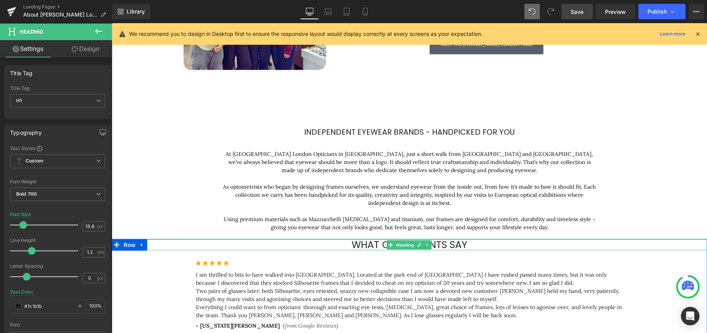
click at [380, 247] on span "What Our Patients Say" at bounding box center [410, 245] width 116 height 14
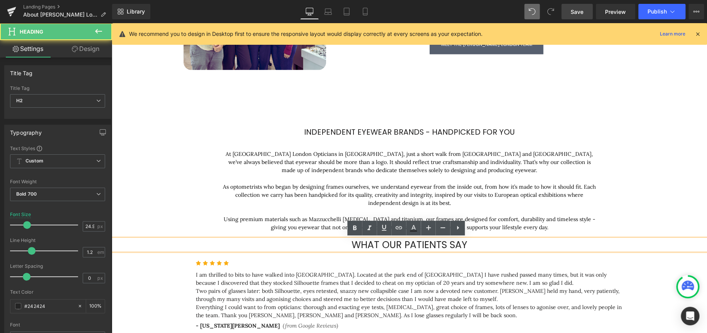
click at [410, 244] on span "What Our Patients Say" at bounding box center [410, 245] width 116 height 14
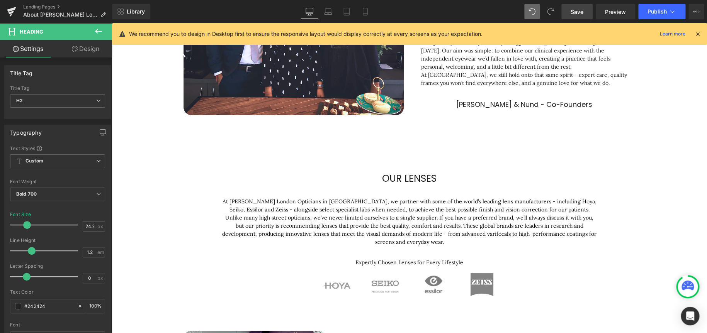
scroll to position [155, 0]
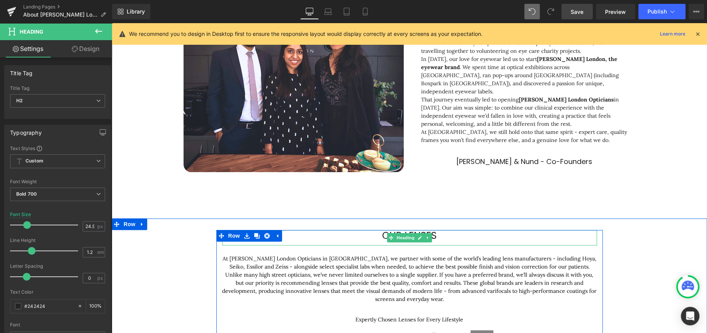
click at [377, 235] on h1 "our lenses" at bounding box center [409, 236] width 375 height 12
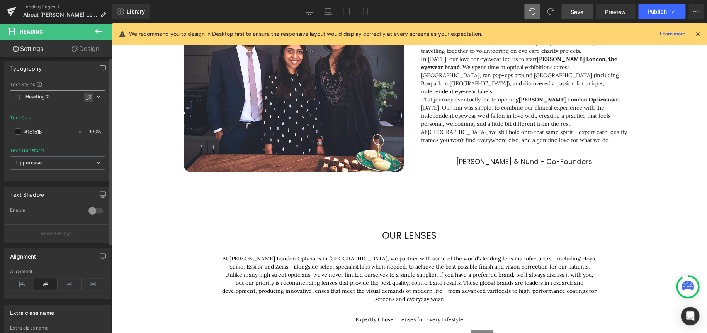
scroll to position [0, 0]
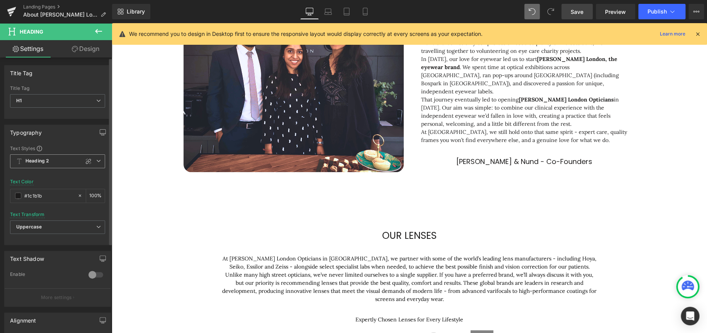
click at [98, 161] on span "Heading 2" at bounding box center [57, 162] width 95 height 14
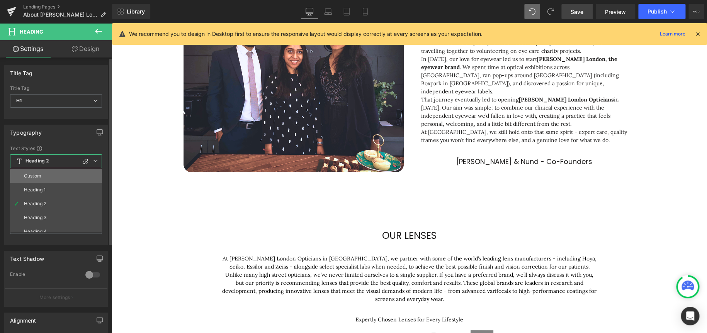
click at [66, 179] on li "Custom" at bounding box center [57, 176] width 95 height 14
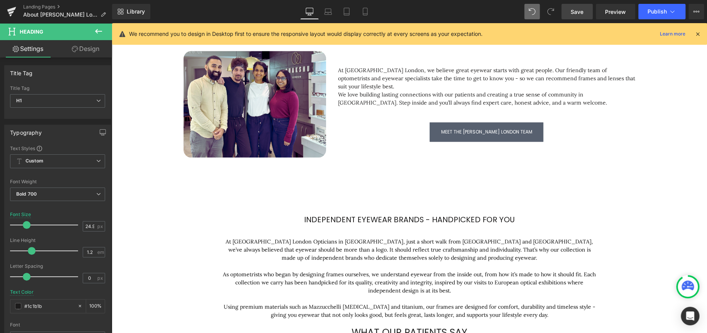
scroll to position [541, 0]
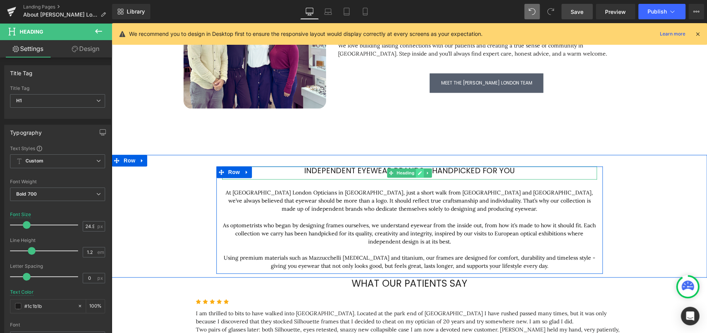
click at [418, 175] on icon at bounding box center [420, 173] width 4 height 5
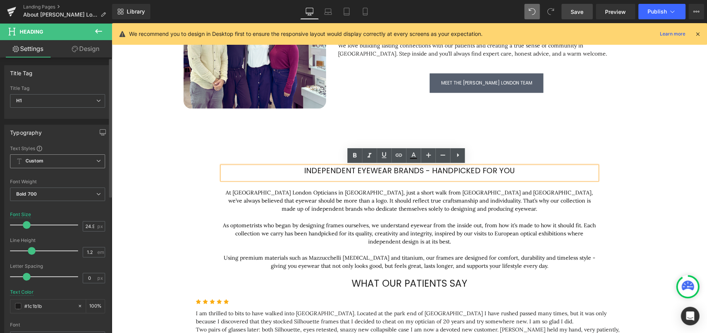
click at [55, 160] on span "Custom" at bounding box center [57, 162] width 95 height 14
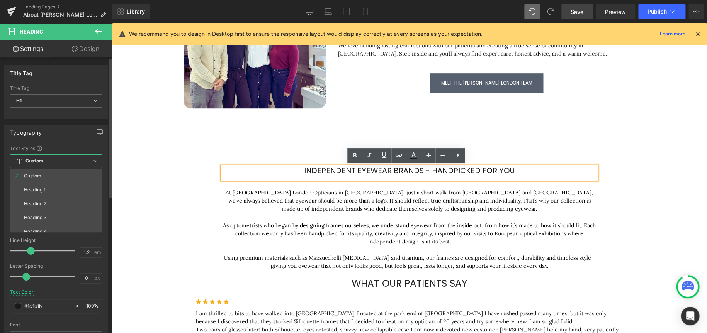
click at [54, 206] on li "Heading 2" at bounding box center [57, 204] width 95 height 14
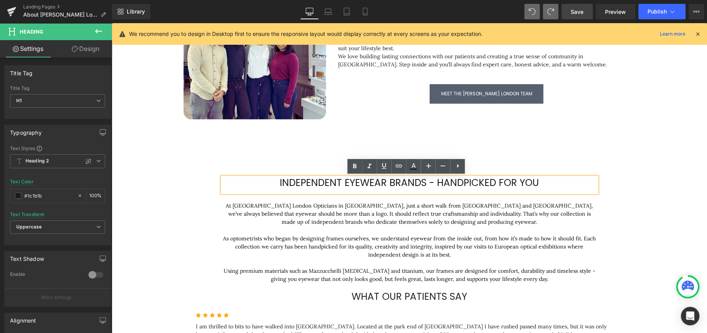
scroll to position [566, 0]
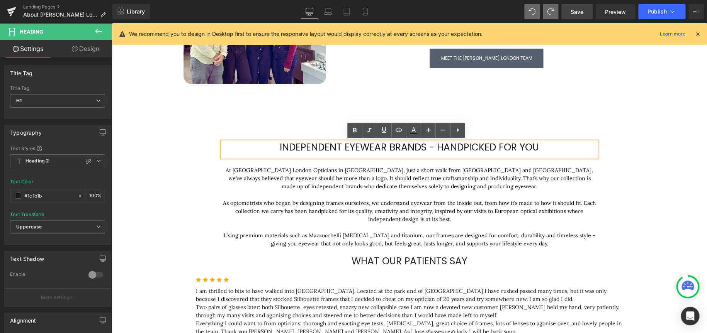
click at [663, 139] on div "Independent Eyewear brands - Handpicked for You Heading At Chakshu London Optic…" at bounding box center [409, 192] width 595 height 125
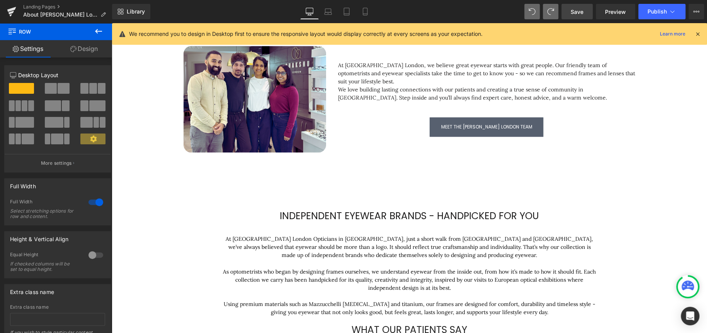
scroll to position [527, 0]
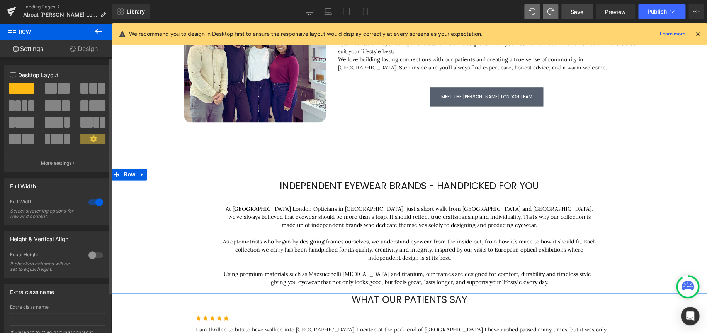
click at [58, 92] on span at bounding box center [64, 88] width 12 height 11
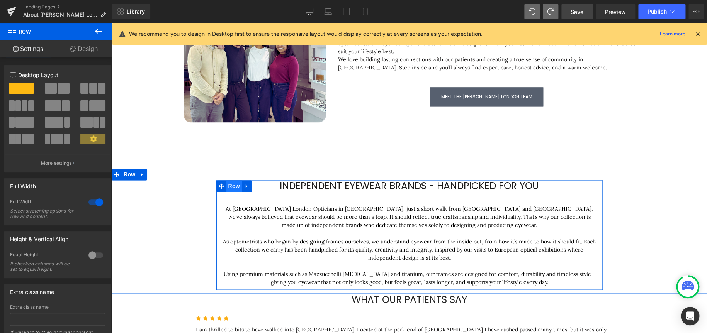
click at [228, 189] on span "Row" at bounding box center [233, 186] width 15 height 12
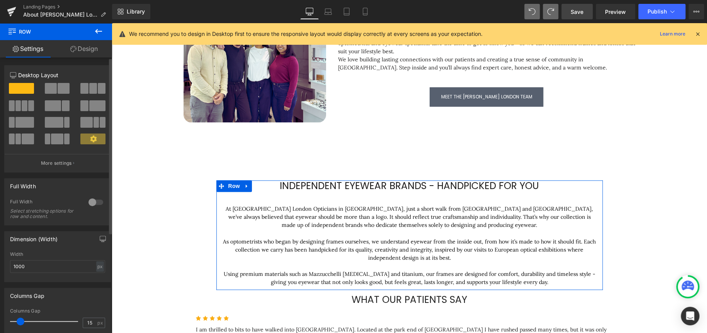
click at [51, 87] on span at bounding box center [51, 88] width 12 height 11
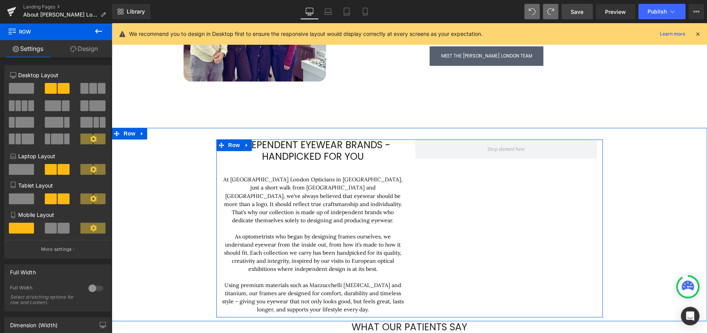
scroll to position [604, 0]
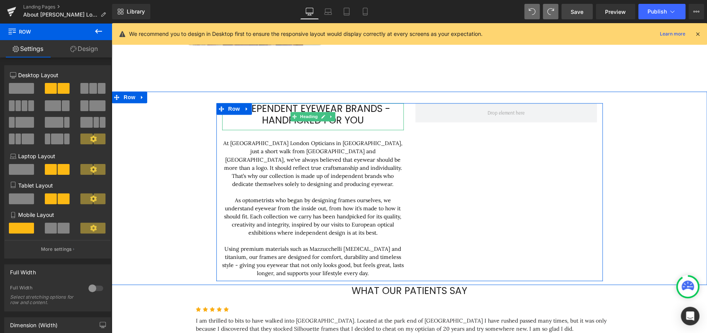
click at [367, 123] on h1 "Independent Eyewear brands - Handpicked for You" at bounding box center [313, 114] width 182 height 23
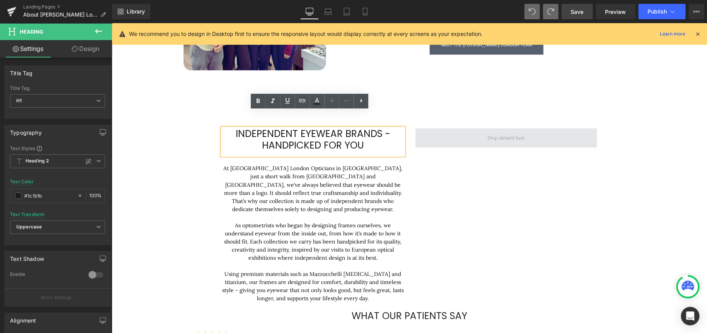
scroll to position [566, 0]
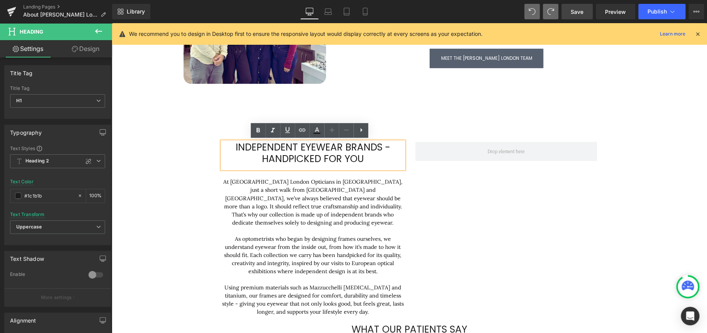
click at [456, 204] on div "Independent Eyewear brands - Handpicked for You Heading At Chakshu London Optic…" at bounding box center [409, 231] width 386 height 178
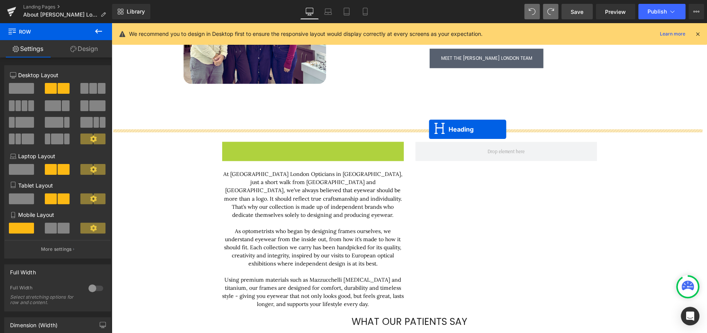
drag, startPoint x: 291, startPoint y: 152, endPoint x: 429, endPoint y: 130, distance: 139.7
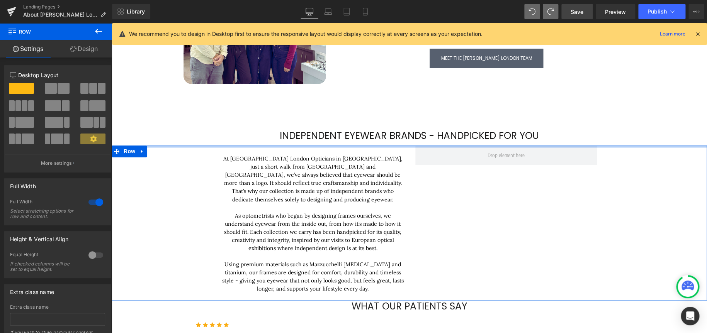
drag, startPoint x: 381, startPoint y: 153, endPoint x: 384, endPoint y: 141, distance: 12.2
click at [384, 141] on div "A little about us Heading Chakshu London is an independent opticians in Camden,…" at bounding box center [409, 38] width 595 height 1036
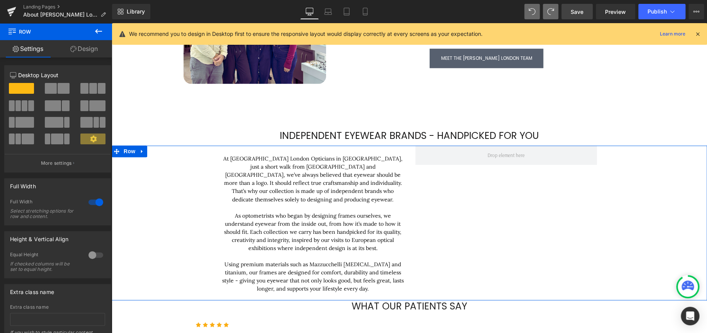
click at [491, 208] on div "At Chakshu London Opticians in Camden, just a short walk from Primrose Hill and…" at bounding box center [409, 221] width 386 height 151
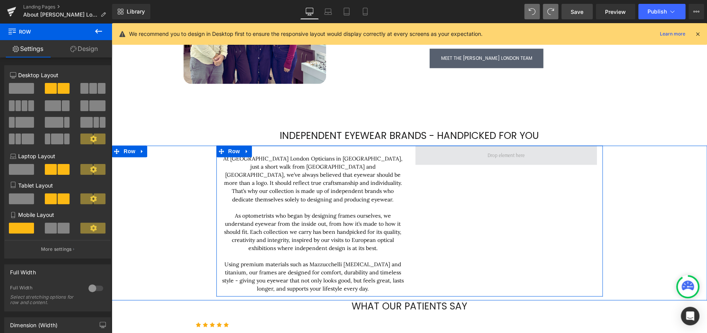
click at [491, 159] on span at bounding box center [506, 155] width 43 height 12
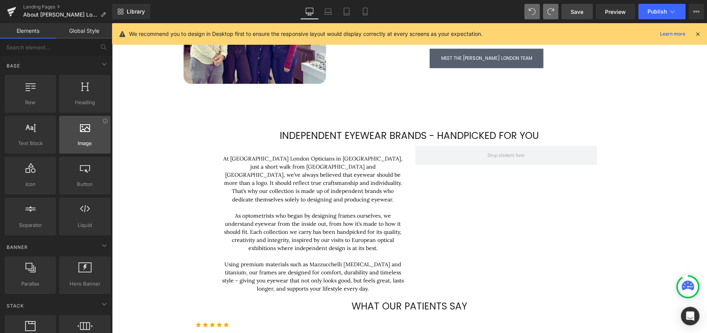
click at [68, 138] on div at bounding box center [84, 130] width 47 height 17
click at [88, 138] on div at bounding box center [84, 130] width 47 height 17
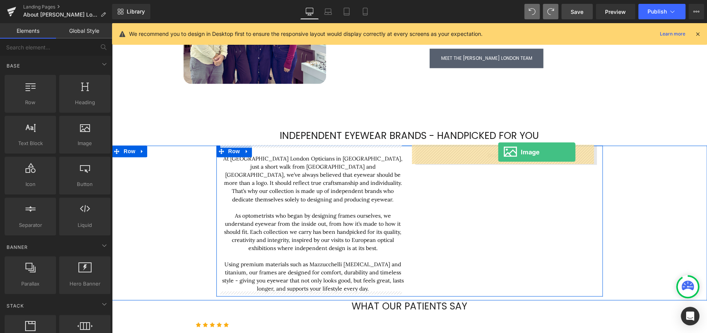
drag, startPoint x: 133, startPoint y: 141, endPoint x: 498, endPoint y: 152, distance: 364.9
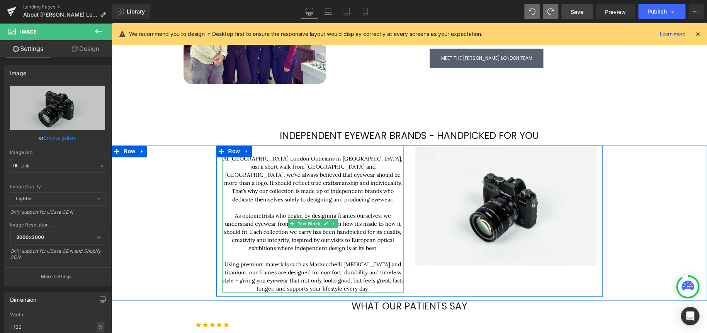
click at [372, 288] on p "Using premium materials such as Mazzucchelli acetate and titanium, our frames a…" at bounding box center [313, 276] width 182 height 32
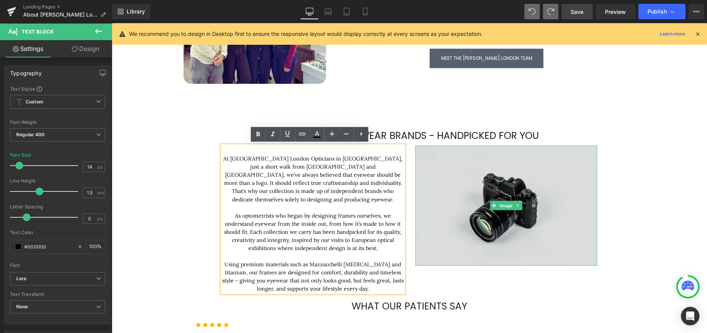
click at [422, 254] on img at bounding box center [506, 206] width 182 height 120
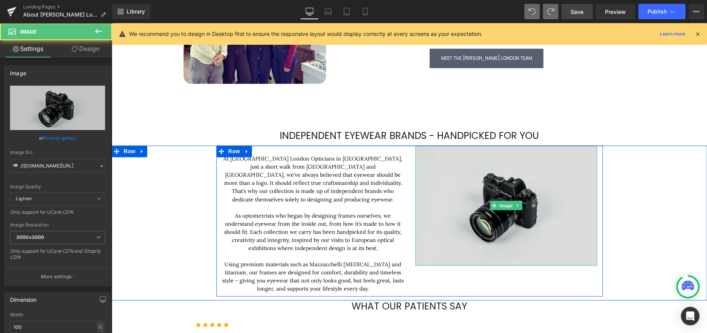
click at [505, 196] on img at bounding box center [506, 206] width 182 height 120
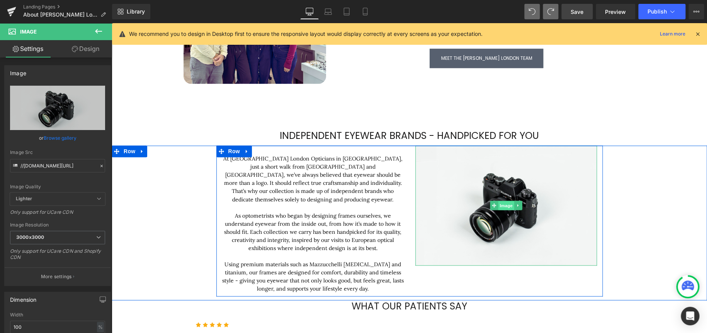
click at [502, 206] on span "Image" at bounding box center [506, 205] width 16 height 9
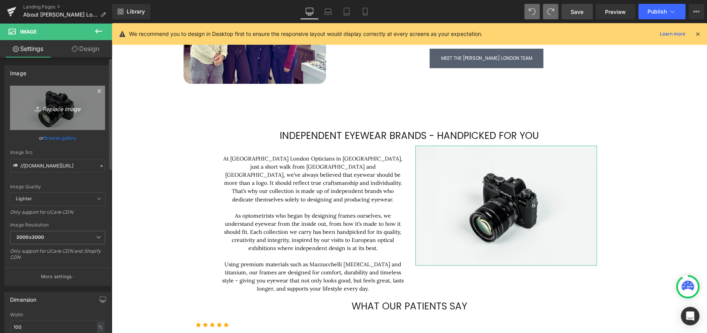
click at [59, 110] on icon "Replace Image" at bounding box center [58, 108] width 62 height 10
type input "C:\fakepath\8a5abe694c6b--DRAGON-RX-077-RT-by-FT-V2-20231220-4X5-b2a21d_750x873…"
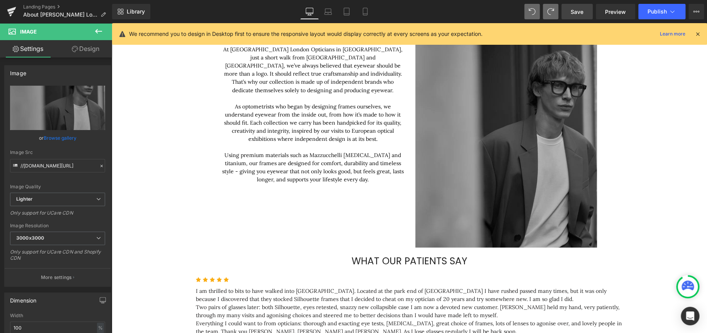
scroll to position [643, 0]
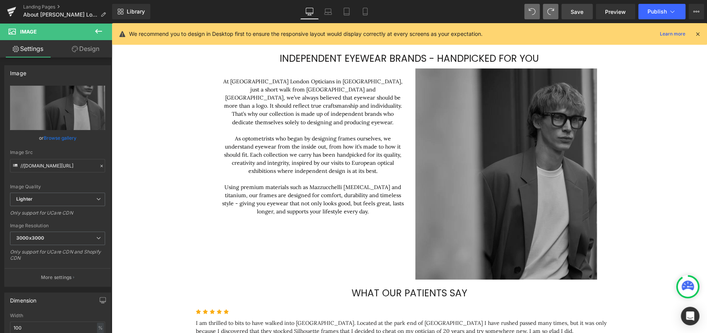
click at [511, 185] on img at bounding box center [506, 173] width 182 height 211
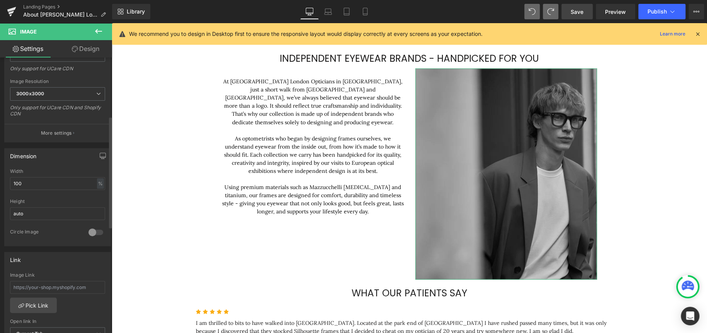
scroll to position [155, 0]
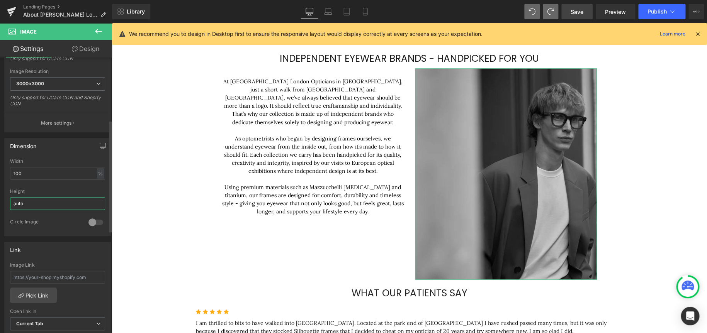
click at [51, 202] on input "auto" at bounding box center [57, 203] width 95 height 13
drag, startPoint x: 51, startPoint y: 202, endPoint x: -45, endPoint y: 196, distance: 96.8
click at [0, 196] on html "Image You are previewing how the will restyle your page. You can not edit Eleme…" at bounding box center [353, 166] width 707 height 333
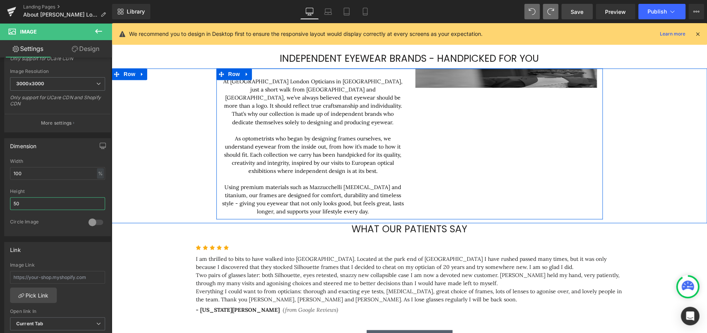
type input "5"
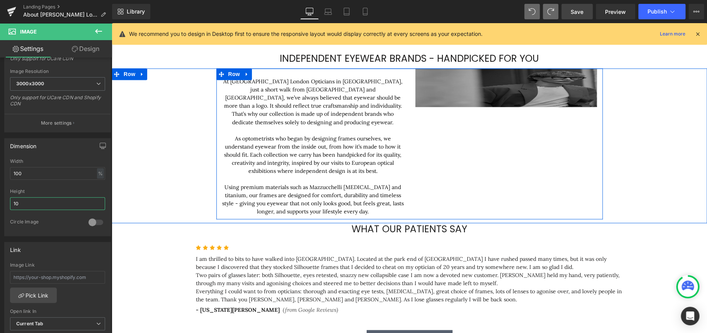
type input "1"
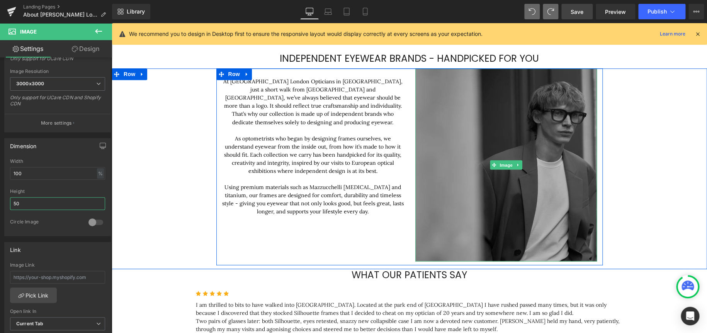
type input "5"
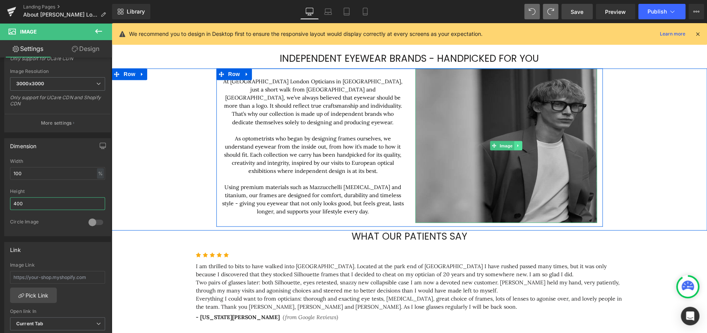
type input "400"
click at [517, 145] on icon at bounding box center [517, 145] width 1 height 3
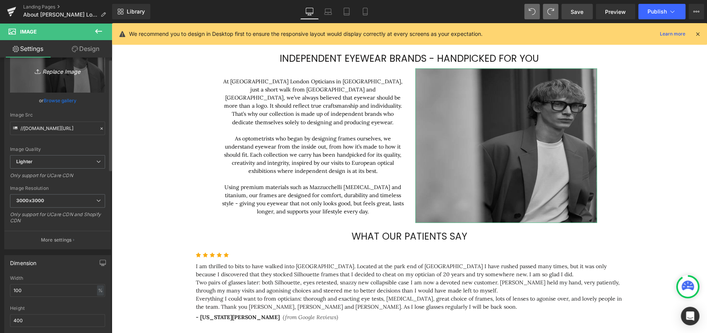
scroll to position [0, 0]
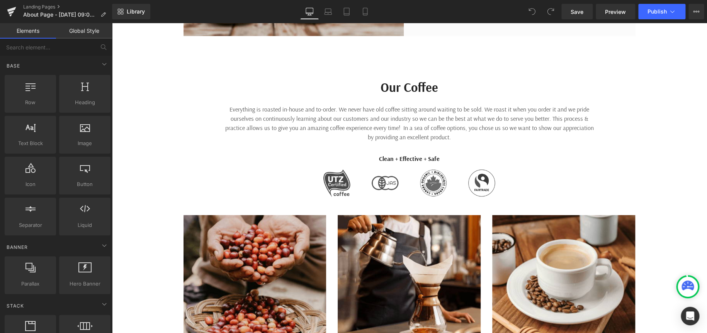
scroll to position [502, 0]
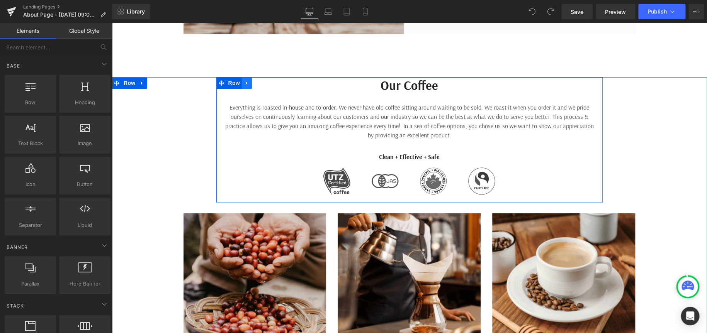
click at [242, 85] on link at bounding box center [247, 83] width 10 height 12
click at [244, 83] on icon at bounding box center [246, 83] width 5 height 6
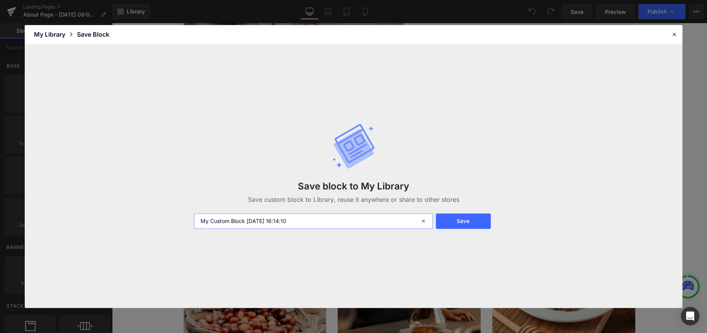
click at [317, 220] on input "My Custom Block 2025-09-18 16:14:10" at bounding box center [313, 221] width 239 height 15
type input "Lens supplier block"
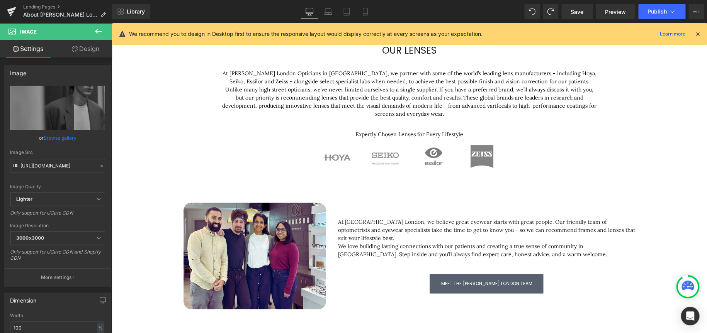
scroll to position [334, 0]
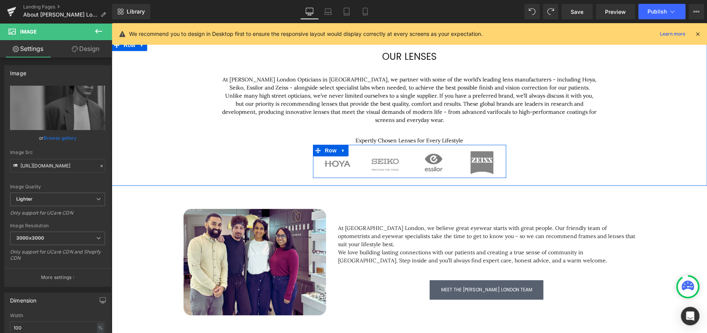
click at [333, 162] on span "Image" at bounding box center [337, 158] width 16 height 9
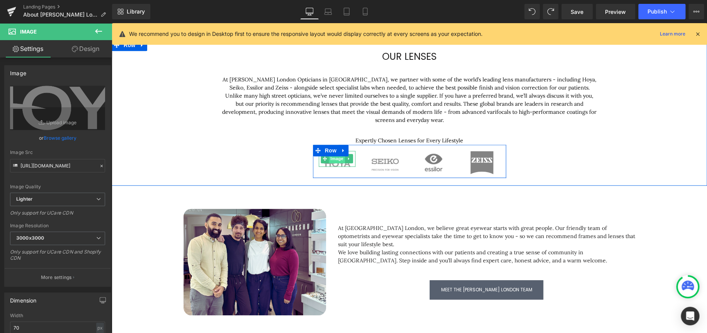
click at [334, 158] on span "Image" at bounding box center [337, 158] width 16 height 9
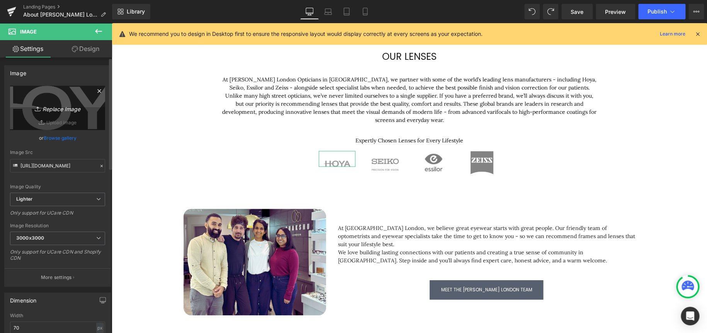
click at [51, 121] on link "Replace Image" at bounding box center [57, 108] width 95 height 44
type input "C:\fakepath\e7e77813-0497-460b-b452-2f72f7ac5604.png"
type input "https://ucarecdn.com/62013b92-e3f1-4f50-bf84-ef4120961c67/-/format/auto/-/previ…"
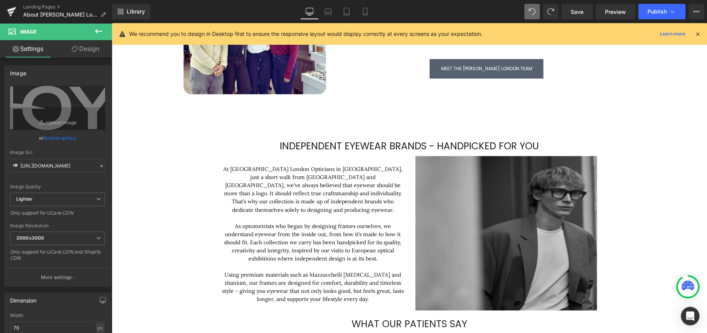
scroll to position [566, 0]
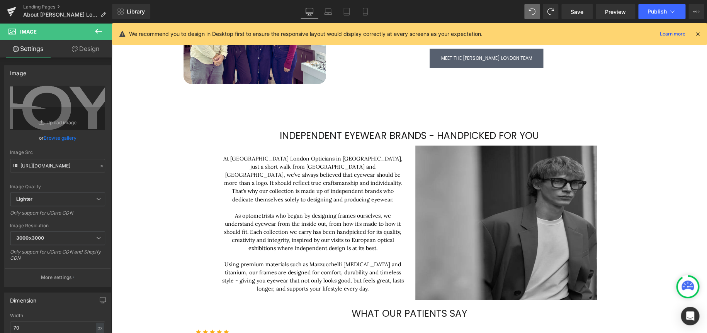
drag, startPoint x: 501, startPoint y: 205, endPoint x: 390, endPoint y: 181, distance: 113.8
click at [501, 205] on img at bounding box center [506, 223] width 182 height 155
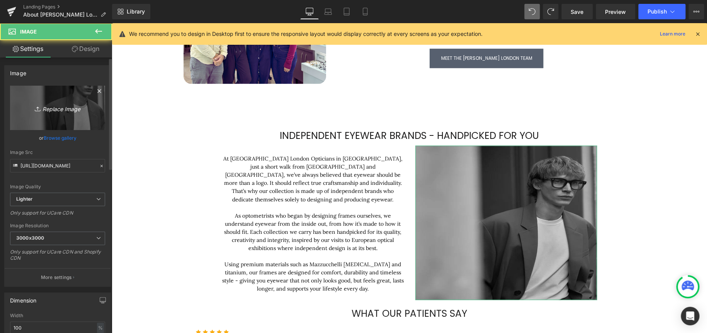
click at [60, 111] on icon "Replace Image" at bounding box center [58, 108] width 62 height 10
type input "C:\fakepath\73be84c0-36e6-4f34-8396-f7103a3242f5.jpg"
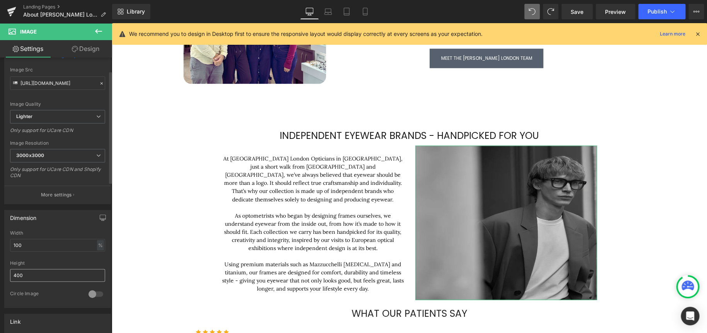
scroll to position [77, 0]
click at [61, 273] on input "400" at bounding box center [57, 275] width 95 height 13
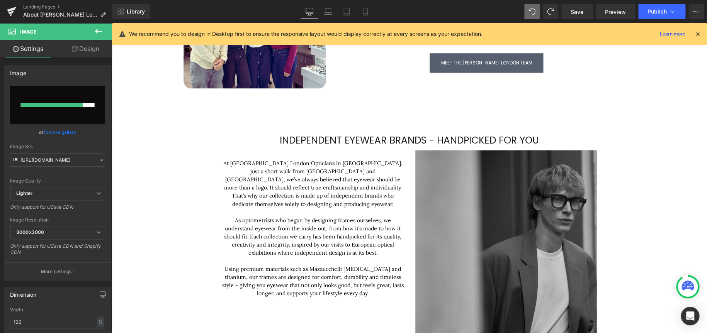
scroll to position [566, 0]
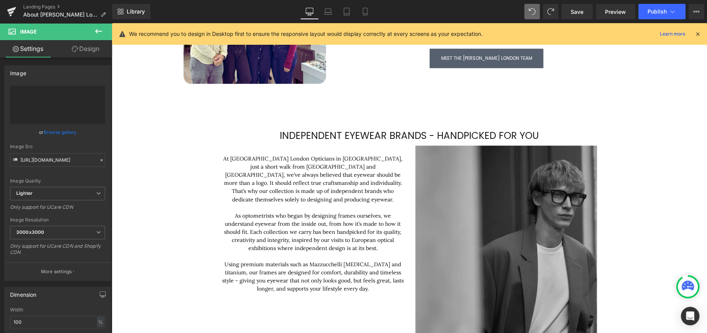
type input "https://ucarecdn.com/b3044a73-e12e-4c35-a712-3db26f7f1408/-/format/auto/-/previ…"
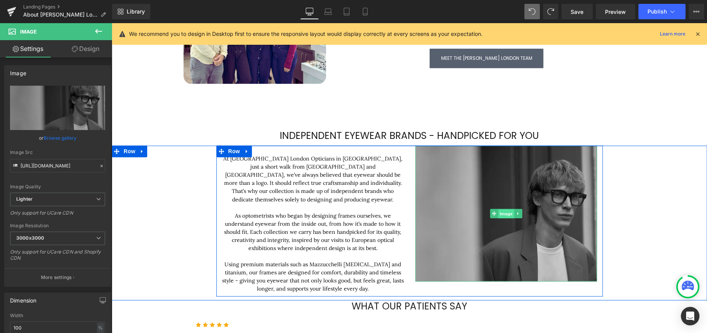
click at [486, 211] on div "Image" at bounding box center [506, 214] width 182 height 136
click at [274, 150] on div "At Chakshu London Opticians in Camden, just a short walk from Primrose Hill and…" at bounding box center [313, 219] width 182 height 147
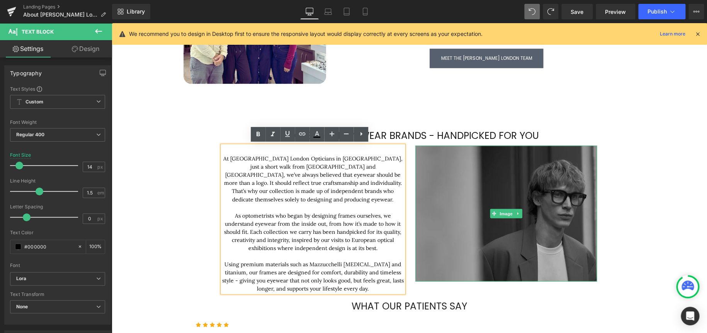
click at [503, 231] on img at bounding box center [506, 214] width 182 height 136
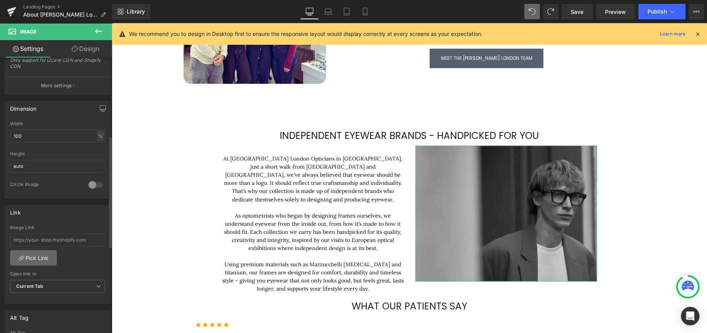
scroll to position [193, 0]
click at [83, 46] on link "Design" at bounding box center [86, 48] width 56 height 17
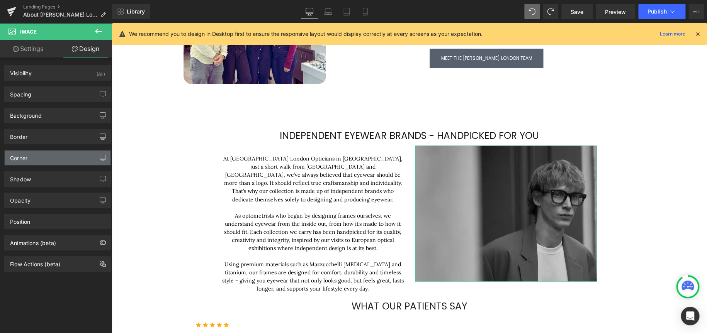
click at [45, 153] on div "Corner" at bounding box center [58, 158] width 106 height 15
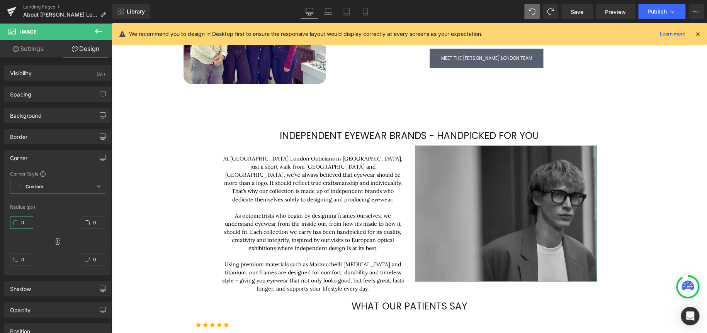
click at [20, 222] on input "0" at bounding box center [21, 222] width 23 height 13
type input "2"
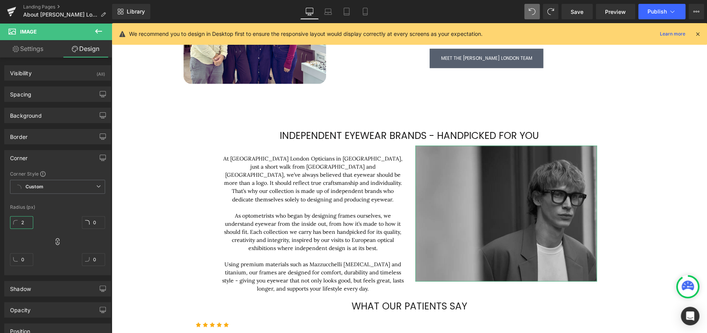
type input "2"
type input "20"
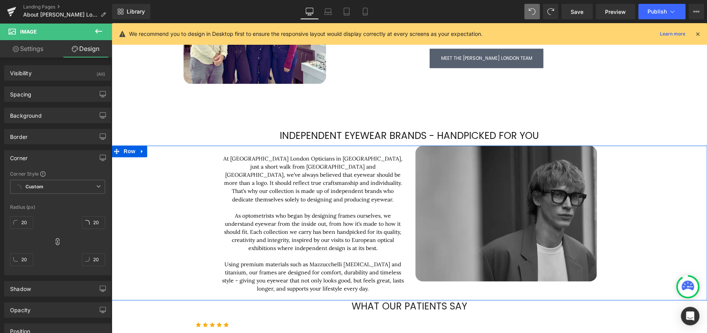
click at [682, 202] on div "At Chakshu London Opticians in Camden, just a short walk from Primrose Hill and…" at bounding box center [409, 221] width 595 height 151
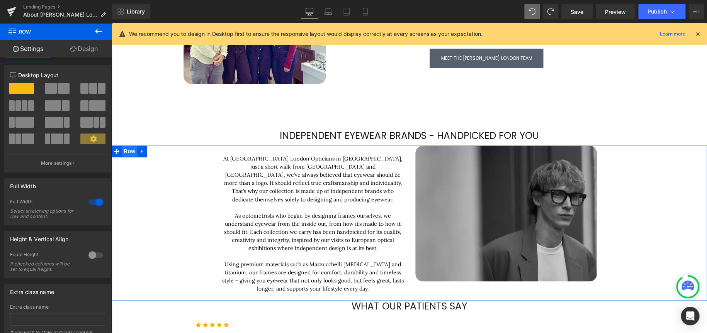
click at [129, 153] on span "Row" at bounding box center [129, 152] width 15 height 12
click at [78, 49] on link "Design" at bounding box center [84, 48] width 56 height 17
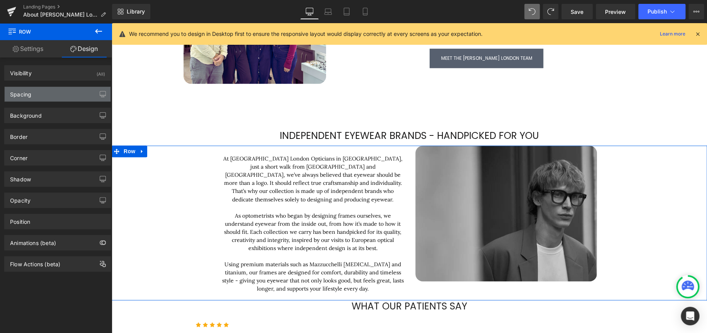
click at [43, 89] on div "Spacing" at bounding box center [58, 94] width 106 height 15
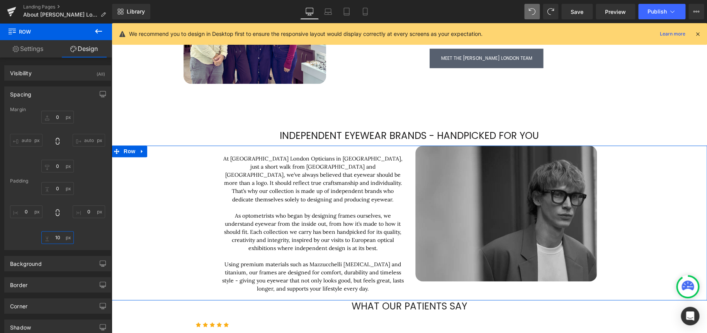
click at [57, 238] on input "10" at bounding box center [57, 237] width 32 height 13
type input "110"
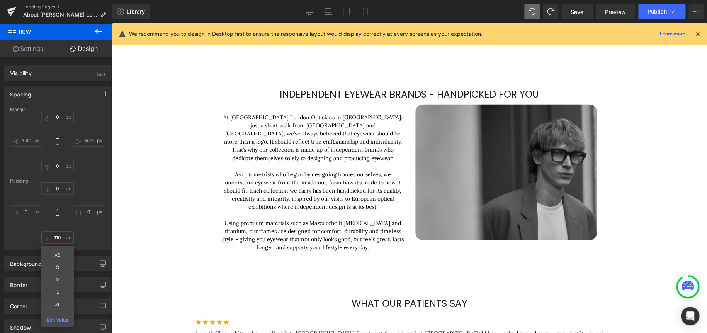
scroll to position [566, 0]
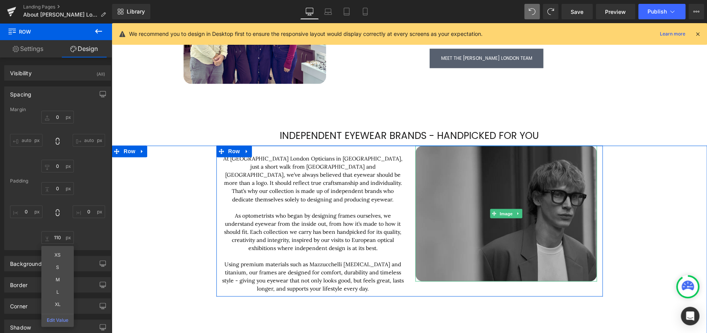
click at [505, 240] on img at bounding box center [506, 214] width 182 height 136
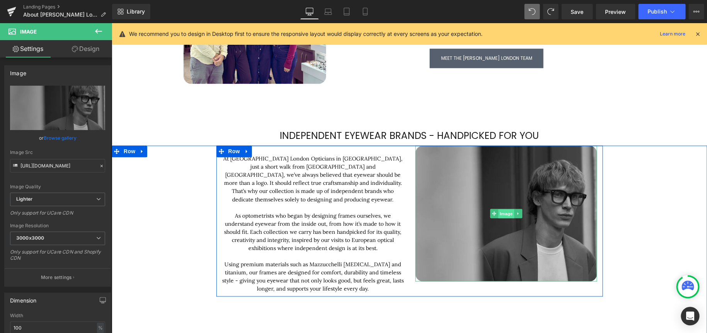
click at [503, 214] on span "Image" at bounding box center [506, 213] width 16 height 9
click at [503, 212] on span "Image" at bounding box center [506, 213] width 16 height 9
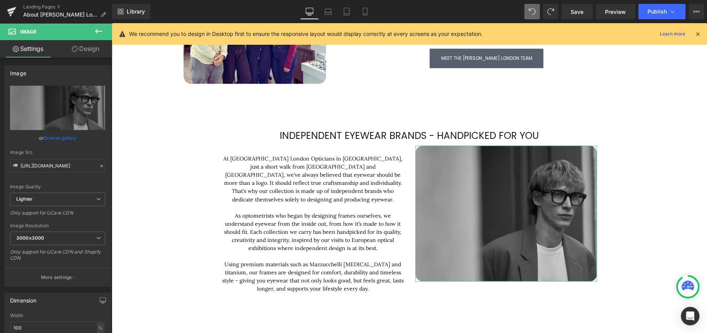
click at [92, 49] on link "Design" at bounding box center [86, 48] width 56 height 17
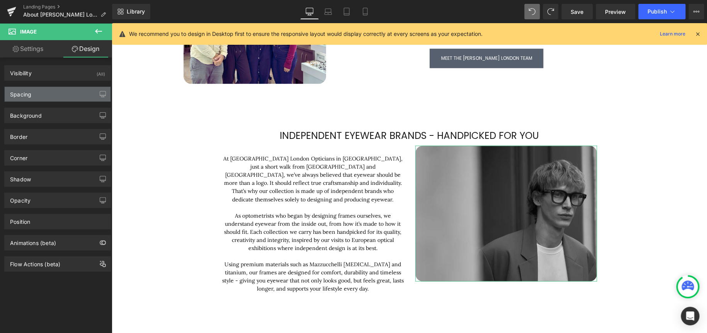
type input "0"
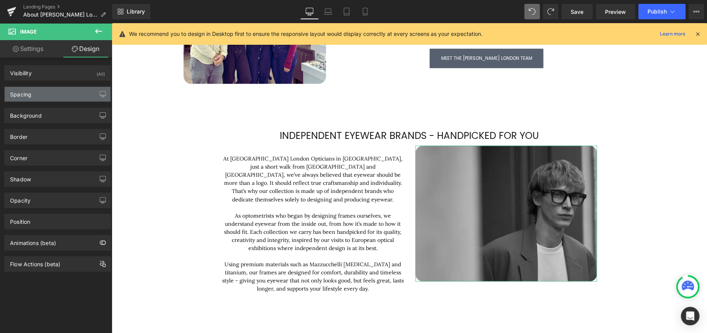
type input "0"
click at [33, 90] on div "Spacing" at bounding box center [58, 94] width 106 height 15
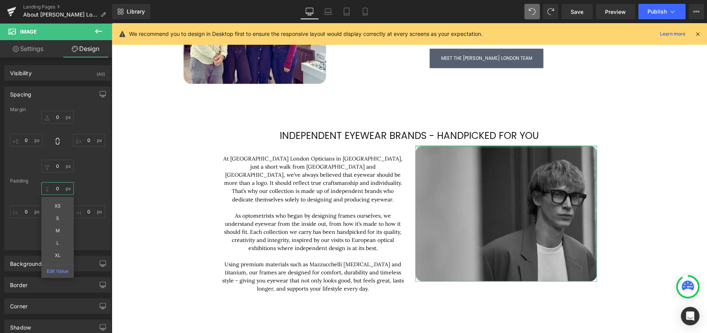
click at [54, 188] on input "0" at bounding box center [57, 188] width 32 height 13
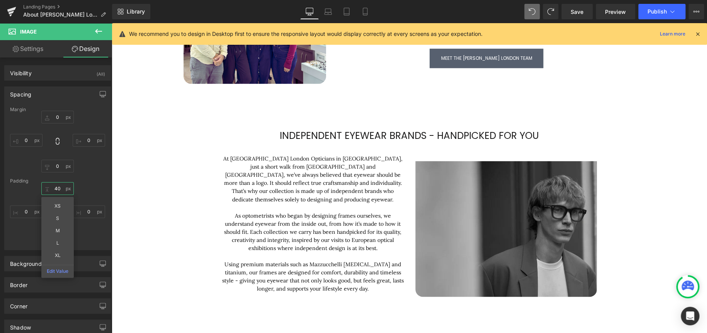
type input "40"
click at [528, 12] on span at bounding box center [531, 11] width 15 height 15
type input "0"
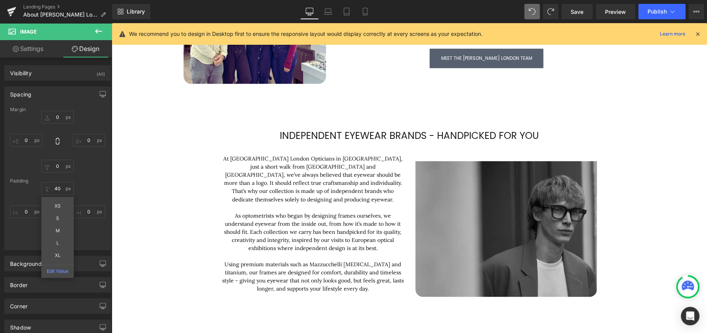
type input "0"
type input "21.206"
type input "0"
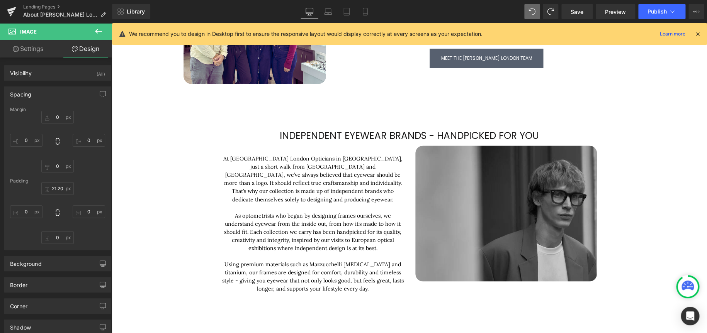
click at [100, 31] on icon at bounding box center [98, 31] width 9 height 9
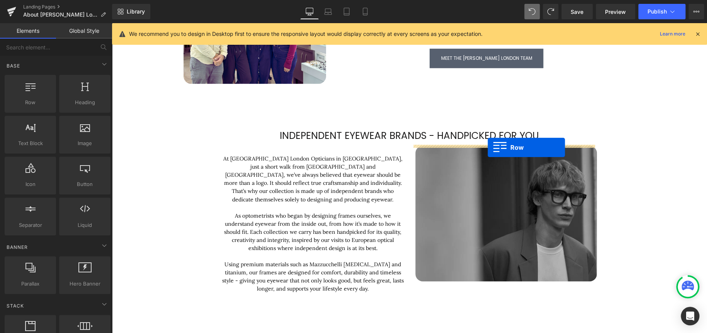
drag, startPoint x: 136, startPoint y: 126, endPoint x: 488, endPoint y: 148, distance: 352.6
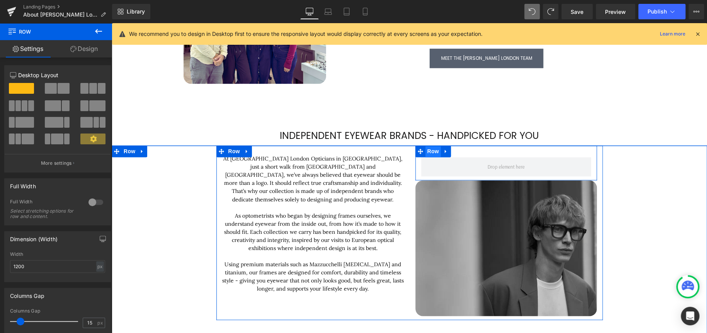
click at [425, 152] on span "Row" at bounding box center [432, 152] width 15 height 12
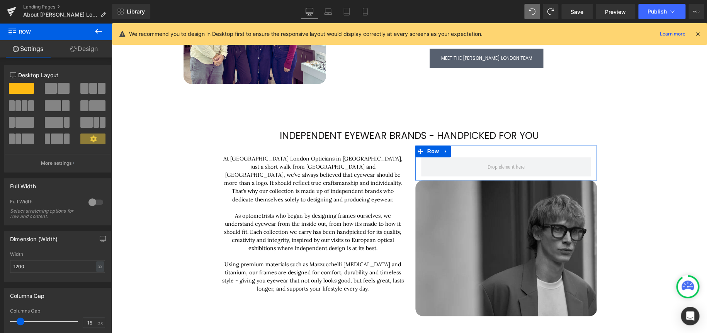
click at [86, 45] on link "Design" at bounding box center [84, 48] width 56 height 17
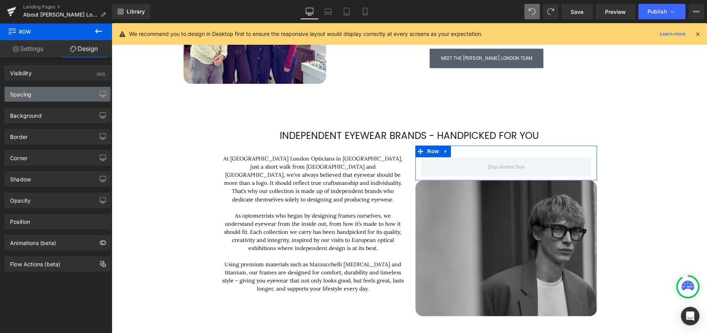
click at [43, 93] on div "Spacing" at bounding box center [58, 94] width 106 height 15
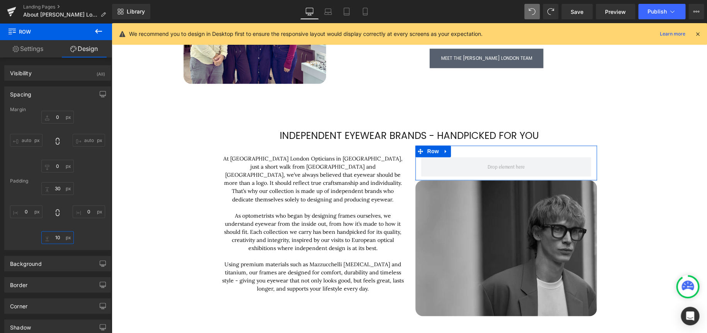
click at [56, 234] on input "10" at bounding box center [57, 237] width 32 height 13
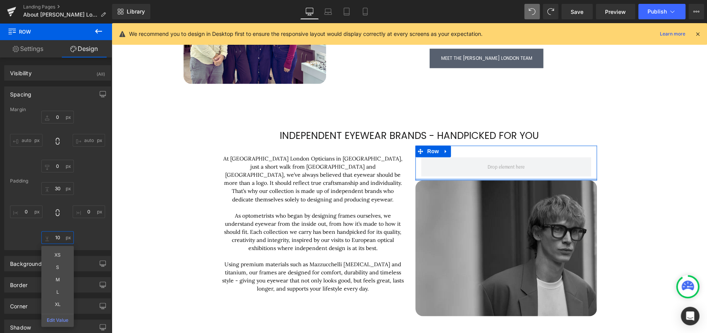
click at [56, 235] on input "10" at bounding box center [57, 237] width 32 height 13
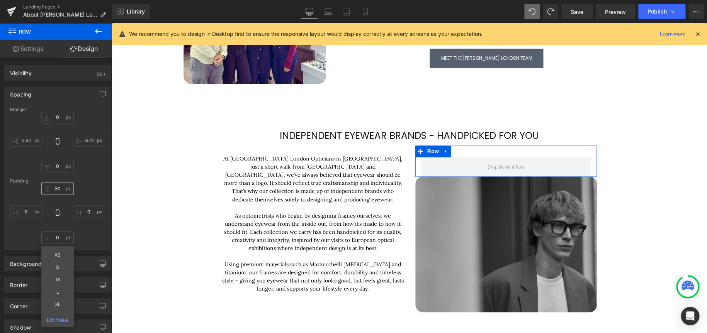
type input "0"
click at [57, 188] on input "30" at bounding box center [57, 188] width 32 height 13
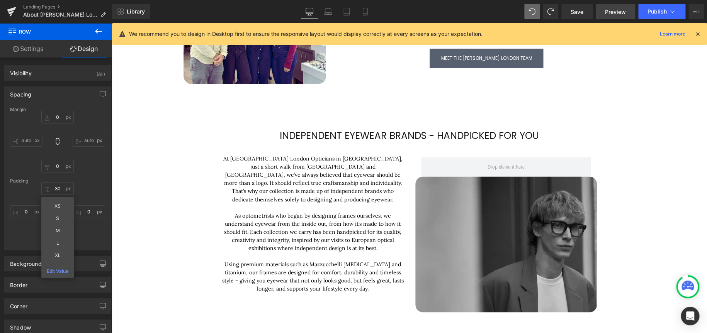
click at [620, 10] on span "Preview" at bounding box center [615, 12] width 21 height 8
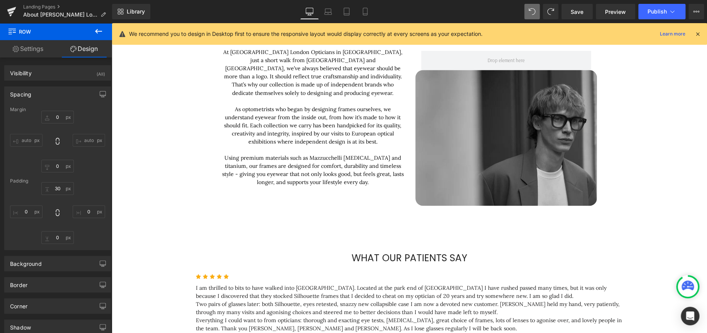
scroll to position [682, 0]
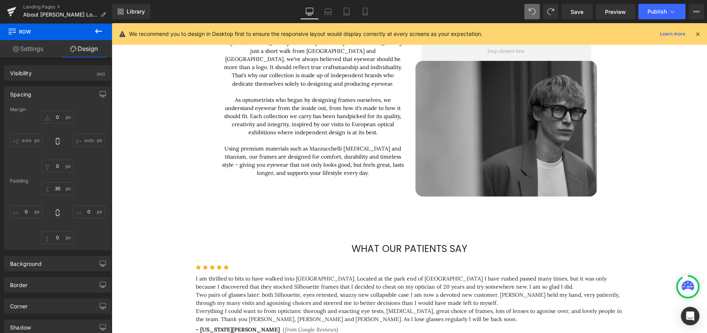
click at [97, 30] on icon at bounding box center [98, 31] width 7 height 5
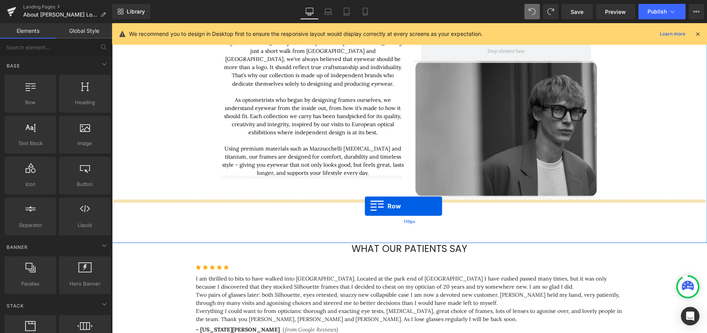
drag, startPoint x: 143, startPoint y: 121, endPoint x: 366, endPoint y: 206, distance: 238.3
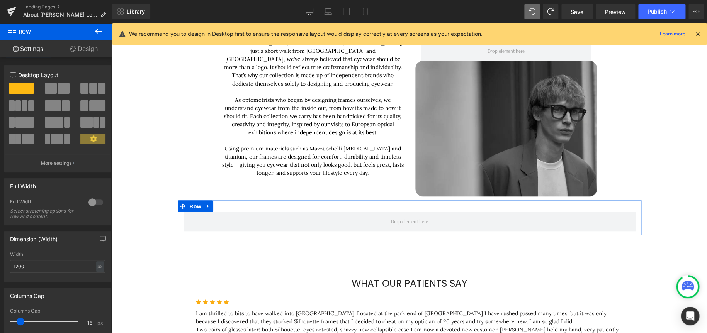
click at [58, 87] on span at bounding box center [64, 88] width 12 height 11
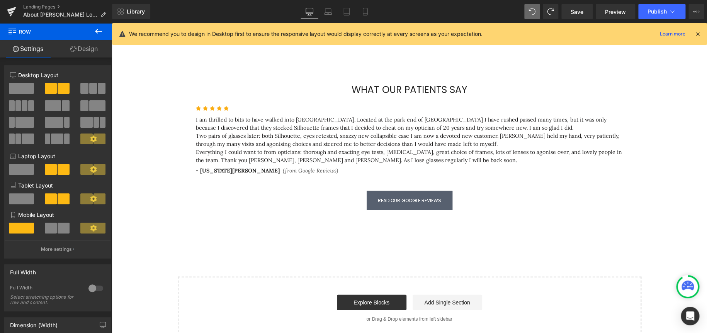
scroll to position [913, 0]
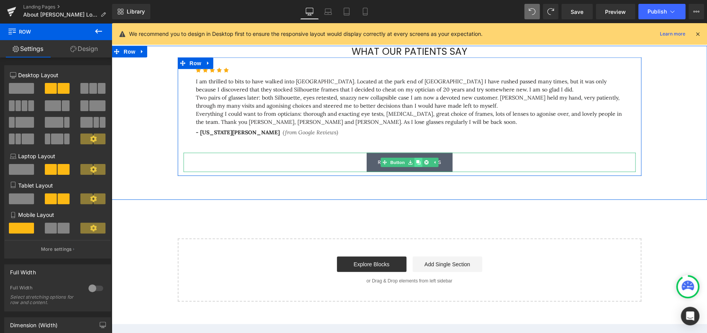
click at [416, 162] on icon at bounding box center [418, 162] width 4 height 4
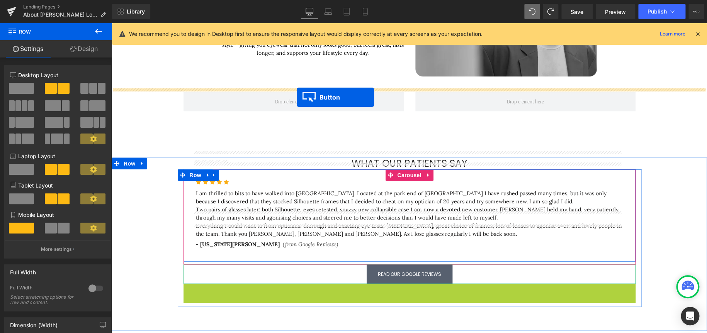
scroll to position [797, 0]
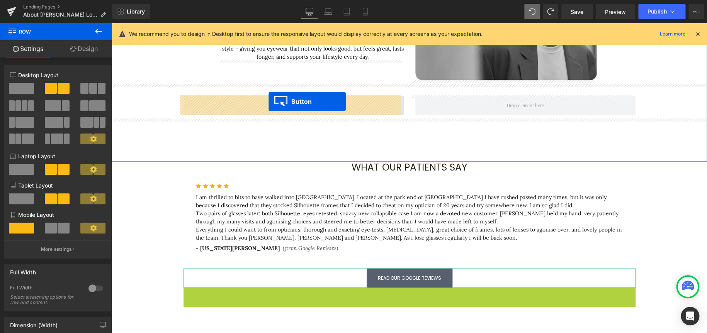
drag, startPoint x: 391, startPoint y: 181, endPoint x: 269, endPoint y: 102, distance: 146.4
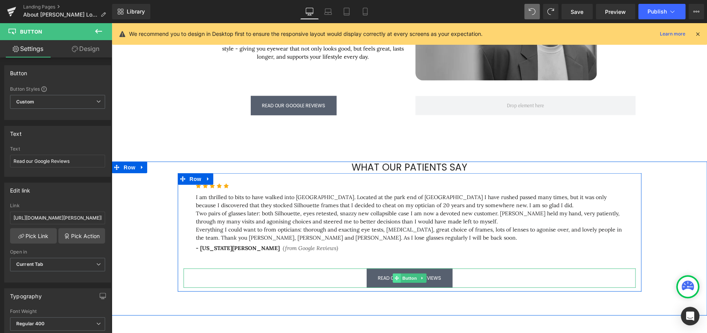
click at [382, 279] on div "Read our Google Reviews Button" at bounding box center [410, 278] width 452 height 19
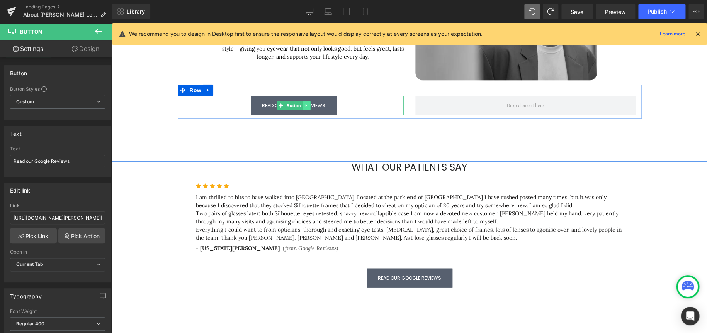
click at [305, 106] on icon at bounding box center [306, 106] width 4 height 5
click at [300, 105] on icon at bounding box center [302, 106] width 4 height 4
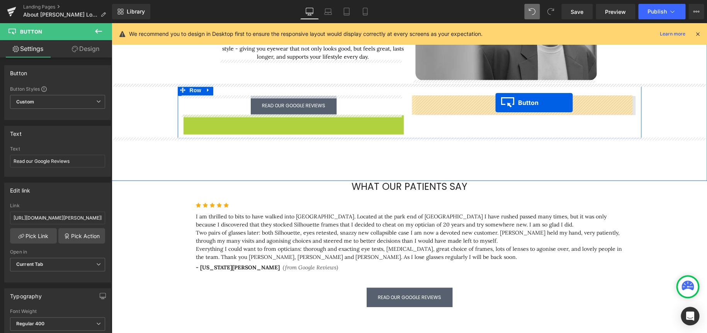
drag, startPoint x: 279, startPoint y: 124, endPoint x: 495, endPoint y: 103, distance: 217.8
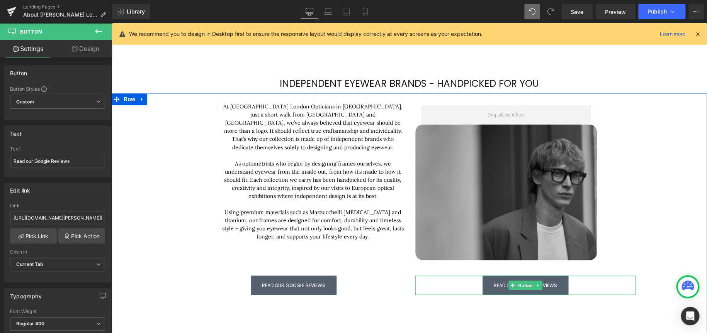
scroll to position [604, 0]
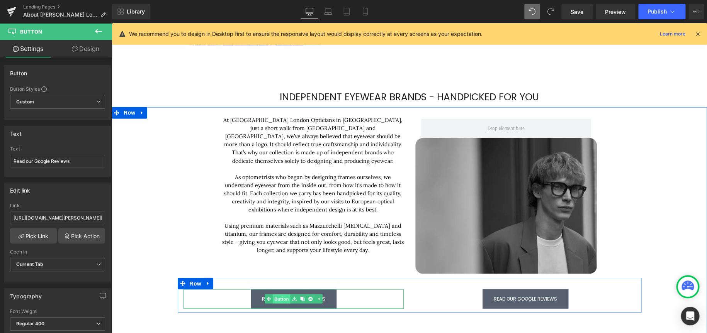
click at [279, 300] on link "Button" at bounding box center [278, 298] width 26 height 9
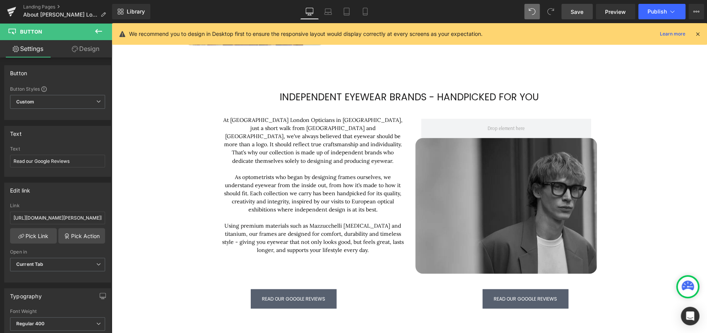
click at [575, 8] on span "Save" at bounding box center [577, 12] width 13 height 8
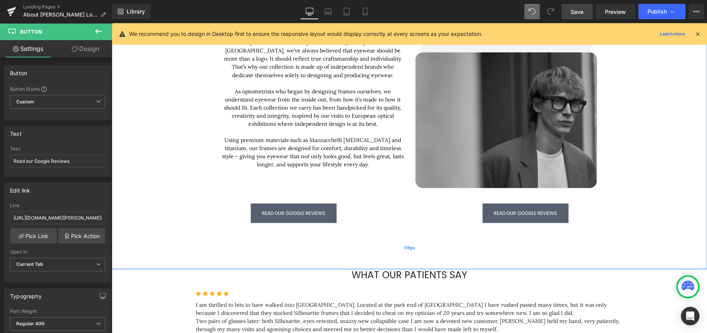
scroll to position [695, 0]
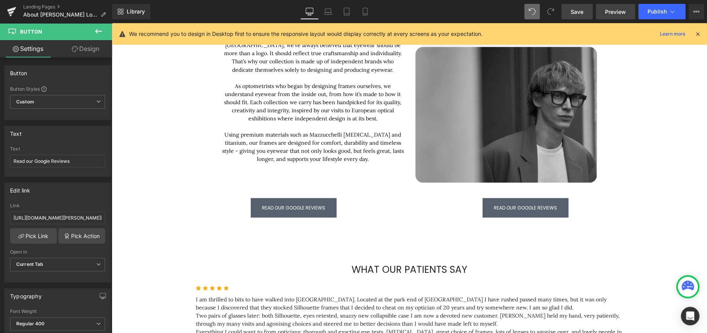
click at [616, 12] on span "Preview" at bounding box center [615, 12] width 21 height 8
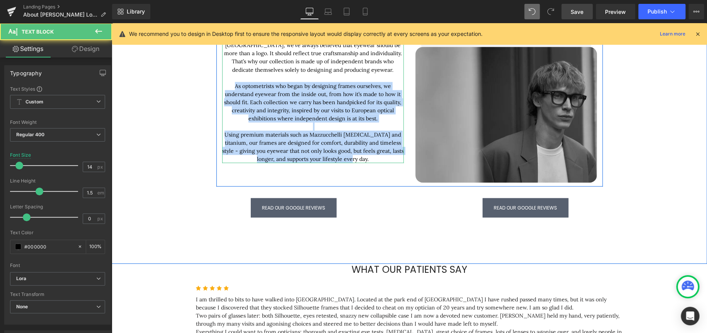
drag, startPoint x: 228, startPoint y: 92, endPoint x: 234, endPoint y: 87, distance: 7.4
click at [233, 87] on div "At Chakshu London Opticians in Camden, just a short walk from Primrose Hill and…" at bounding box center [313, 89] width 182 height 147
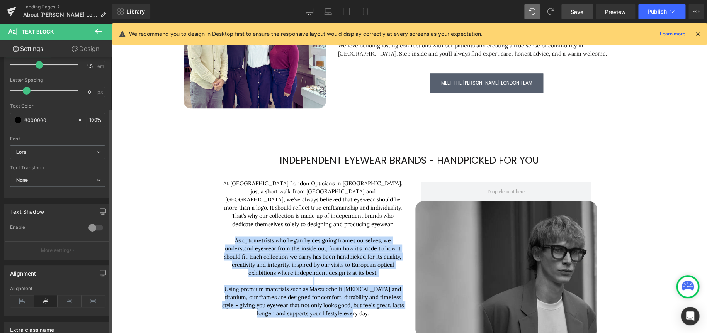
scroll to position [212, 0]
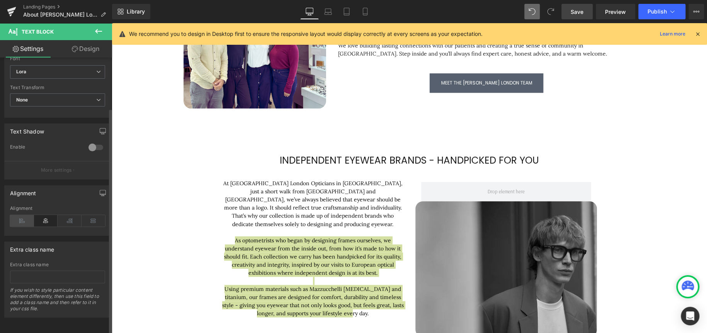
click at [20, 218] on icon at bounding box center [22, 221] width 24 height 12
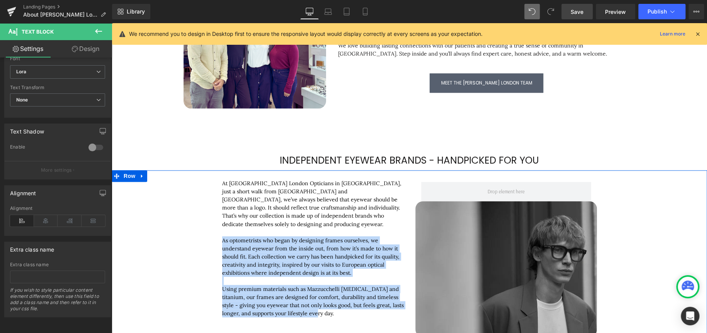
click at [665, 225] on div "At Chakshu London Opticians in Camden, just a short walk from Primrose Hill and…" at bounding box center [409, 273] width 595 height 206
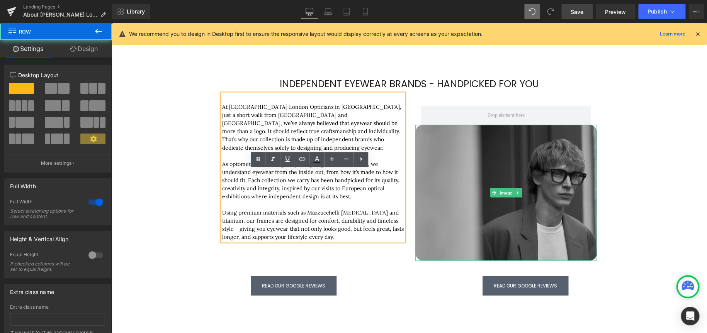
scroll to position [695, 0]
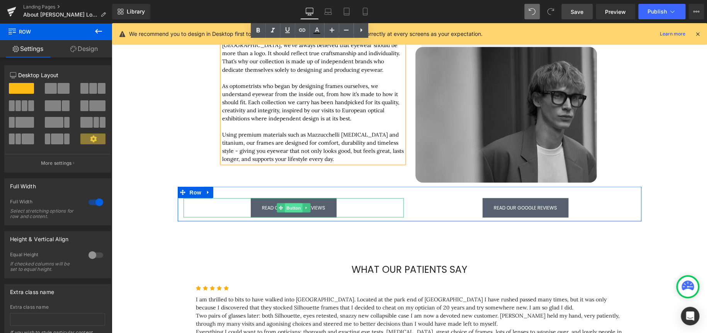
click at [289, 208] on span "Button" at bounding box center [294, 207] width 18 height 9
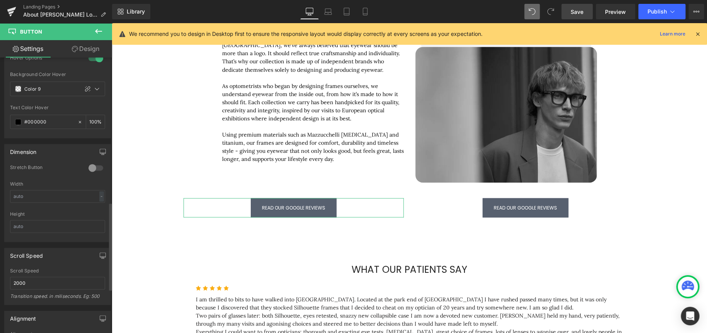
scroll to position [541, 0]
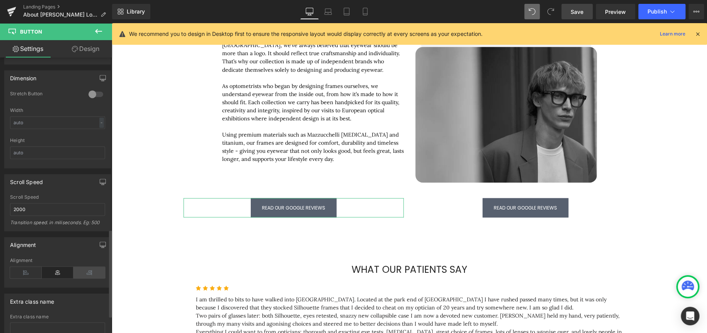
click at [84, 267] on icon at bounding box center [89, 273] width 32 height 12
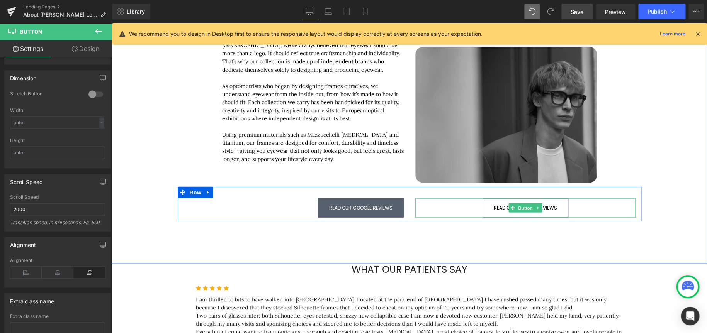
click at [495, 208] on span "Read our Google Reviews" at bounding box center [525, 208] width 63 height 8
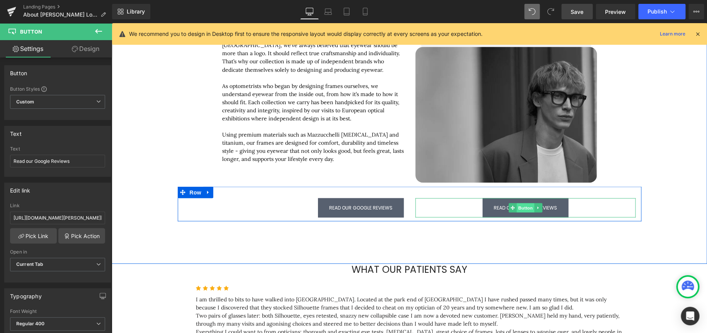
click at [522, 204] on span "Button" at bounding box center [526, 207] width 18 height 9
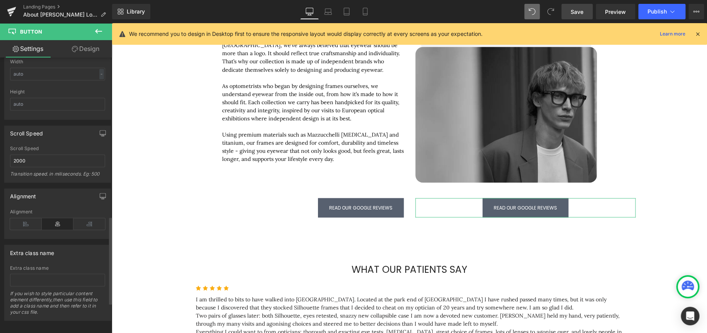
scroll to position [595, 0]
click at [30, 215] on icon at bounding box center [26, 221] width 32 height 12
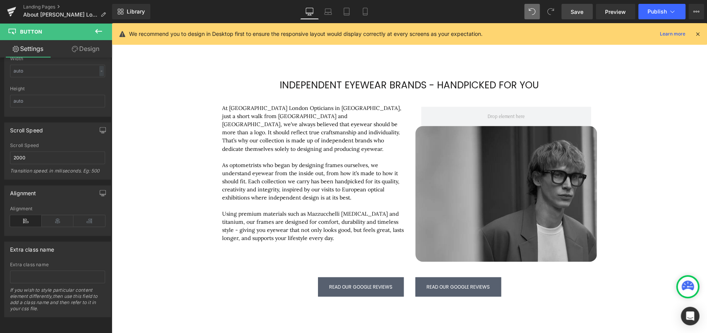
scroll to position [618, 0]
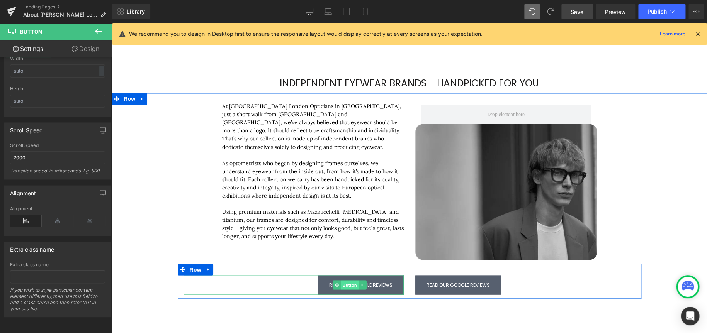
click at [343, 286] on span "Button" at bounding box center [350, 285] width 18 height 9
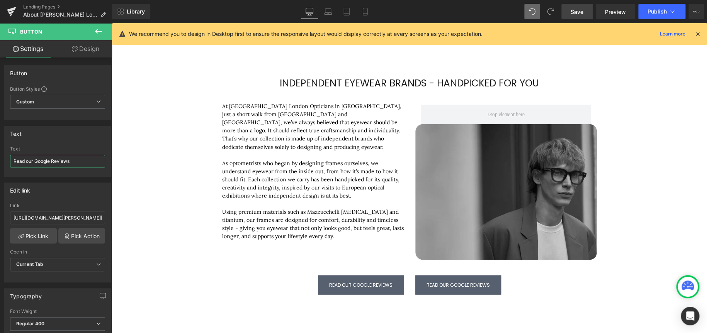
drag, startPoint x: 75, startPoint y: 158, endPoint x: -75, endPoint y: 159, distance: 149.5
click at [0, 159] on html "Button You are previewing how the will restyle your page. You can not edit Elem…" at bounding box center [353, 166] width 707 height 333
type input "View our optical collection"
click at [67, 216] on input "https://www.google.com/maps/place/Chakshu+London/@51.5369532,-0.1485858,15.75z/…" at bounding box center [57, 218] width 95 height 13
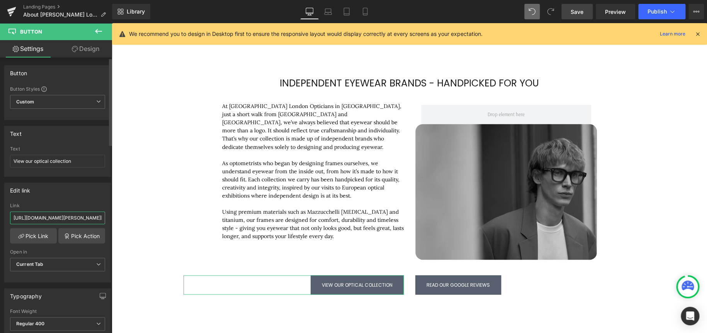
click at [67, 216] on input "https://www.google.com/maps/place/Chakshu+London/@51.5369532,-0.1485858,15.75z/…" at bounding box center [57, 218] width 95 height 13
paste input "https://www.chakshu.co.uk/collections/optical"
type input "https://www.chakshu.co.uk/collections/optical"
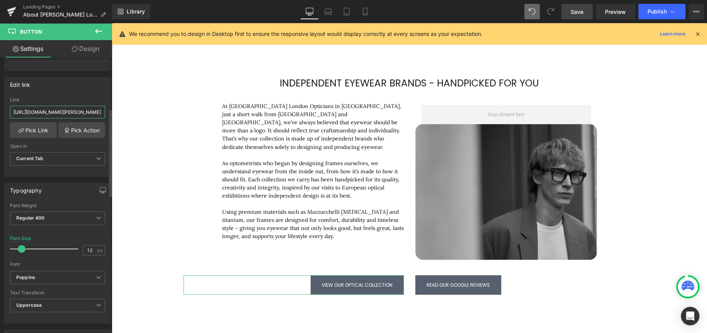
scroll to position [0, 0]
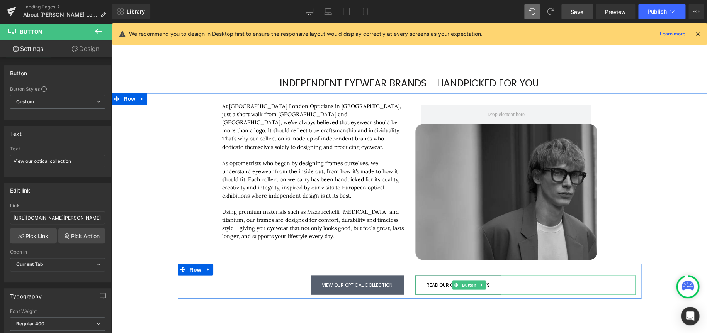
click at [457, 282] on span at bounding box center [456, 285] width 8 height 9
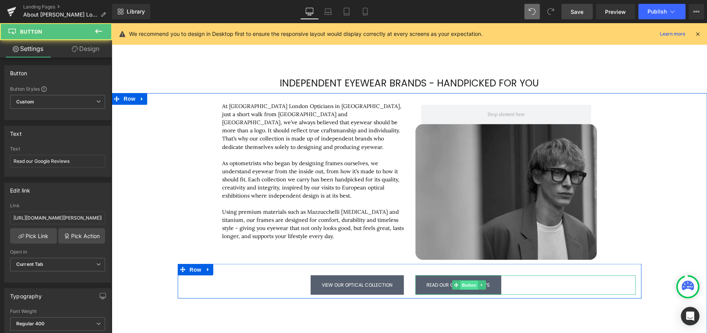
click at [463, 285] on span "Button" at bounding box center [469, 285] width 18 height 9
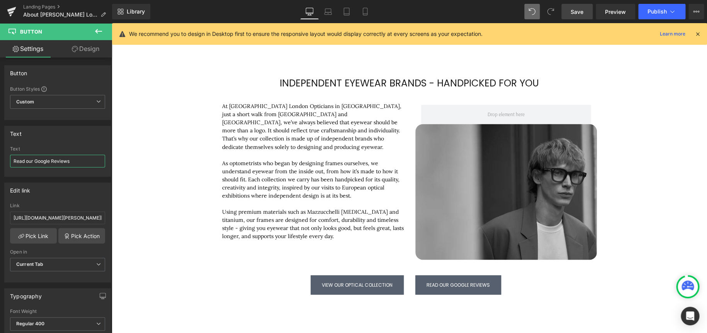
drag, startPoint x: 85, startPoint y: 156, endPoint x: -203, endPoint y: 149, distance: 287.9
click at [0, 149] on html "Button You are previewing how the will restyle your page. You can not edit Elem…" at bounding box center [353, 166] width 707 height 333
type input "view our sunglasses collection"
click at [56, 219] on input "https://www.google.com/maps/place/Chakshu+London/@51.5369532,-0.1485858,15.75z/…" at bounding box center [57, 218] width 95 height 13
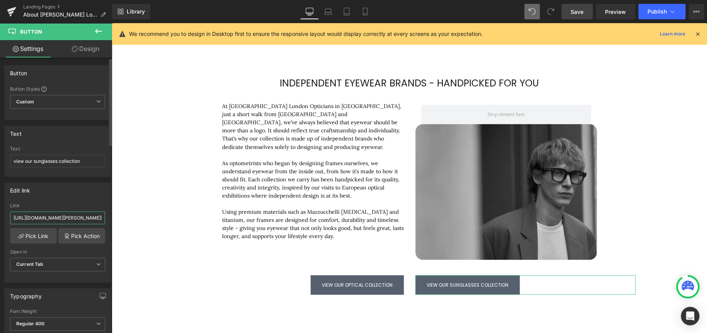
click at [56, 219] on input "https://www.google.com/maps/place/Chakshu+London/@51.5369532,-0.1485858,15.75z/…" at bounding box center [57, 218] width 95 height 13
paste input "chakshu.co.uk/collections/sunglasses"
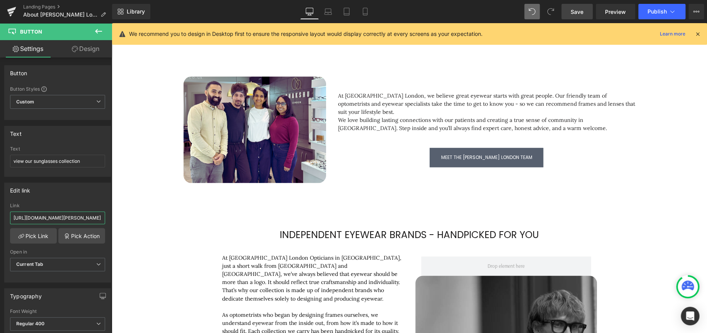
scroll to position [425, 0]
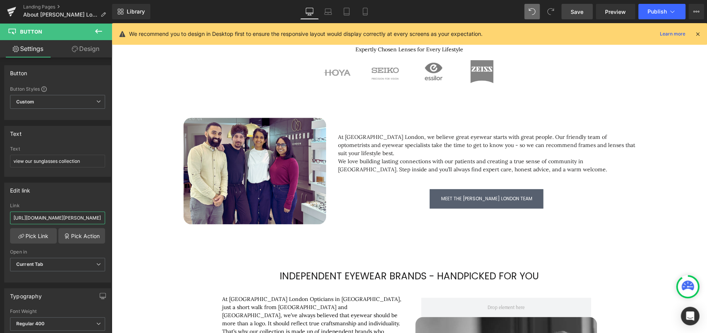
type input "https://www.chakshu.co.uk/collections/sunglasses"
click at [585, 10] on link "Save" at bounding box center [576, 11] width 31 height 15
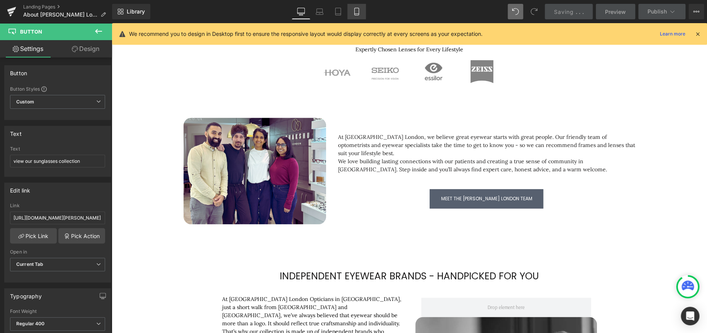
click at [362, 12] on link "Mobile" at bounding box center [356, 11] width 19 height 15
type input "11.2"
type input "100"
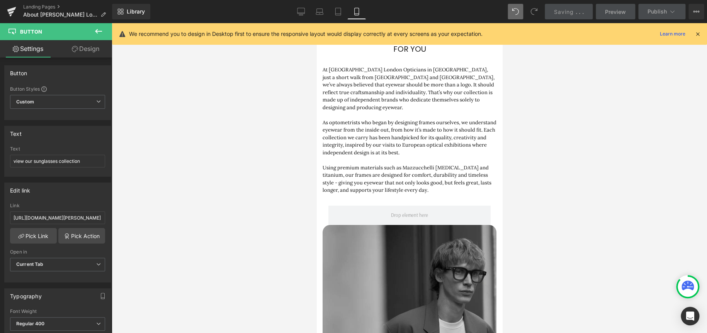
scroll to position [1024, 0]
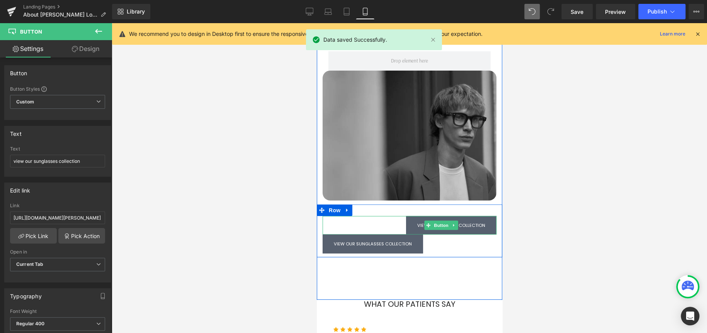
click at [388, 216] on div "View our optical collection" at bounding box center [409, 225] width 174 height 19
click at [333, 205] on span "Row" at bounding box center [333, 211] width 15 height 12
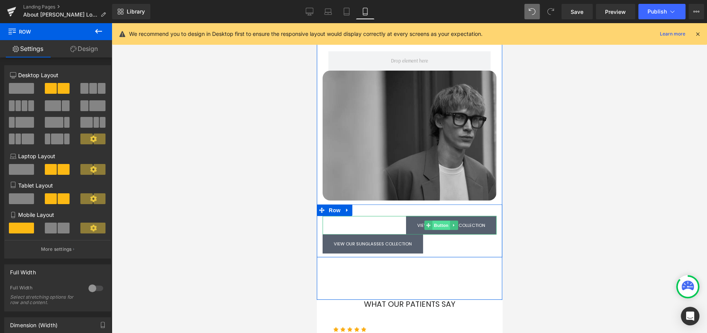
click at [439, 221] on span "Button" at bounding box center [441, 225] width 18 height 9
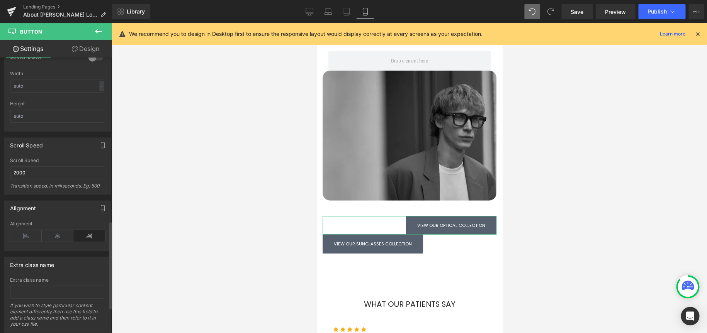
scroll to position [580, 0]
click at [58, 231] on icon at bounding box center [58, 234] width 32 height 12
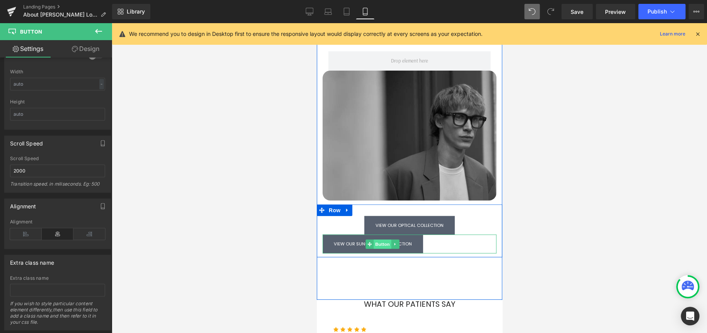
click at [379, 240] on span "Button" at bounding box center [382, 244] width 18 height 9
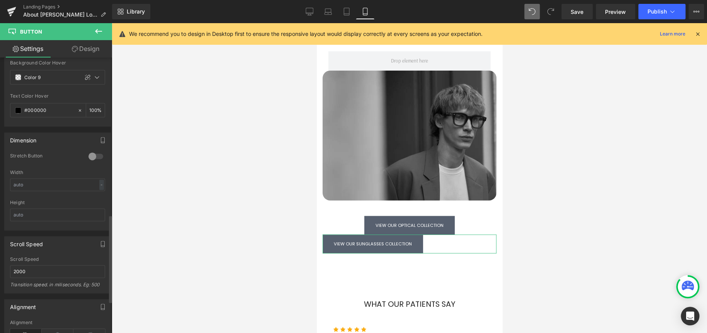
scroll to position [541, 0]
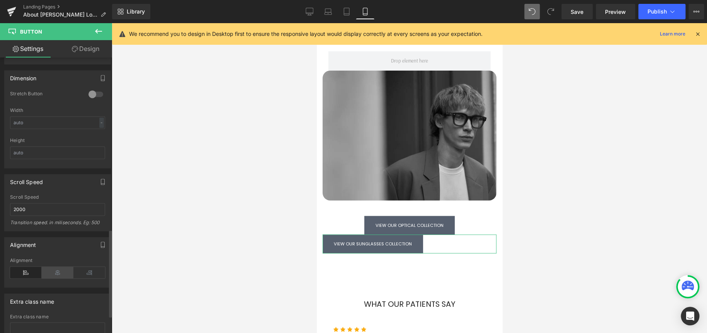
click at [58, 270] on icon at bounding box center [58, 273] width 32 height 12
click at [96, 32] on icon at bounding box center [98, 31] width 7 height 5
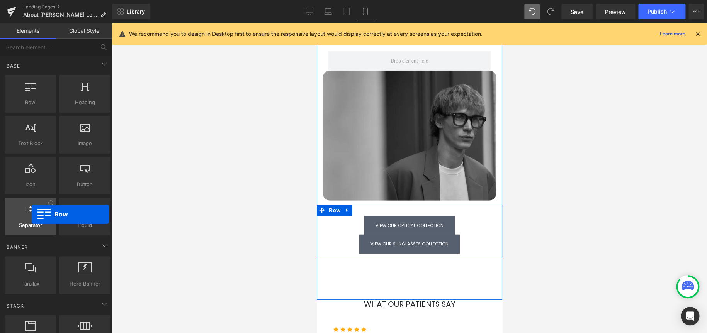
drag, startPoint x: 37, startPoint y: 94, endPoint x: 10, endPoint y: 217, distance: 126.3
click at [8, 218] on div "Row rows, columns, layouts, div Heading headings, titles, h1,h2,h3,h4,h5,h6 Tex…" at bounding box center [57, 155] width 109 height 164
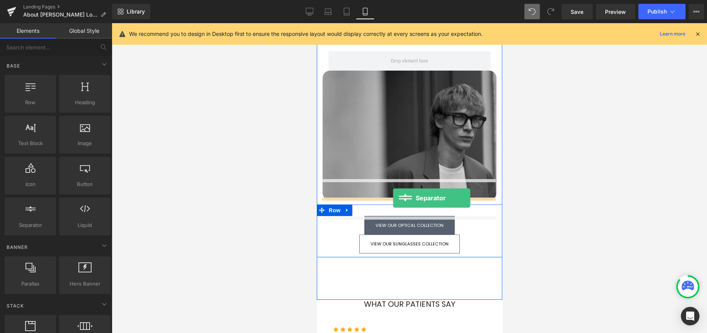
drag, startPoint x: 341, startPoint y: 246, endPoint x: 393, endPoint y: 198, distance: 70.5
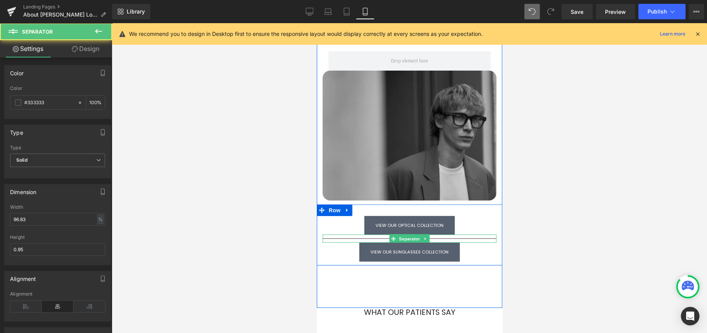
click at [458, 239] on hr at bounding box center [409, 241] width 174 height 4
click at [401, 235] on span "Separator" at bounding box center [409, 239] width 24 height 9
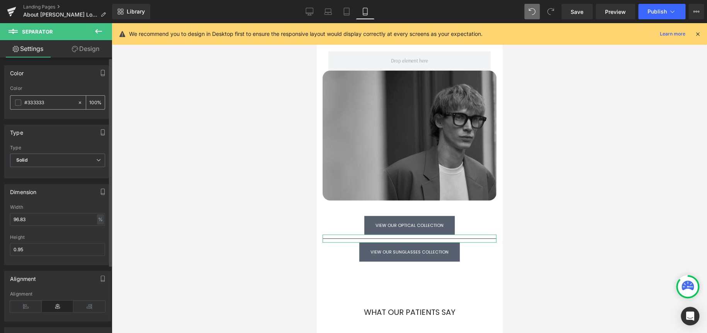
click at [16, 102] on span at bounding box center [18, 103] width 6 height 6
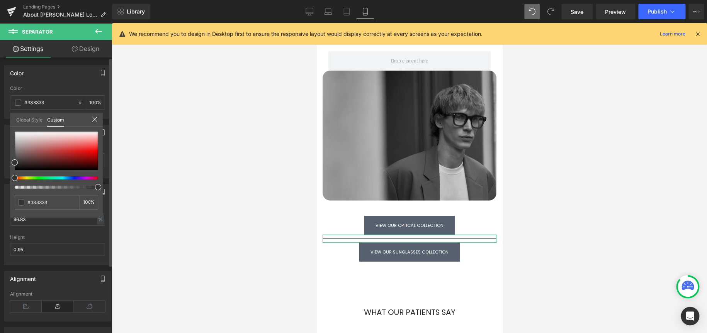
type input "96"
type input "70"
type input "22"
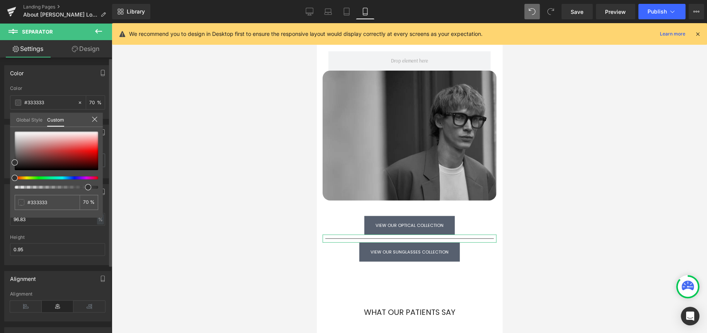
type input "22"
type input "0"
drag, startPoint x: 97, startPoint y: 187, endPoint x: -86, endPoint y: 170, distance: 184.3
click at [0, 170] on html "Separator You are previewing how the will restyle your page. You can not edit E…" at bounding box center [353, 166] width 707 height 333
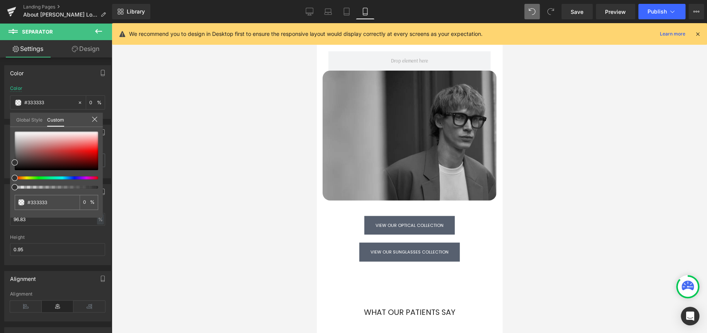
click at [194, 168] on div at bounding box center [409, 178] width 595 height 310
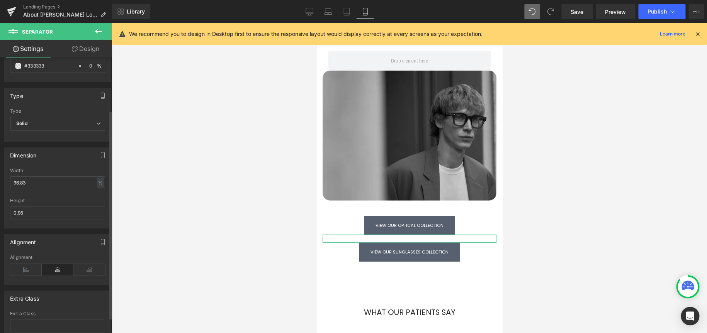
scroll to position [90, 0]
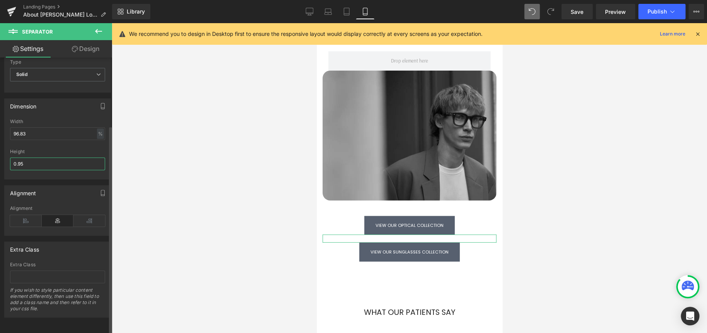
click at [65, 158] on input "0.95" at bounding box center [57, 164] width 95 height 13
click at [53, 161] on input "2" at bounding box center [57, 164] width 95 height 13
type input "4"
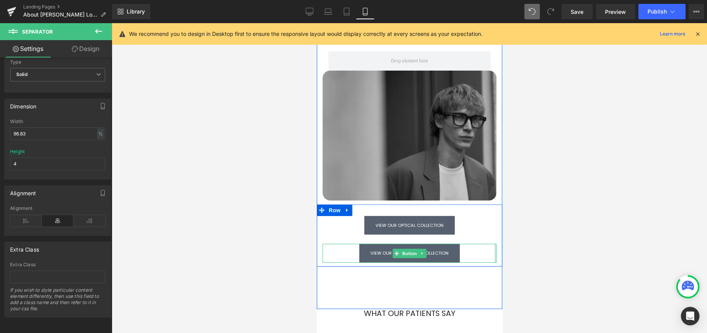
click at [564, 189] on div at bounding box center [409, 178] width 595 height 310
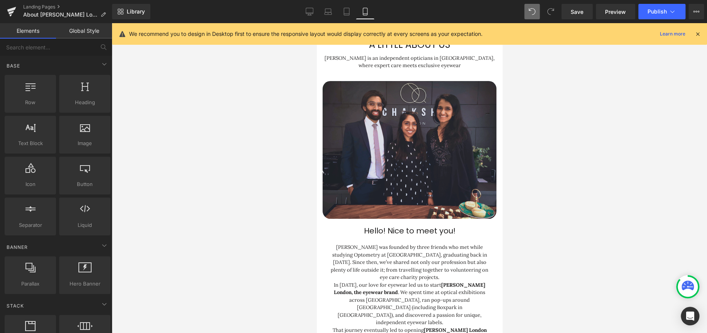
scroll to position [0, 0]
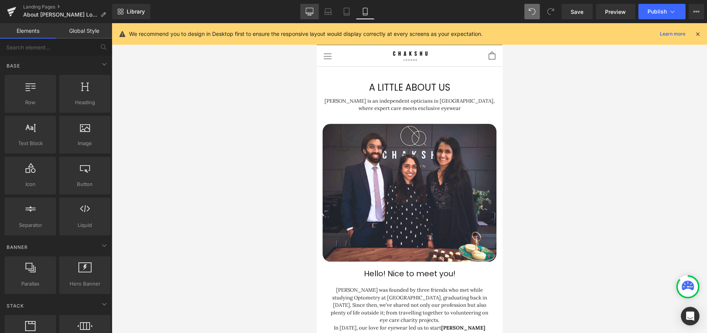
click at [312, 13] on icon at bounding box center [310, 12] width 8 height 8
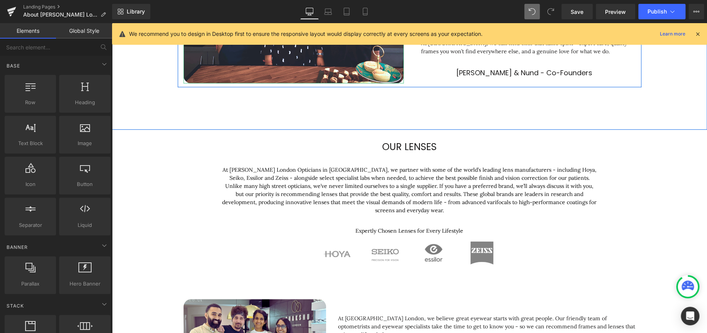
scroll to position [255, 0]
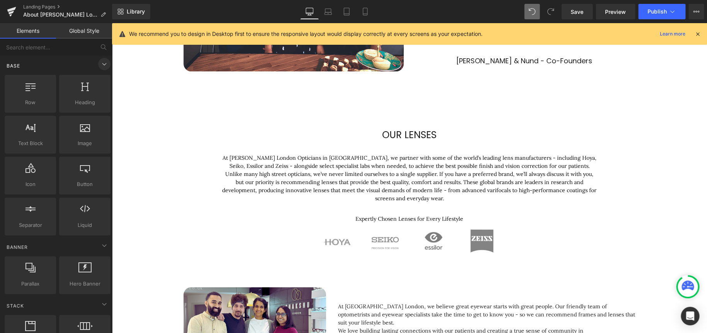
click at [101, 64] on icon at bounding box center [104, 64] width 9 height 9
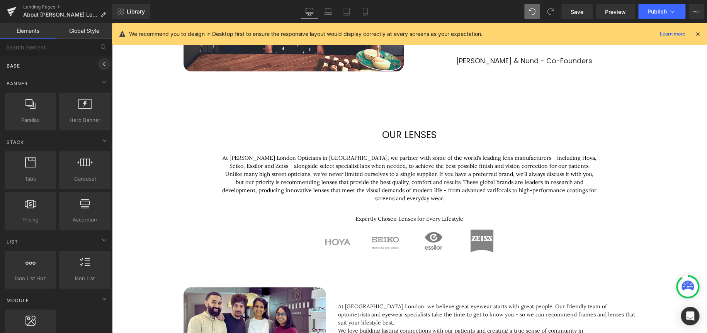
click at [100, 62] on icon at bounding box center [104, 64] width 9 height 9
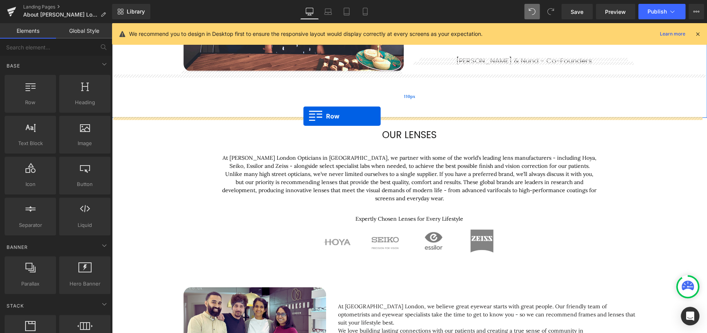
drag, startPoint x: 153, startPoint y: 113, endPoint x: 303, endPoint y: 116, distance: 150.7
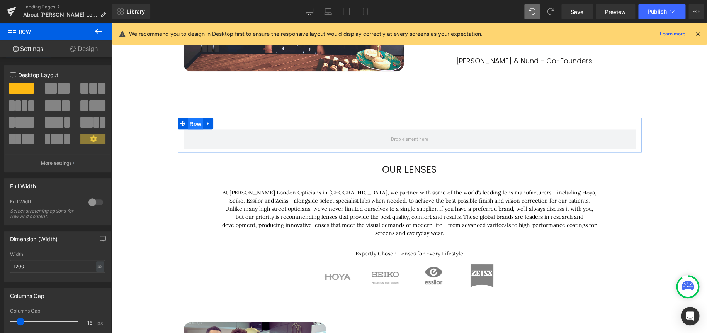
click at [194, 126] on span "Row" at bounding box center [195, 124] width 15 height 12
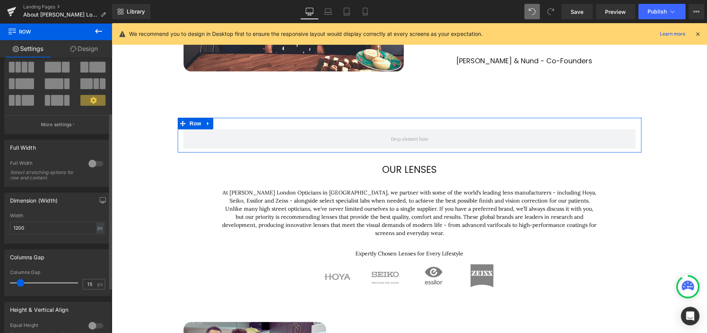
scroll to position [116, 0]
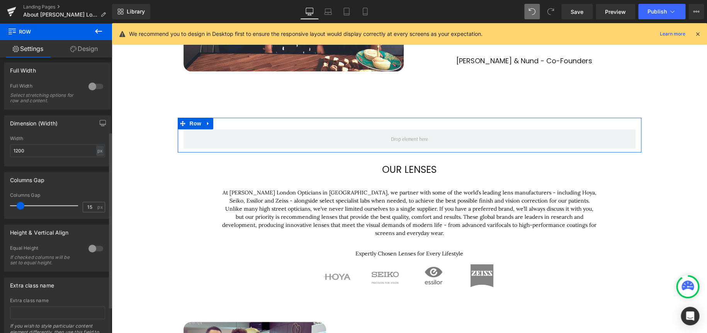
click at [92, 88] on div at bounding box center [96, 86] width 19 height 12
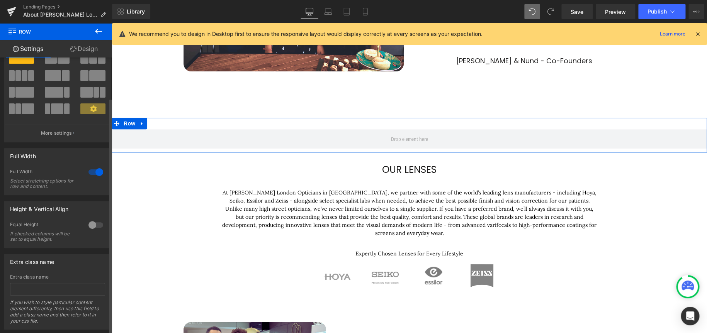
scroll to position [0, 0]
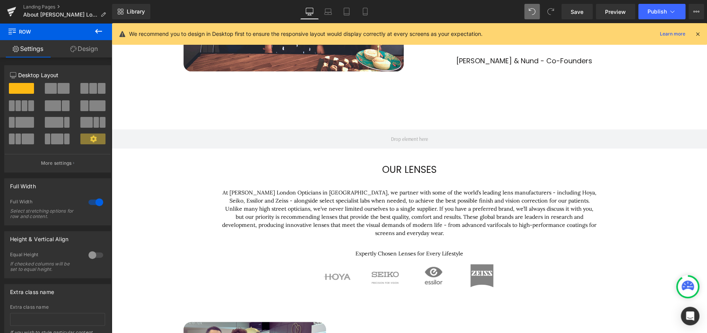
click at [100, 25] on button at bounding box center [98, 31] width 27 height 17
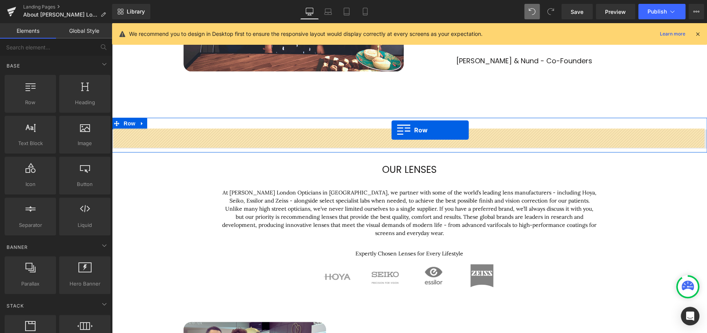
drag, startPoint x: 137, startPoint y: 122, endPoint x: 391, endPoint y: 130, distance: 254.4
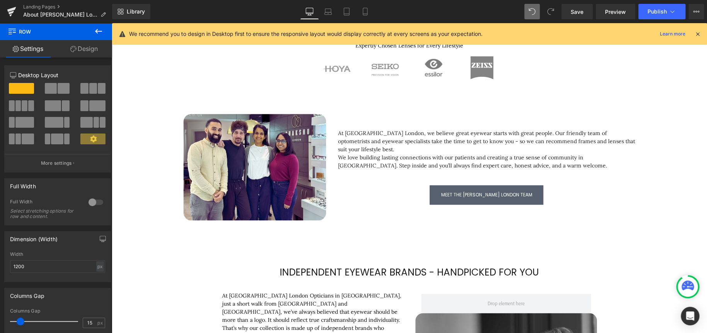
scroll to position [657, 0]
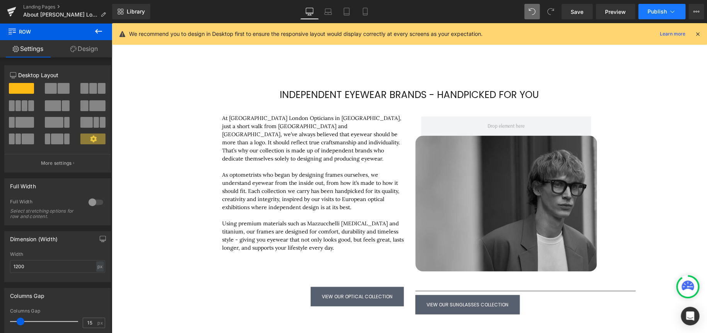
click at [660, 7] on button "Publish" at bounding box center [661, 11] width 47 height 15
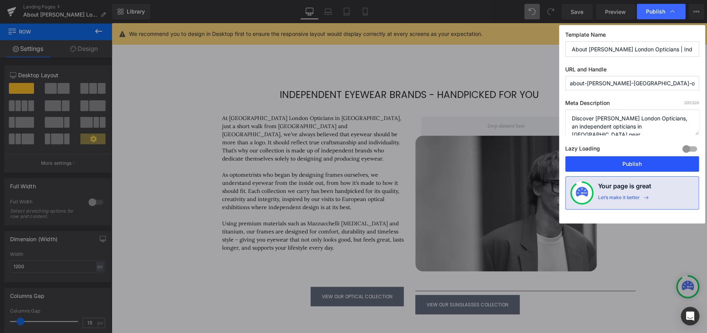
click at [650, 163] on button "Publish" at bounding box center [632, 163] width 134 height 15
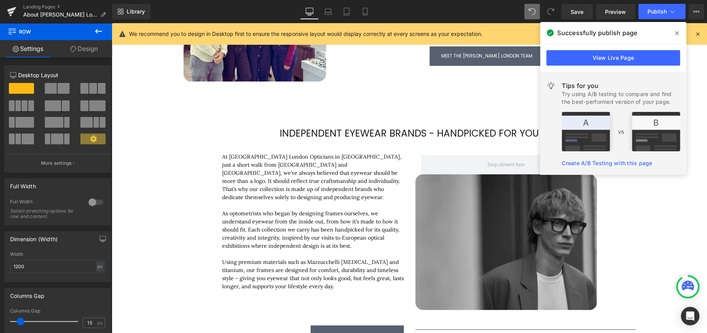
scroll to position [618, 0]
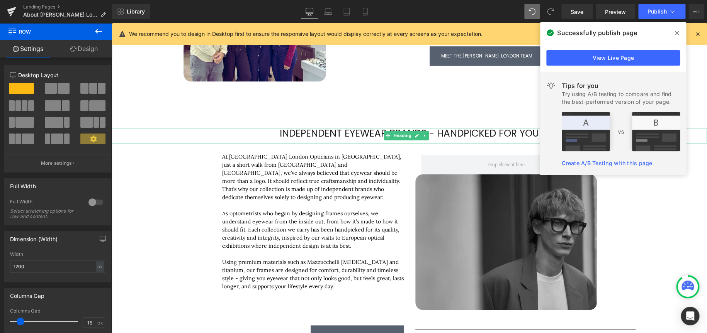
click at [429, 137] on span "Independent Eyewear brands - Handpicked for You" at bounding box center [409, 134] width 259 height 14
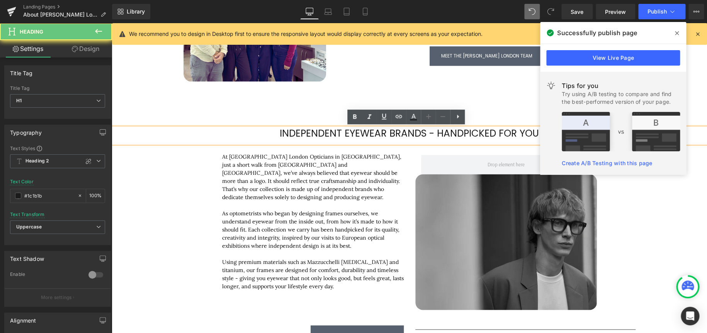
click at [432, 134] on span "Independent Eyewear brands - Handpicked for You" at bounding box center [409, 134] width 259 height 14
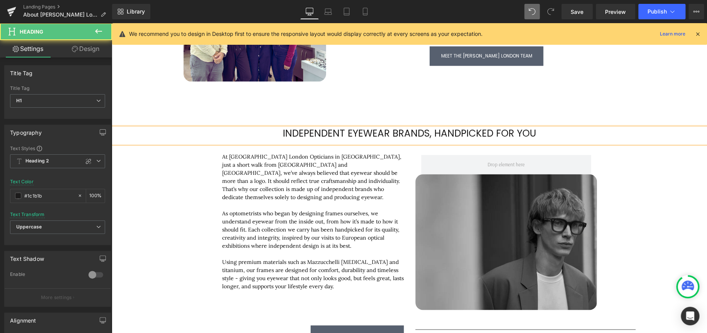
click at [614, 136] on h1 "Independent Eyewear brands, Handpicked for You" at bounding box center [409, 134] width 595 height 12
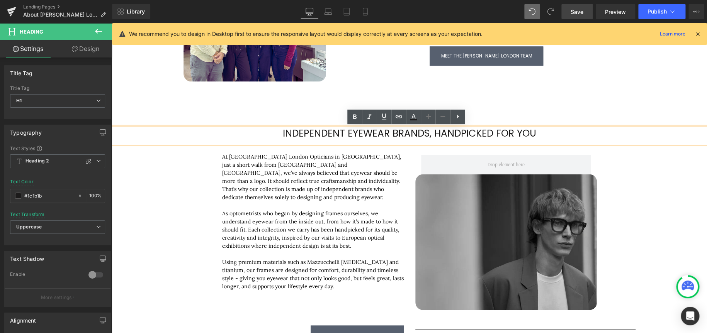
click at [581, 5] on link "Save" at bounding box center [576, 11] width 31 height 15
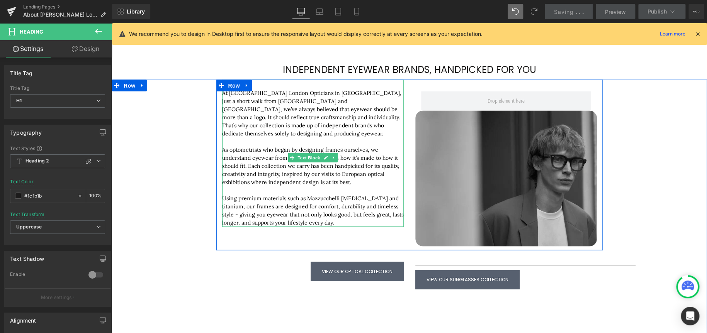
scroll to position [695, 0]
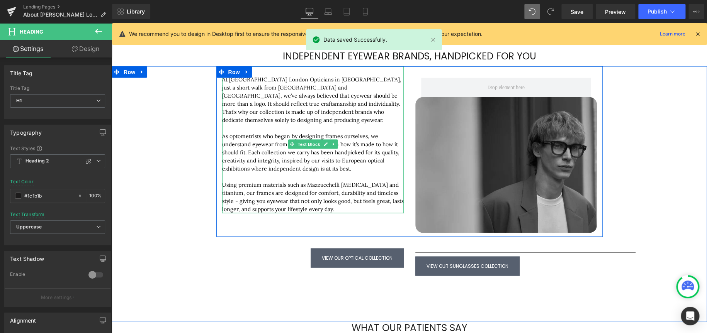
click at [368, 184] on p "Using premium materials such as Mazzucchelli acetate and titanium, our frames a…" at bounding box center [313, 197] width 182 height 32
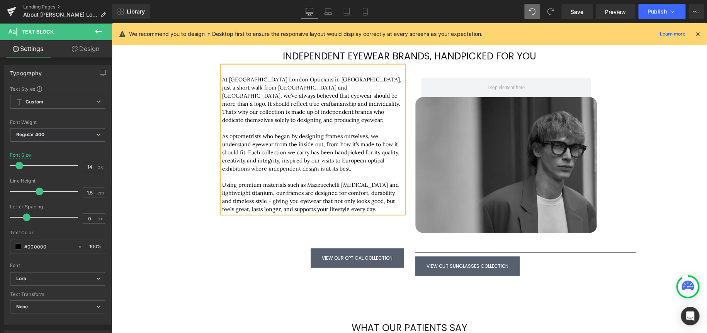
click at [380, 210] on p "Using premium materials such as Mazzucchelli acetate and lightweight titanium, …" at bounding box center [313, 197] width 182 height 32
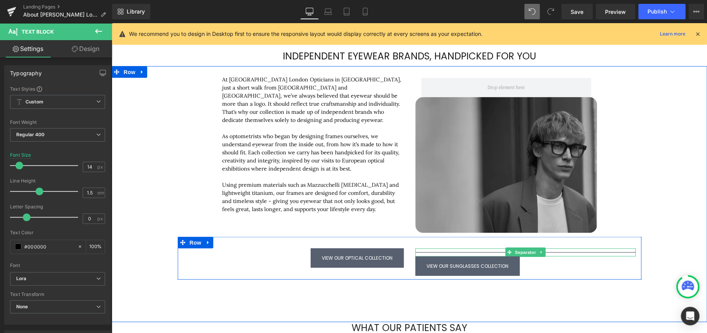
click at [497, 251] on div at bounding box center [525, 252] width 220 height 8
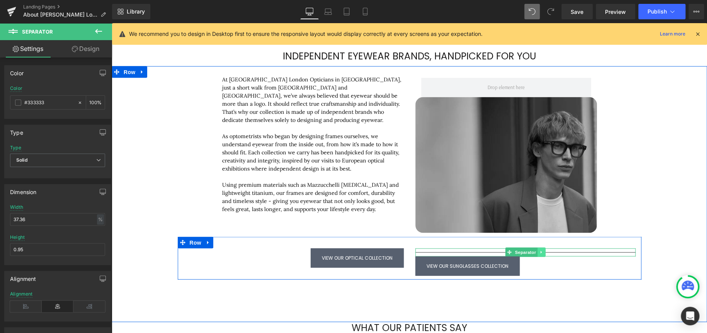
click at [540, 252] on icon at bounding box center [541, 252] width 4 height 5
click at [543, 253] on icon at bounding box center [545, 252] width 4 height 4
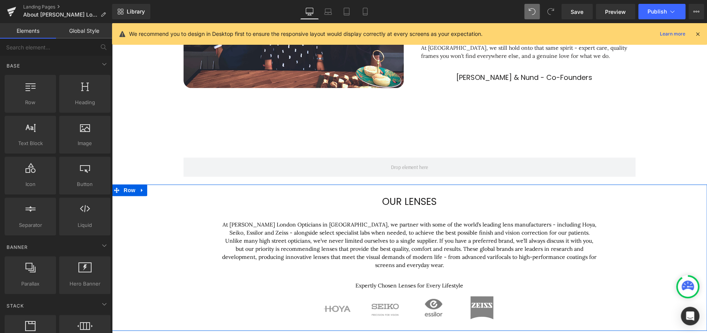
scroll to position [270, 0]
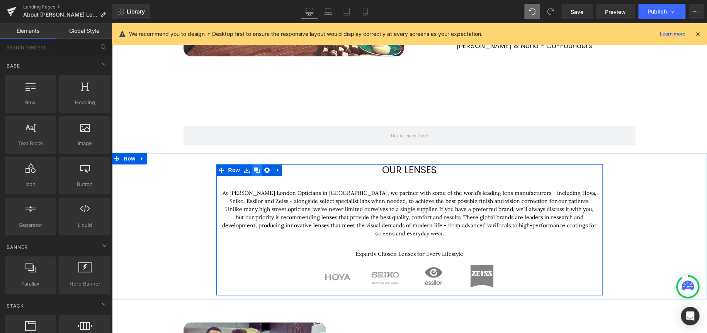
click at [254, 171] on icon at bounding box center [256, 170] width 5 height 5
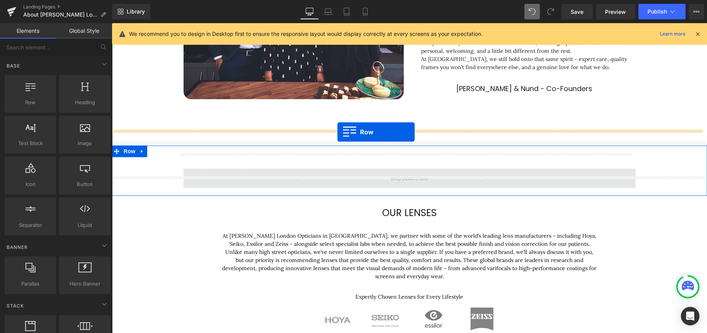
scroll to position [226, 0]
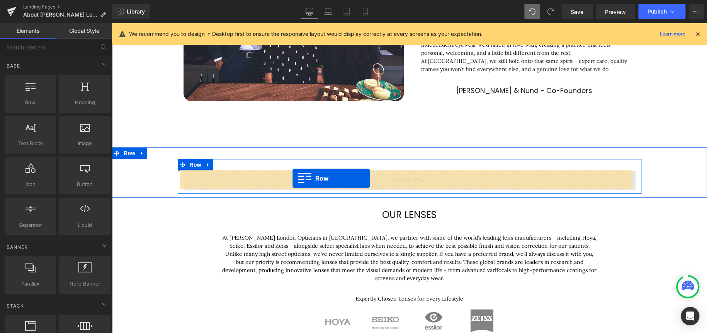
drag, startPoint x: 216, startPoint y: 136, endPoint x: 292, endPoint y: 179, distance: 87.2
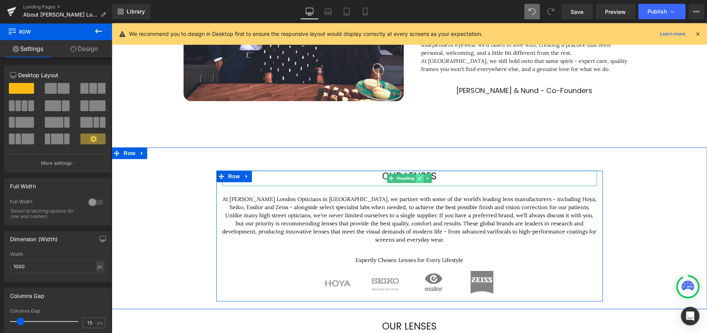
click at [418, 179] on icon at bounding box center [420, 179] width 4 height 4
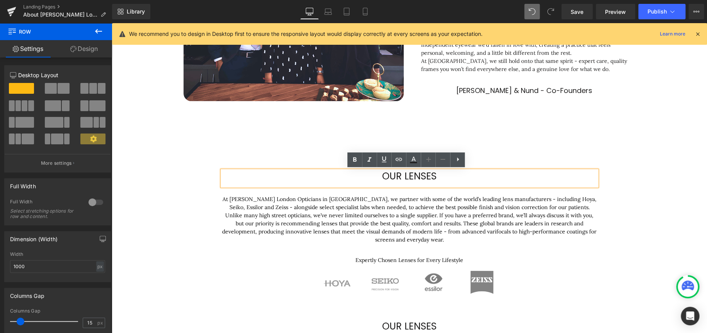
click at [406, 176] on span "our lenses" at bounding box center [409, 177] width 54 height 14
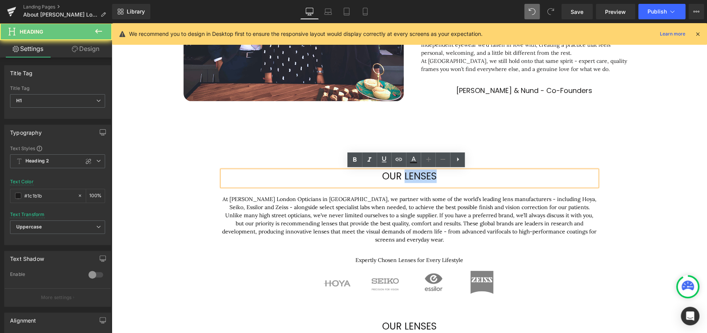
click at [406, 176] on span "our lenses" at bounding box center [409, 177] width 54 height 14
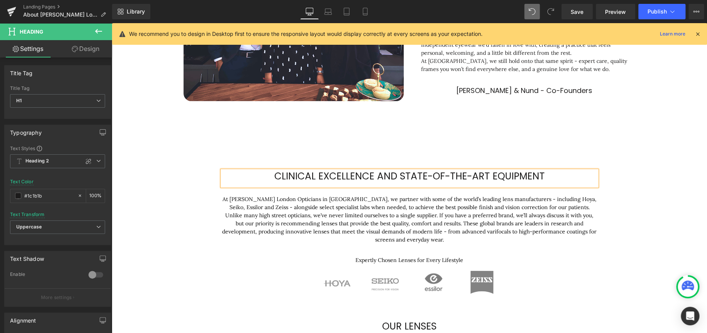
click at [392, 175] on span "CLINICAL EXCELLENCE AND STATE-OF-THE-ART EQUIPMENT" at bounding box center [409, 177] width 270 height 14
click at [536, 223] on p "At Chakshu London Opticians in Camden, we partner with some of the world’s lead…" at bounding box center [409, 220] width 375 height 49
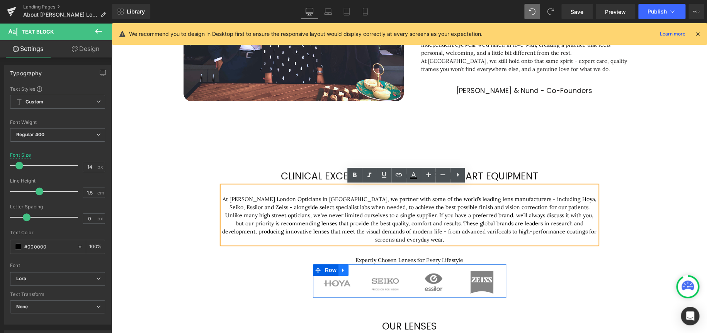
click at [342, 269] on icon at bounding box center [343, 270] width 2 height 3
click at [361, 270] on icon at bounding box center [363, 271] width 5 height 6
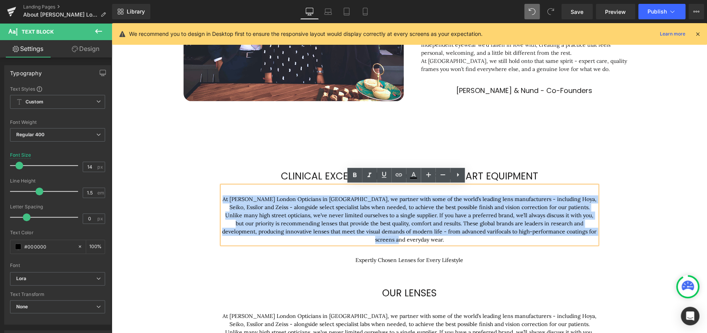
drag, startPoint x: 432, startPoint y: 238, endPoint x: 219, endPoint y: 199, distance: 216.8
click at [222, 199] on p "At Chakshu London Opticians in Camden, we partner with some of the world’s lead…" at bounding box center [409, 220] width 375 height 49
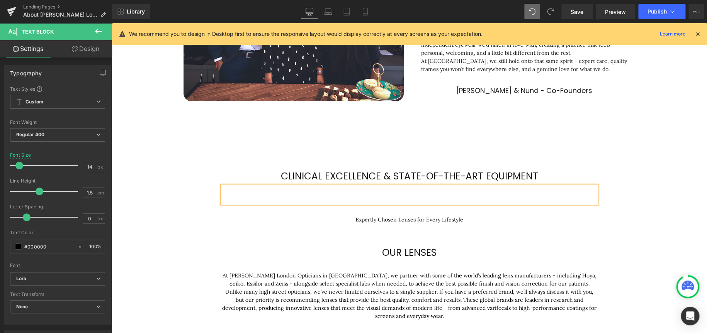
click at [237, 182] on div "CLINICAL EXCELLENCE & STATE-OF-THE-ART EQUIPMENT" at bounding box center [409, 178] width 375 height 15
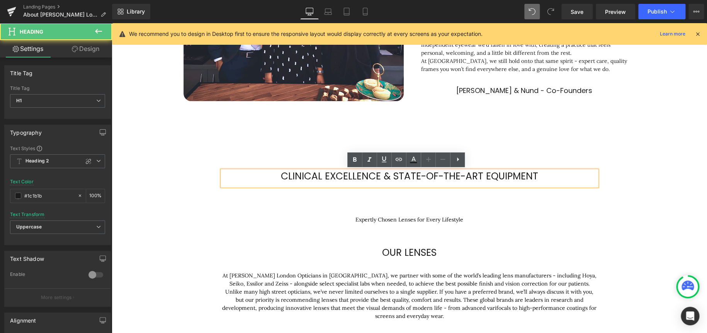
click at [256, 205] on div "Expertly Chosen Lenses for Every Lifestyle" at bounding box center [409, 214] width 375 height 20
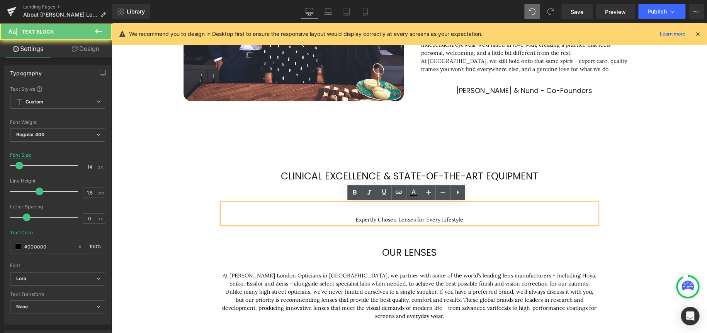
click at [316, 171] on div "CLINICAL EXCELLENCE & STATE-OF-THE-ART EQUIPMENT Heading" at bounding box center [409, 178] width 375 height 15
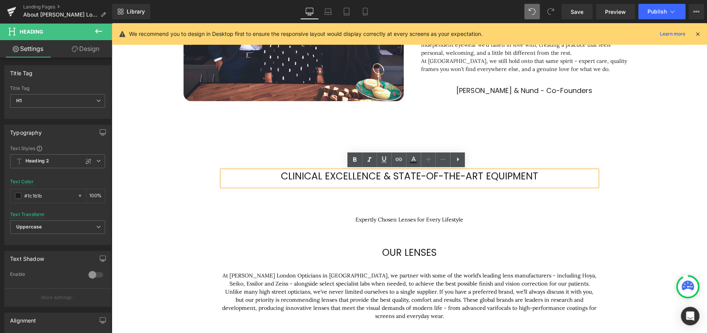
click at [420, 178] on span "CLINICAL EXCELLENCE & STATE-OF-THE-ART EQUIPMENT" at bounding box center [409, 177] width 257 height 14
click at [243, 155] on div "CLINICAL EXCELLENCE & STATE-OF-THE-ART EQUIPMENT Heading Text Block Expertly Ch…" at bounding box center [409, 192] width 595 height 88
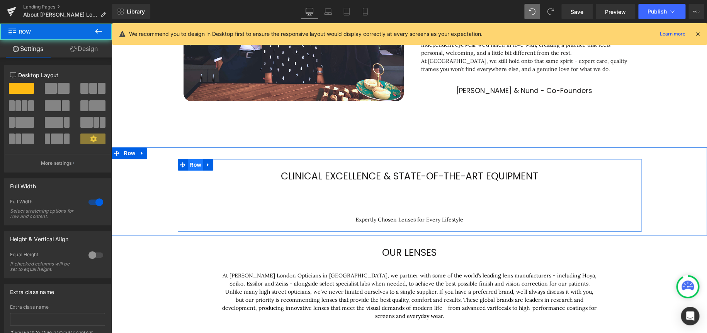
click at [194, 165] on span "Row" at bounding box center [195, 165] width 15 height 12
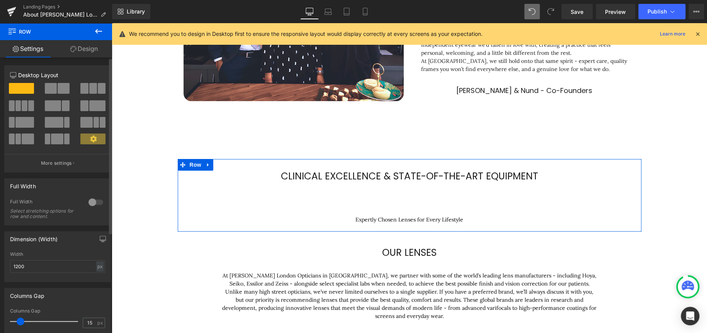
click at [54, 107] on span at bounding box center [53, 105] width 16 height 11
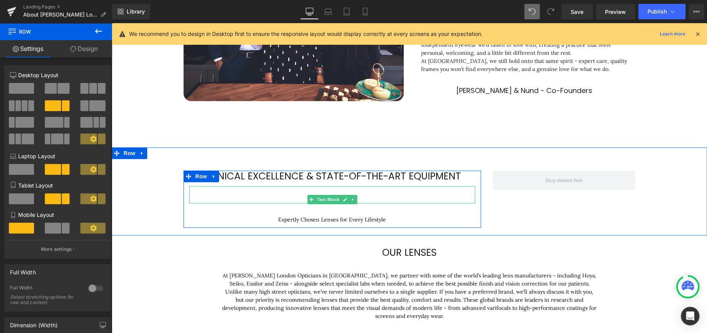
click at [337, 189] on div at bounding box center [332, 194] width 286 height 17
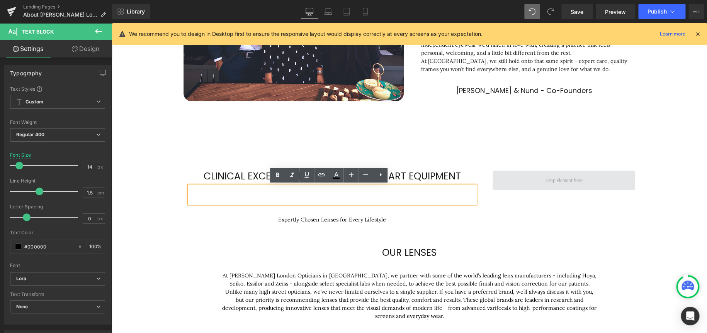
click at [600, 184] on span at bounding box center [564, 180] width 143 height 19
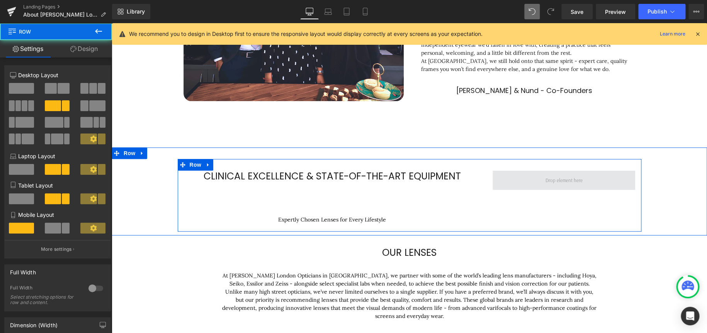
click at [556, 175] on span at bounding box center [563, 180] width 43 height 12
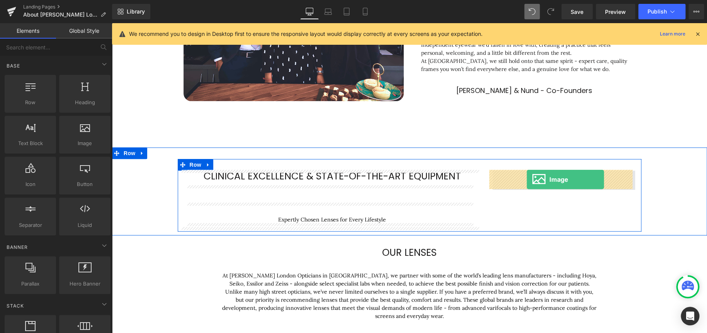
drag, startPoint x: 195, startPoint y: 158, endPoint x: 527, endPoint y: 180, distance: 332.2
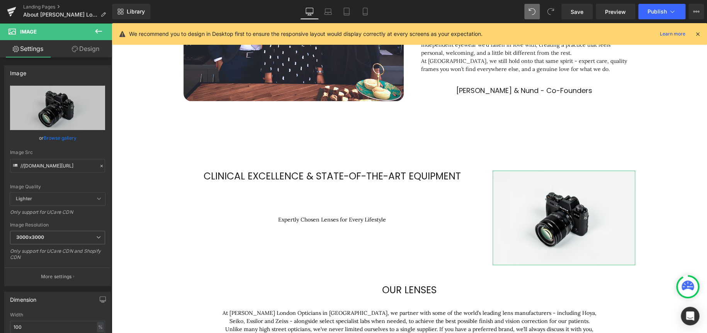
click at [90, 51] on link "Design" at bounding box center [86, 48] width 56 height 17
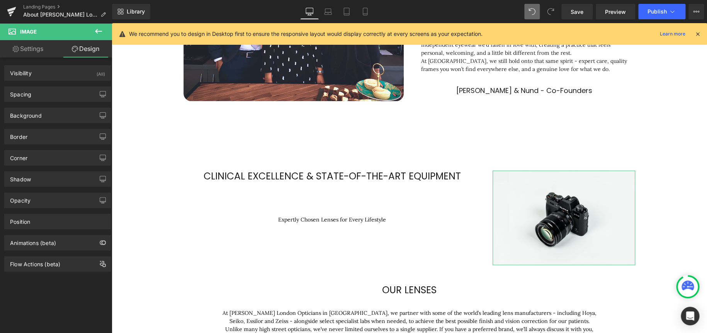
click at [13, 49] on icon at bounding box center [16, 49] width 6 height 6
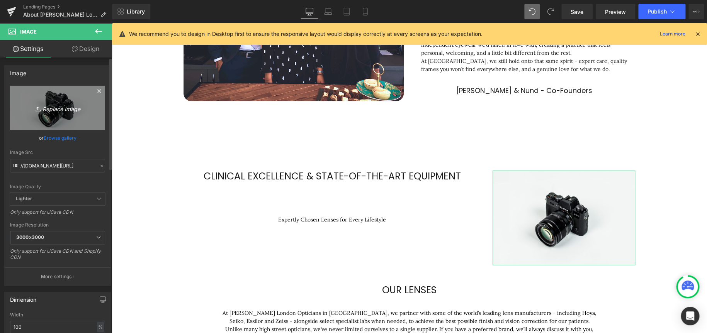
click at [46, 103] on icon "Replace Image" at bounding box center [58, 108] width 62 height 10
click at [65, 107] on icon "Replace Image" at bounding box center [58, 108] width 62 height 10
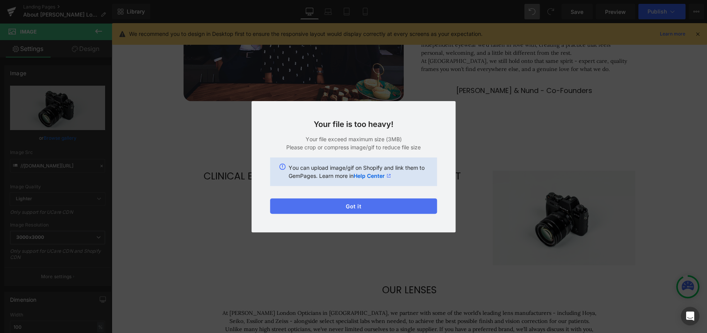
click at [338, 206] on button "Got it" at bounding box center [353, 206] width 167 height 15
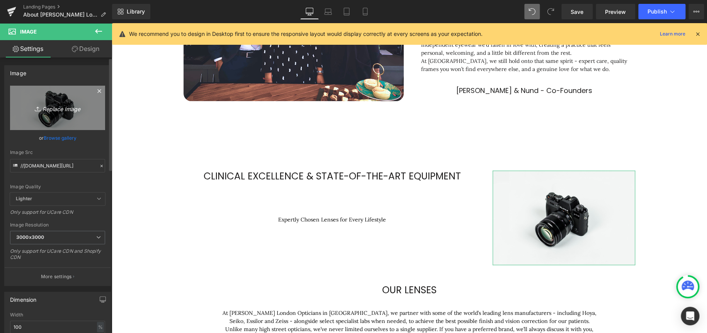
click at [60, 113] on link "Replace Image" at bounding box center [57, 108] width 95 height 44
type input "C:\fakepath\7D8A5057-Hi_res.png"
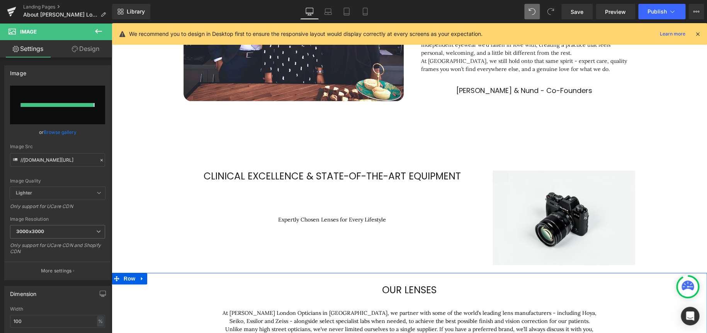
type input "https://ucarecdn.com/49282825-992b-4bec-bd43-1fe87d2b61e8/-/format/auto/-/previ…"
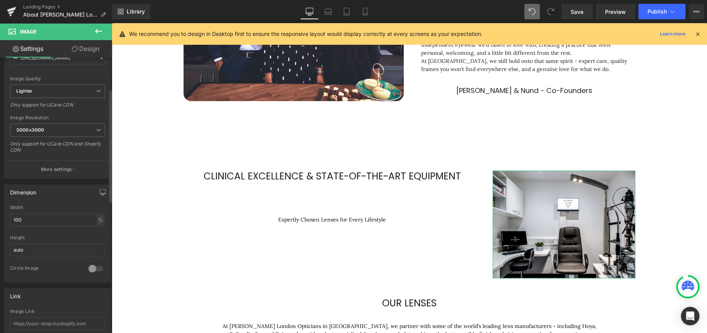
scroll to position [77, 0]
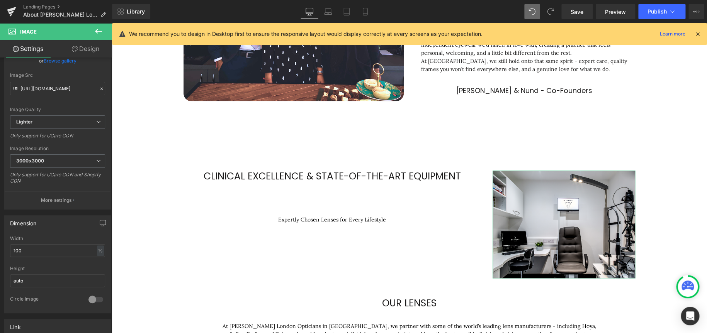
click at [88, 49] on link "Design" at bounding box center [86, 48] width 56 height 17
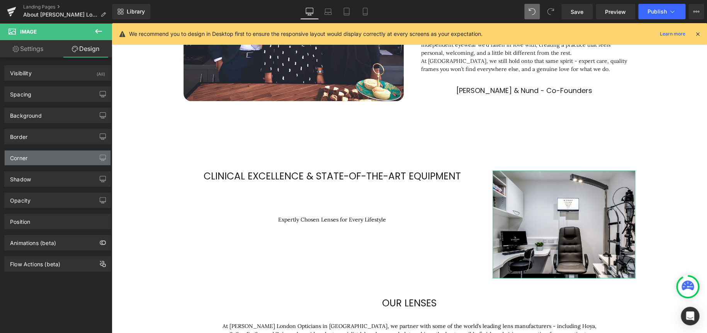
click at [46, 156] on div "Corner" at bounding box center [58, 158] width 106 height 15
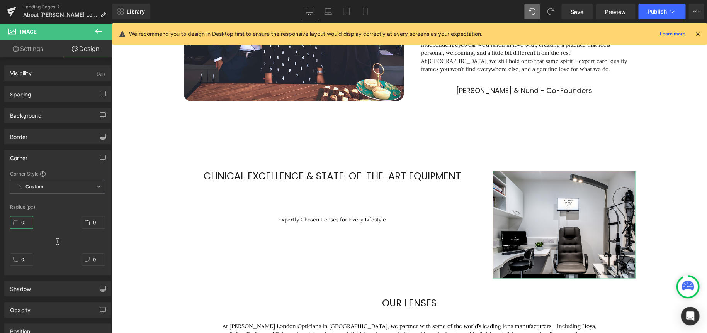
click at [18, 219] on input "0" at bounding box center [21, 222] width 23 height 13
type input "2"
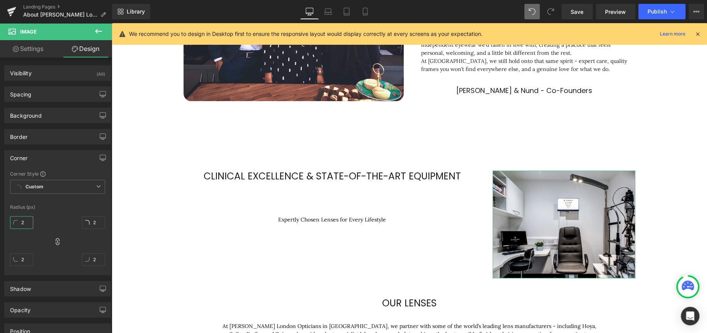
type input "20"
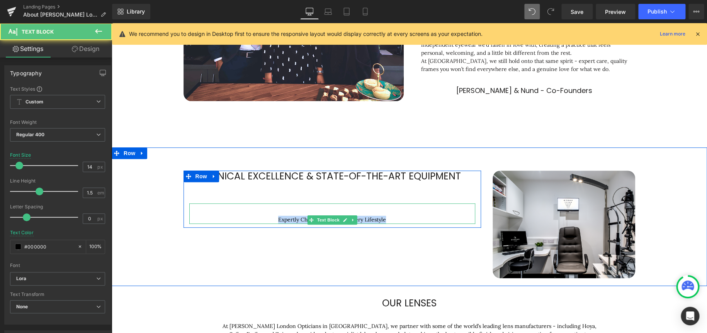
drag, startPoint x: 388, startPoint y: 220, endPoint x: 260, endPoint y: 221, distance: 127.9
click at [258, 221] on p "Expertly Chosen Lenses for Every Lifestyle" at bounding box center [332, 220] width 286 height 8
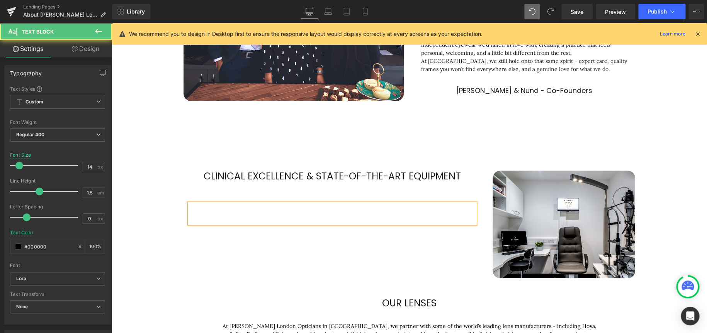
click at [338, 219] on p at bounding box center [332, 220] width 286 height 8
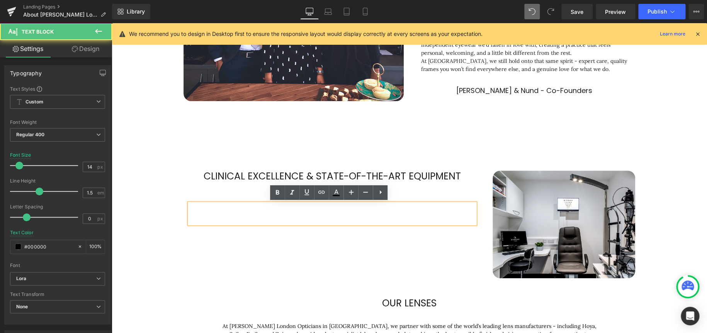
click at [267, 204] on div at bounding box center [332, 214] width 286 height 20
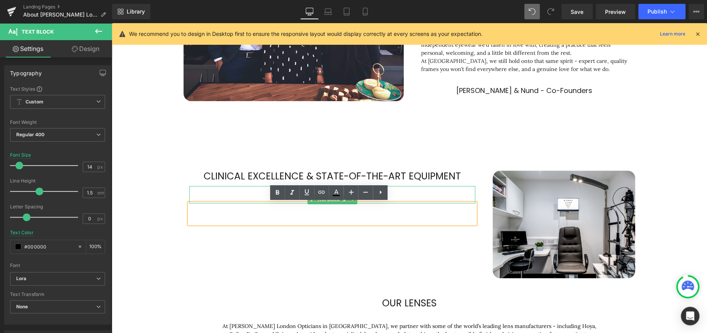
click at [239, 199] on p at bounding box center [332, 200] width 286 height 8
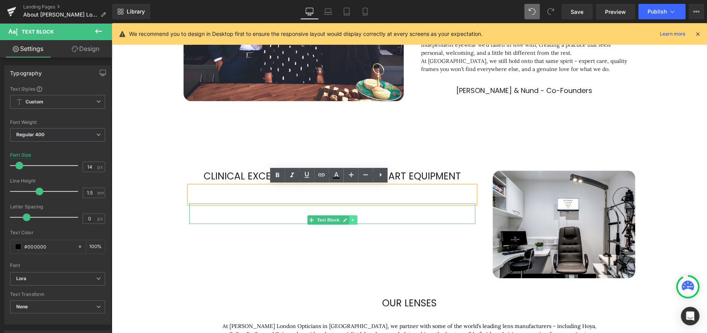
click at [352, 219] on icon at bounding box center [352, 220] width 1 height 3
click at [357, 219] on link at bounding box center [357, 220] width 8 height 9
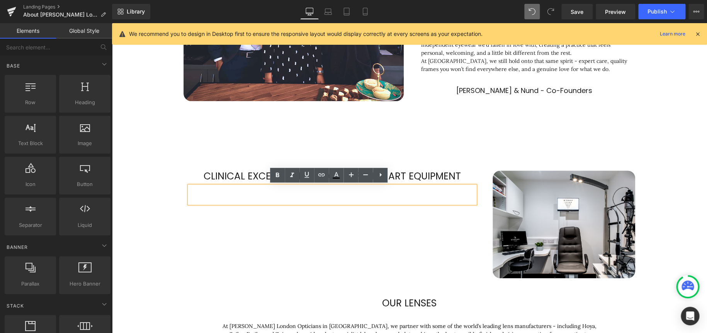
click at [335, 196] on p at bounding box center [332, 200] width 286 height 8
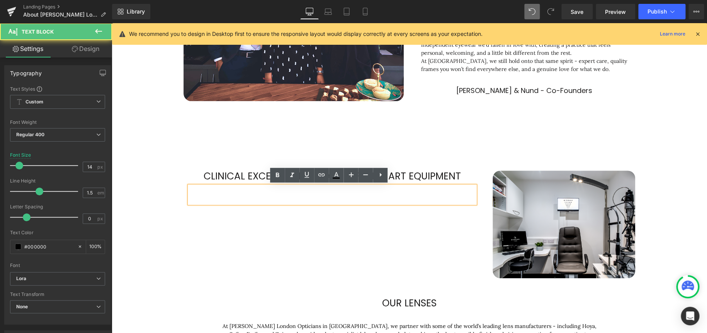
click at [241, 247] on div "CLINICAL EXCELLENCE & STATE-OF-THE-ART EQUIPMENT Heading Text Block Row Image R…" at bounding box center [410, 220] width 464 height 123
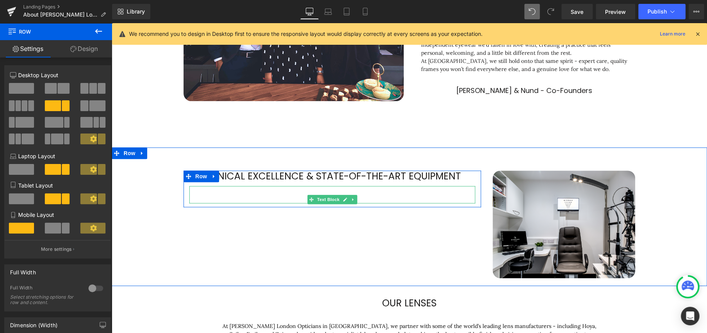
click at [285, 196] on p at bounding box center [332, 200] width 286 height 8
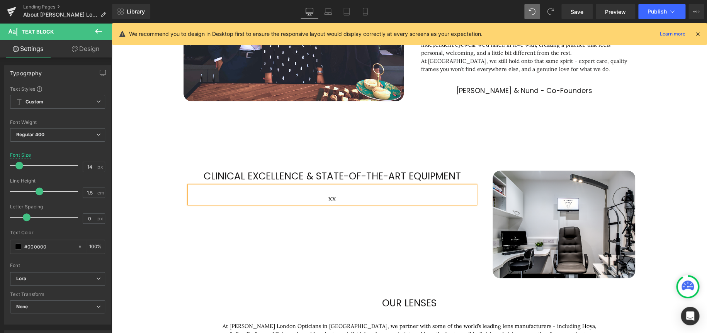
click at [668, 185] on div "CLINICAL EXCELLENCE & STATE-OF-THE-ART EQUIPMENT Heading XX Text Block Row Imag…" at bounding box center [409, 220] width 595 height 123
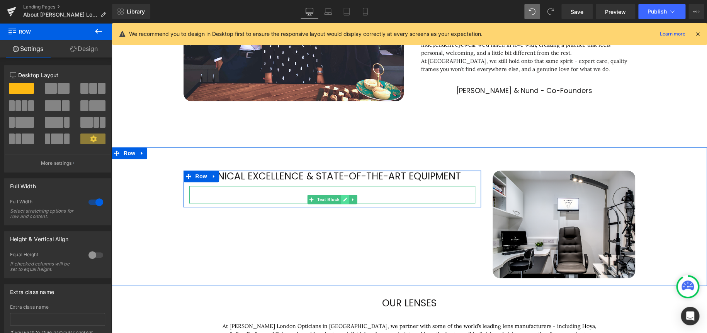
click at [343, 201] on icon at bounding box center [345, 200] width 4 height 4
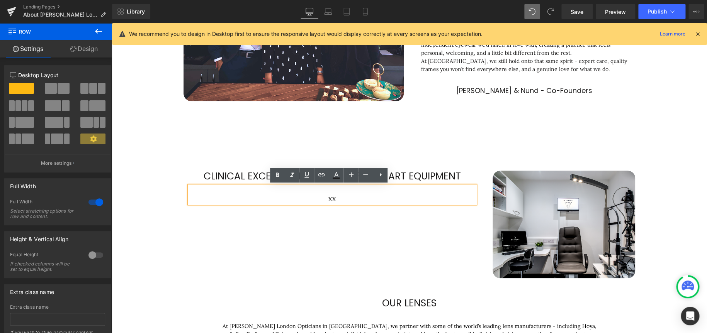
click at [332, 199] on p "XX" at bounding box center [332, 200] width 286 height 8
click at [335, 199] on p "XX" at bounding box center [332, 200] width 286 height 8
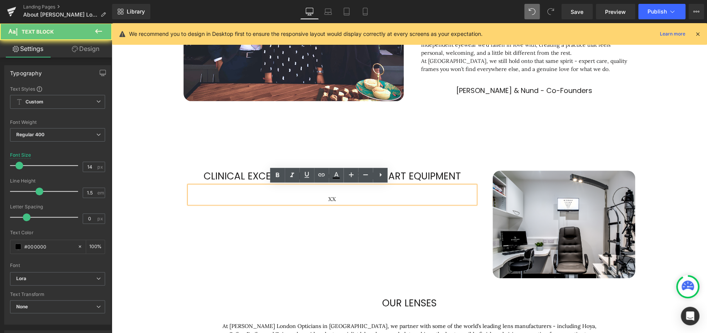
click at [335, 199] on p "XX" at bounding box center [332, 200] width 286 height 8
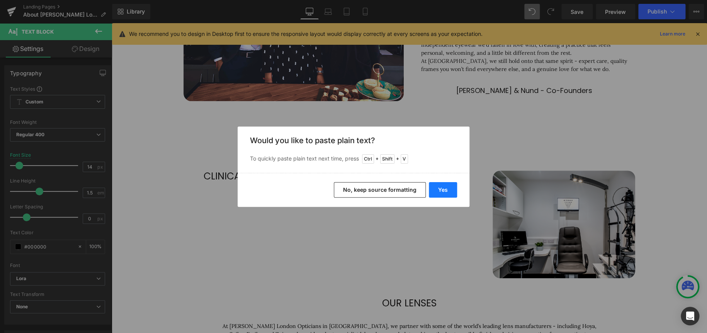
click at [447, 192] on button "Yes" at bounding box center [443, 189] width 28 height 15
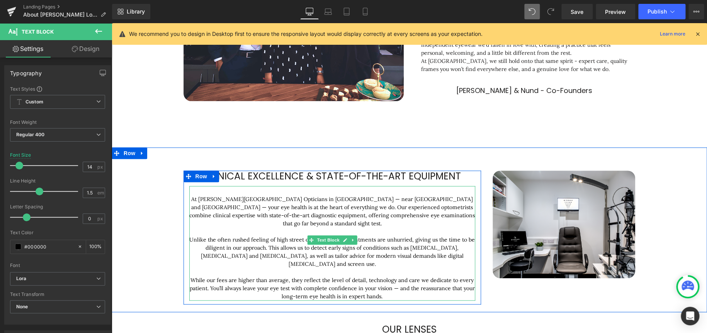
click at [297, 197] on p "At Chakshu London Opticians in Camden — near Primrose Hill and Regent’s Park — …" at bounding box center [332, 212] width 286 height 32
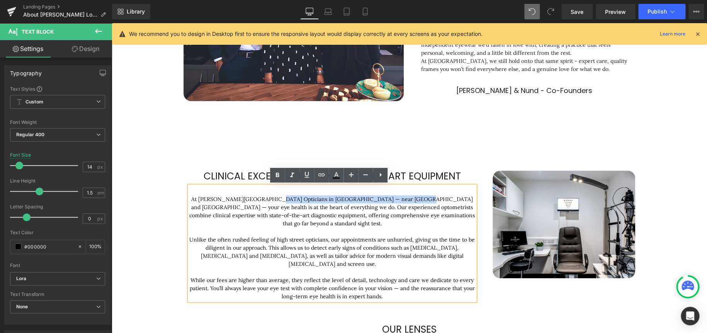
drag, startPoint x: 262, startPoint y: 199, endPoint x: 394, endPoint y: 200, distance: 131.4
click at [394, 200] on p "At Chakshu London Opticians in Camden — near Primrose Hill and Regent’s Park — …" at bounding box center [332, 212] width 286 height 32
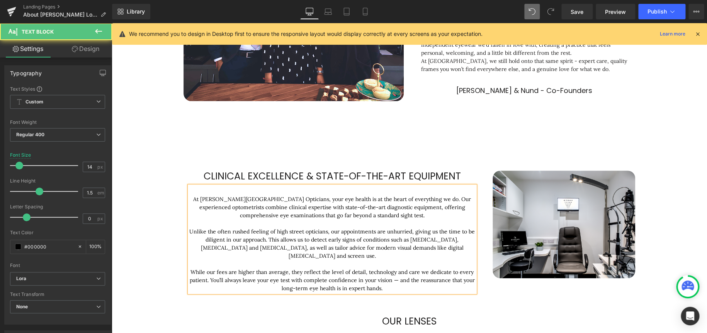
click at [364, 206] on p "At Chakshu London Opticians, your eye health is at the heart of everything we d…" at bounding box center [332, 208] width 286 height 24
click at [438, 219] on p "At Chakshu London Opticians, your eye health is at the heart of everything we d…" at bounding box center [332, 208] width 286 height 24
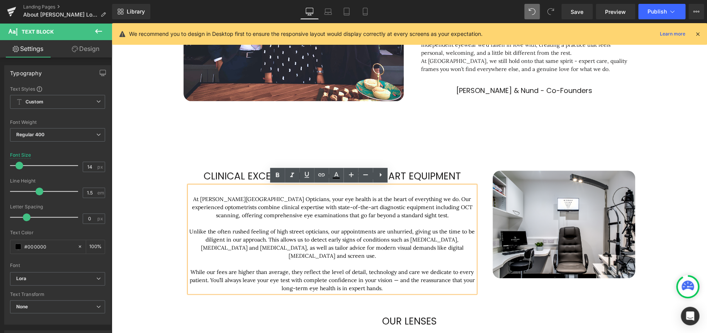
click at [435, 208] on p "At Chakshu London Opticians, your eye health is at the heart of everything we d…" at bounding box center [332, 208] width 286 height 24
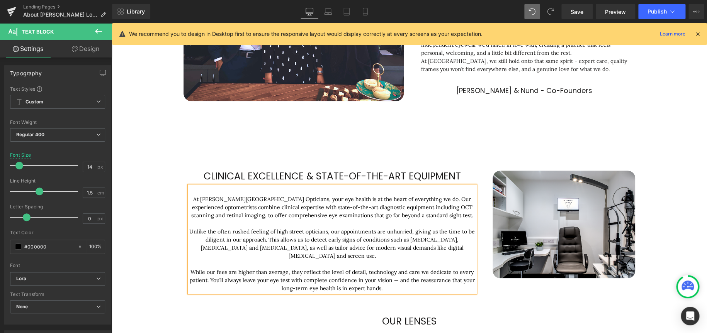
click at [459, 221] on p at bounding box center [332, 224] width 286 height 8
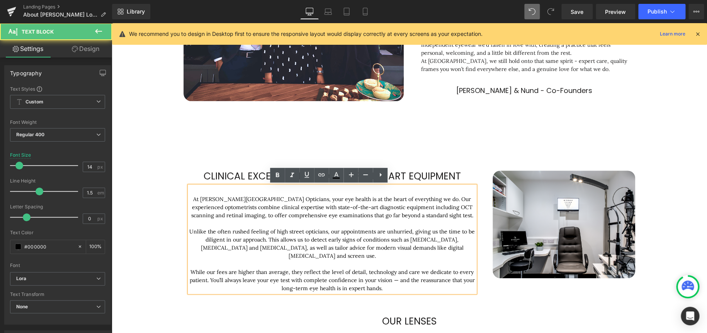
click at [457, 218] on p "At Chakshu London Opticians, your eye health is at the heart of everything we d…" at bounding box center [332, 208] width 286 height 24
click at [394, 270] on p "While our fees are higher than average, they reflect the level of detail, techn…" at bounding box center [332, 281] width 286 height 24
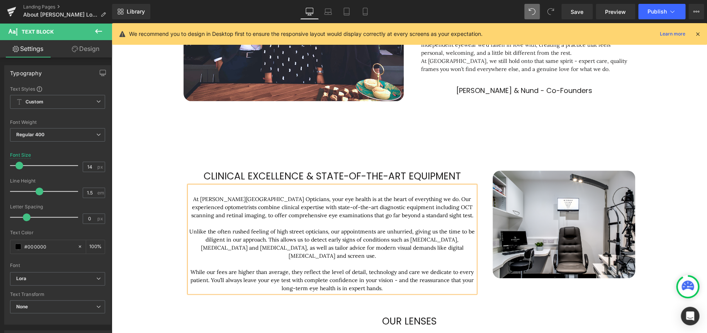
click at [413, 280] on p "While our fees are higher than average, they reflect the level of detail, techn…" at bounding box center [332, 281] width 286 height 24
drag, startPoint x: 386, startPoint y: 279, endPoint x: 156, endPoint y: 202, distance: 242.6
click at [156, 202] on div "CLINICAL EXCELLENCE & STATE-OF-THE-ART EQUIPMENT Heading At Chakshu London Opti…" at bounding box center [409, 229] width 595 height 141
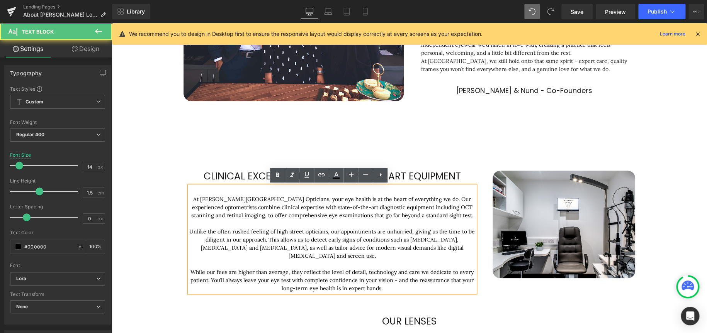
copy div "At Chakshu London Opticians, your eye health is at the heart of everything we d…"
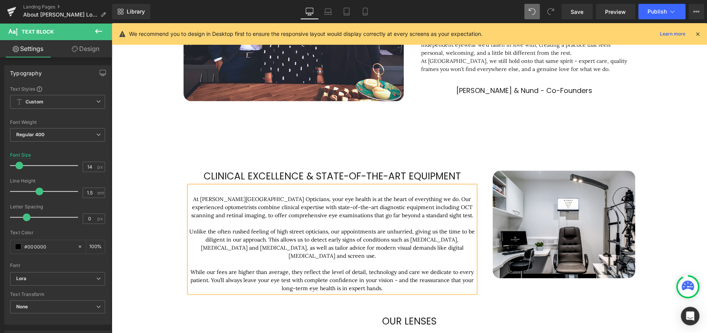
click at [398, 284] on p "While our fees are higher than average, they reflect the level of detail, techn…" at bounding box center [332, 281] width 286 height 24
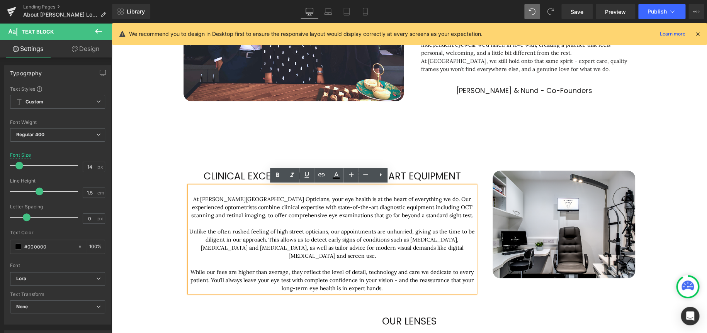
click at [392, 272] on p "While our fees are higher than average, they reflect the level of detail, techn…" at bounding box center [332, 281] width 286 height 24
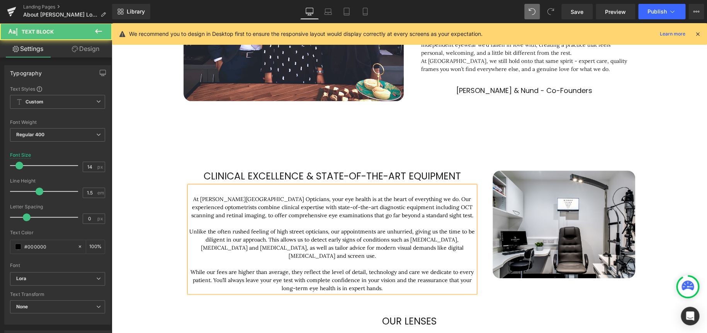
click at [416, 281] on p "While our fees are higher than average, they reflect the level of detail, techn…" at bounding box center [332, 281] width 286 height 24
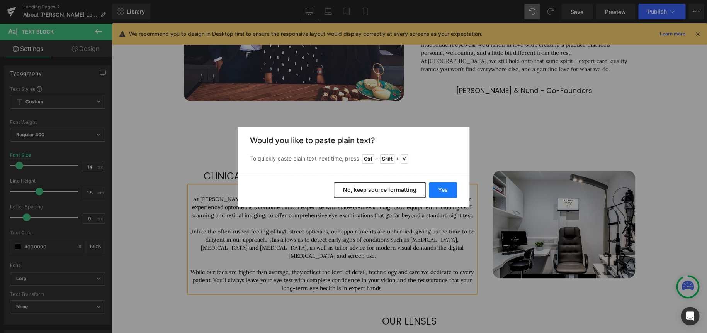
click at [447, 185] on button "Yes" at bounding box center [443, 189] width 28 height 15
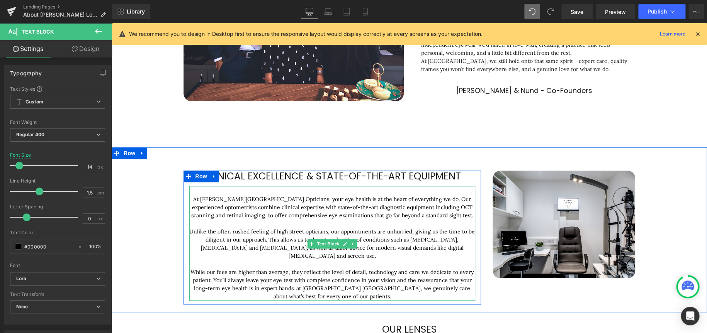
click at [291, 280] on p "While our fees are higher than average, they reflect the level of detail, techn…" at bounding box center [332, 285] width 286 height 32
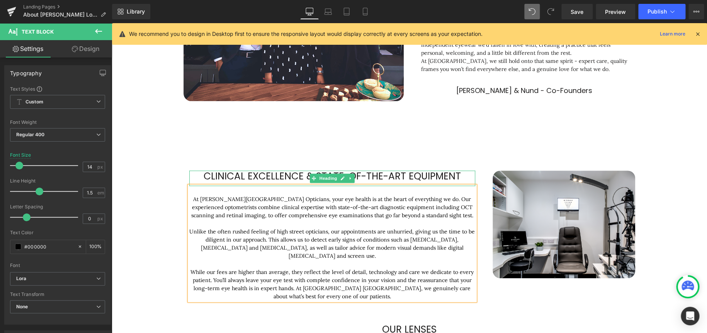
click at [452, 181] on span "CLINICAL EXCELLENCE & STATE-OF-THE-ART EQUIPMENT" at bounding box center [332, 177] width 257 height 14
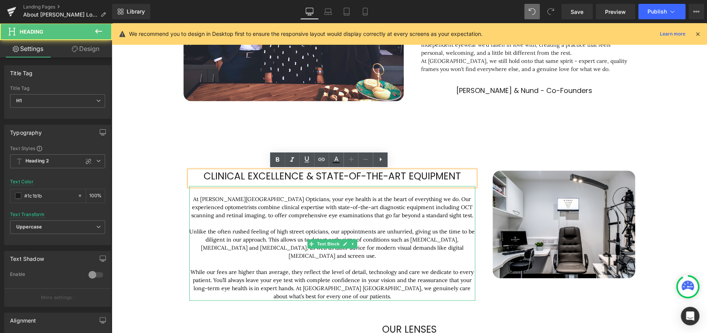
click at [344, 197] on p "At Chakshu London Opticians, your eye health is at the heart of everything we d…" at bounding box center [332, 208] width 286 height 24
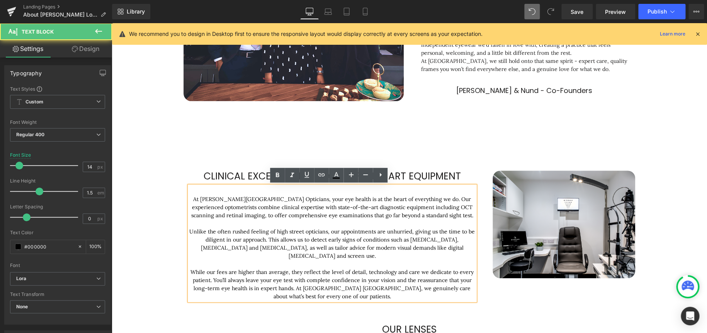
click at [360, 186] on div "At Chakshu London Opticians, your eye health is at the heart of everything we d…" at bounding box center [332, 243] width 286 height 115
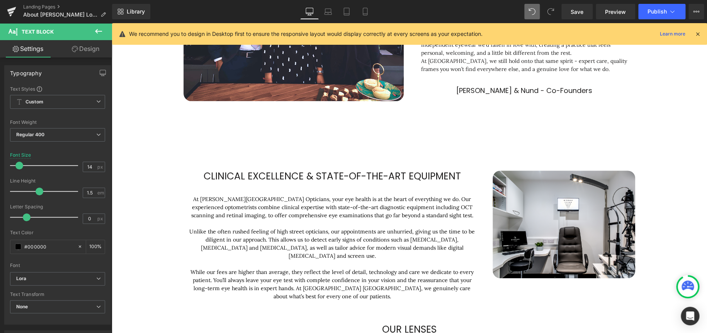
drag, startPoint x: 94, startPoint y: 51, endPoint x: 58, endPoint y: 131, distance: 87.7
click at [94, 51] on link "Design" at bounding box center [86, 48] width 56 height 17
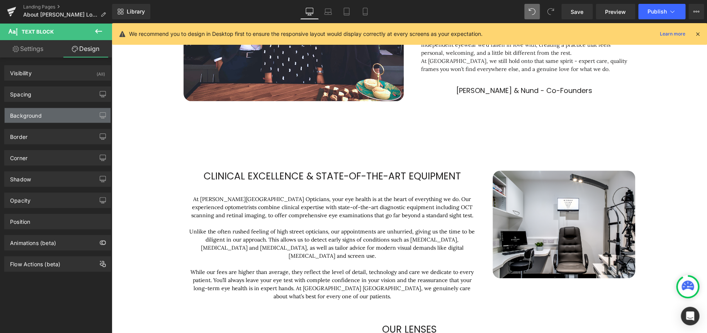
type input "0"
type input "24"
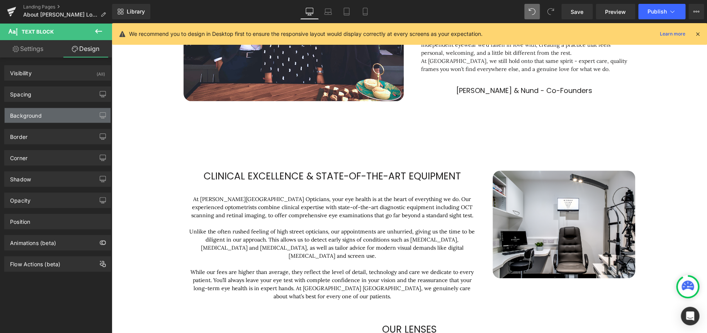
type input "0"
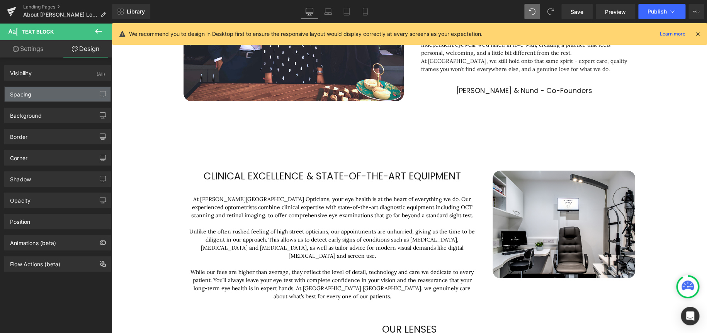
click at [55, 92] on div "Spacing" at bounding box center [58, 94] width 106 height 15
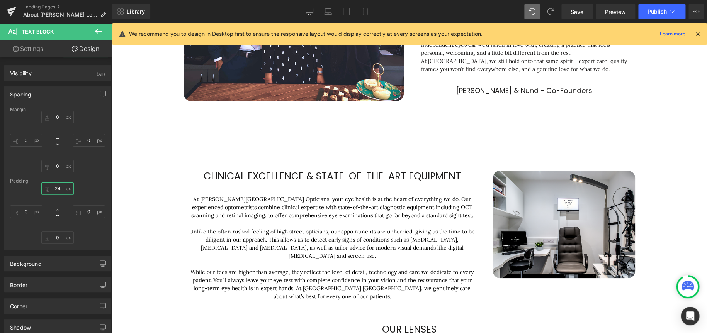
click at [59, 189] on input "24" at bounding box center [57, 188] width 32 height 13
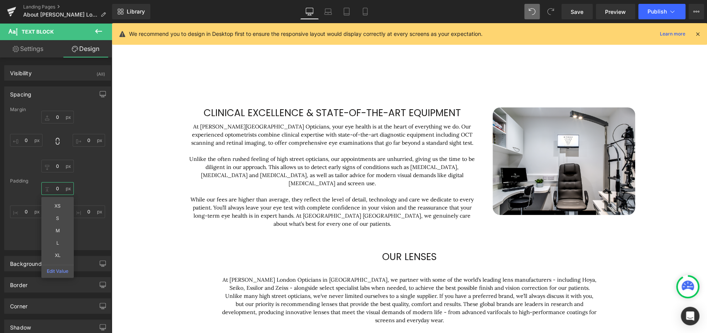
scroll to position [303, 0]
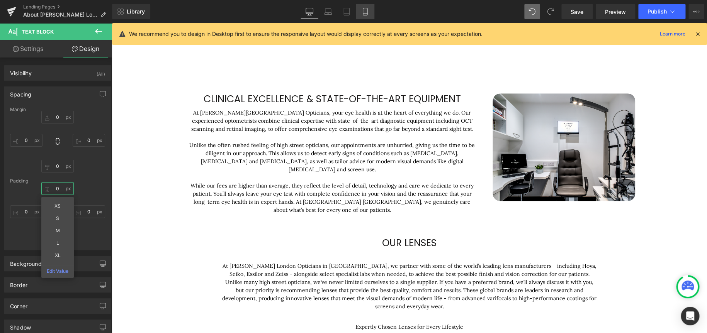
type input "0"
click at [368, 13] on icon at bounding box center [365, 12] width 8 height 8
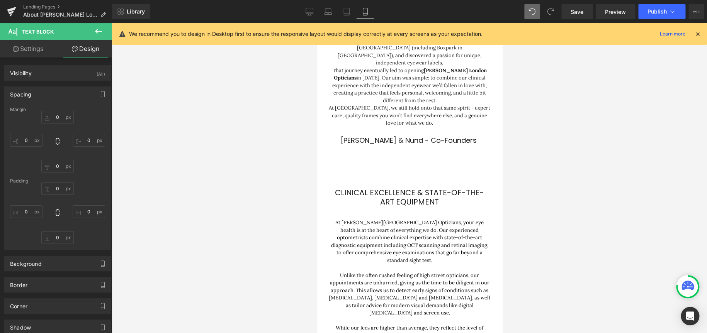
type input "0"
type input "21"
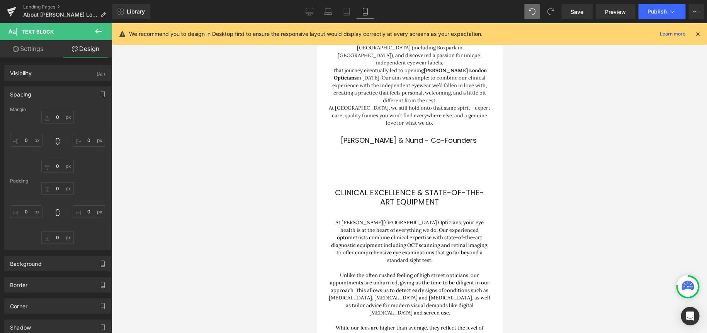
type input "0"
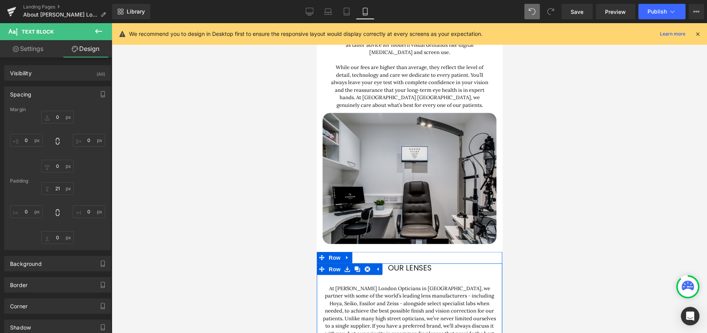
scroll to position [531, 0]
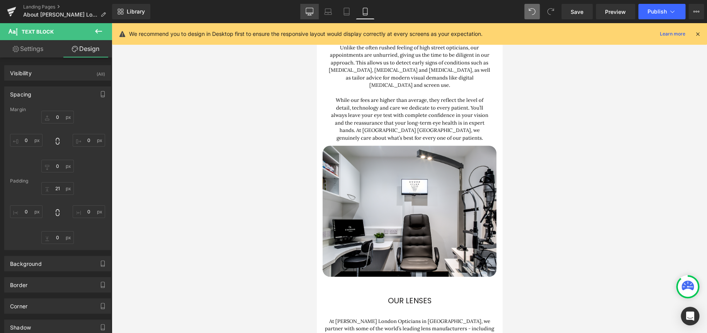
drag, startPoint x: 311, startPoint y: 10, endPoint x: 294, endPoint y: 133, distance: 124.4
click at [311, 10] on icon at bounding box center [310, 12] width 8 height 8
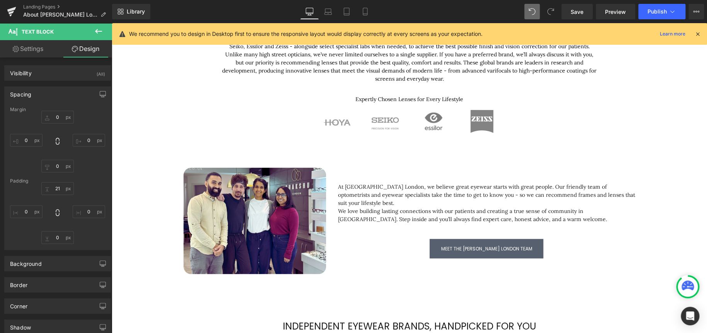
type input "0"
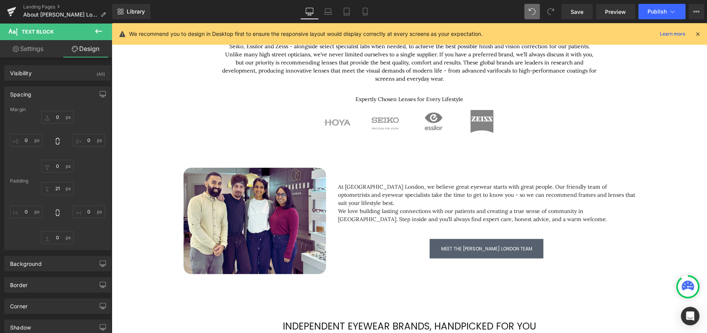
type input "0"
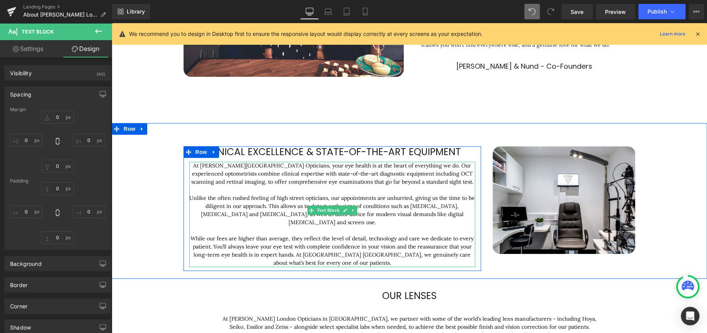
scroll to position [245, 0]
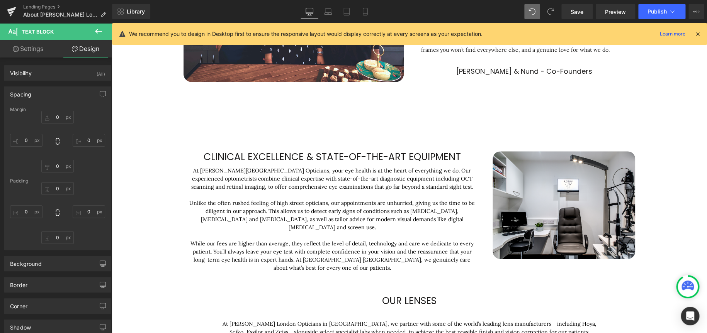
click at [103, 31] on icon at bounding box center [98, 31] width 9 height 9
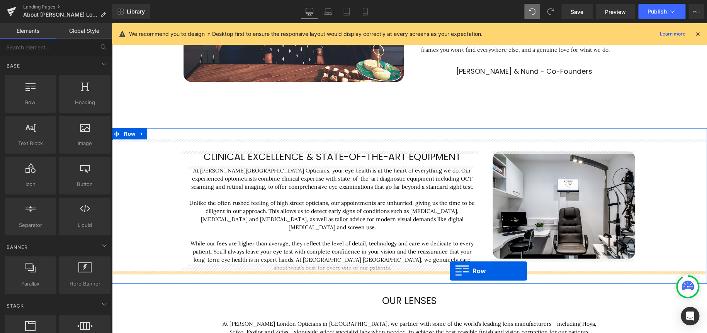
drag, startPoint x: 150, startPoint y: 113, endPoint x: 450, endPoint y: 271, distance: 338.6
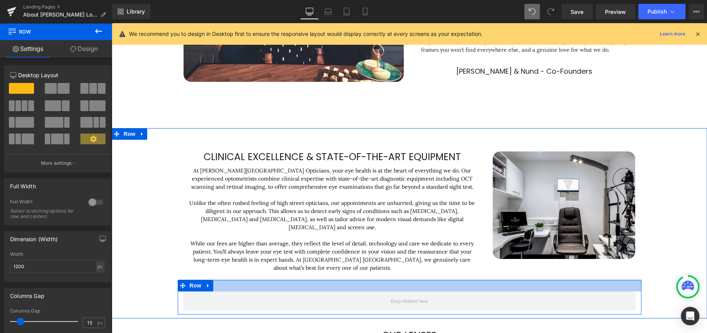
click at [380, 280] on div at bounding box center [410, 286] width 464 height 12
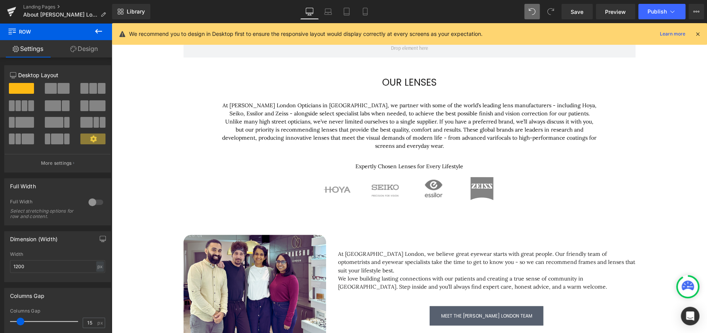
scroll to position [593, 0]
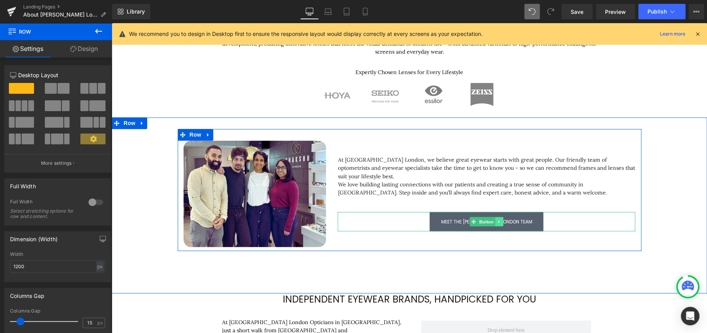
click at [497, 219] on icon at bounding box center [499, 221] width 4 height 5
click at [494, 219] on icon at bounding box center [495, 221] width 4 height 4
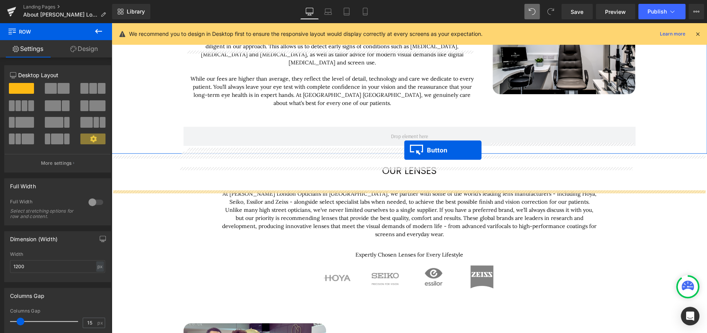
scroll to position [361, 0]
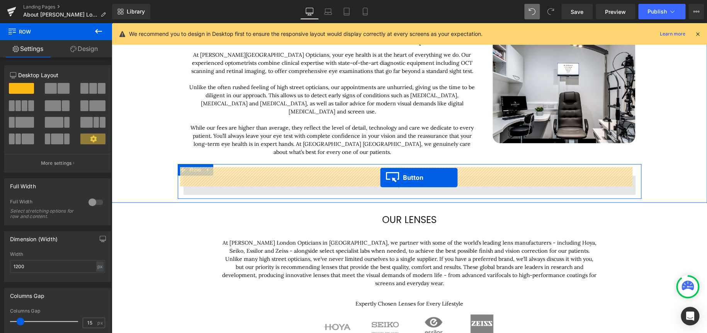
drag, startPoint x: 469, startPoint y: 222, endPoint x: 381, endPoint y: 175, distance: 99.5
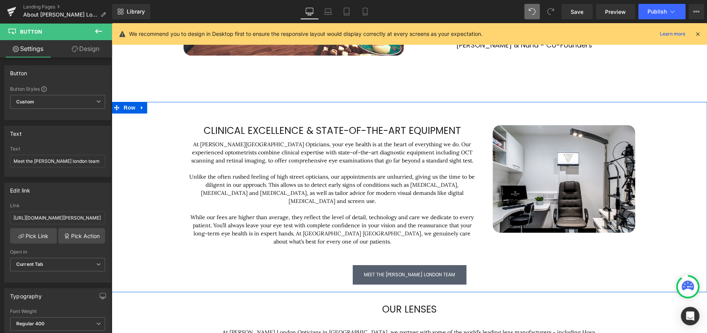
scroll to position [245, 0]
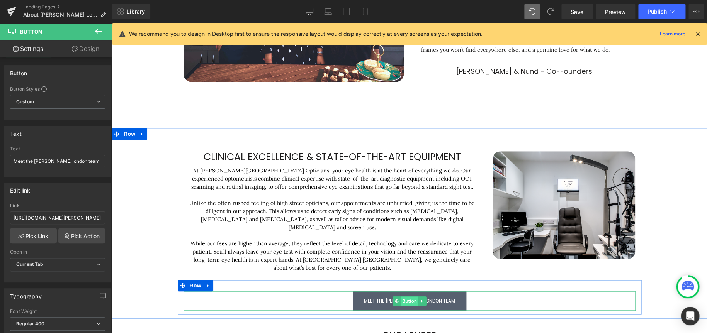
click at [405, 297] on span "Button" at bounding box center [410, 301] width 18 height 9
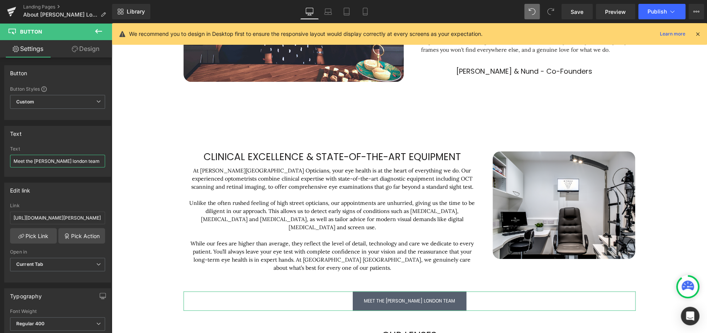
drag, startPoint x: 85, startPoint y: 161, endPoint x: -225, endPoint y: 138, distance: 311.5
click at [0, 138] on html "Button You are previewing how the will restyle your page. You can not edit Elem…" at bounding box center [353, 166] width 707 height 333
type input "read more about our services"
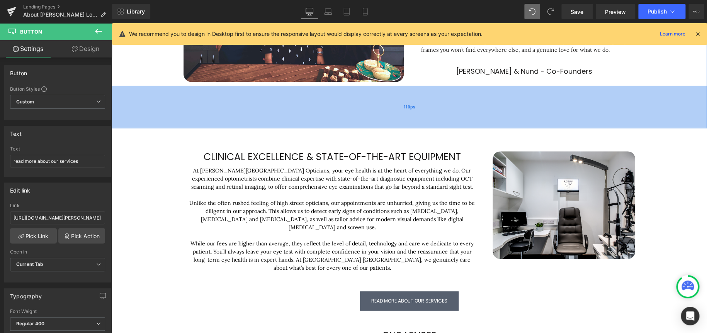
click at [277, 112] on div "110px" at bounding box center [409, 107] width 595 height 43
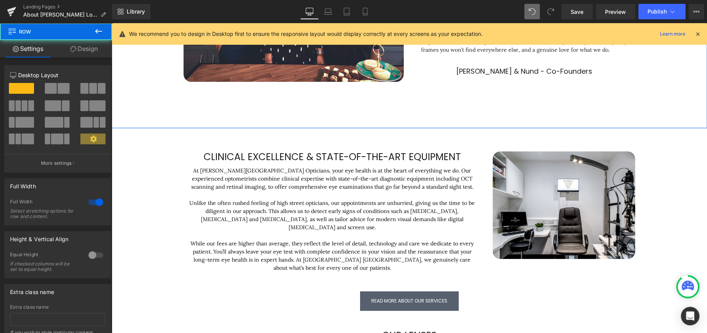
click at [80, 49] on link "Design" at bounding box center [84, 48] width 56 height 17
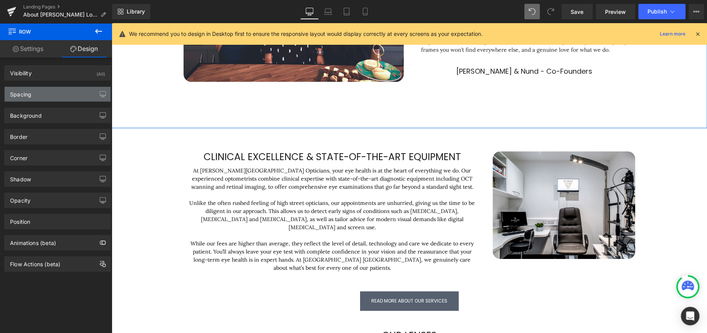
click at [51, 94] on div "Spacing" at bounding box center [58, 94] width 106 height 15
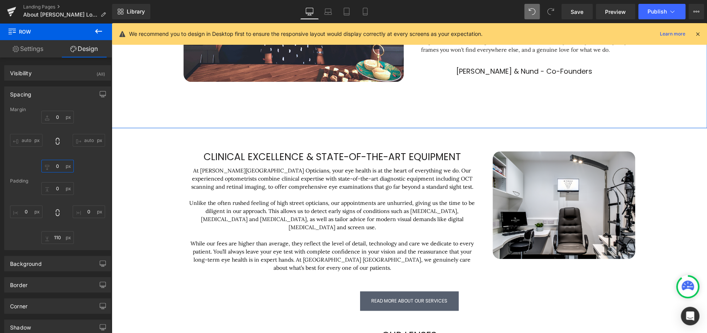
click at [58, 169] on input "0" at bounding box center [57, 166] width 32 height 13
click at [93, 173] on div "Margin 0px 0 auto auto 0px 0 XS S M L XL Edit Value auto auto Padding 0px 0 0px…" at bounding box center [58, 178] width 106 height 143
click at [59, 185] on input "0" at bounding box center [57, 188] width 32 height 13
click at [60, 185] on input "0" at bounding box center [57, 188] width 32 height 13
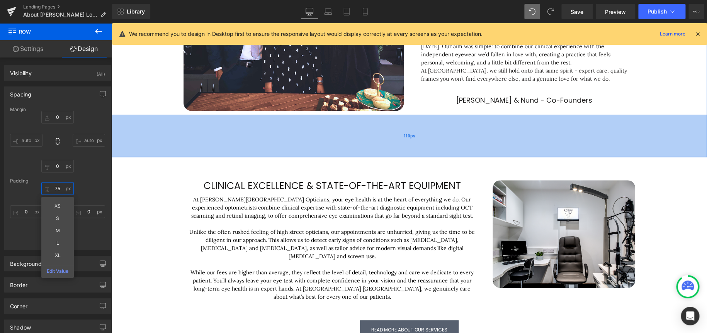
click at [405, 137] on span "110px" at bounding box center [410, 136] width 12 height 8
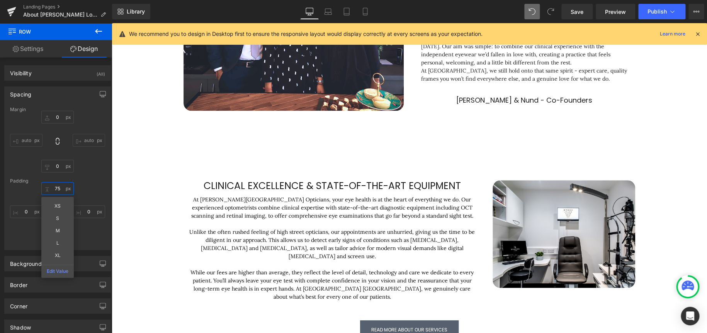
type input "75"
type input "0"
type input "75"
type input "0"
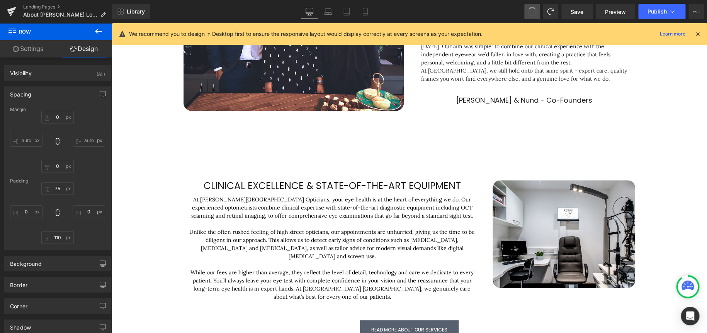
type input "110"
type input "0"
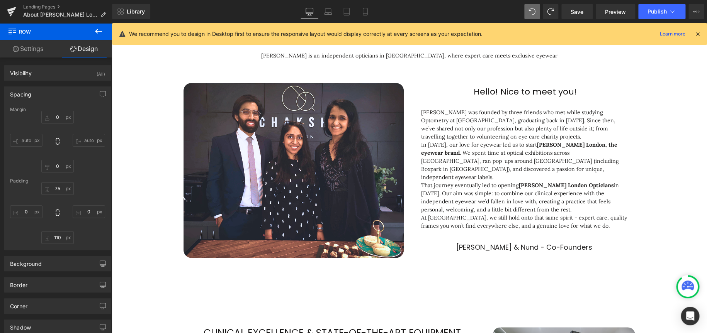
scroll to position [0, 0]
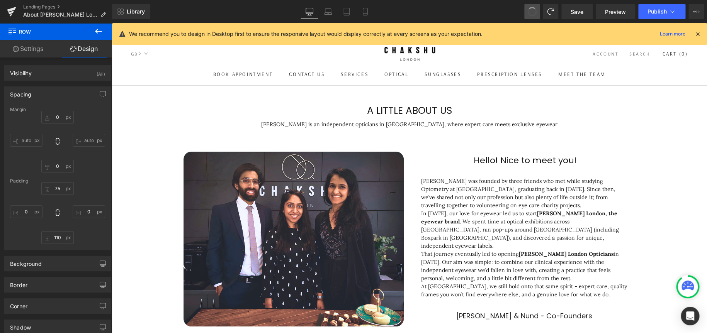
type input "0"
type input "110"
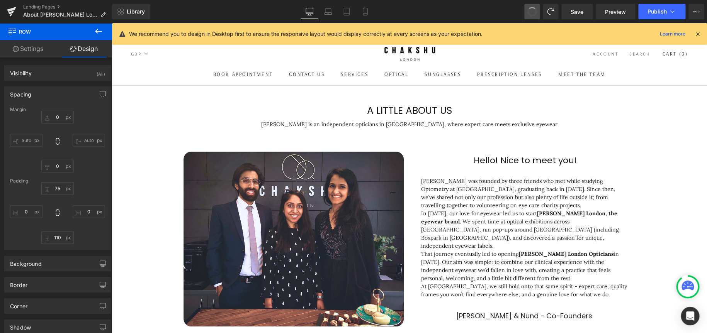
type input "0"
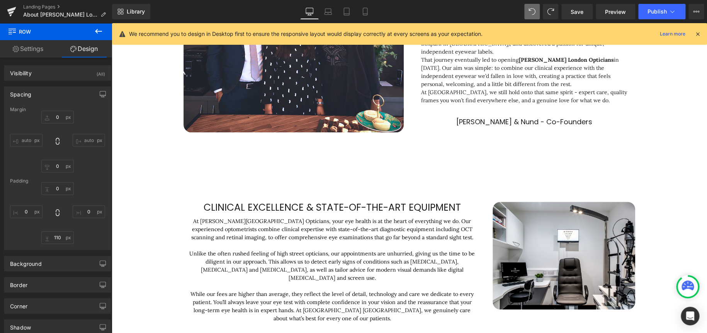
scroll to position [232, 0]
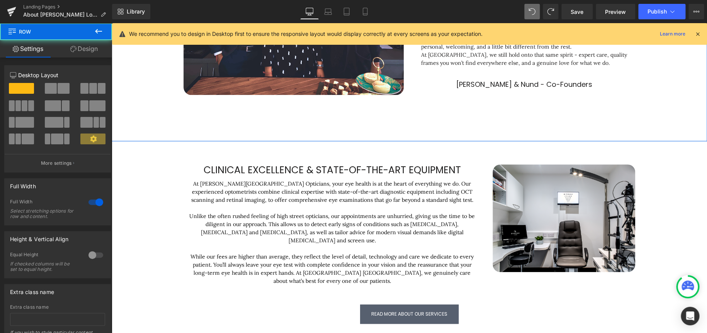
click at [80, 46] on link "Design" at bounding box center [84, 48] width 56 height 17
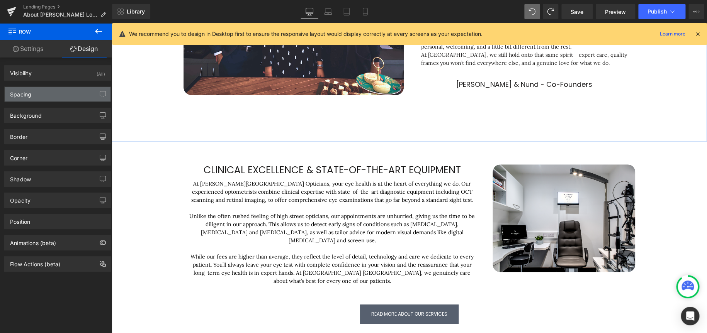
click at [56, 99] on div "Spacing" at bounding box center [58, 94] width 106 height 15
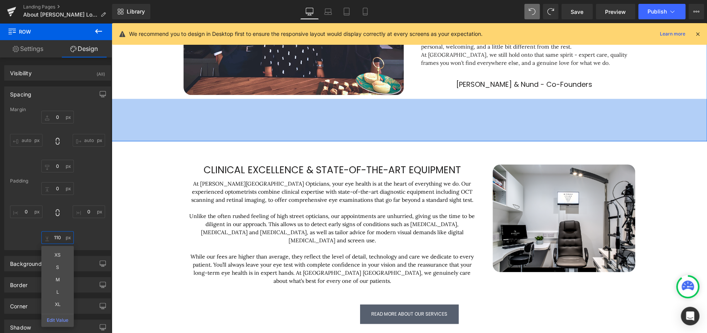
click at [55, 238] on input "110" at bounding box center [57, 237] width 32 height 13
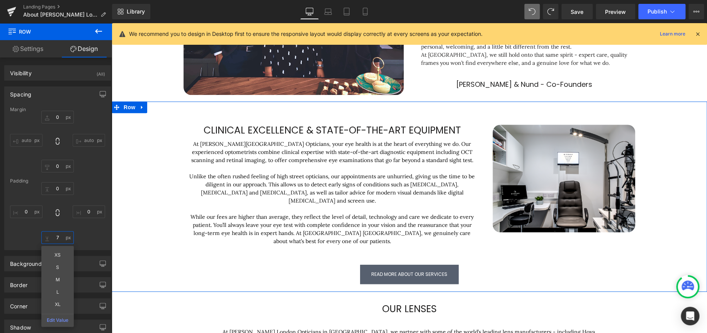
type input "70"
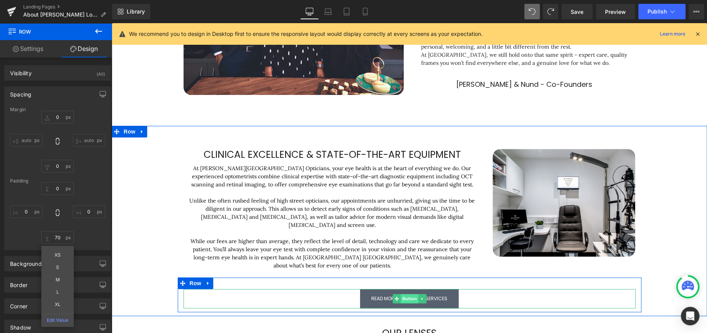
click at [406, 294] on span "Button" at bounding box center [410, 298] width 18 height 9
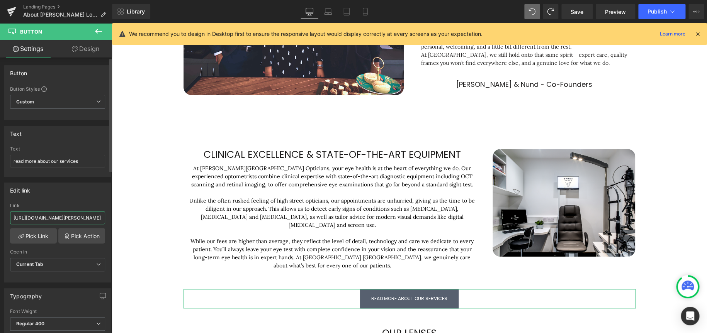
click at [32, 216] on input "https://www.chakshu.co.uk/pages/meet-the-team" at bounding box center [57, 218] width 95 height 13
paste input "https://www.chakshu.co.uk/pages/opticians-services"
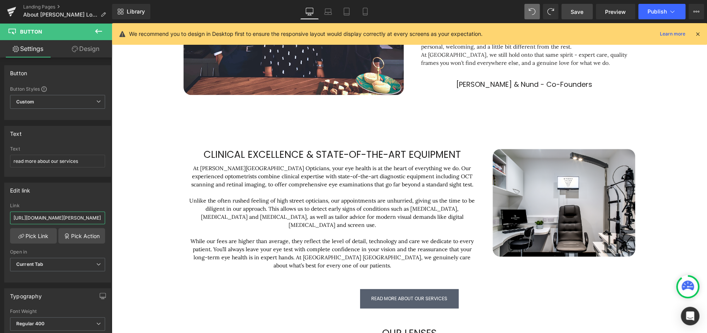
type input "https://www.chakshu.co.uk/pages/opticians-services"
click at [583, 14] on span "Save" at bounding box center [577, 12] width 13 height 8
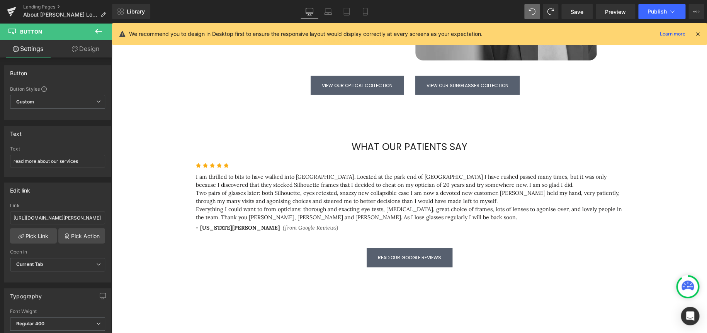
scroll to position [927, 0]
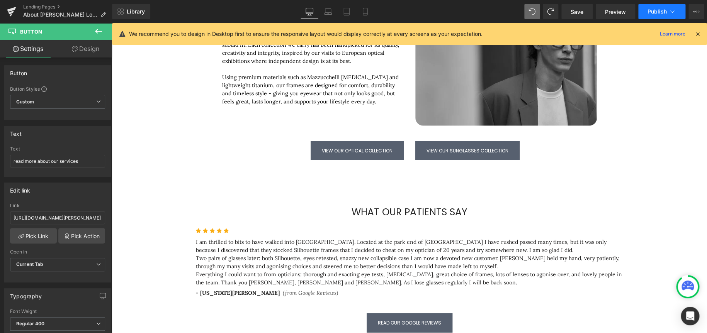
click at [662, 14] on span "Publish" at bounding box center [657, 12] width 19 height 6
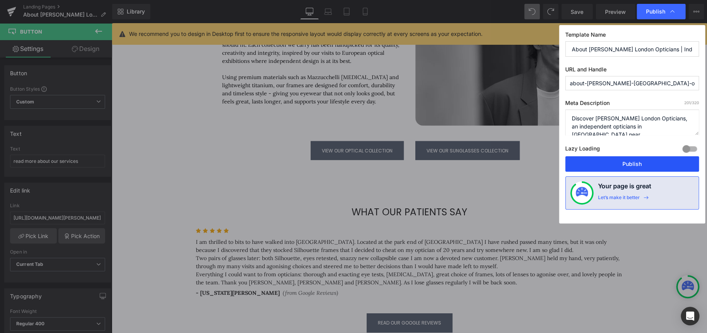
drag, startPoint x: 633, startPoint y: 159, endPoint x: 521, endPoint y: 137, distance: 113.9
click at [633, 159] on button "Publish" at bounding box center [632, 163] width 134 height 15
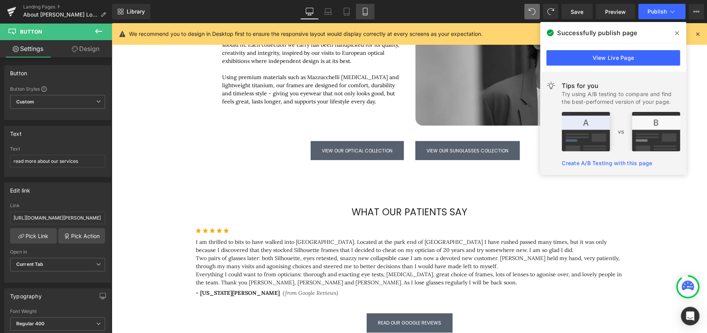
drag, startPoint x: 367, startPoint y: 12, endPoint x: 119, endPoint y: 86, distance: 259.6
click at [367, 12] on icon at bounding box center [365, 11] width 4 height 7
type input "11.2"
type input "100"
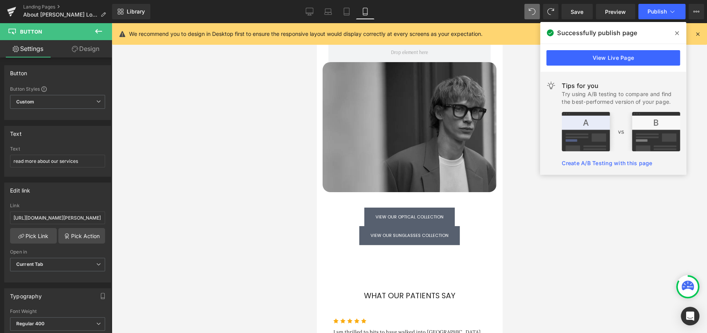
scroll to position [1431, 0]
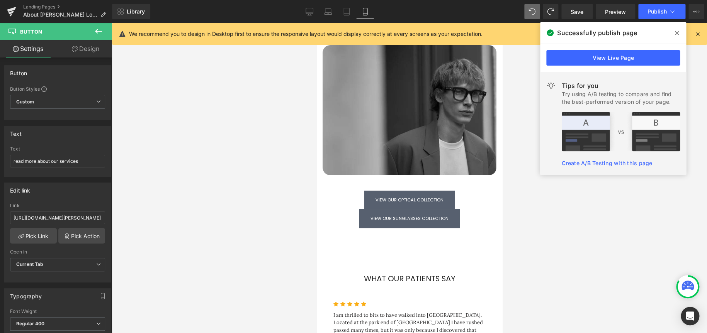
click at [83, 49] on link "Design" at bounding box center [86, 48] width 56 height 17
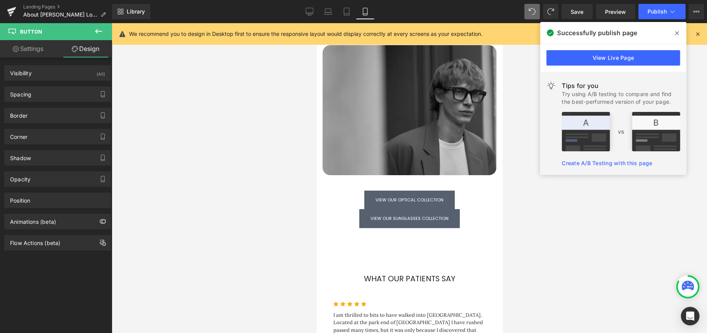
click at [100, 33] on icon at bounding box center [98, 31] width 9 height 9
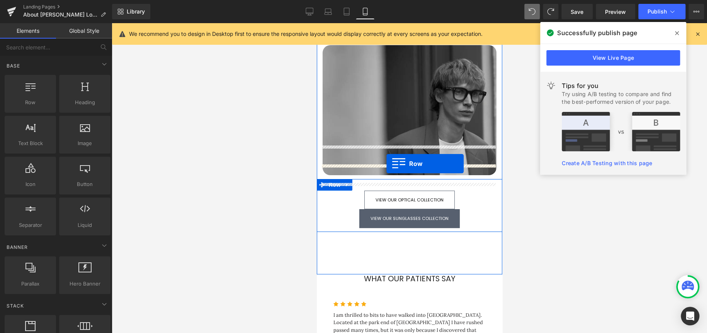
drag, startPoint x: 353, startPoint y: 118, endPoint x: 386, endPoint y: 164, distance: 56.6
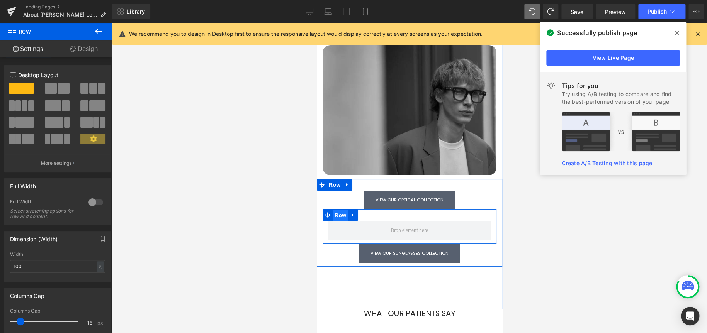
click at [333, 210] on span "Row" at bounding box center [339, 216] width 15 height 12
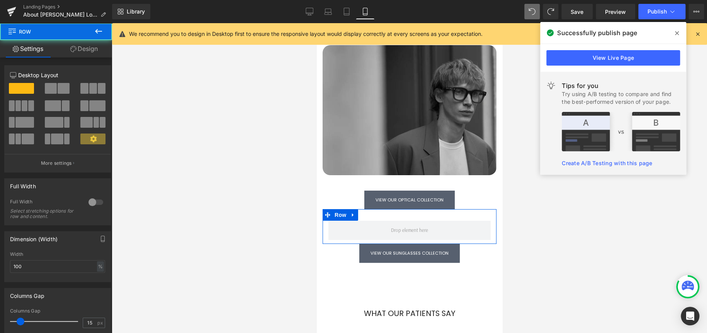
click at [87, 44] on link "Design" at bounding box center [84, 48] width 56 height 17
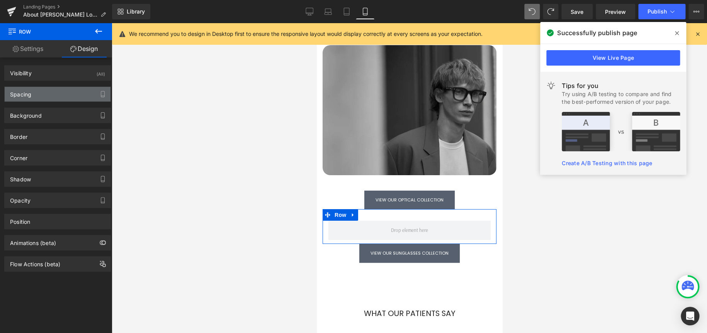
click at [23, 95] on div "Spacing" at bounding box center [20, 92] width 21 height 11
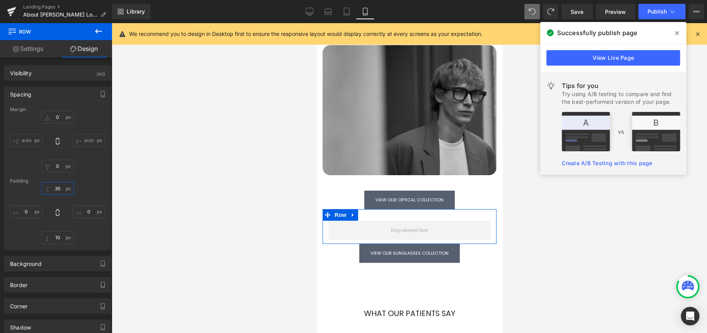
click at [56, 188] on input "30" at bounding box center [57, 188] width 32 height 13
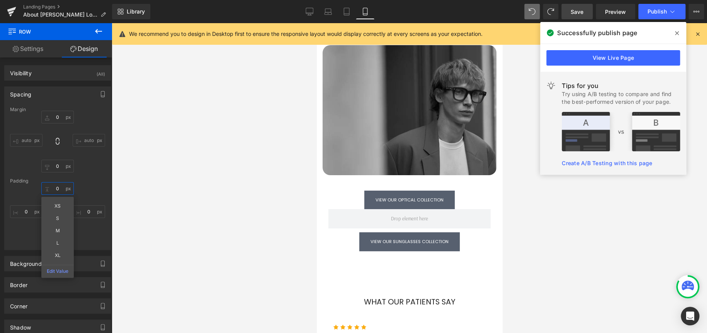
type input "0"
click at [578, 9] on span "Save" at bounding box center [577, 12] width 13 height 8
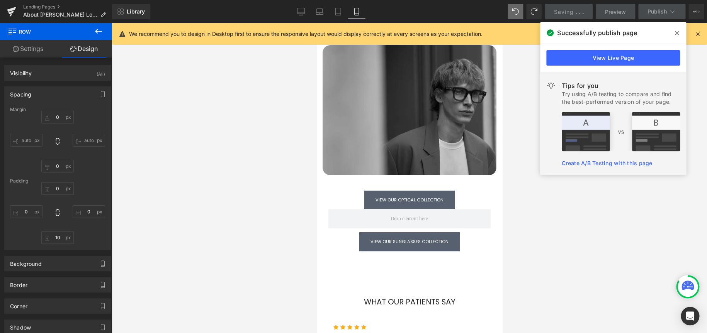
click at [676, 33] on icon at bounding box center [677, 33] width 4 height 6
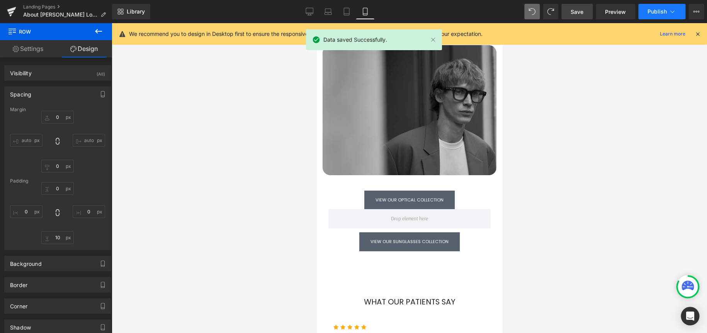
click at [661, 10] on span "Publish" at bounding box center [657, 12] width 19 height 6
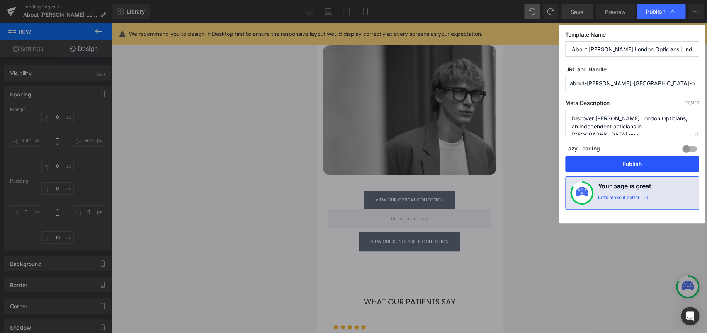
click at [656, 162] on button "Publish" at bounding box center [632, 163] width 134 height 15
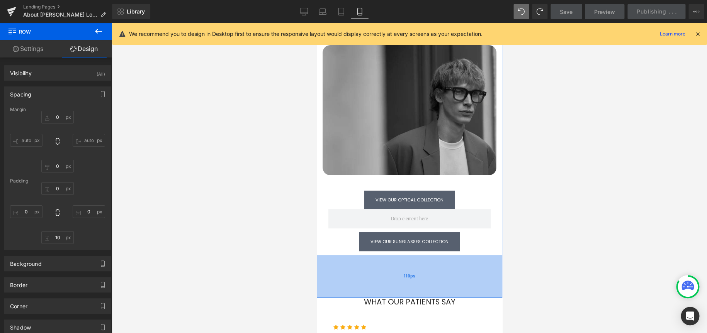
scroll to position [1508, 0]
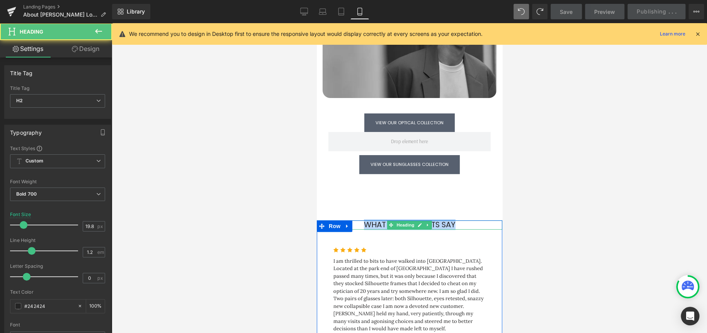
drag, startPoint x: 455, startPoint y: 181, endPoint x: 358, endPoint y: 181, distance: 96.6
click at [358, 221] on h2 "What Our Patients Say" at bounding box center [408, 225] width 185 height 9
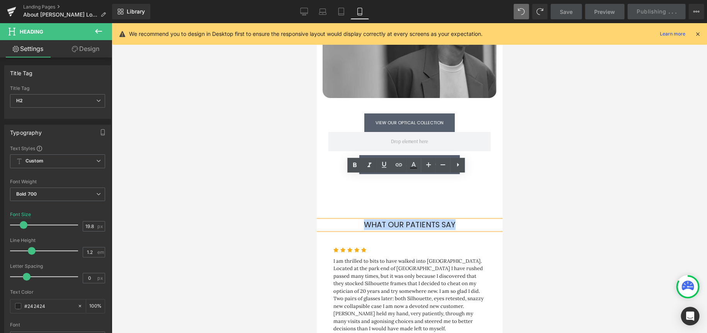
copy span "What Our Patients Say"
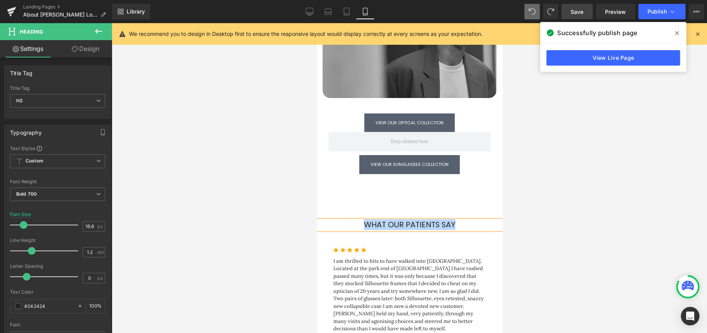
paste div
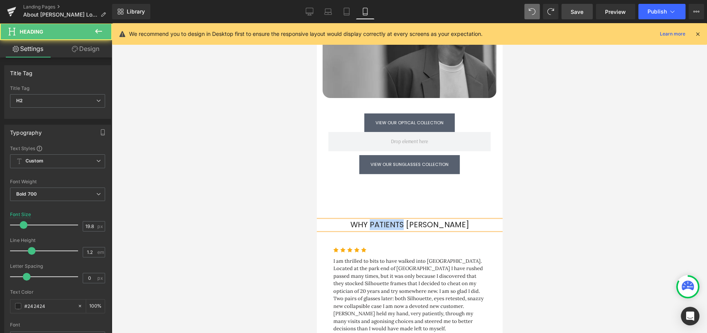
drag, startPoint x: 395, startPoint y: 180, endPoint x: 364, endPoint y: 183, distance: 31.4
click at [364, 219] on span "Why Patients Choose Chakshu" at bounding box center [409, 224] width 119 height 11
click at [466, 221] on h2 "Why Choose Chakshu" at bounding box center [408, 225] width 185 height 9
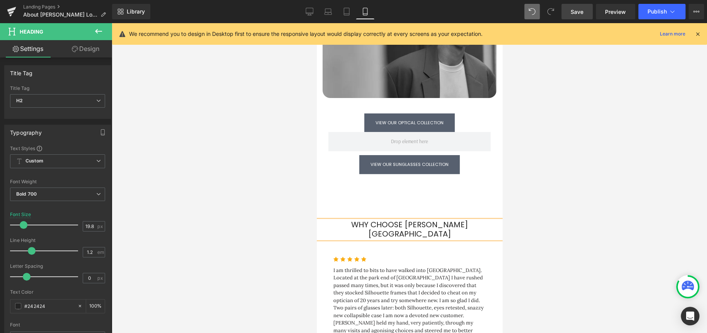
click at [536, 180] on div at bounding box center [409, 178] width 595 height 310
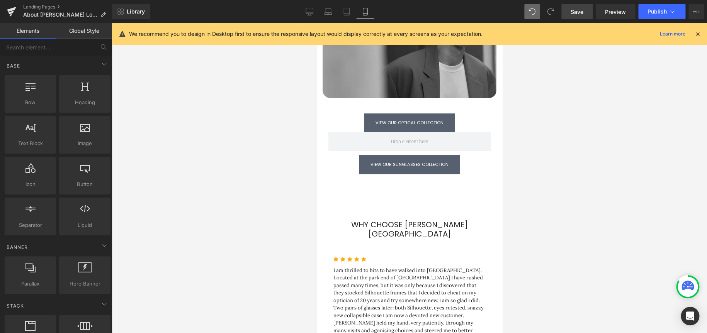
click at [582, 7] on link "Save" at bounding box center [576, 11] width 31 height 15
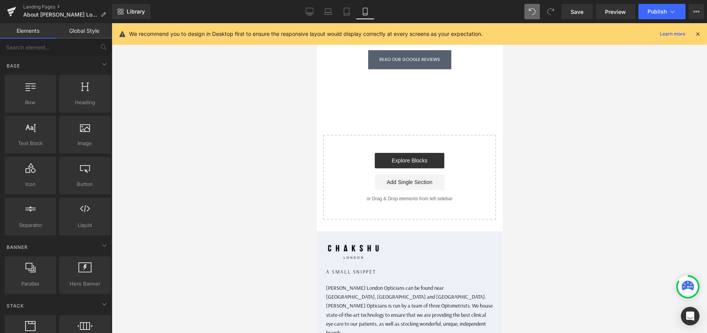
scroll to position [1933, 0]
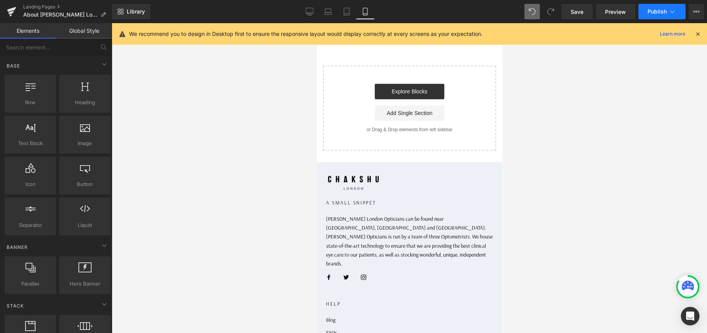
click at [674, 11] on icon at bounding box center [672, 12] width 8 height 8
click at [695, 11] on icon at bounding box center [696, 12] width 2 height 2
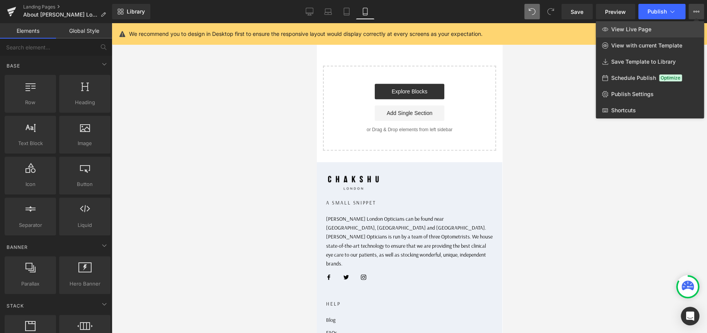
click at [640, 31] on span "View Live Page" at bounding box center [631, 29] width 40 height 7
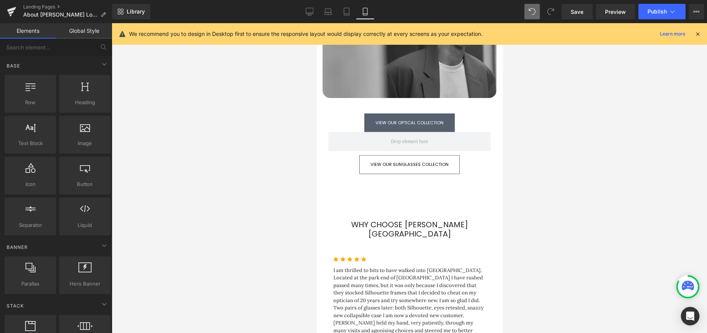
scroll to position [1354, 0]
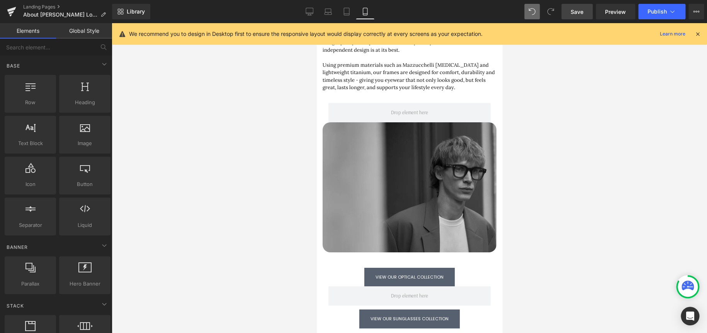
click at [580, 9] on span "Save" at bounding box center [577, 12] width 13 height 8
click at [672, 10] on icon at bounding box center [672, 12] width 8 height 8
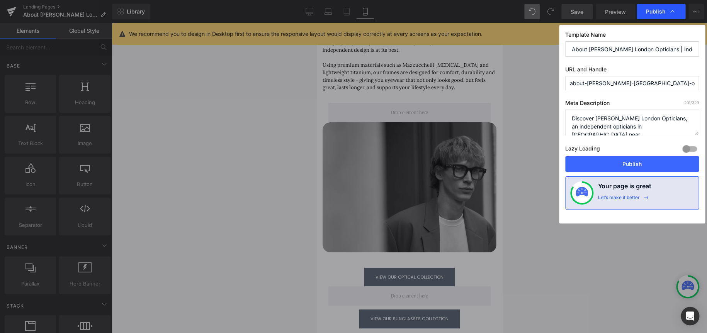
click at [672, 10] on icon at bounding box center [672, 12] width 8 height 8
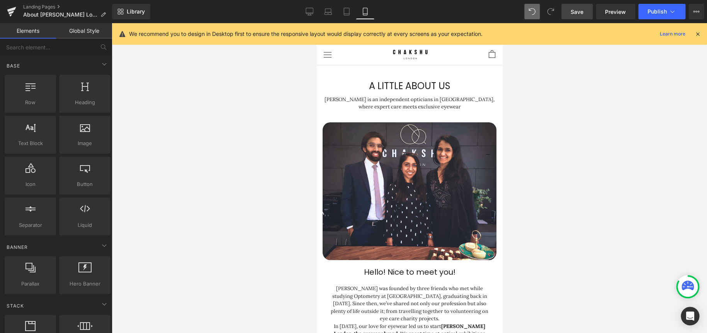
scroll to position [0, 0]
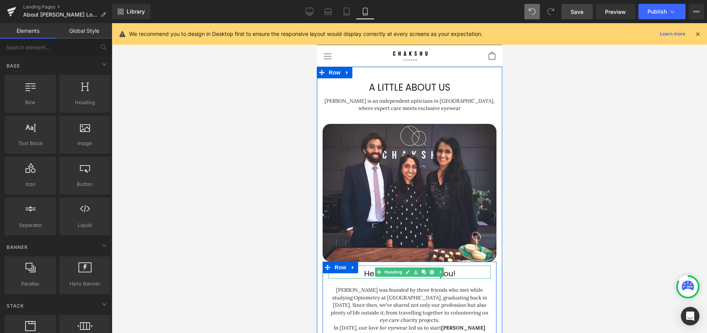
click at [353, 270] on h1 "Hello! Nice to meet you!" at bounding box center [409, 274] width 162 height 9
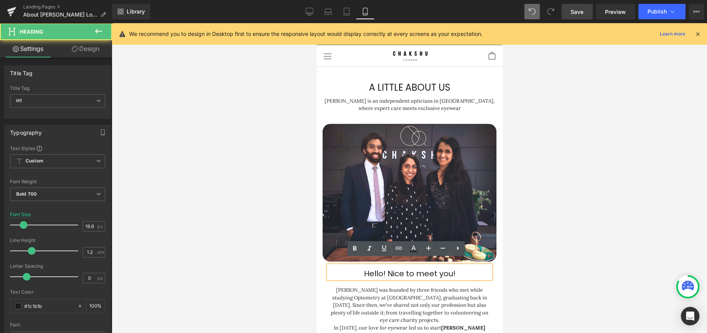
click at [365, 269] on span "Hello! Nice to meet you!" at bounding box center [410, 274] width 92 height 11
click at [380, 269] on span "Hello! Nice to meet you!" at bounding box center [410, 274] width 92 height 11
drag, startPoint x: 382, startPoint y: 269, endPoint x: 393, endPoint y: 267, distance: 10.9
click at [383, 269] on span "Hello! Nice to meet you!" at bounding box center [410, 274] width 92 height 11
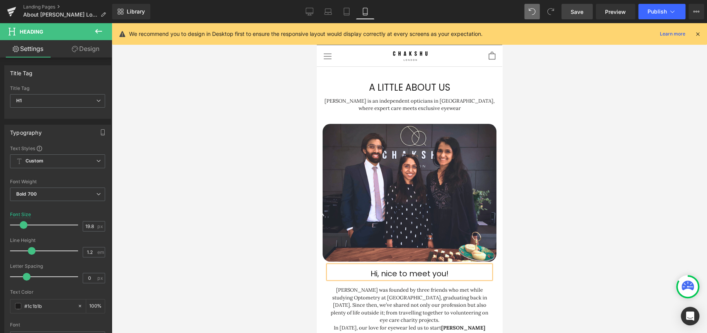
click at [591, 218] on div at bounding box center [409, 178] width 595 height 310
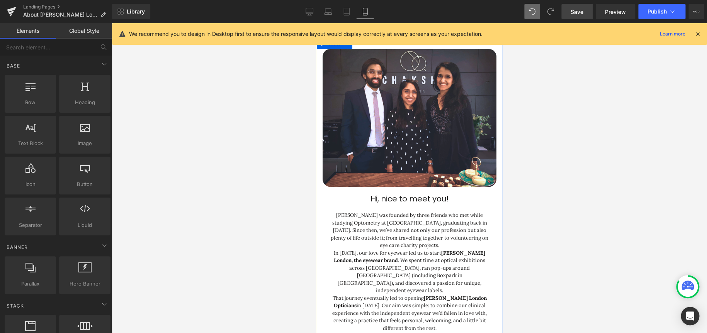
scroll to position [77, 0]
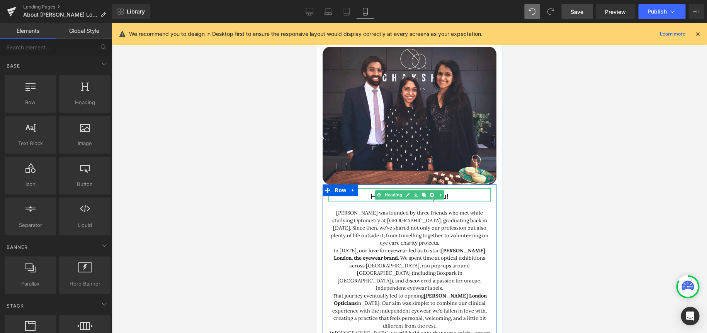
click at [356, 192] on h1 "Hi, nice to meet you!" at bounding box center [409, 196] width 162 height 9
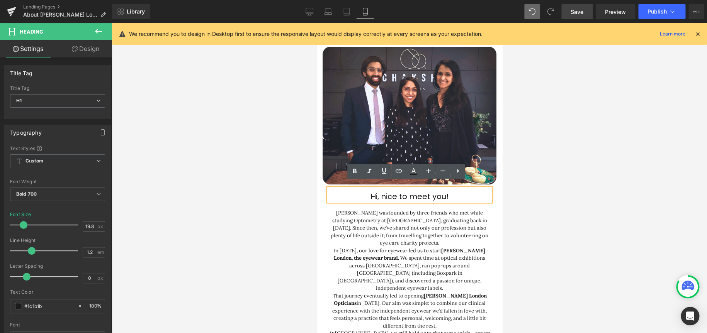
click at [394, 191] on span "Hi, nice to meet you!" at bounding box center [409, 196] width 78 height 11
click at [571, 226] on div at bounding box center [409, 178] width 595 height 310
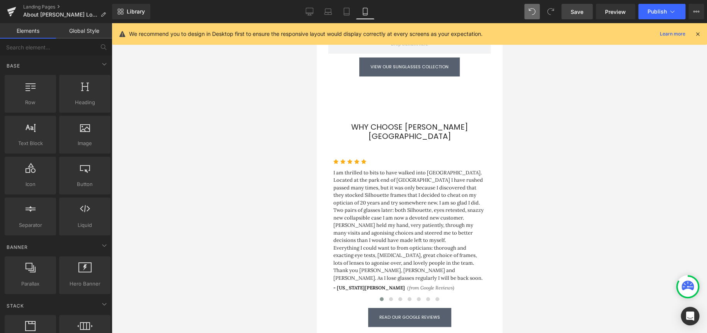
scroll to position [1584, 0]
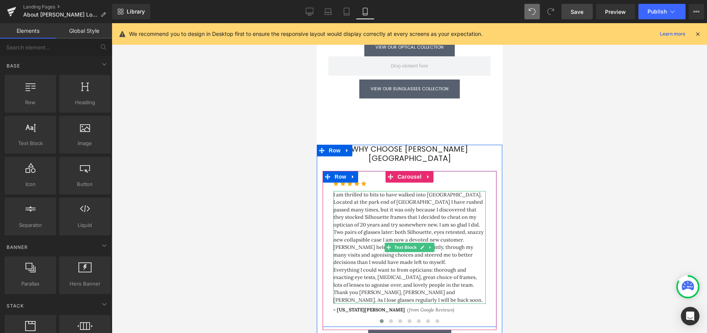
click at [347, 267] on p "Everything I could want to from opticians: thorough and exacting eye tests, [ME…" at bounding box center [409, 286] width 152 height 38
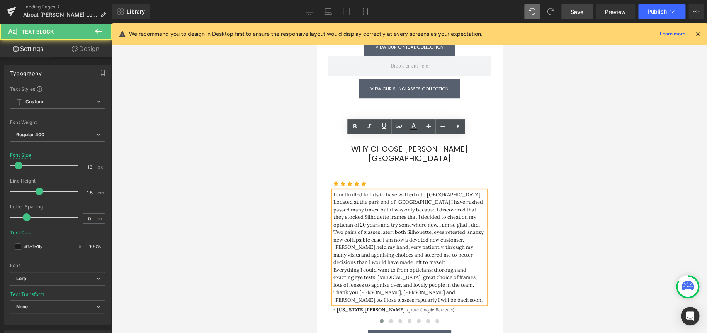
click at [340, 191] on p "I am thrilled to bits to have walked into [GEOGRAPHIC_DATA]. Located at the par…" at bounding box center [409, 210] width 152 height 38
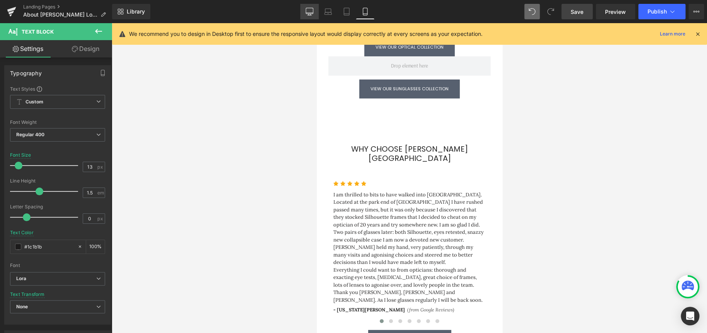
click at [311, 16] on link "Desktop" at bounding box center [309, 11] width 19 height 15
type input "14"
type input "100"
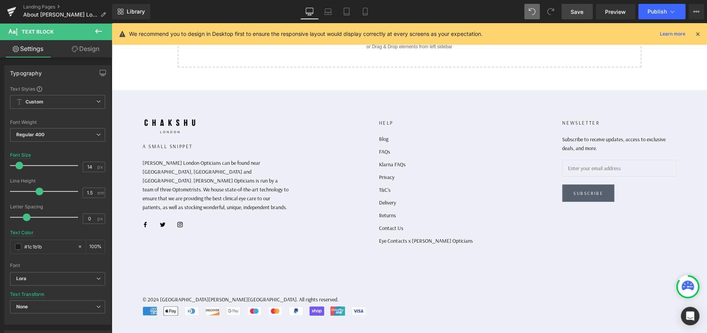
scroll to position [1054, 0]
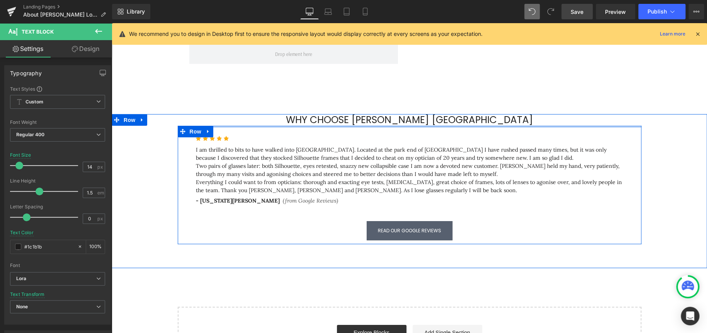
click at [401, 126] on div "Icon Icon Icon Icon Icon Icon List Hoz I am thrilled to bits to have walked int…" at bounding box center [410, 185] width 464 height 119
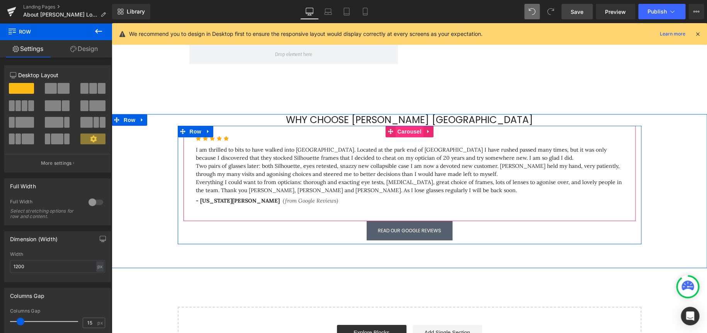
click at [407, 126] on span "Carousel" at bounding box center [409, 132] width 28 height 12
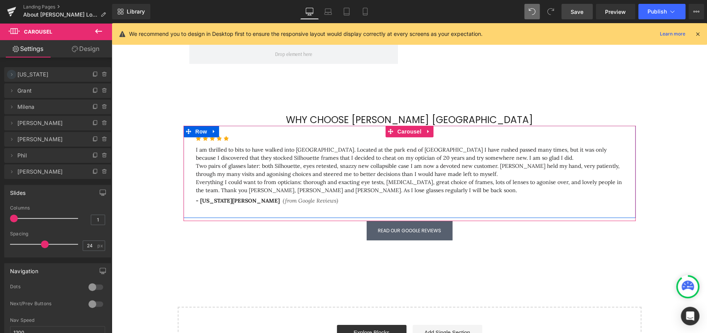
click at [14, 75] on icon at bounding box center [12, 74] width 6 height 6
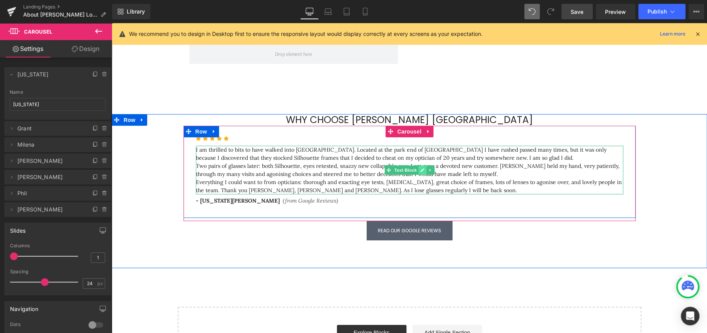
click at [420, 166] on link at bounding box center [422, 170] width 8 height 9
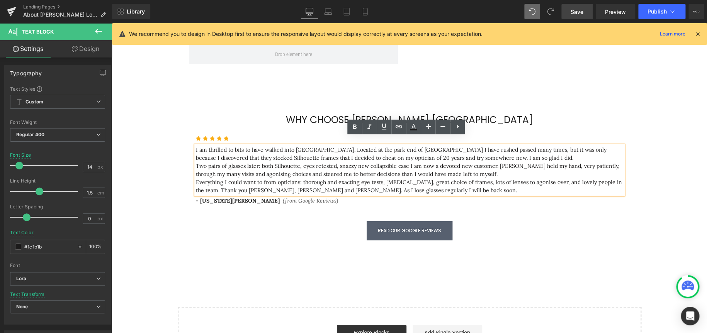
drag, startPoint x: 416, startPoint y: 182, endPoint x: 192, endPoint y: 140, distance: 228.0
click at [196, 146] on div "I am thrilled to bits to have walked into Chakshu. Located at the park end of P…" at bounding box center [409, 170] width 427 height 49
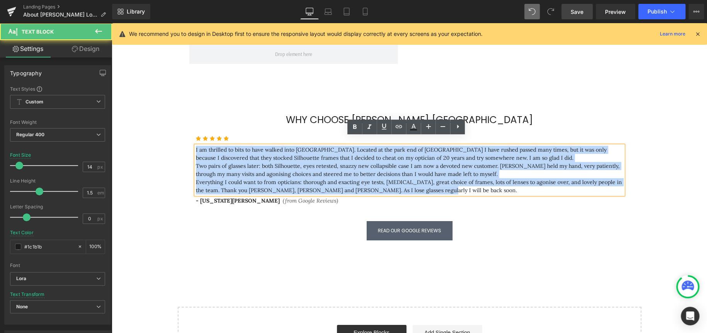
drag, startPoint x: 192, startPoint y: 142, endPoint x: 426, endPoint y: 180, distance: 236.5
click at [426, 180] on div "I am thrilled to bits to have walked into Chakshu. Located at the park end of P…" at bounding box center [409, 170] width 427 height 49
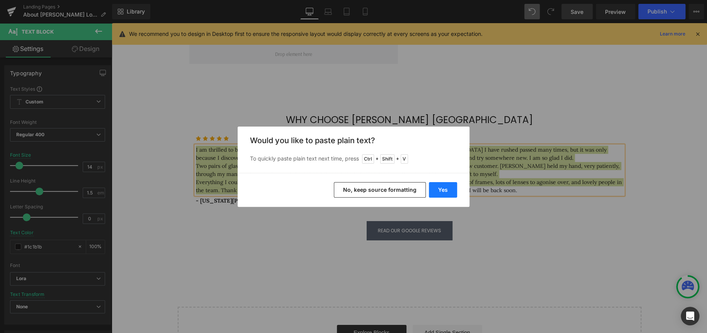
click at [444, 193] on button "Yes" at bounding box center [443, 189] width 28 height 15
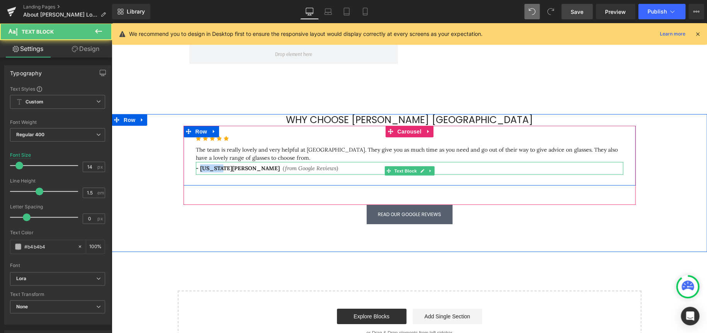
drag, startPoint x: 216, startPoint y: 161, endPoint x: 196, endPoint y: 161, distance: 19.3
click at [196, 165] on span "- [US_STATE][PERSON_NAME]" at bounding box center [238, 168] width 84 height 7
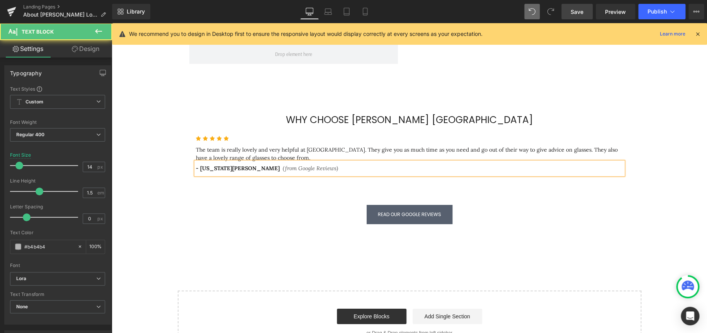
click at [283, 165] on span "(from Google Reviews)" at bounding box center [311, 168] width 57 height 7
click at [209, 165] on span "- [US_STATE][PERSON_NAME]" at bounding box center [238, 168] width 84 height 7
click at [214, 165] on span "- [US_STATE][PERSON_NAME]" at bounding box center [238, 168] width 84 height 7
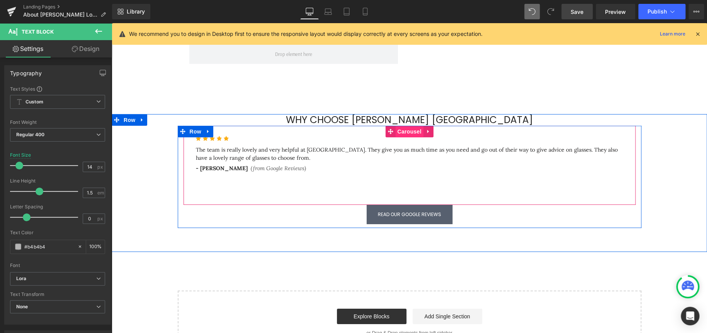
click at [411, 126] on span "Carousel" at bounding box center [409, 132] width 28 height 12
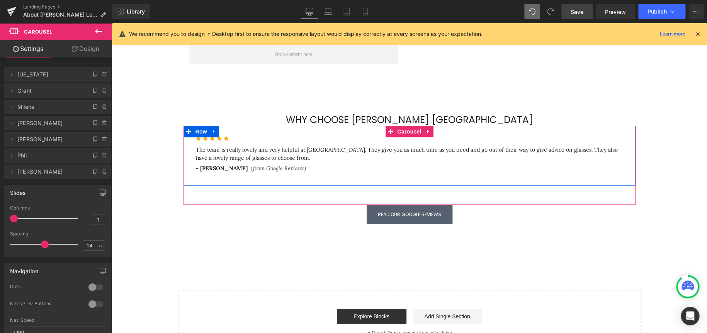
click at [27, 77] on span "Georgia" at bounding box center [49, 74] width 65 height 15
click at [10, 73] on icon at bounding box center [12, 74] width 6 height 6
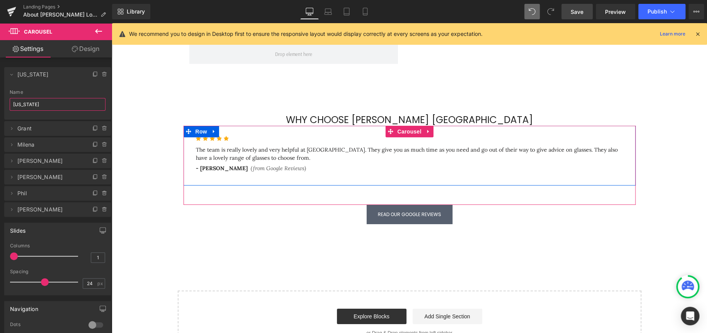
drag, startPoint x: 37, startPoint y: 103, endPoint x: -83, endPoint y: 102, distance: 120.9
click at [0, 102] on html "Carousel You are previewing how the will restyle your page. You can not edit El…" at bounding box center [353, 166] width 707 height 333
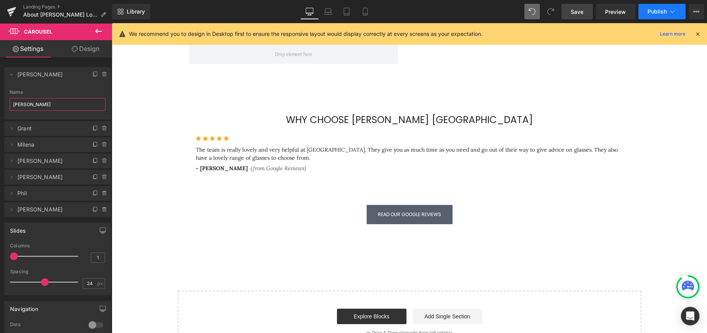
type input "Sonya"
click at [576, 13] on span "Save" at bounding box center [577, 12] width 13 height 8
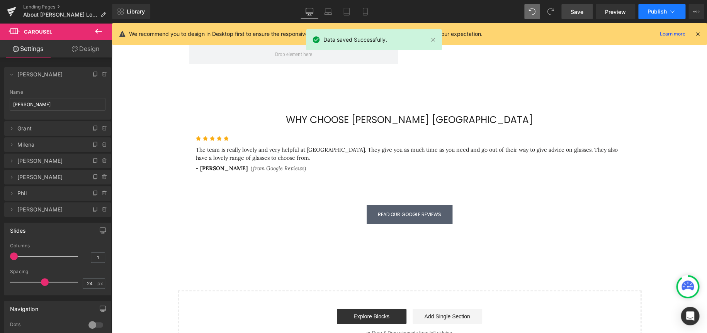
click at [657, 10] on span "Publish" at bounding box center [657, 12] width 19 height 6
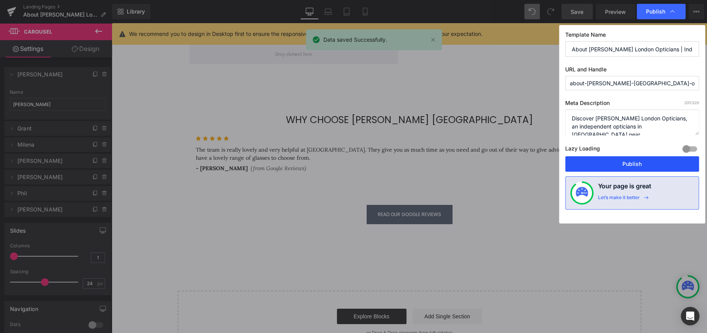
click at [616, 163] on button "Publish" at bounding box center [632, 163] width 134 height 15
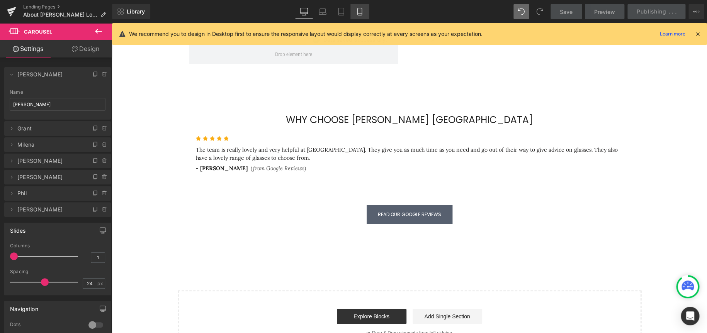
click at [362, 12] on icon at bounding box center [360, 12] width 8 height 8
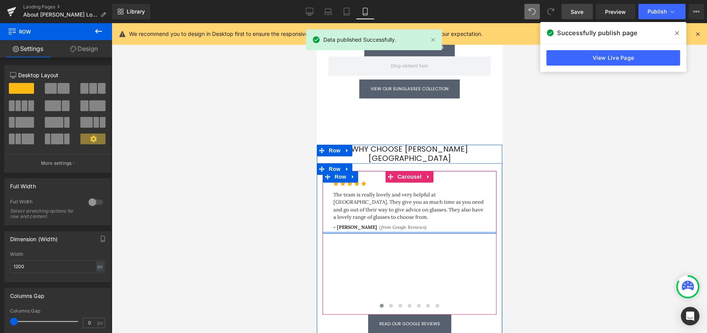
click at [414, 232] on div at bounding box center [409, 233] width 174 height 2
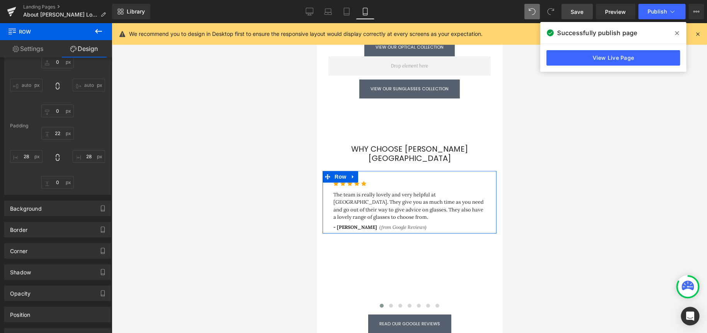
scroll to position [0, 0]
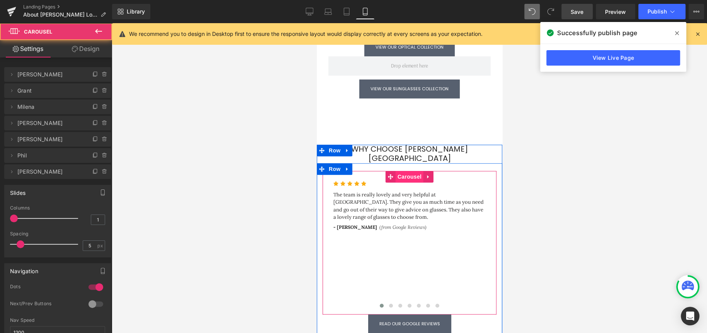
click at [409, 171] on span "Carousel" at bounding box center [409, 177] width 28 height 12
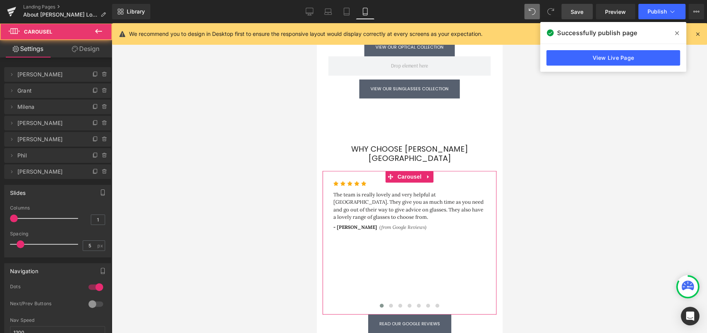
click at [94, 47] on link "Design" at bounding box center [86, 48] width 56 height 17
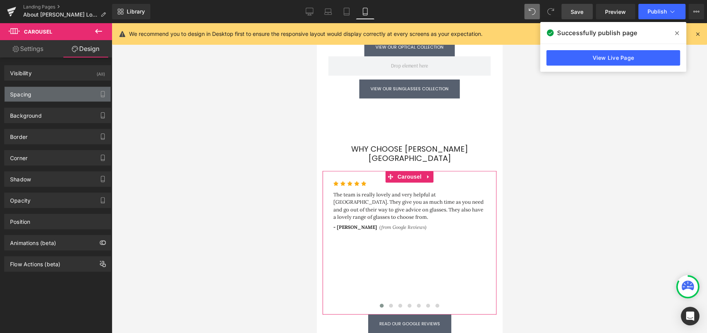
click at [39, 92] on div "Spacing" at bounding box center [58, 94] width 106 height 15
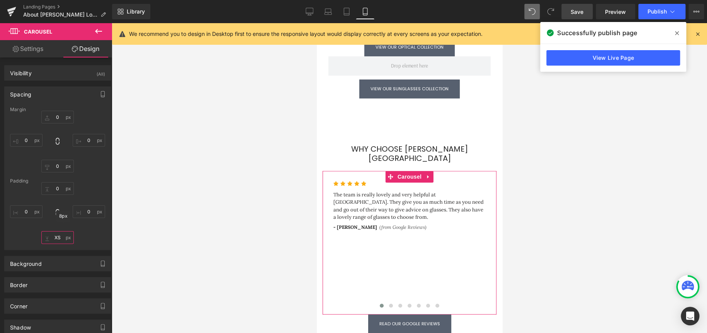
click at [56, 234] on input "XS" at bounding box center [57, 237] width 32 height 13
type input "XS"
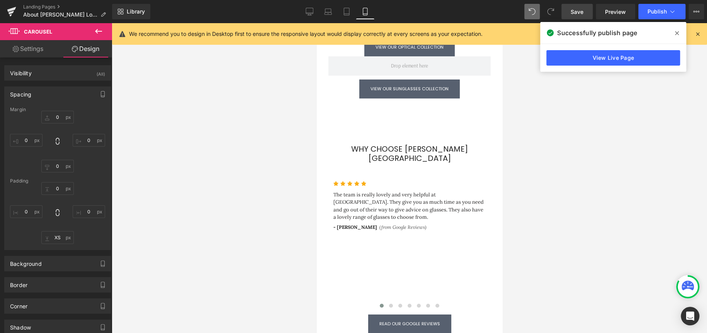
click at [674, 32] on span at bounding box center [677, 33] width 12 height 12
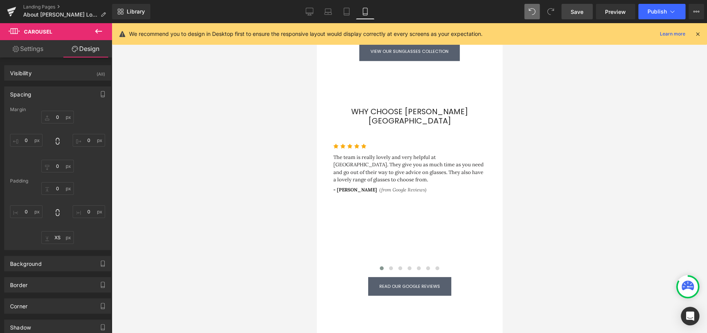
scroll to position [1584, 0]
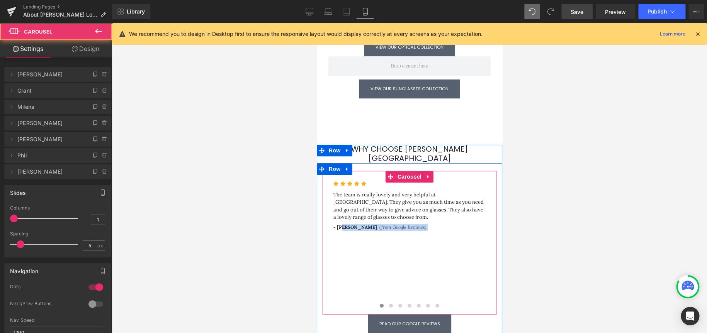
drag, startPoint x: 464, startPoint y: 187, endPoint x: 338, endPoint y: 180, distance: 125.4
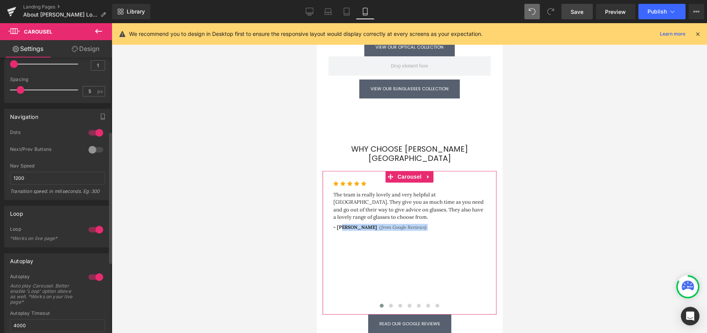
scroll to position [116, 0]
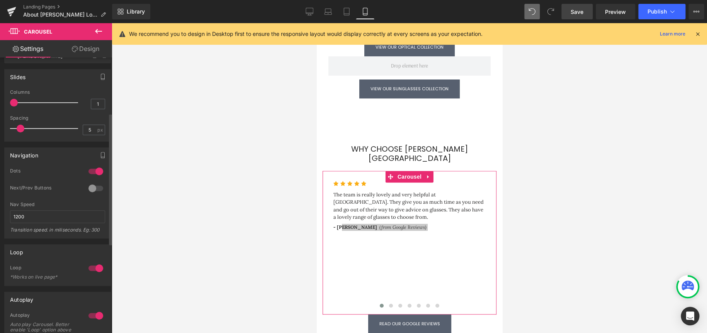
click at [98, 187] on div at bounding box center [96, 188] width 19 height 12
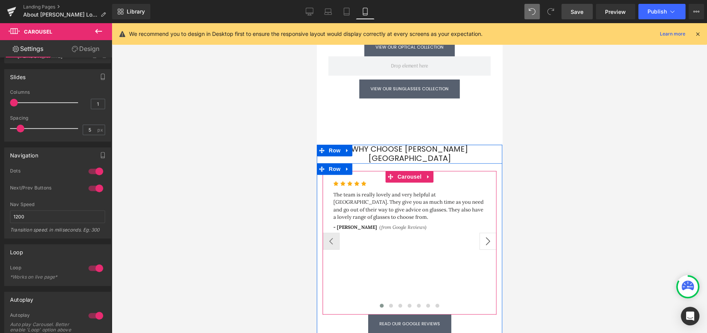
click at [486, 233] on button "›" at bounding box center [487, 241] width 17 height 17
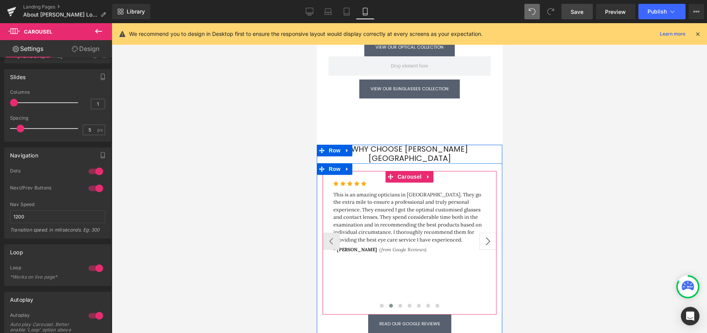
click at [486, 233] on button "›" at bounding box center [487, 241] width 17 height 17
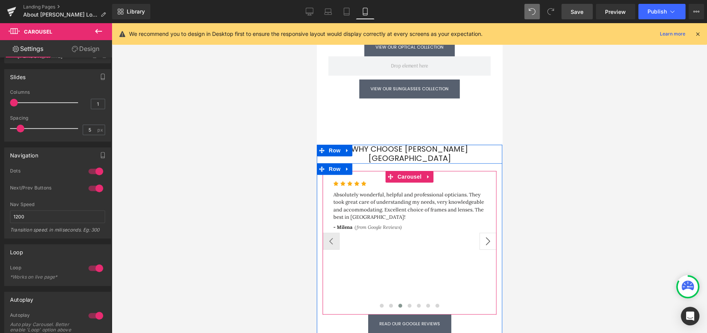
click at [486, 233] on button "›" at bounding box center [487, 241] width 17 height 17
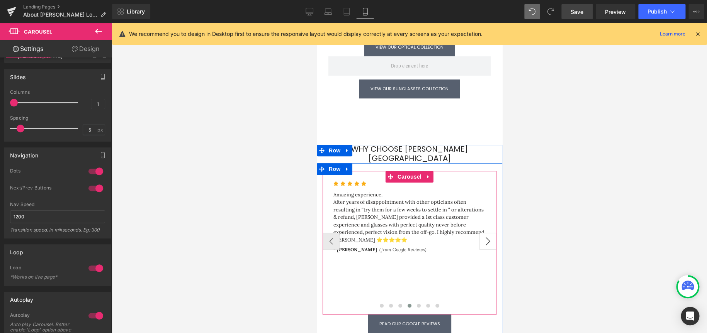
click at [486, 233] on button "›" at bounding box center [487, 241] width 17 height 17
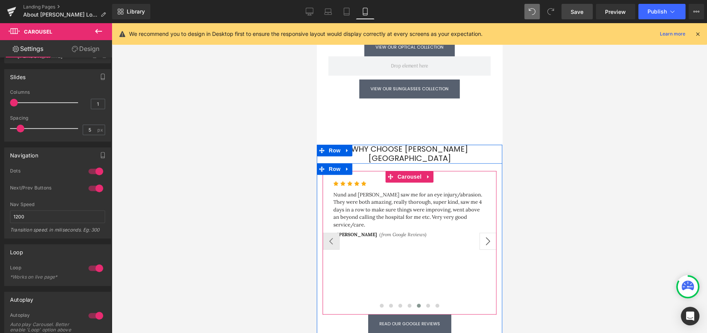
click at [486, 233] on button "›" at bounding box center [487, 241] width 17 height 17
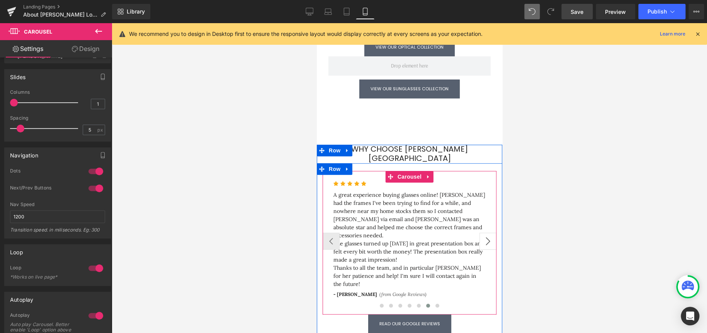
click at [486, 233] on button "›" at bounding box center [487, 241] width 17 height 17
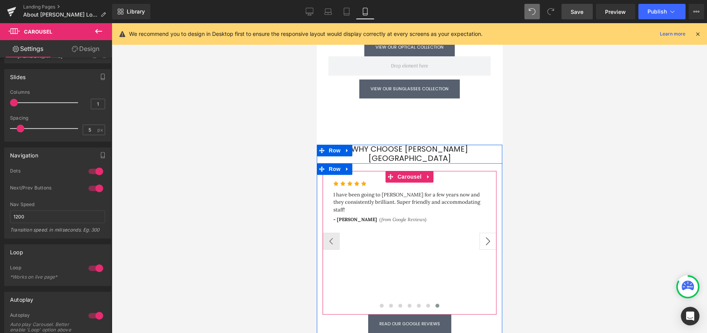
click at [486, 233] on button "›" at bounding box center [487, 241] width 17 height 17
click at [326, 233] on button "‹" at bounding box center [330, 241] width 17 height 17
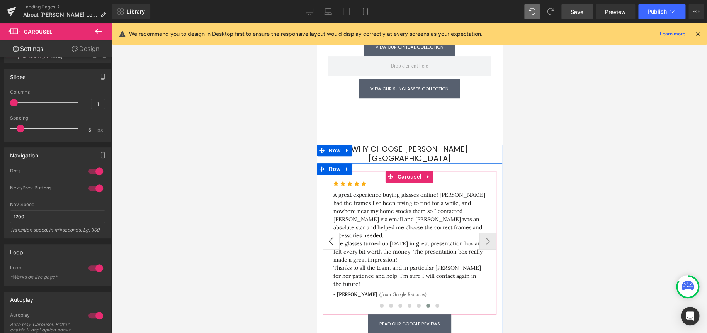
click at [330, 233] on button "‹" at bounding box center [330, 241] width 17 height 17
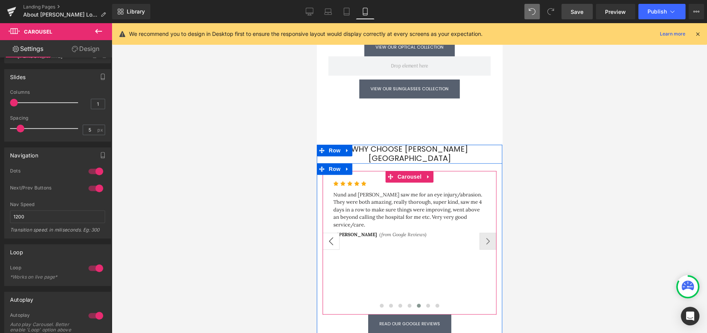
click at [330, 233] on button "‹" at bounding box center [330, 241] width 17 height 17
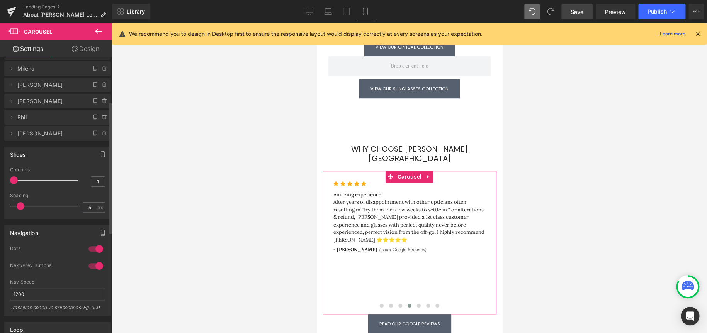
scroll to position [0, 0]
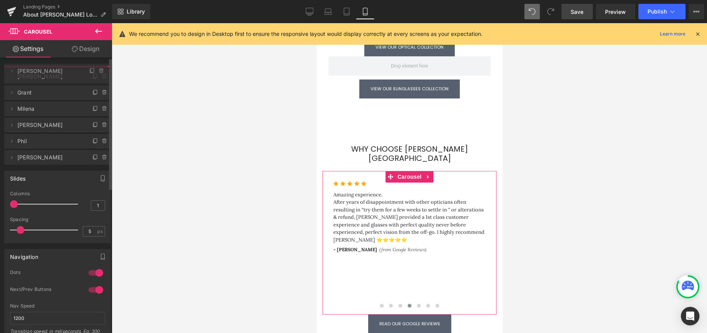
drag, startPoint x: 24, startPoint y: 123, endPoint x: 33, endPoint y: 71, distance: 52.9
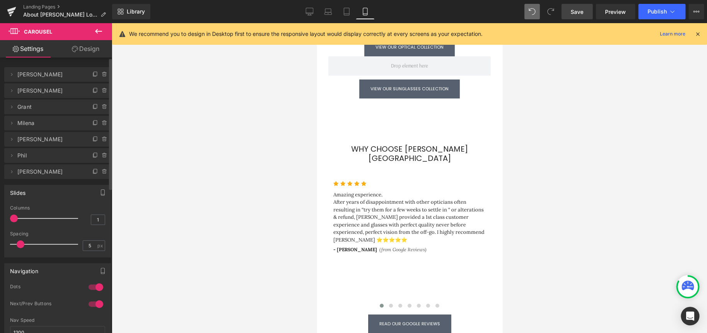
click at [575, 12] on span "Save" at bounding box center [577, 12] width 13 height 8
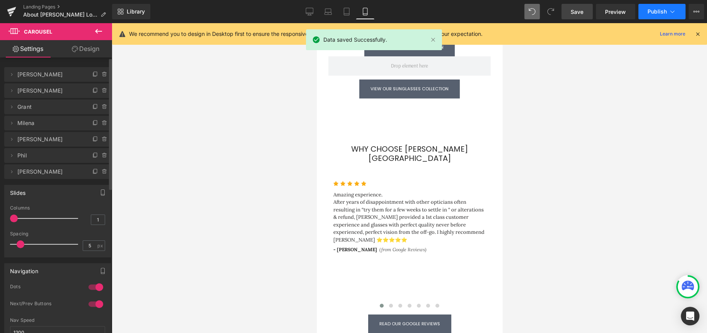
click at [661, 10] on span "Publish" at bounding box center [657, 12] width 19 height 6
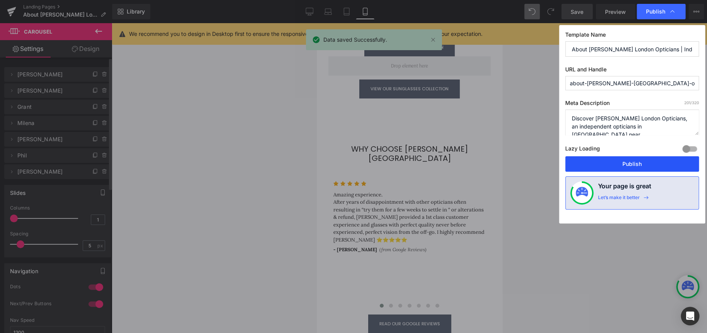
click at [639, 164] on button "Publish" at bounding box center [632, 163] width 134 height 15
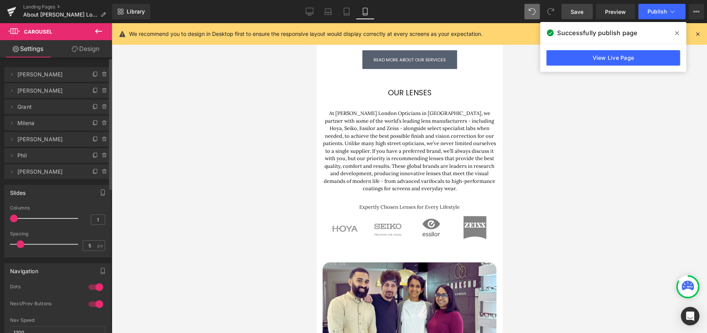
scroll to position [773, 0]
click at [702, 12] on button "View Live Page View with current Template Save Template to Library Schedule Pub…" at bounding box center [696, 11] width 15 height 15
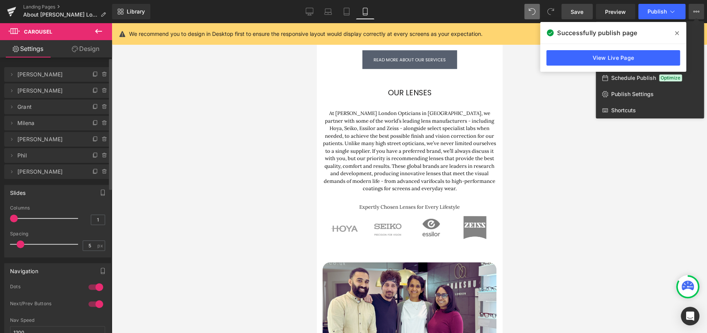
click at [674, 30] on span at bounding box center [677, 33] width 12 height 12
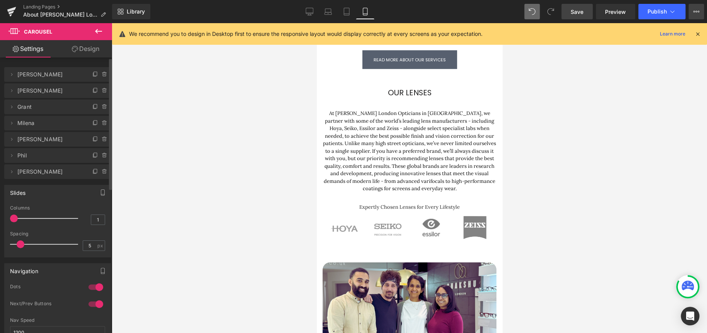
click at [694, 11] on icon at bounding box center [696, 12] width 6 height 6
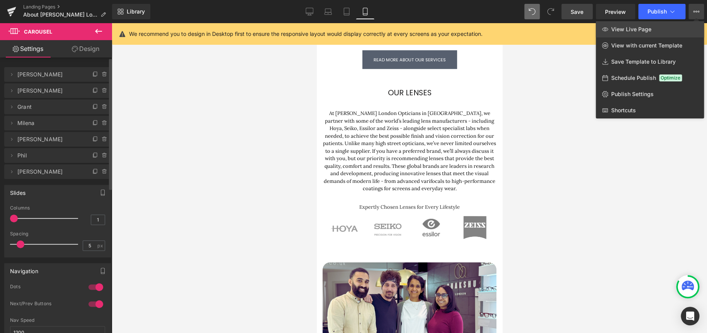
click at [638, 31] on span "View Live Page" at bounding box center [631, 29] width 40 height 7
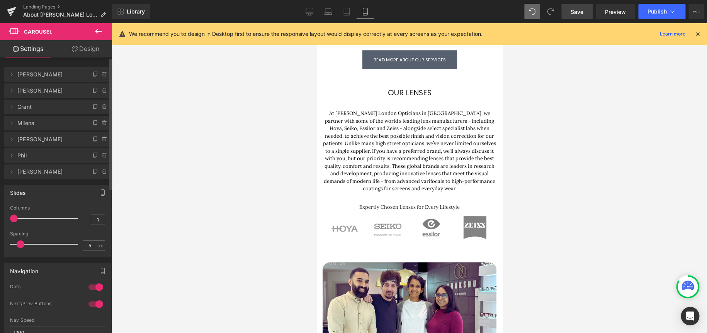
drag, startPoint x: 368, startPoint y: 12, endPoint x: 153, endPoint y: 92, distance: 228.9
click at [368, 12] on icon at bounding box center [365, 12] width 8 height 8
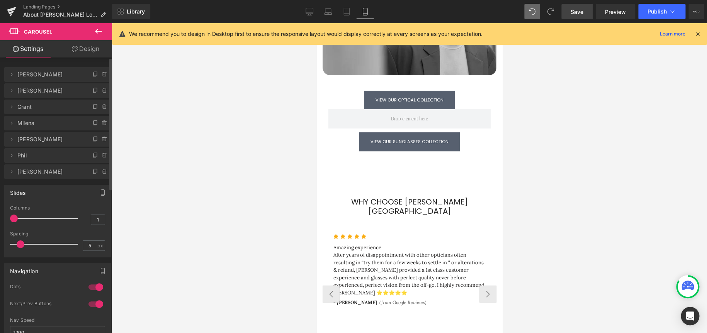
scroll to position [1545, 0]
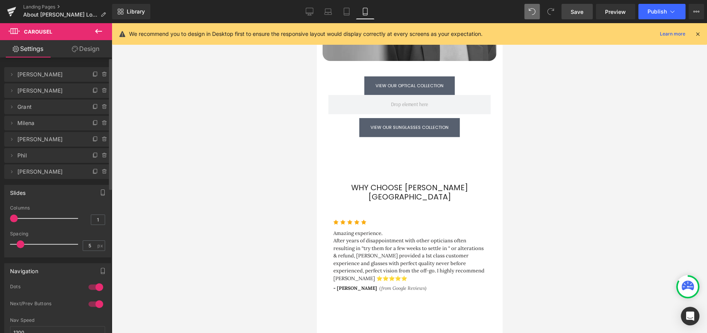
click at [580, 10] on span "Save" at bounding box center [577, 12] width 13 height 8
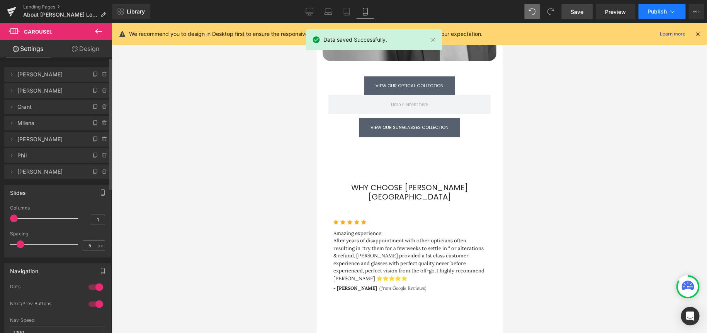
click at [665, 9] on span "Publish" at bounding box center [657, 12] width 19 height 6
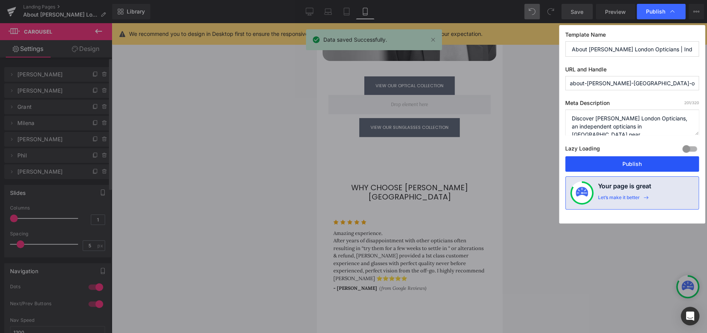
click at [638, 164] on button "Publish" at bounding box center [632, 163] width 134 height 15
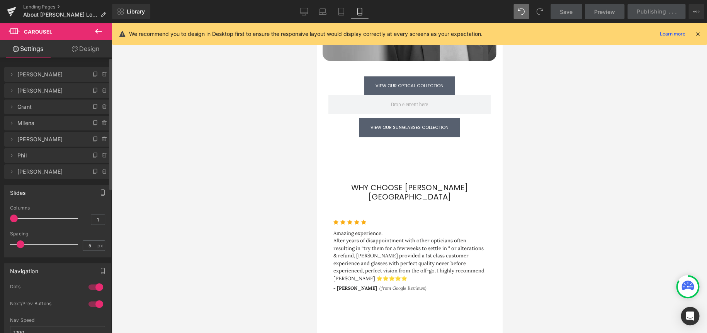
click at [690, 286] on icon at bounding box center [688, 286] width 12 height 10
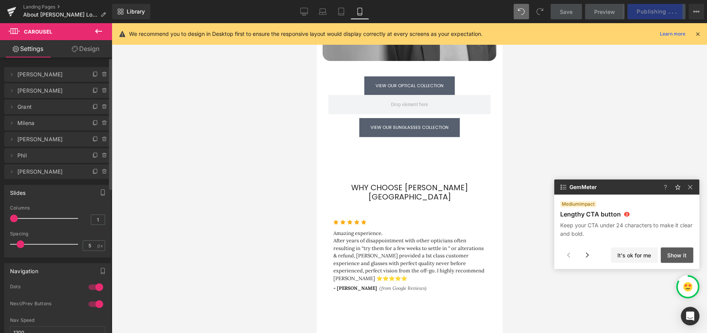
click at [681, 258] on button "Show it" at bounding box center [677, 255] width 32 height 15
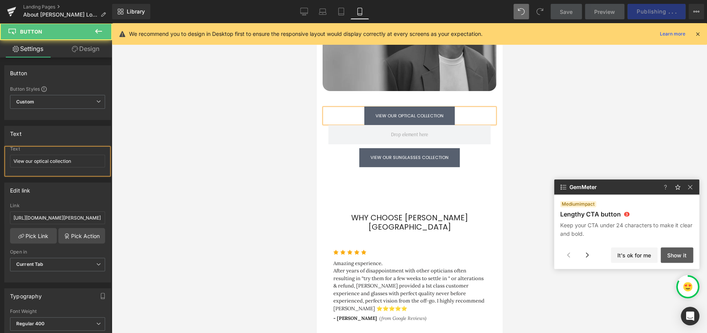
scroll to position [70, 0]
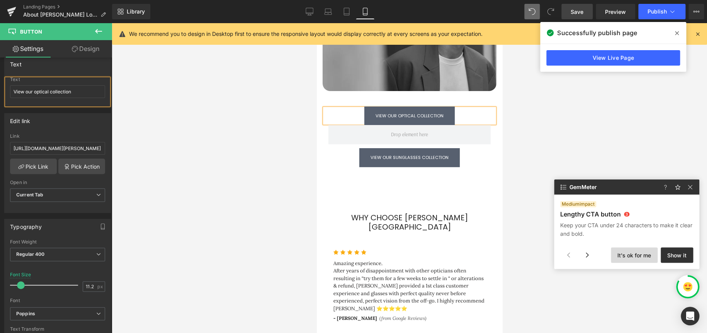
click at [638, 257] on button "It's ok for me" at bounding box center [634, 255] width 47 height 15
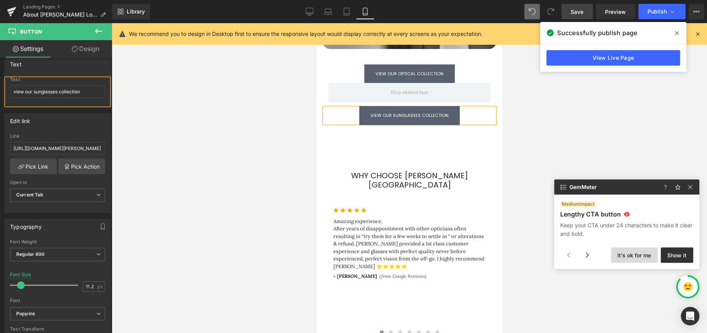
click at [638, 257] on button "It's ok for me" at bounding box center [634, 255] width 47 height 15
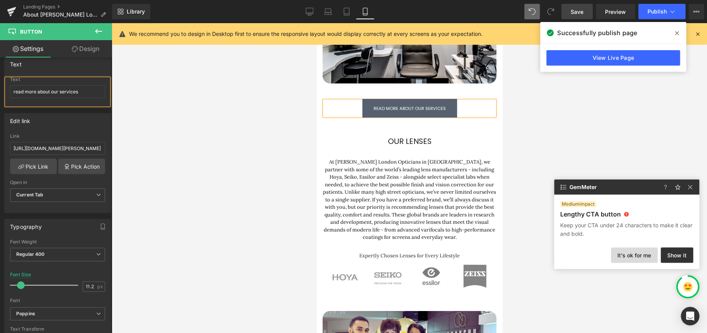
click at [638, 257] on button "It's ok for me" at bounding box center [634, 255] width 47 height 15
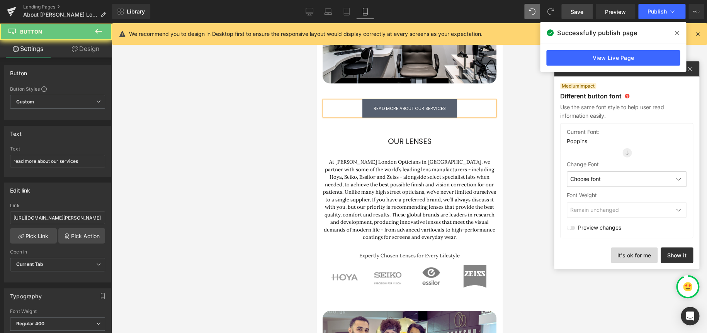
scroll to position [292, 0]
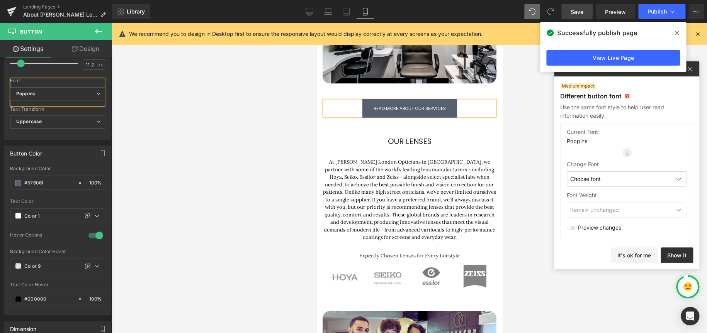
click at [623, 177] on div "Choose font" at bounding box center [627, 179] width 120 height 15
click at [602, 225] on div "Poppins" at bounding box center [610, 226] width 87 height 15
click at [639, 210] on div "Remain unchanged" at bounding box center [627, 209] width 120 height 15
click at [634, 179] on div "Regular 400" at bounding box center [627, 181] width 120 height 15
click at [571, 230] on div at bounding box center [571, 228] width 8 height 4
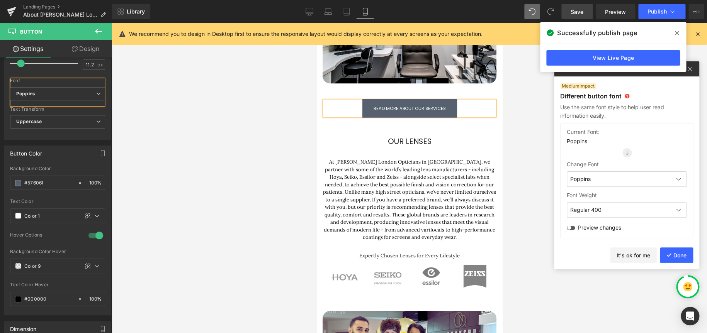
click at [571, 228] on input "checkbox" at bounding box center [568, 228] width 5 height 0
checkbox input "true"
click at [681, 255] on button "Done" at bounding box center [676, 255] width 33 height 15
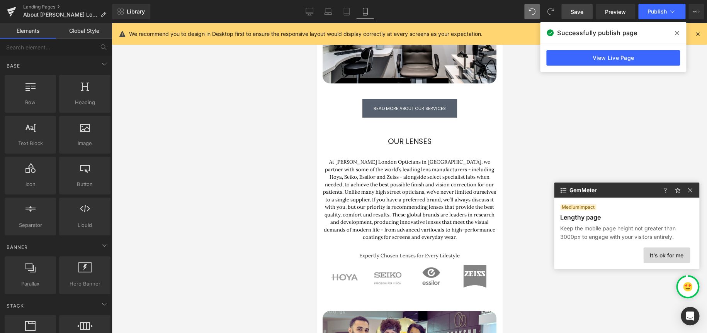
click at [667, 254] on button "It's ok for me" at bounding box center [666, 255] width 47 height 15
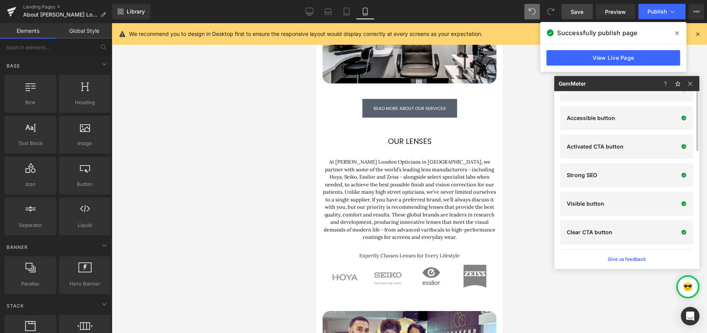
scroll to position [157, 0]
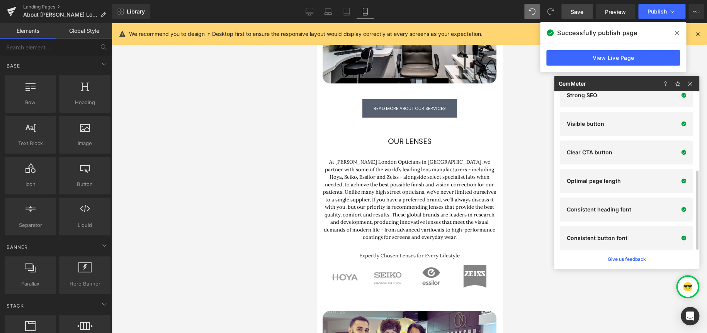
click at [534, 203] on div at bounding box center [409, 178] width 595 height 310
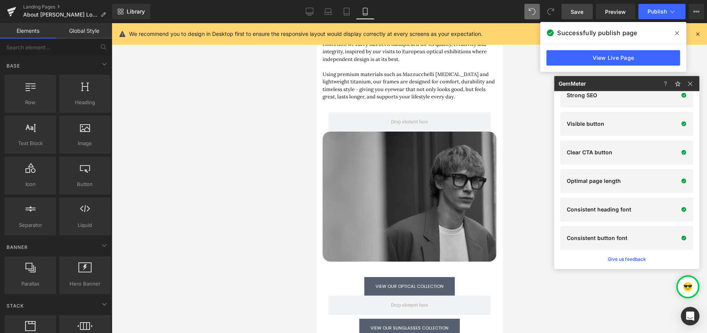
scroll to position [1584, 0]
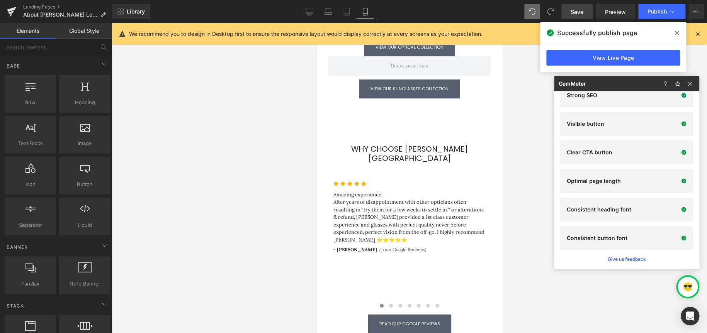
click at [695, 78] on div at bounding box center [679, 83] width 40 height 15
click at [680, 33] on span at bounding box center [677, 33] width 12 height 12
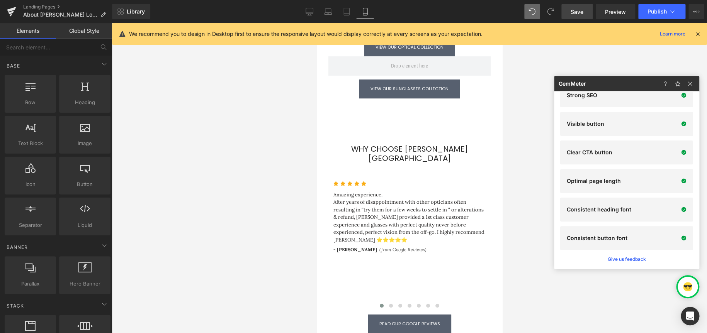
click at [695, 84] on div at bounding box center [679, 83] width 40 height 15
click at [691, 83] on img at bounding box center [689, 83] width 9 height 9
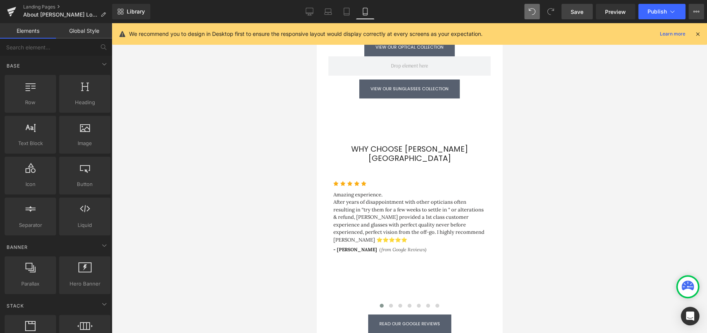
click at [696, 8] on button "View Live Page View with current Template Save Template to Library Schedule Pub…" at bounding box center [696, 11] width 15 height 15
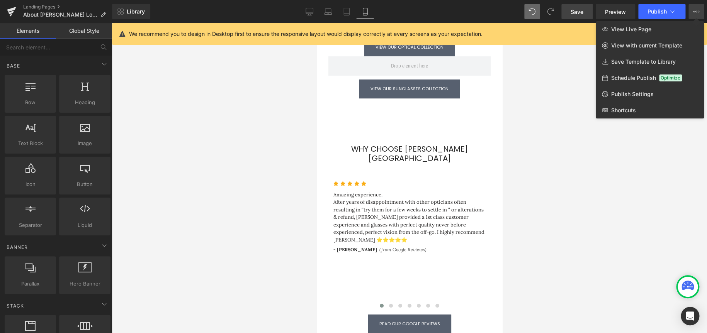
click at [561, 97] on div at bounding box center [409, 178] width 595 height 310
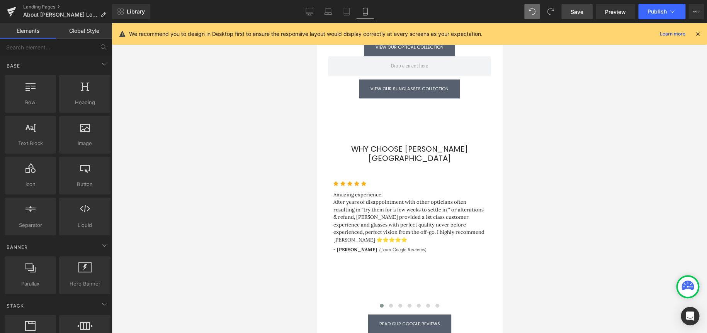
click at [580, 11] on span "Save" at bounding box center [577, 12] width 13 height 8
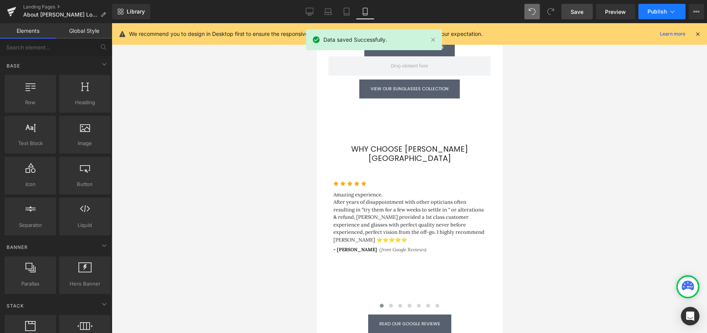
click at [658, 13] on span "Publish" at bounding box center [657, 12] width 19 height 6
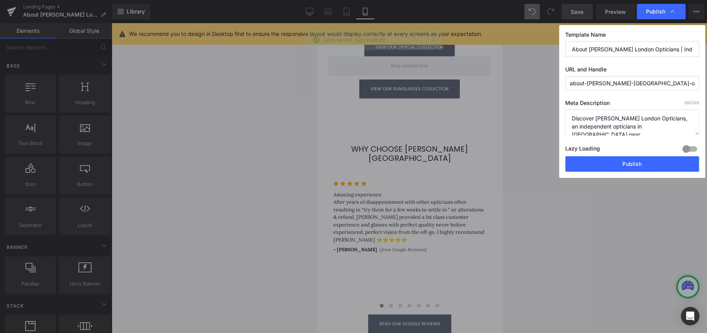
scroll to position [24, 0]
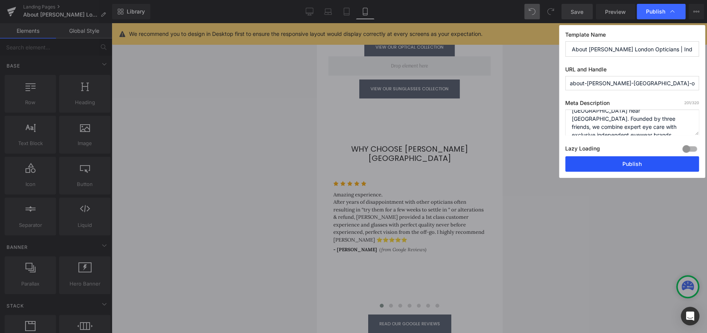
click at [631, 166] on button "Publish" at bounding box center [632, 163] width 134 height 15
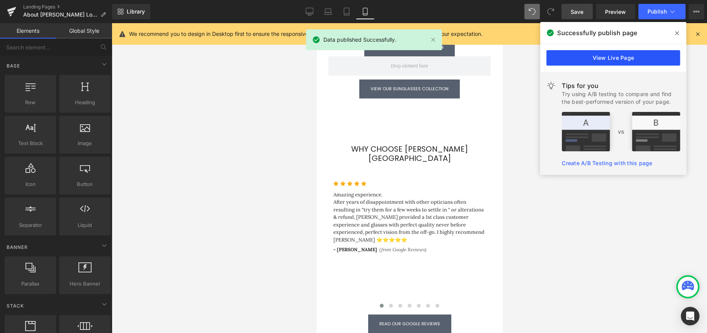
click at [658, 54] on link "View Live Page" at bounding box center [613, 57] width 134 height 15
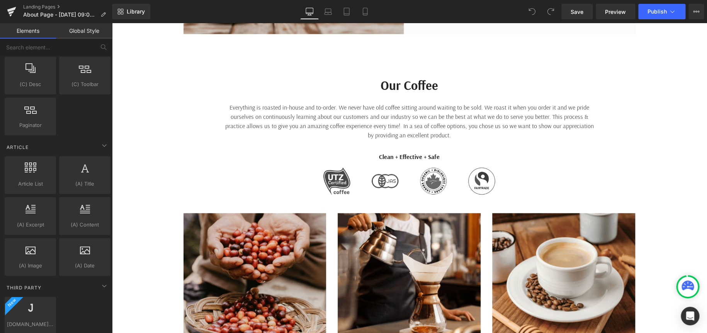
scroll to position [1342, 0]
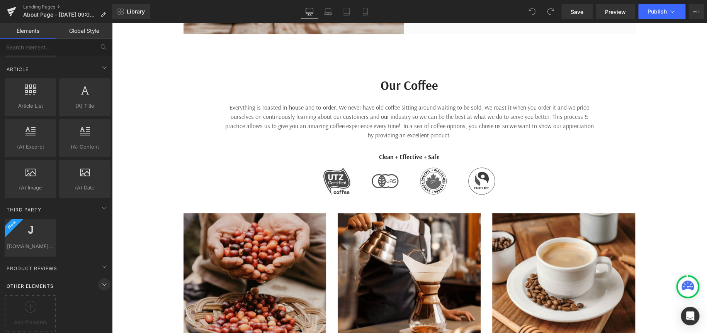
click at [100, 280] on icon at bounding box center [104, 284] width 9 height 9
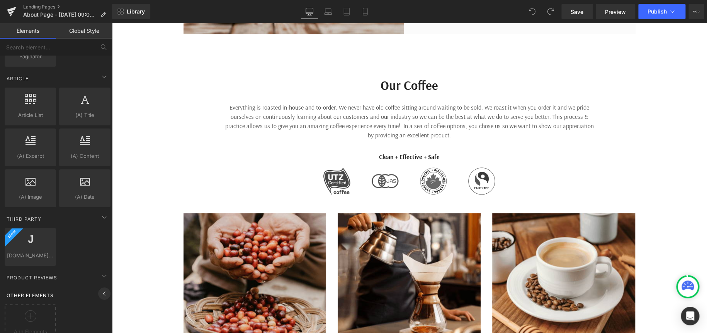
scroll to position [1302, 0]
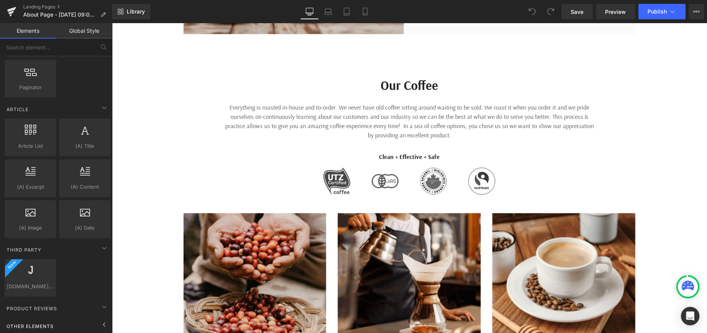
click at [45, 323] on span "Other Elements" at bounding box center [30, 326] width 49 height 7
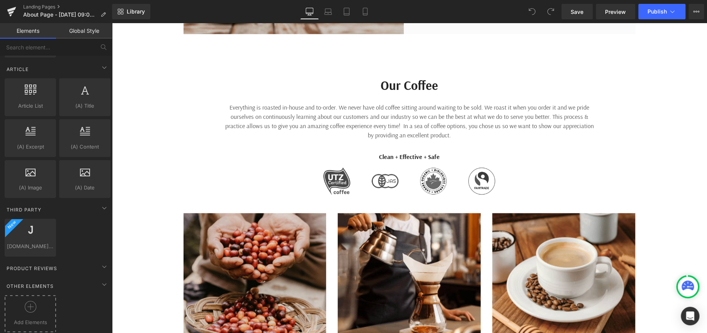
click at [25, 303] on circle at bounding box center [30, 307] width 11 height 11
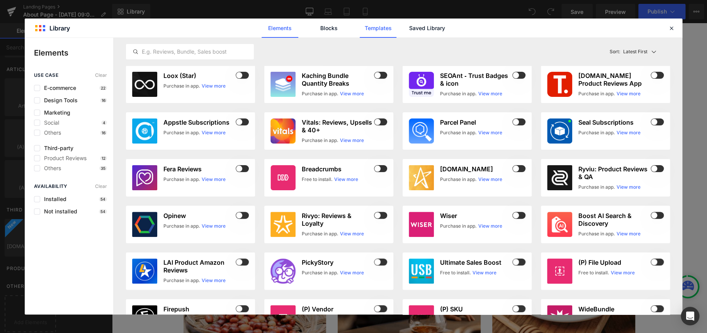
click at [382, 29] on link "Templates" at bounding box center [378, 28] width 37 height 19
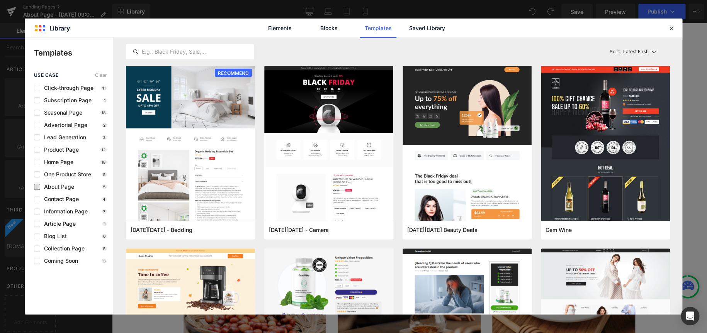
click at [52, 187] on span "About Page" at bounding box center [57, 187] width 34 height 6
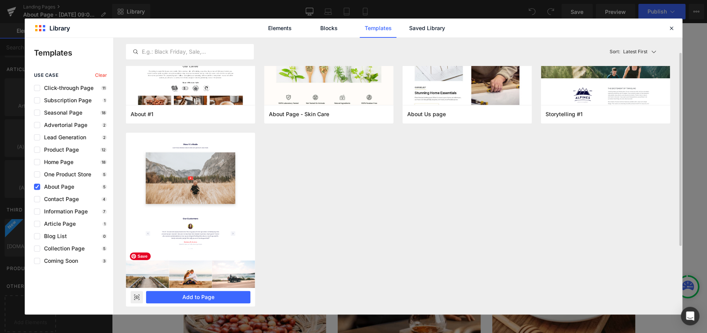
scroll to position [0, 0]
